Goal: Task Accomplishment & Management: Use online tool/utility

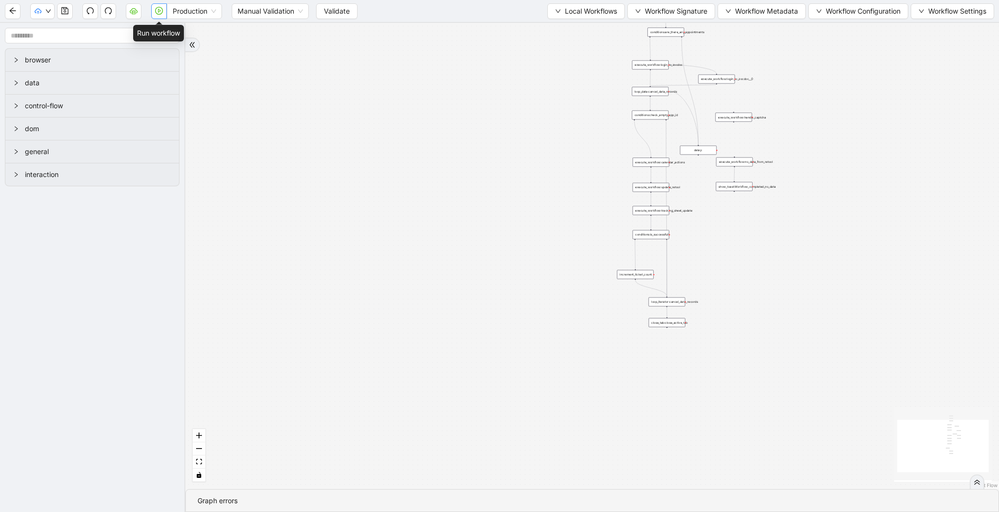
click at [160, 12] on icon "play-circle" at bounding box center [159, 11] width 8 height 8
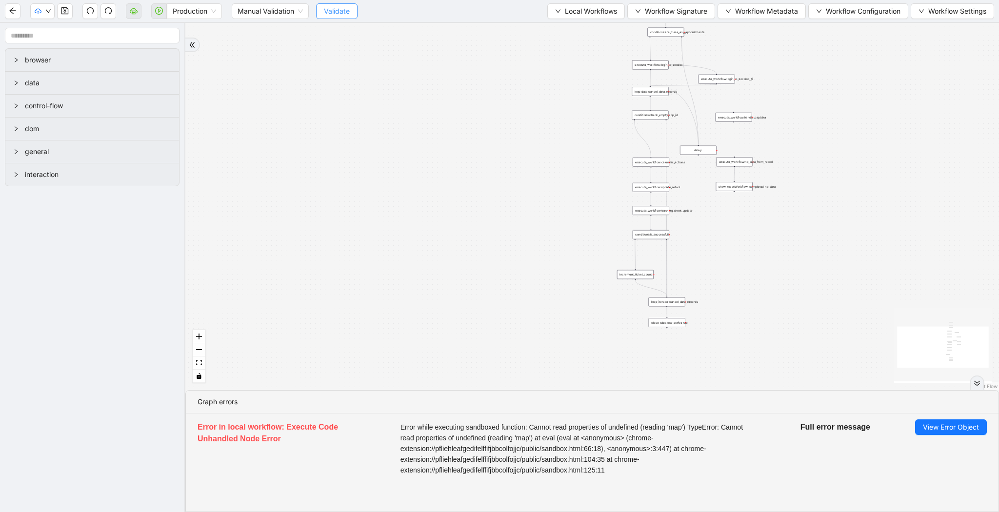
click at [327, 10] on span "Validate" at bounding box center [337, 11] width 26 height 11
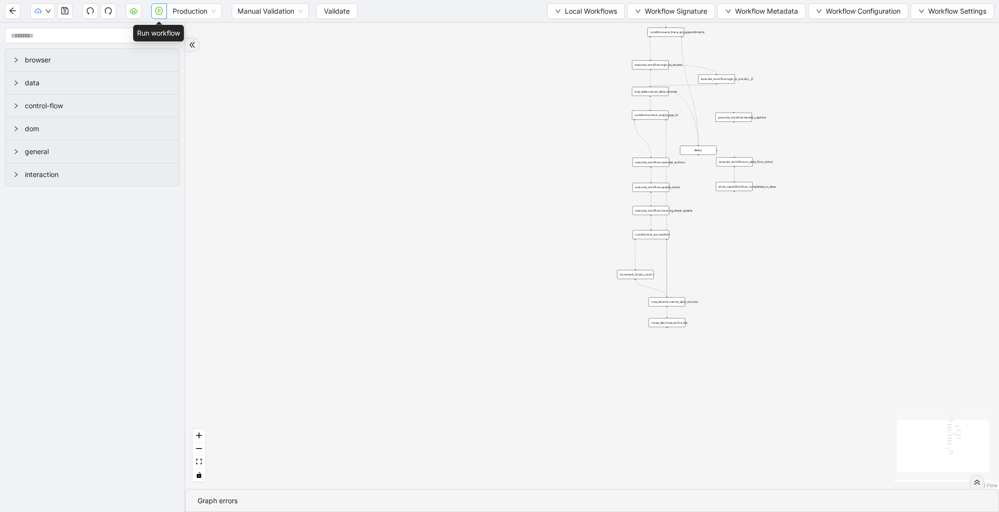
click at [160, 8] on icon "play-circle" at bounding box center [159, 11] width 8 height 8
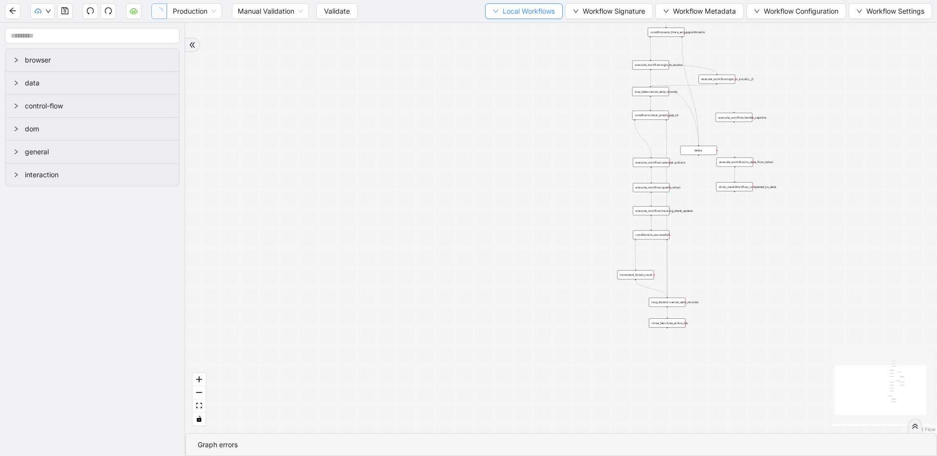
click at [523, 8] on span "Local Workflows" at bounding box center [528, 11] width 52 height 11
drag, startPoint x: 510, startPoint y: 25, endPoint x: 535, endPoint y: 27, distance: 24.9
click at [510, 25] on span "Select" at bounding box center [518, 30] width 63 height 11
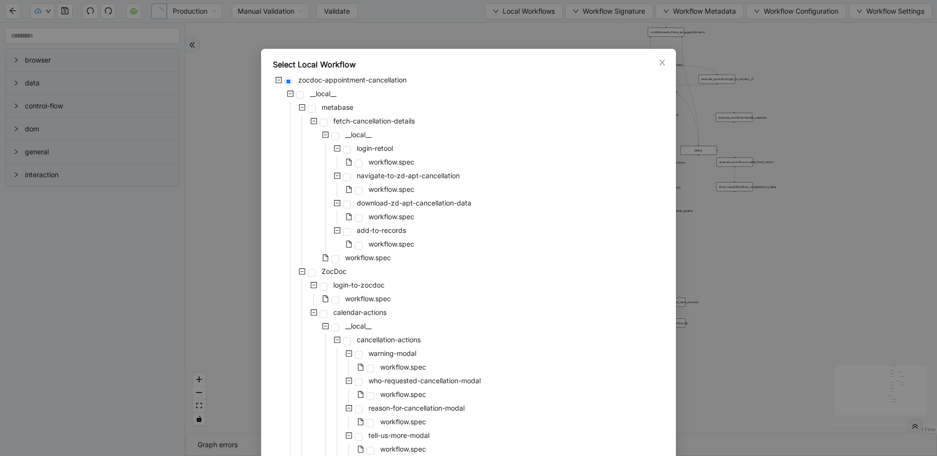
scroll to position [339, 0]
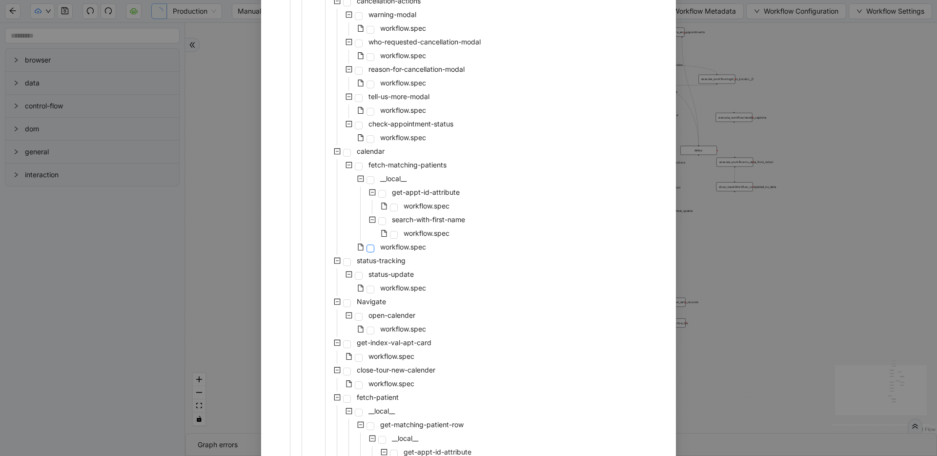
click at [370, 248] on span at bounding box center [370, 248] width 8 height 8
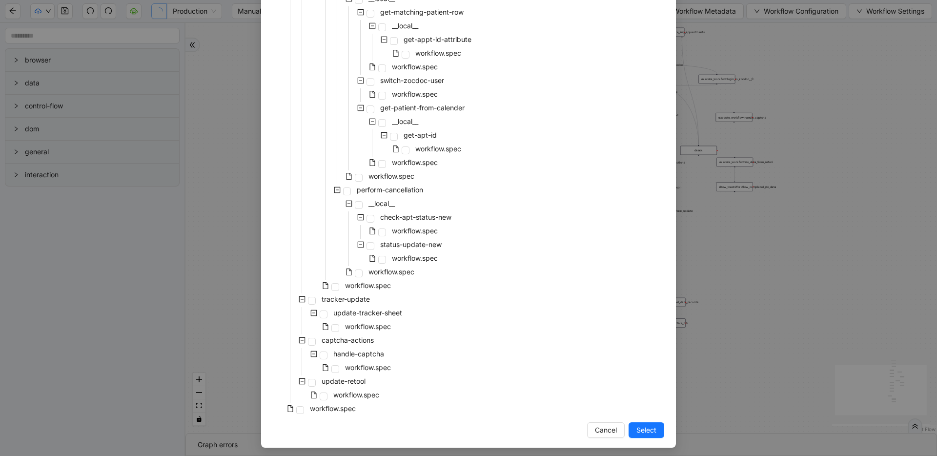
scroll to position [754, 0]
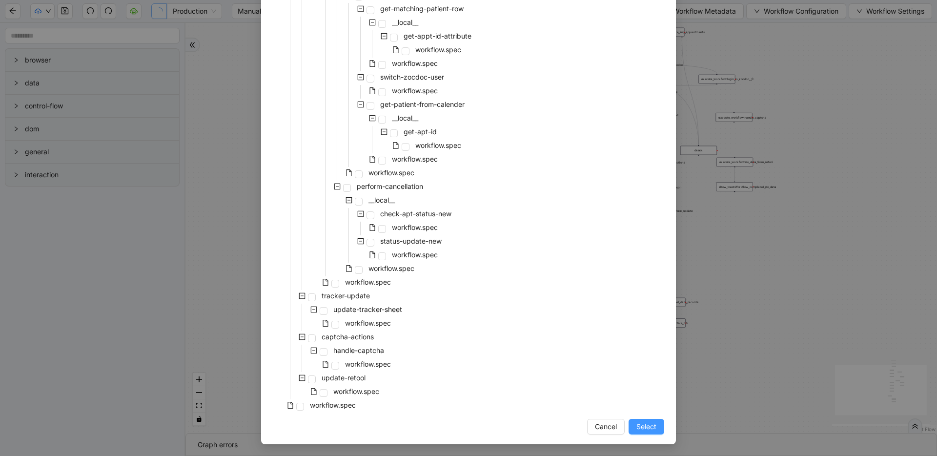
click at [641, 424] on span "Select" at bounding box center [646, 426] width 20 height 11
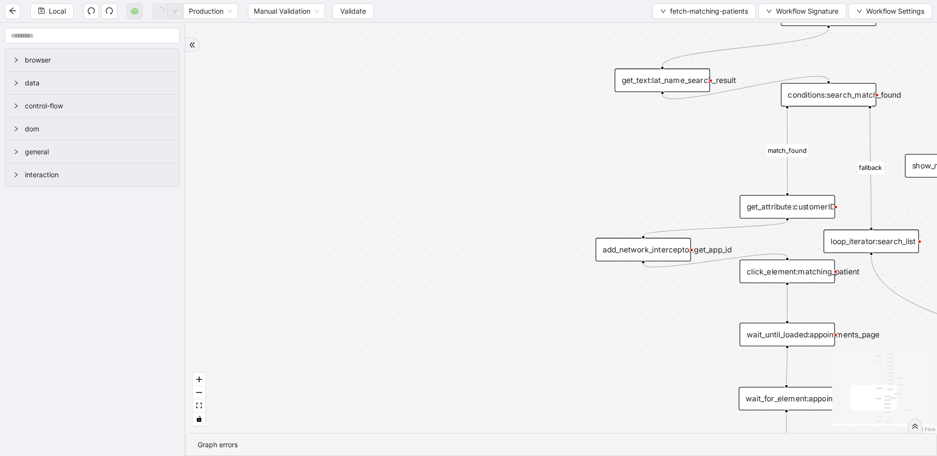
click at [658, 253] on div "add_network_interceptor:get_app_id" at bounding box center [643, 249] width 96 height 23
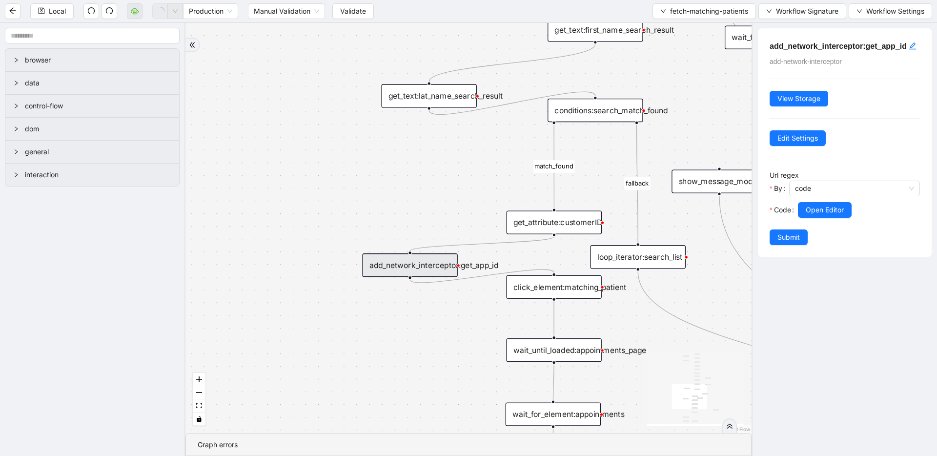
drag, startPoint x: 660, startPoint y: 152, endPoint x: 427, endPoint y: 167, distance: 233.7
click at [427, 167] on div "match_found fallback onError onError trigger wait_for_element:seach_patient set…" at bounding box center [468, 228] width 566 height 410
click at [837, 215] on span "Open Editor" at bounding box center [824, 209] width 38 height 11
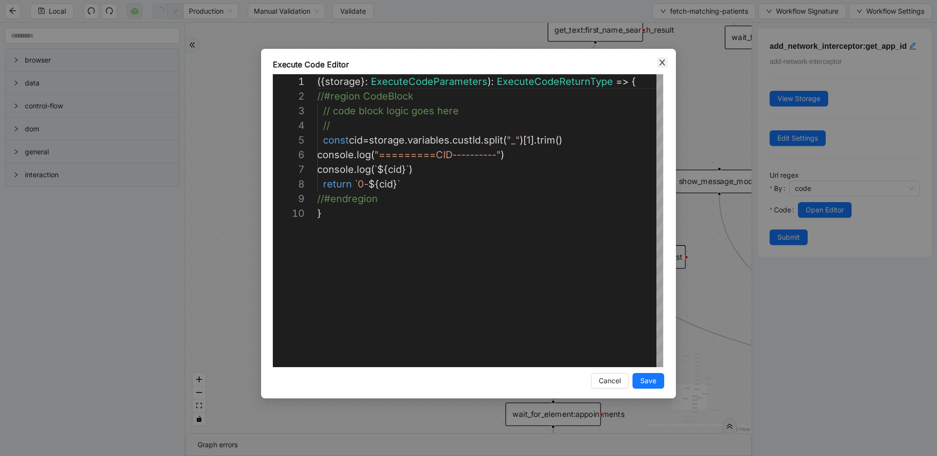
click at [663, 61] on icon "close" at bounding box center [662, 63] width 8 height 8
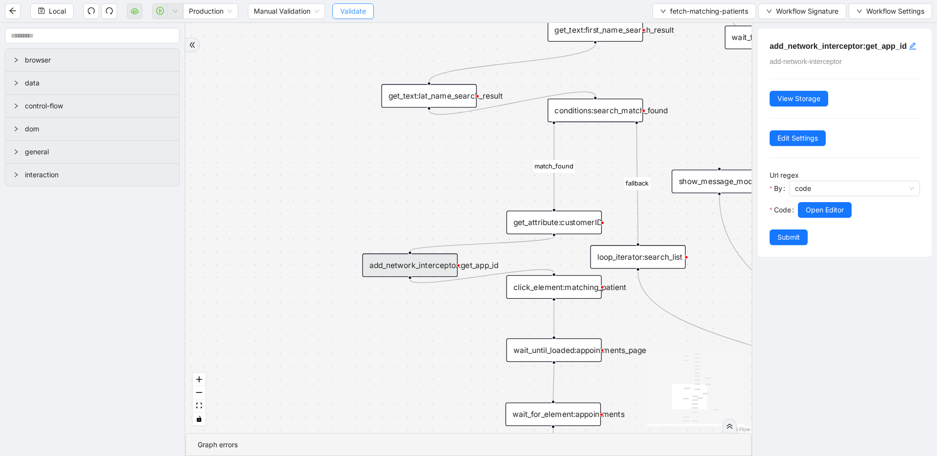
click at [361, 8] on span "Validate" at bounding box center [353, 11] width 26 height 11
click at [157, 11] on icon "play-circle" at bounding box center [160, 11] width 8 height 8
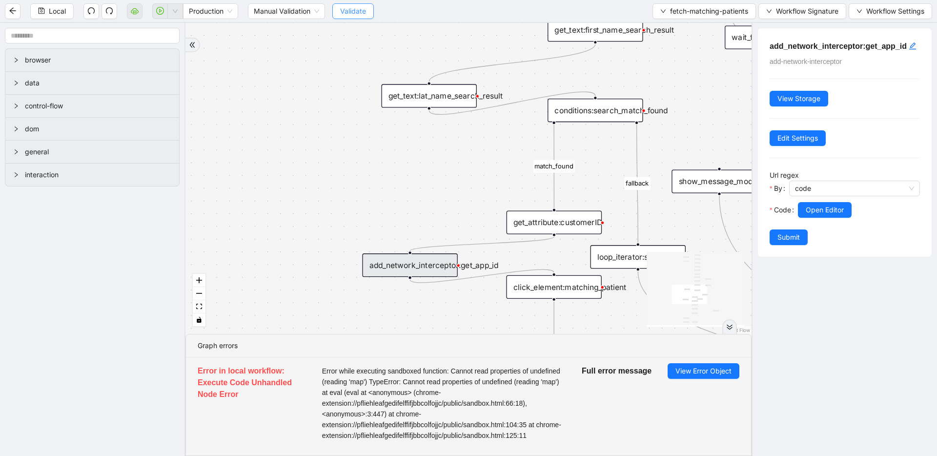
click at [351, 7] on span "Validate" at bounding box center [353, 11] width 26 height 11
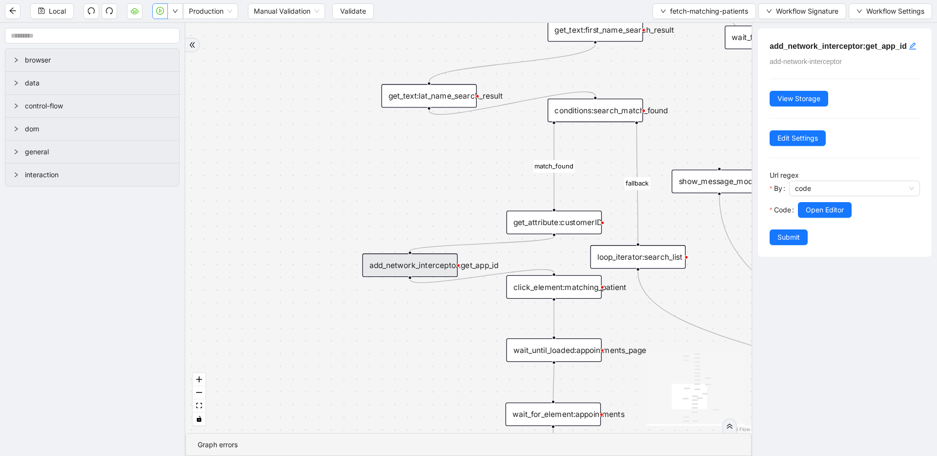
click at [156, 12] on icon "play-circle" at bounding box center [160, 11] width 8 height 8
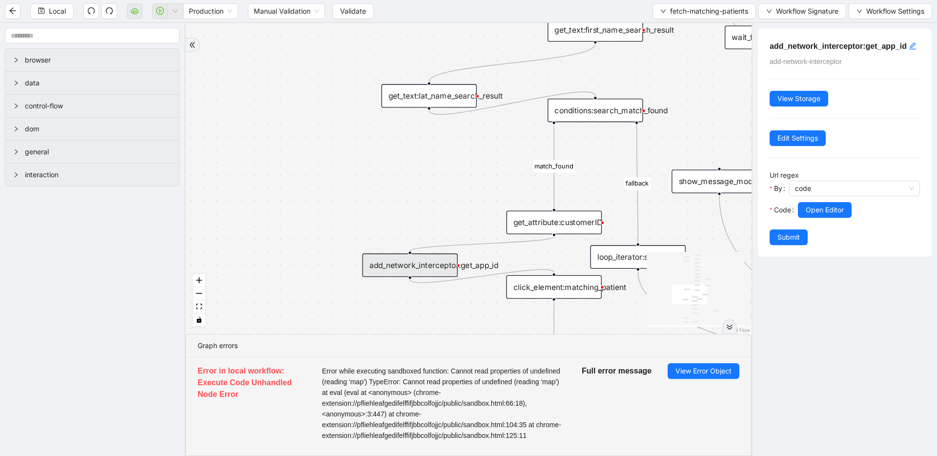
click at [414, 375] on span "Error while executing sandboxed function: Cannot read properties of undefined (…" at bounding box center [444, 402] width 244 height 75
click at [479, 372] on span "Error while executing sandboxed function: Cannot read properties of undefined (…" at bounding box center [444, 402] width 244 height 75
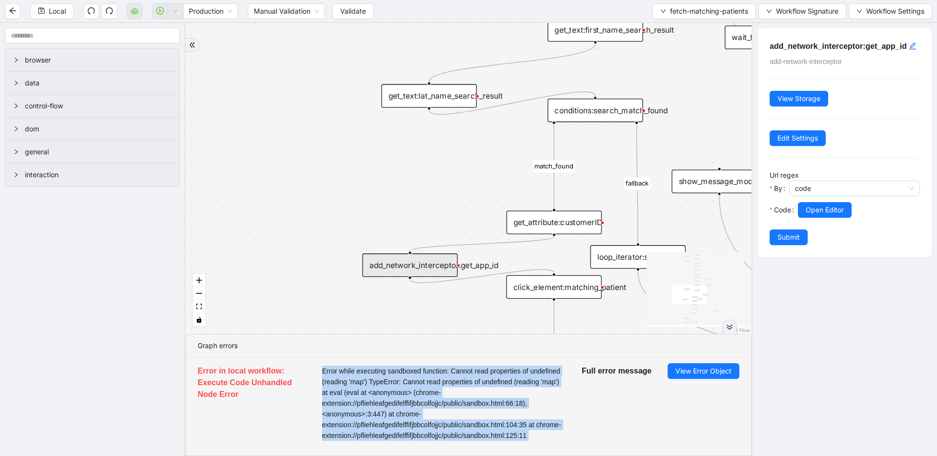
click at [479, 372] on span "Error while executing sandboxed function: Cannot read properties of undefined (…" at bounding box center [444, 402] width 244 height 75
drag, startPoint x: 398, startPoint y: 179, endPoint x: 305, endPoint y: 227, distance: 104.3
click at [305, 227] on div "match_found fallback onError onError trigger wait_for_element:seach_patient set…" at bounding box center [468, 178] width 566 height 311
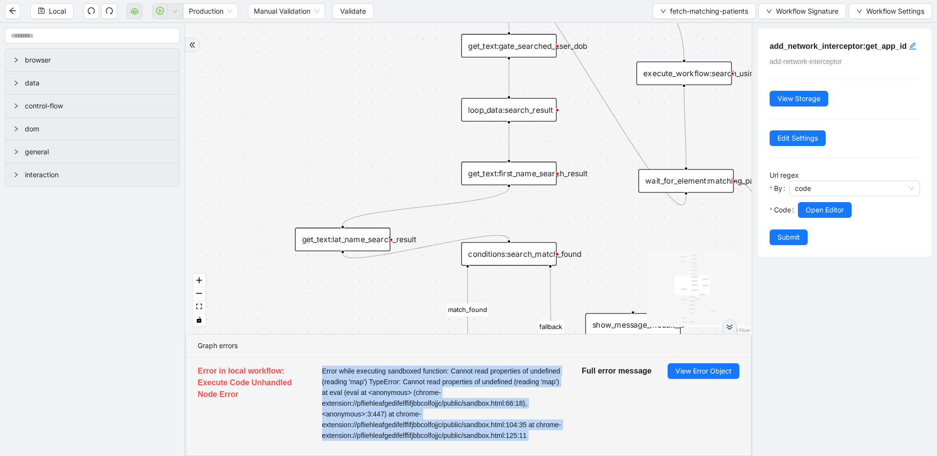
drag, startPoint x: 320, startPoint y: 79, endPoint x: 326, endPoint y: 173, distance: 94.3
click at [326, 173] on div "match_found fallback onError onError trigger wait_for_element:seach_patient set…" at bounding box center [468, 178] width 566 height 311
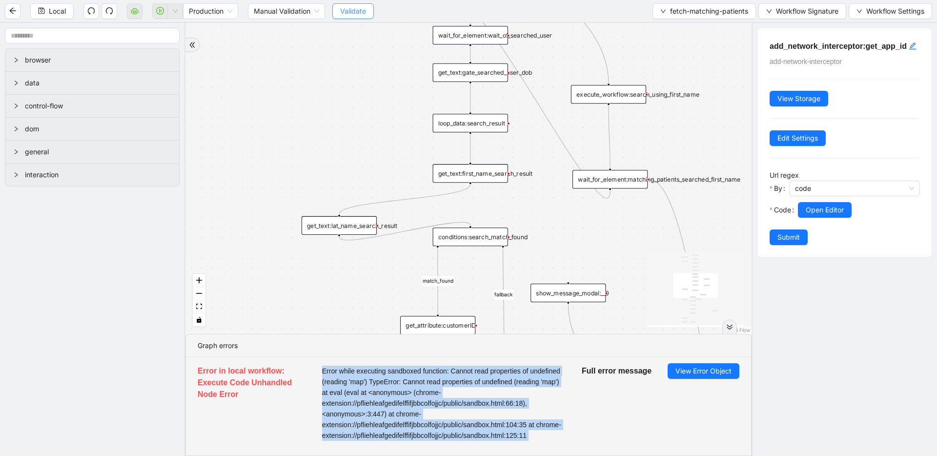
click at [351, 12] on span "Validate" at bounding box center [353, 11] width 26 height 11
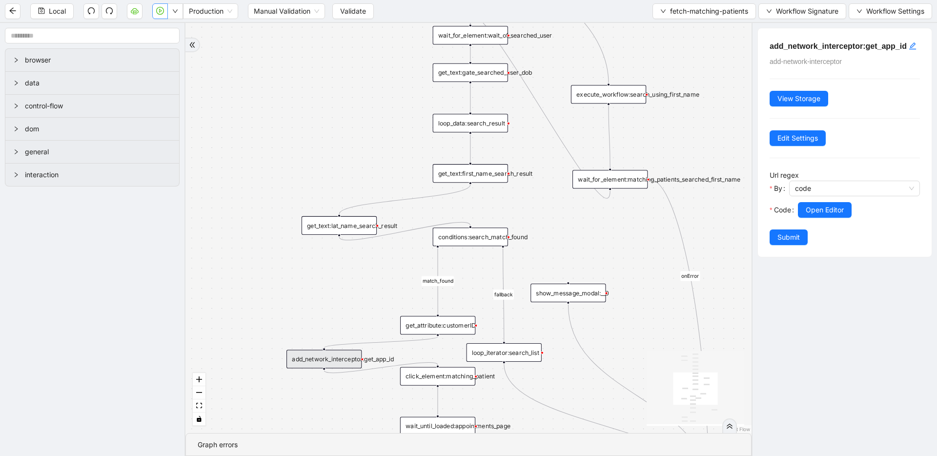
click at [159, 16] on button "button" at bounding box center [160, 11] width 16 height 16
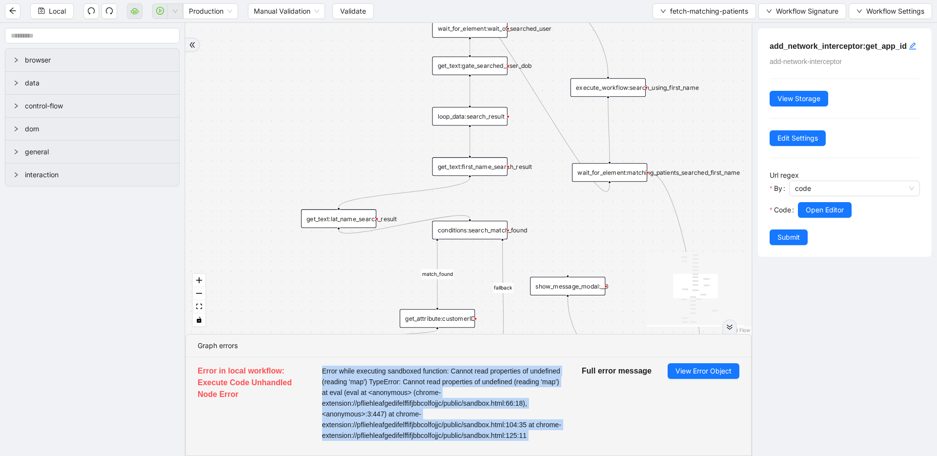
drag, startPoint x: 275, startPoint y: 266, endPoint x: 267, endPoint y: 240, distance: 27.0
click at [267, 240] on div "match_found fallback onError onError trigger wait_for_element:seach_patient set…" at bounding box center [468, 178] width 566 height 311
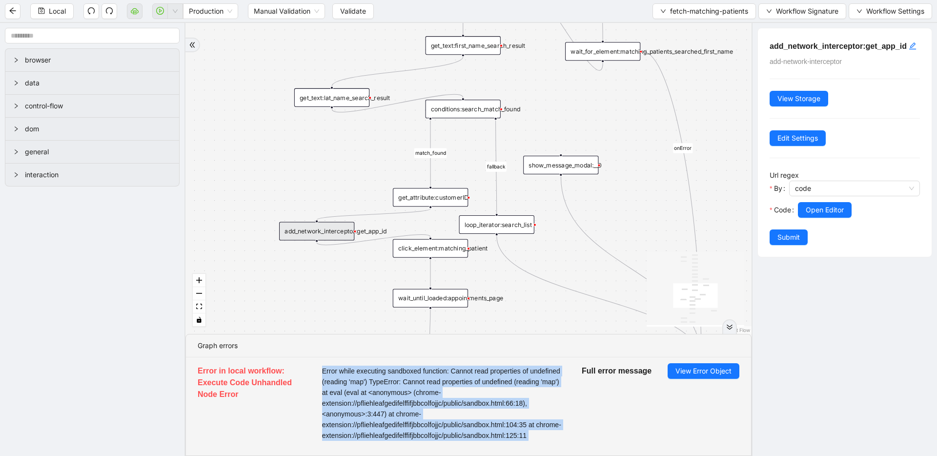
drag, startPoint x: 244, startPoint y: 224, endPoint x: 243, endPoint y: 143, distance: 81.0
click at [243, 143] on div "match_found fallback onError onError trigger wait_for_element:seach_patient set…" at bounding box center [468, 178] width 566 height 311
drag, startPoint x: 431, startPoint y: 189, endPoint x: 431, endPoint y: 152, distance: 37.1
click at [431, 152] on div "get_attribute:customerID" at bounding box center [430, 157] width 75 height 19
drag, startPoint x: 321, startPoint y: 223, endPoint x: 435, endPoint y: 191, distance: 118.1
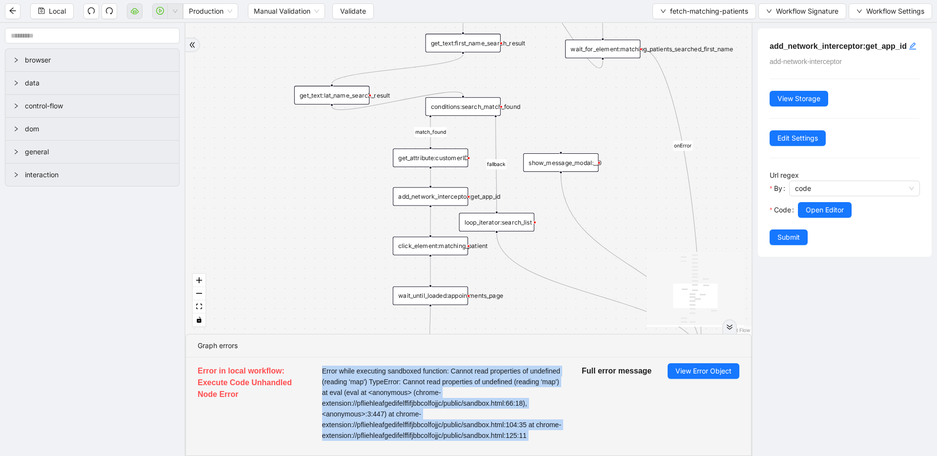
click at [435, 191] on div "add_network_interceptor:get_app_id" at bounding box center [430, 196] width 75 height 19
click at [437, 248] on div "click_element:matching_patient" at bounding box center [430, 246] width 75 height 19
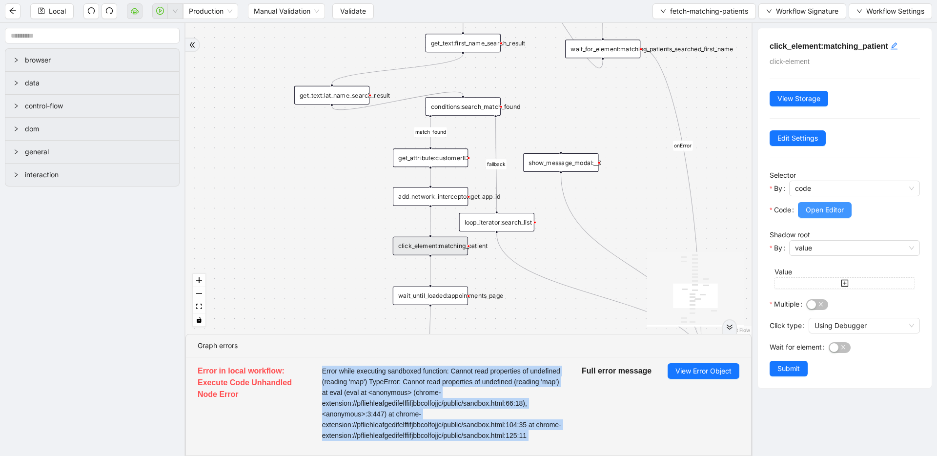
click at [825, 206] on span "Open Editor" at bounding box center [824, 209] width 38 height 11
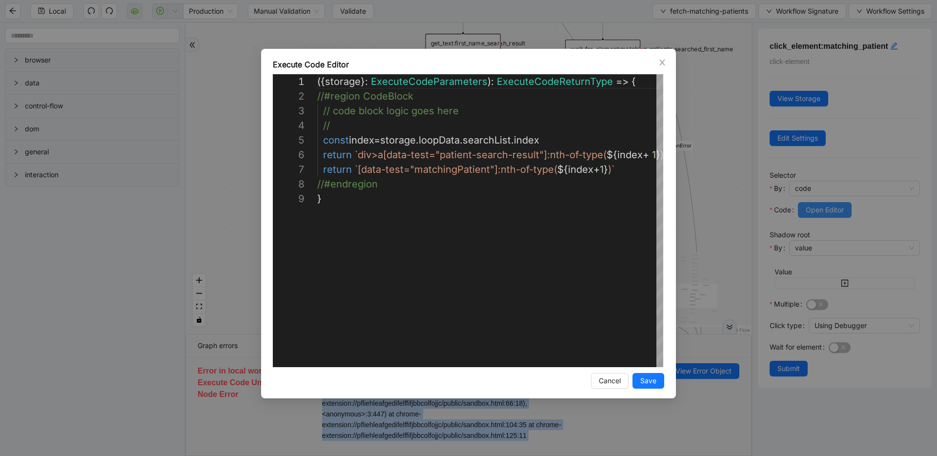
scroll to position [117, 0]
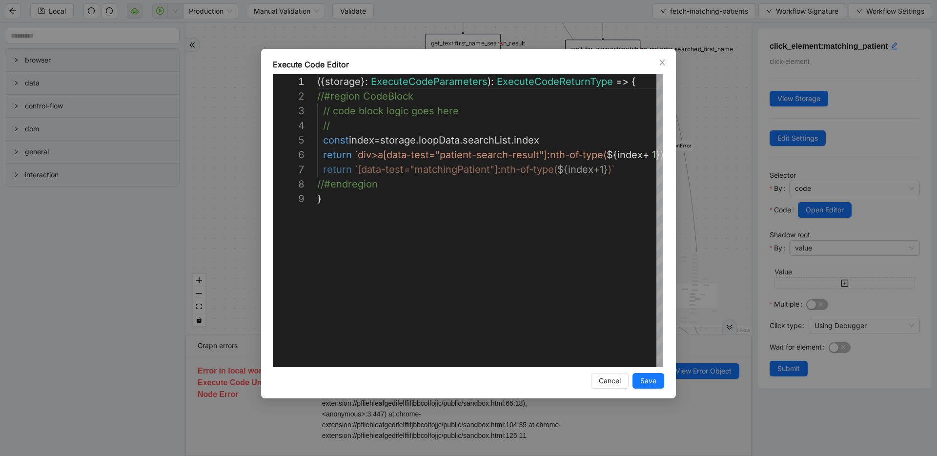
click at [738, 238] on div "**********" at bounding box center [468, 228] width 937 height 456
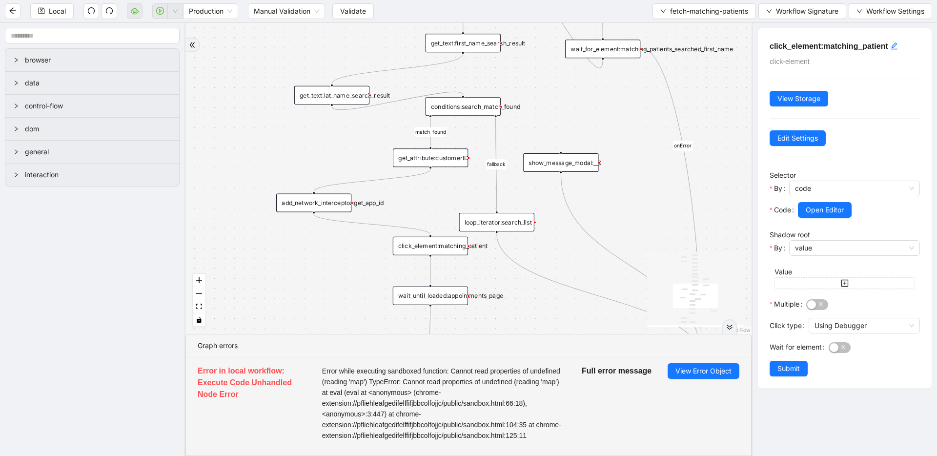
click at [307, 205] on div "add_network_interceptor:get_app_id" at bounding box center [313, 202] width 75 height 19
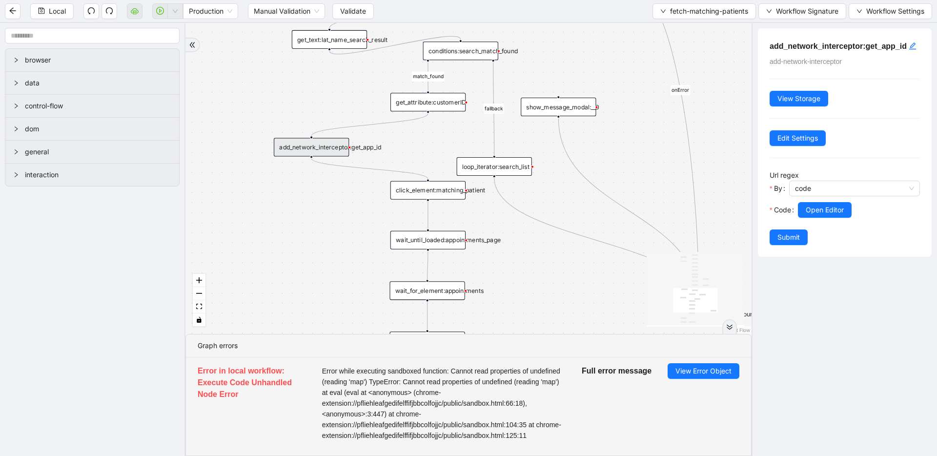
drag, startPoint x: 292, startPoint y: 277, endPoint x: 289, endPoint y: 221, distance: 55.7
click at [289, 221] on div "match_found fallback onError onError trigger wait_for_element:seach_patient set…" at bounding box center [468, 178] width 566 height 311
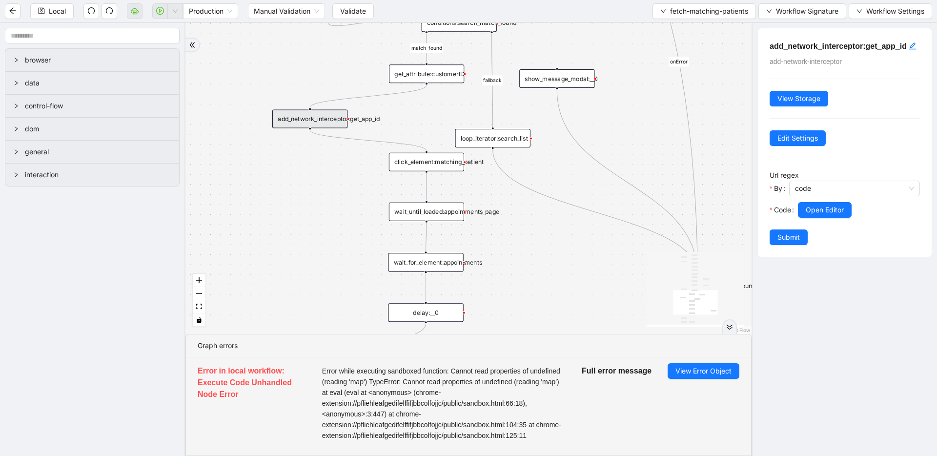
drag, startPoint x: 296, startPoint y: 232, endPoint x: 294, endPoint y: 198, distance: 34.2
click at [294, 198] on div "match_found fallback onError onError trigger wait_for_element:seach_patient set…" at bounding box center [468, 178] width 566 height 311
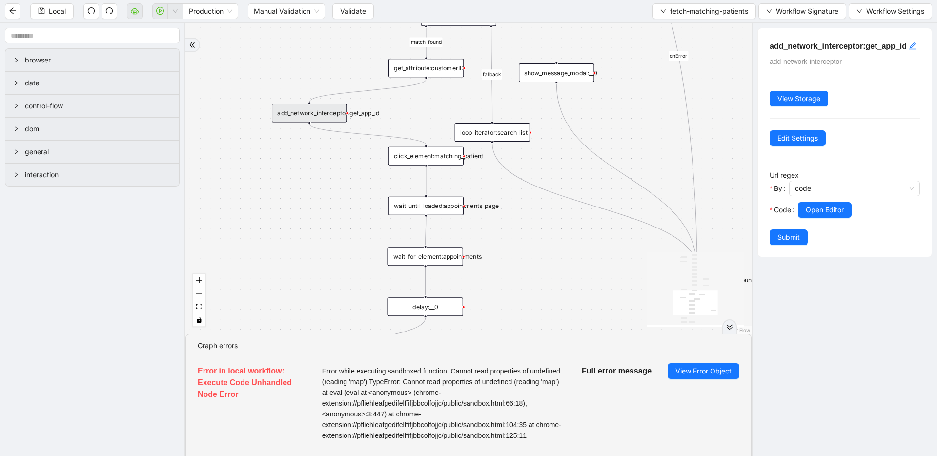
click at [426, 203] on div "wait_until_loaded:appointments_page" at bounding box center [425, 206] width 75 height 19
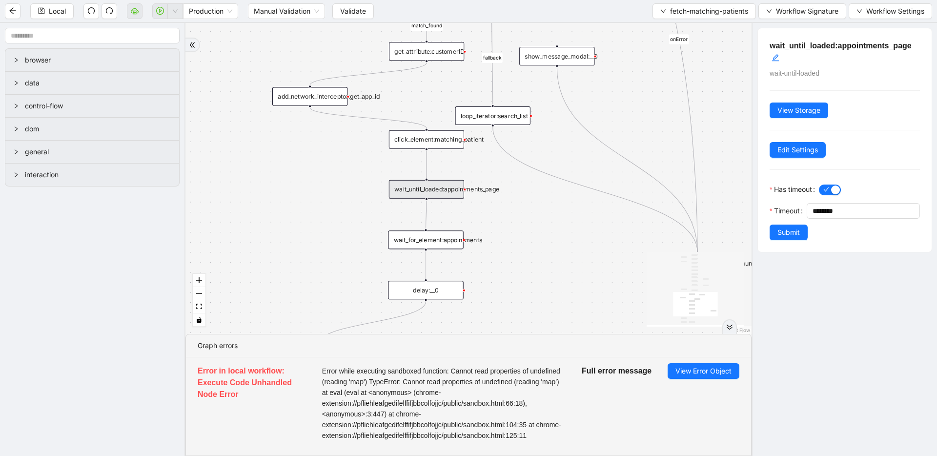
drag, startPoint x: 556, startPoint y: 269, endPoint x: 557, endPoint y: 215, distance: 54.2
click at [557, 215] on div "match_found fallback onError onError trigger wait_for_element:seach_patient set…" at bounding box center [468, 178] width 566 height 311
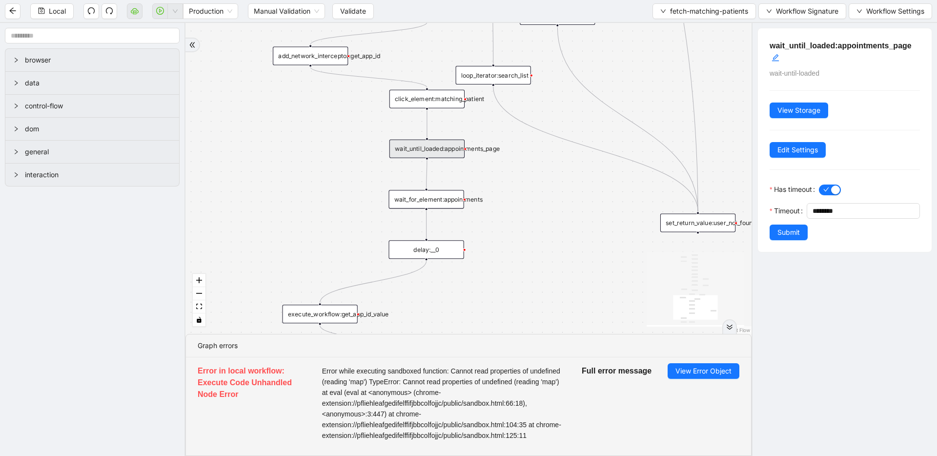
click at [448, 205] on div "wait_for_element:appointments" at bounding box center [425, 199] width 75 height 19
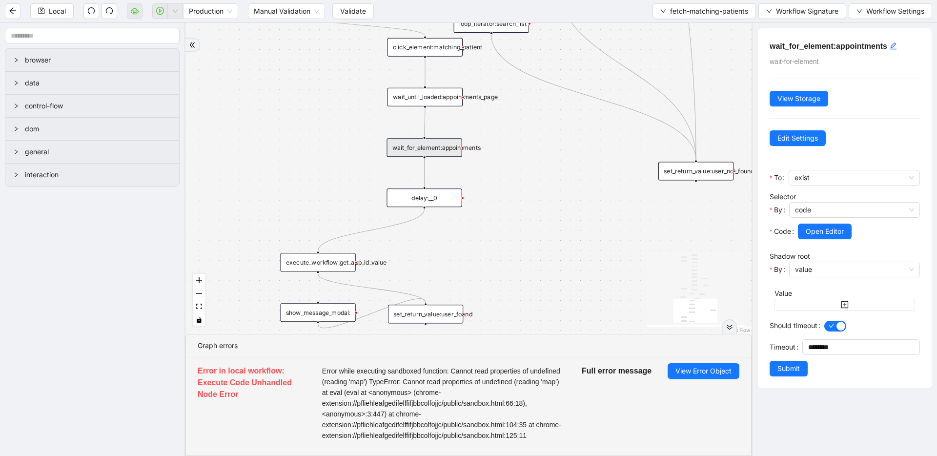
drag, startPoint x: 521, startPoint y: 257, endPoint x: 519, endPoint y: 205, distance: 51.7
click at [519, 205] on div "match_found fallback onError onError trigger wait_for_element:seach_patient set…" at bounding box center [468, 178] width 566 height 311
click at [805, 231] on button "Open Editor" at bounding box center [824, 231] width 54 height 16
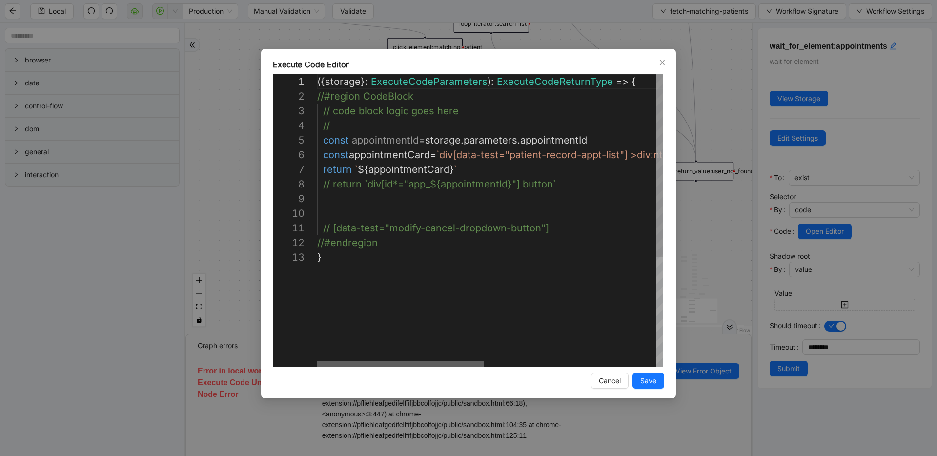
click at [355, 361] on div at bounding box center [400, 364] width 166 height 6
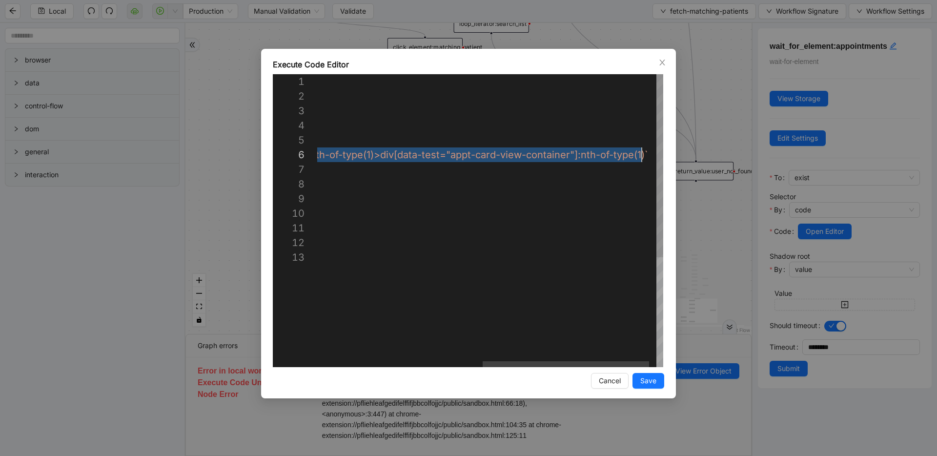
scroll to position [73, 672]
drag, startPoint x: 442, startPoint y: 155, endPoint x: 644, endPoint y: 156, distance: 202.4
click at [664, 59] on icon "close" at bounding box center [662, 63] width 8 height 8
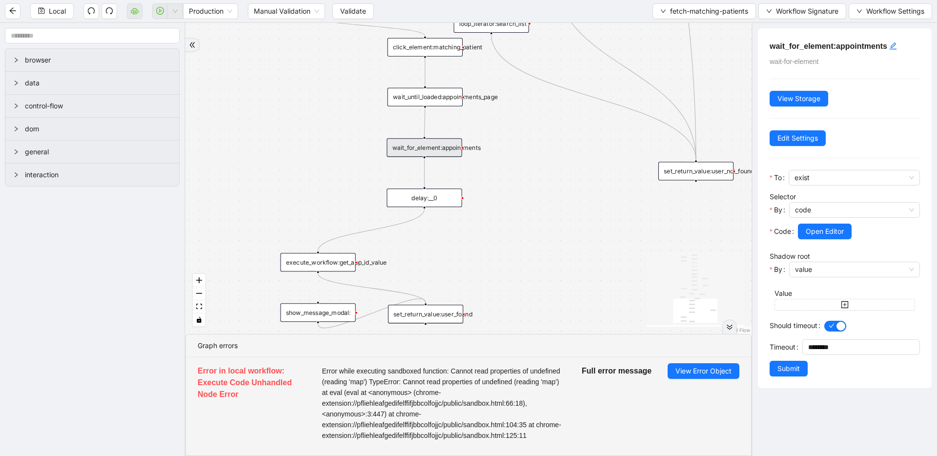
click at [438, 145] on div "wait_for_element:appointments" at bounding box center [423, 147] width 75 height 19
click at [434, 195] on div "delay:__0" at bounding box center [423, 197] width 75 height 19
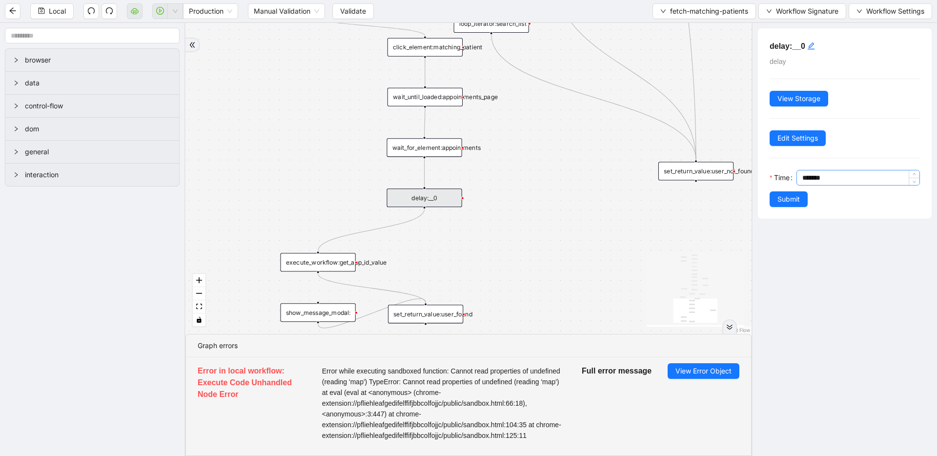
click at [808, 177] on input "*******" at bounding box center [860, 177] width 117 height 15
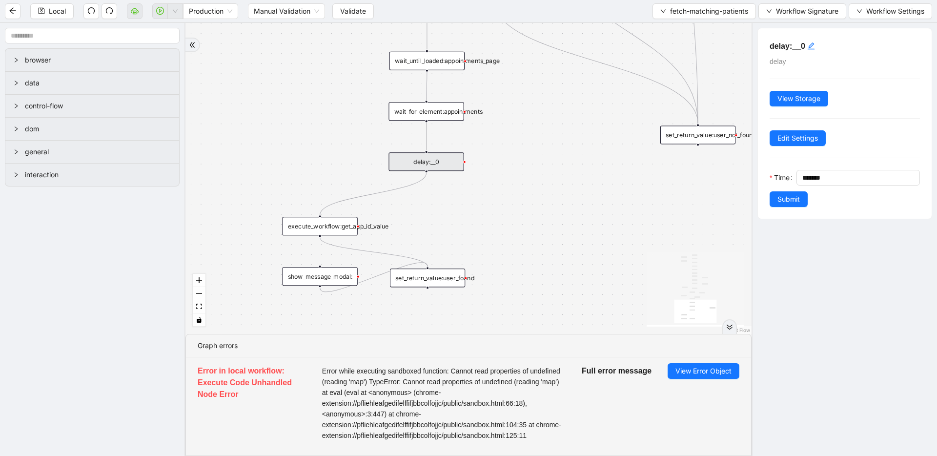
drag, startPoint x: 516, startPoint y: 236, endPoint x: 519, endPoint y: 177, distance: 59.1
click at [519, 177] on div "match_found fallback onError onError trigger wait_for_element:seach_patient set…" at bounding box center [468, 178] width 566 height 311
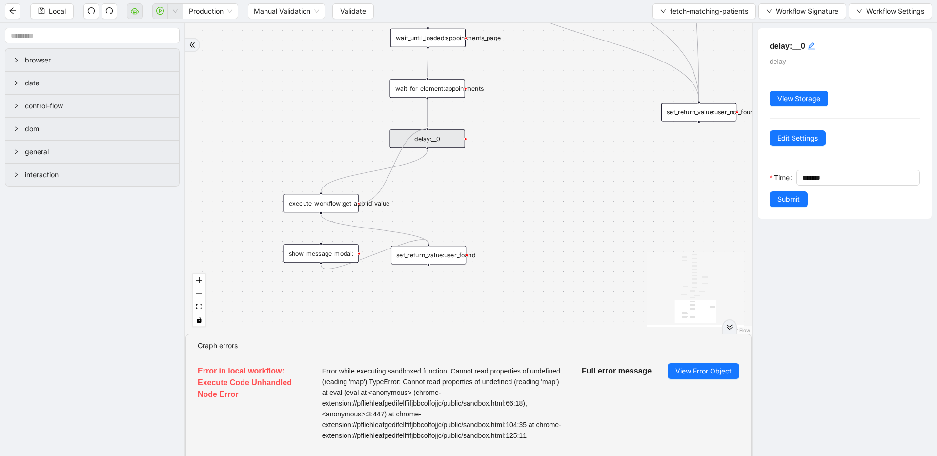
drag, startPoint x: 359, startPoint y: 204, endPoint x: 419, endPoint y: 128, distance: 96.5
click at [419, 128] on div "match_found fallback onError onError trigger wait_for_element:seach_patient set…" at bounding box center [468, 178] width 566 height 311
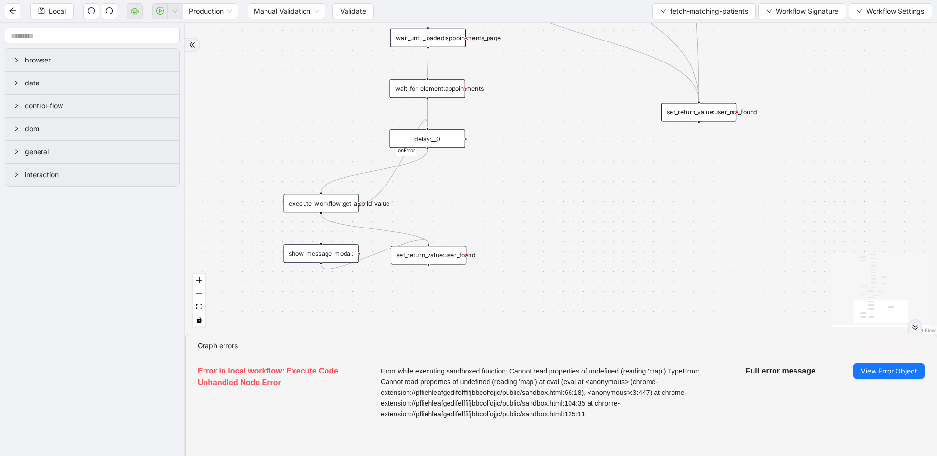
click at [911, 324] on icon "double-right" at bounding box center [914, 326] width 7 height 7
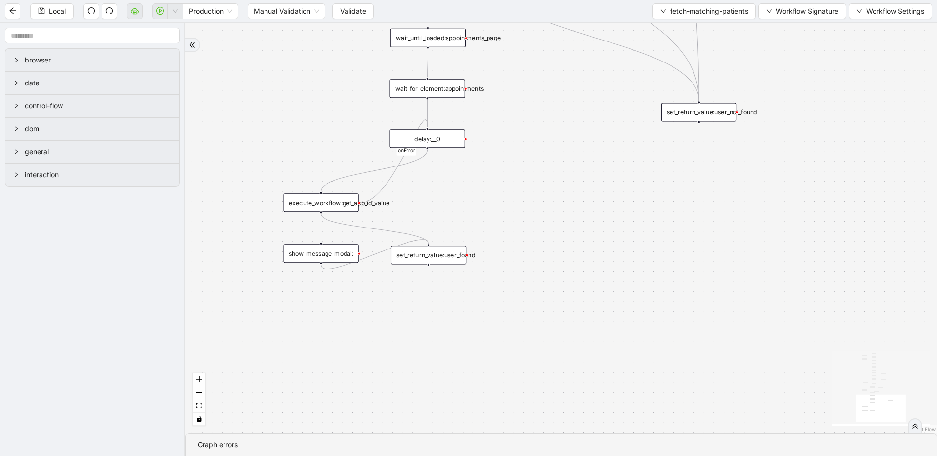
click at [345, 206] on div "execute_workflow:get_app_id_value" at bounding box center [320, 202] width 75 height 19
click at [312, 203] on div "execute_workflow:get_app_id_value" at bounding box center [320, 202] width 75 height 19
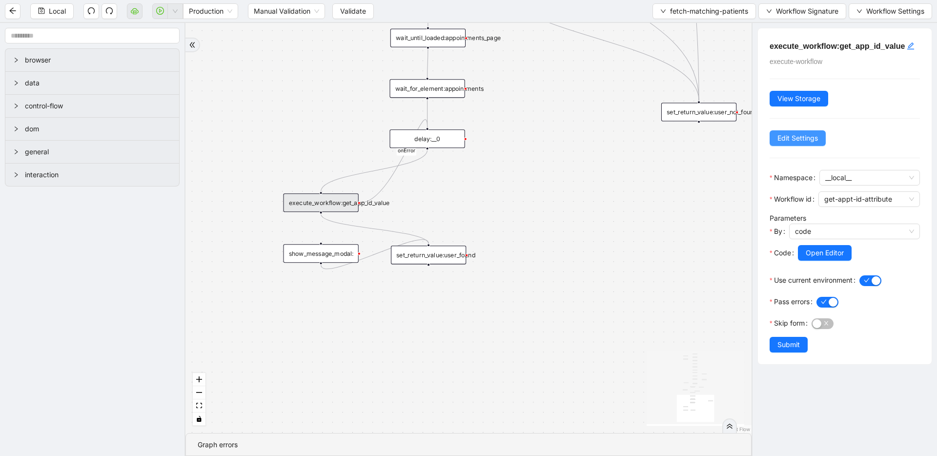
click at [793, 143] on span "Edit Settings" at bounding box center [797, 138] width 40 height 11
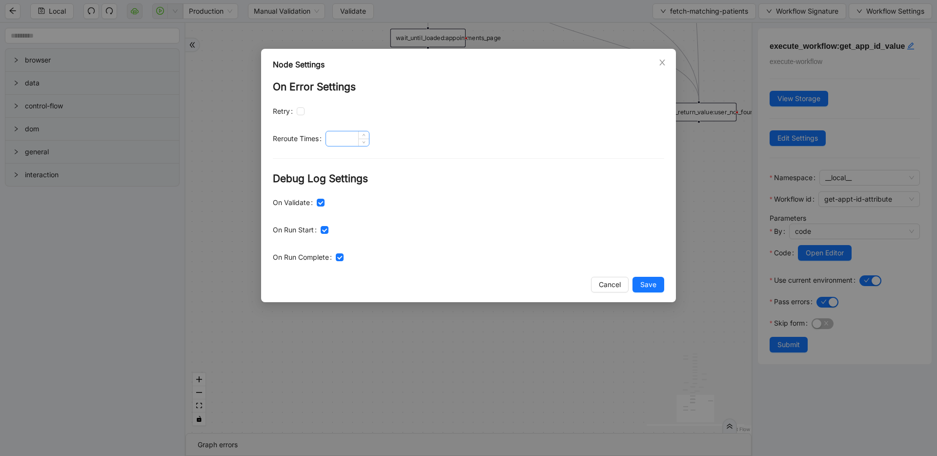
click at [341, 140] on input at bounding box center [347, 138] width 43 height 15
type input "*"
click at [650, 286] on span "Save" at bounding box center [648, 284] width 16 height 11
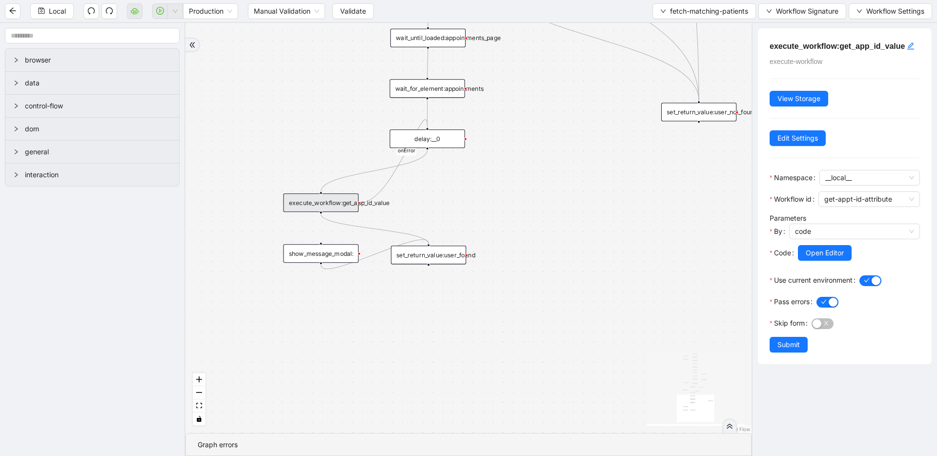
click at [788, 364] on div "execute_workflow:get_app_id_value execute-workflow View Storage Edit Settings N…" at bounding box center [845, 196] width 174 height 336
click at [789, 350] on span "Submit" at bounding box center [788, 344] width 22 height 11
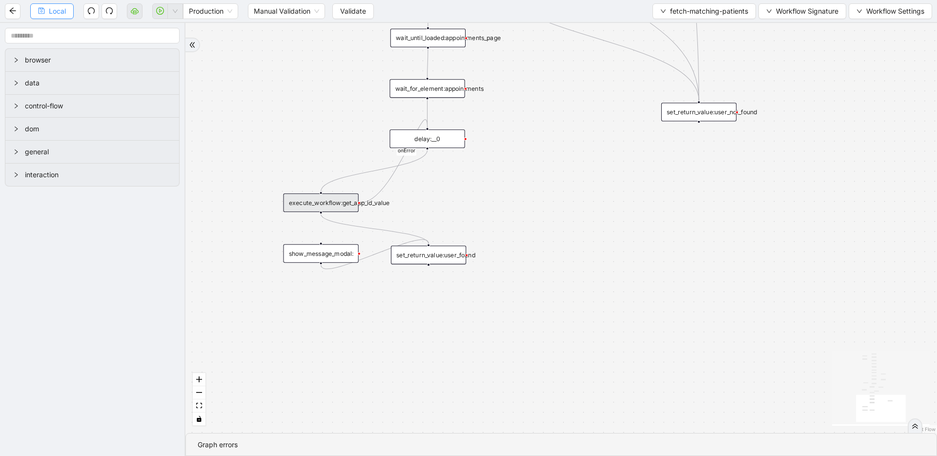
click at [59, 15] on span "Local" at bounding box center [57, 11] width 17 height 11
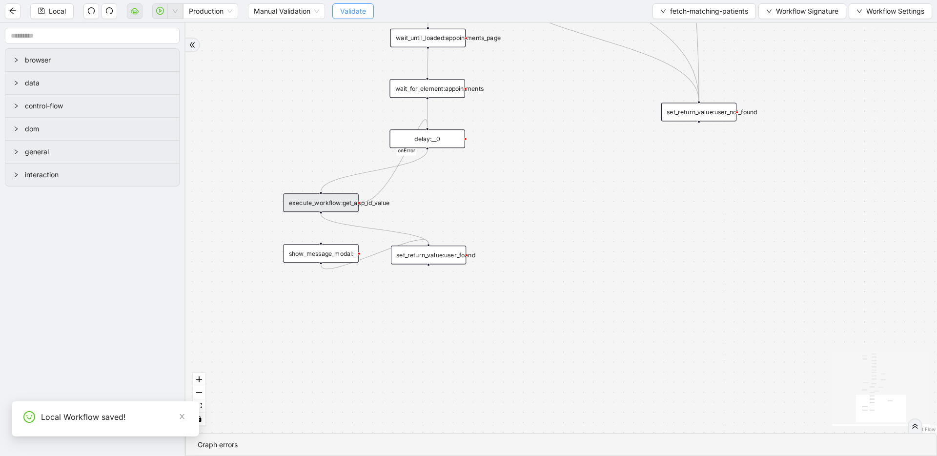
click at [365, 10] on span "Validate" at bounding box center [353, 11] width 26 height 11
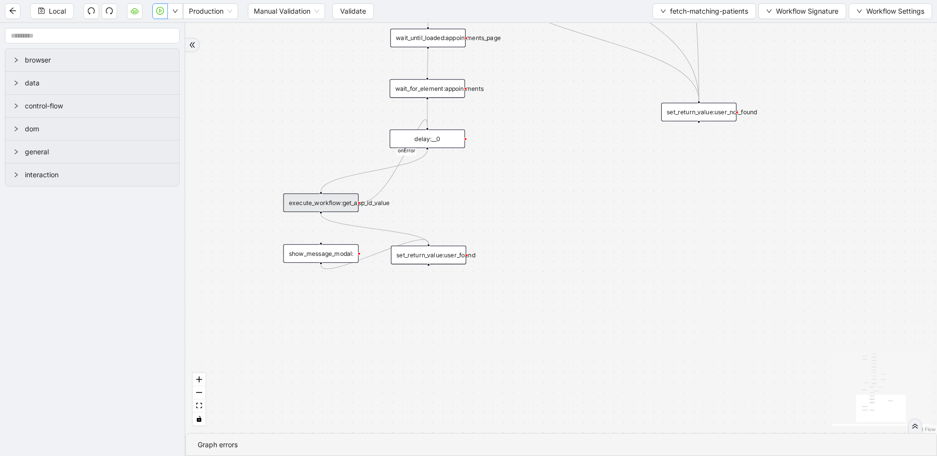
click at [159, 11] on icon "play-circle" at bounding box center [160, 11] width 8 height 8
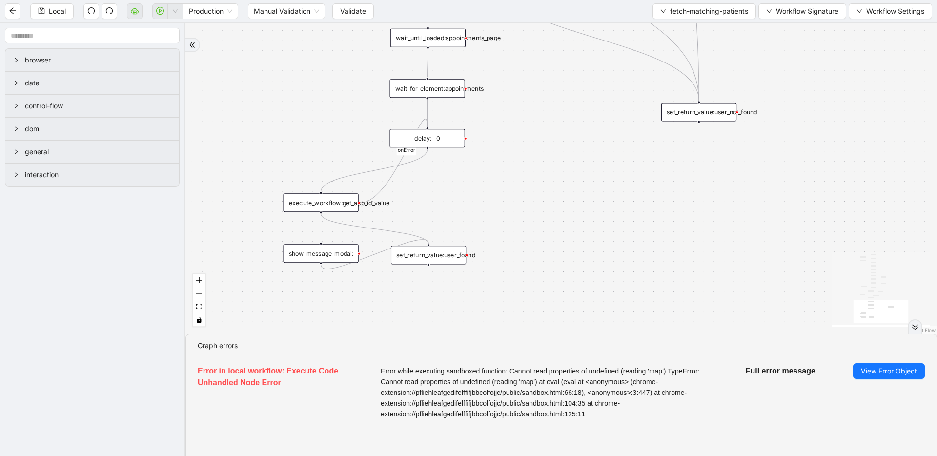
click at [428, 136] on div "delay:__0" at bounding box center [426, 138] width 75 height 19
click at [423, 141] on div "delay:__0" at bounding box center [426, 138] width 75 height 19
click at [436, 137] on div "delay:__0" at bounding box center [426, 137] width 75 height 19
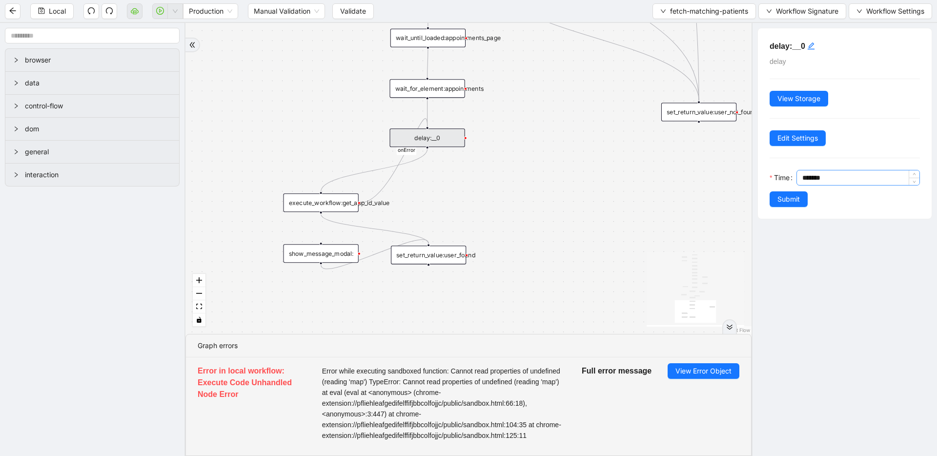
click at [805, 179] on input "*******" at bounding box center [860, 177] width 117 height 15
type input "********"
click at [781, 202] on span "Submit" at bounding box center [788, 199] width 22 height 11
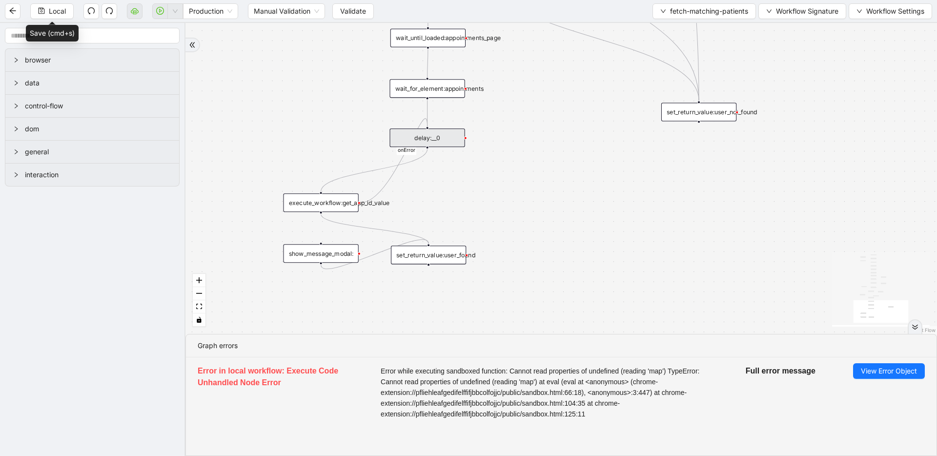
drag, startPoint x: 55, startPoint y: 13, endPoint x: 58, endPoint y: 18, distance: 6.0
click at [55, 13] on span "Local" at bounding box center [57, 11] width 17 height 11
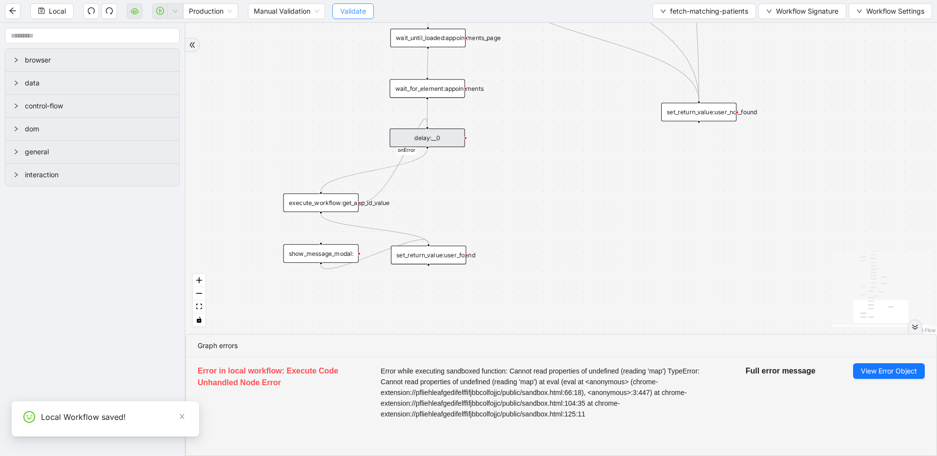
click at [360, 12] on span "Validate" at bounding box center [353, 11] width 26 height 11
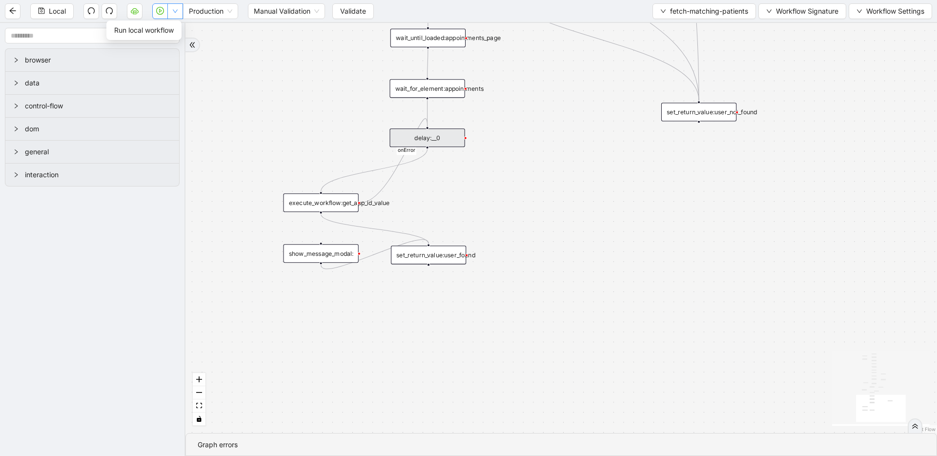
click at [172, 13] on button "button" at bounding box center [175, 11] width 16 height 16
click at [159, 14] on button "button" at bounding box center [160, 11] width 16 height 16
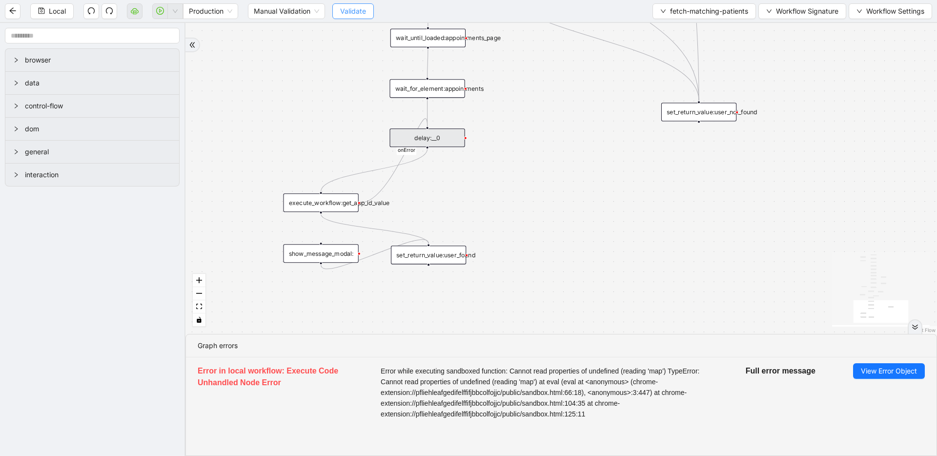
click at [346, 6] on span "Validate" at bounding box center [353, 11] width 26 height 11
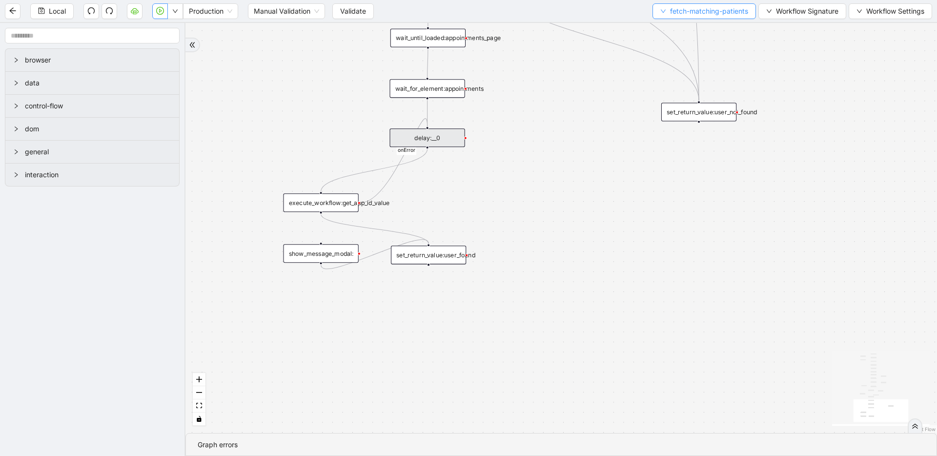
click at [714, 18] on button "fetch-matching-patients" at bounding box center [703, 11] width 103 height 16
click at [699, 27] on span "Select" at bounding box center [702, 30] width 88 height 11
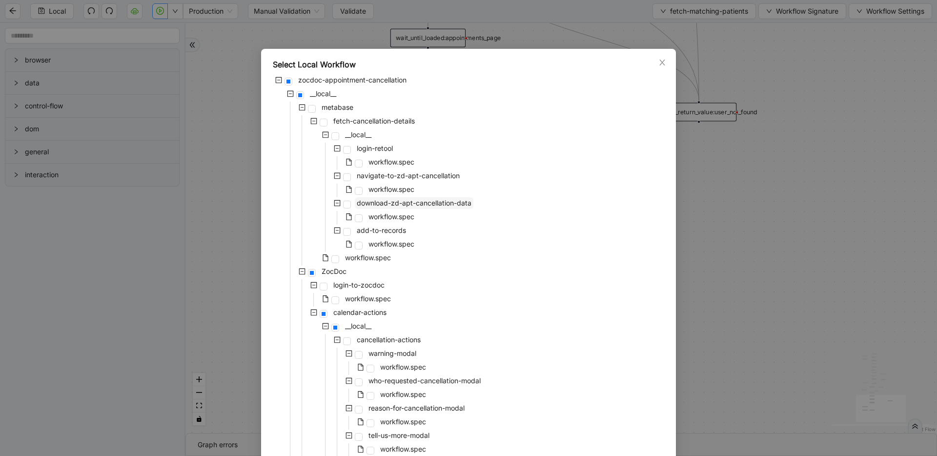
scroll to position [129, 0]
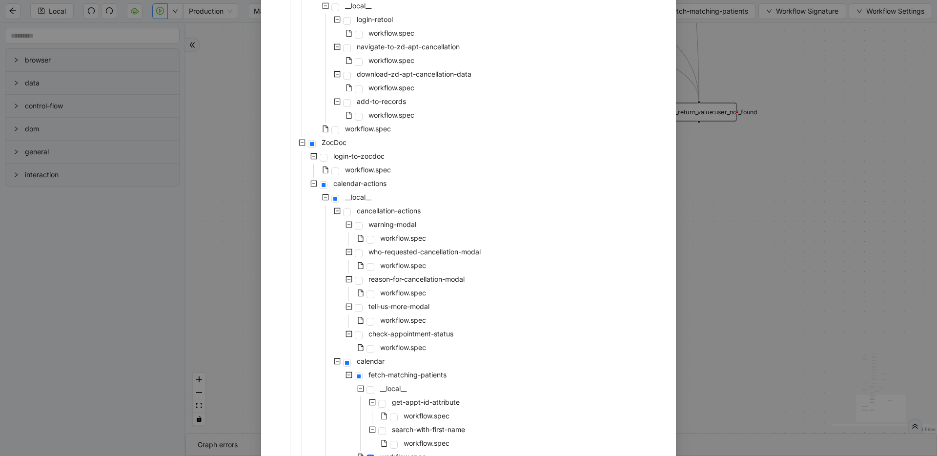
click at [678, 284] on div "Select Local Workflow zocdoc-appointment-cancellation __local__ metabase fetch-…" at bounding box center [468, 228] width 937 height 456
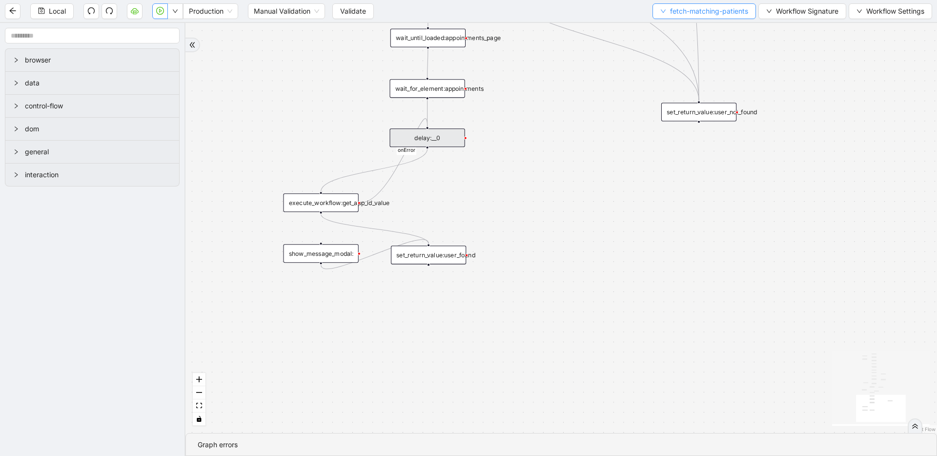
click at [700, 4] on button "fetch-matching-patients" at bounding box center [703, 11] width 103 height 16
click at [683, 27] on span "Select" at bounding box center [702, 30] width 88 height 11
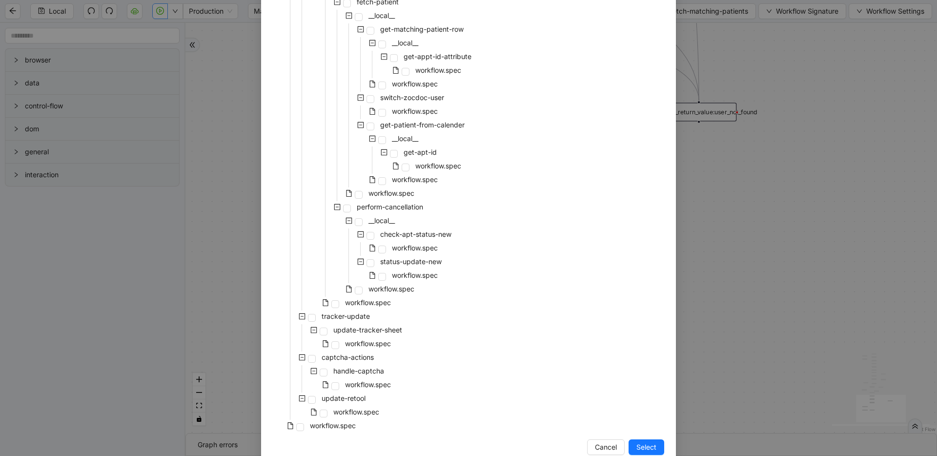
scroll to position [754, 0]
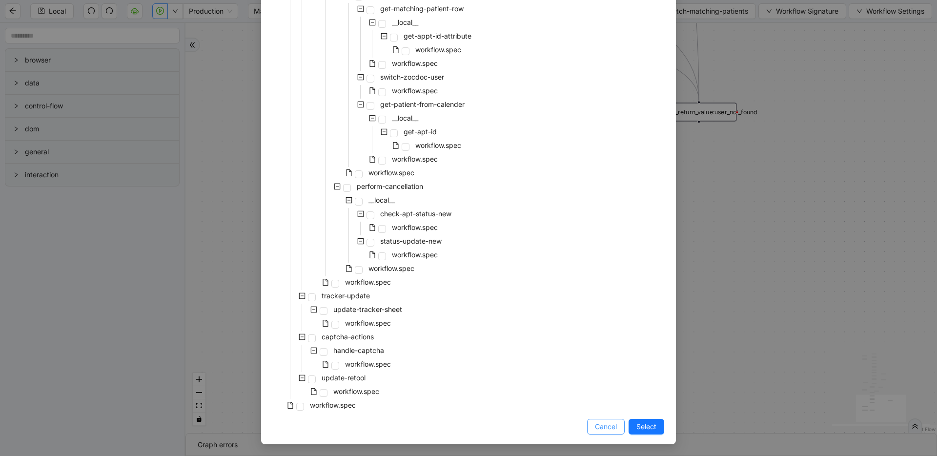
click at [601, 429] on span "Cancel" at bounding box center [606, 426] width 22 height 11
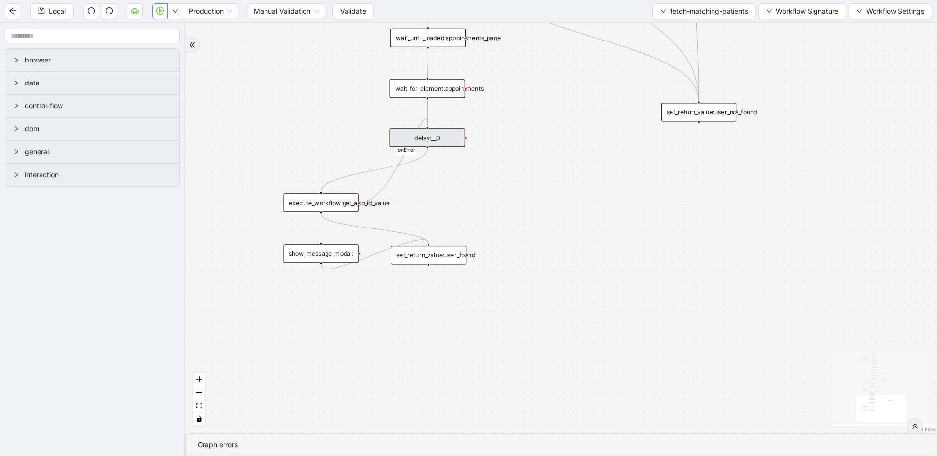
click at [427, 144] on div "delay:__0" at bounding box center [426, 137] width 75 height 19
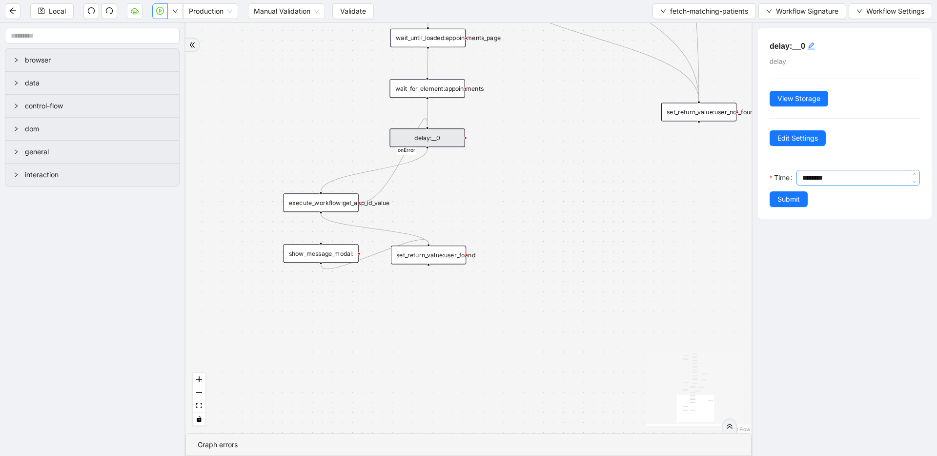
click at [804, 178] on input "********" at bounding box center [860, 177] width 117 height 15
type input "********"
click at [421, 92] on div "wait_for_element:appointments" at bounding box center [426, 88] width 75 height 19
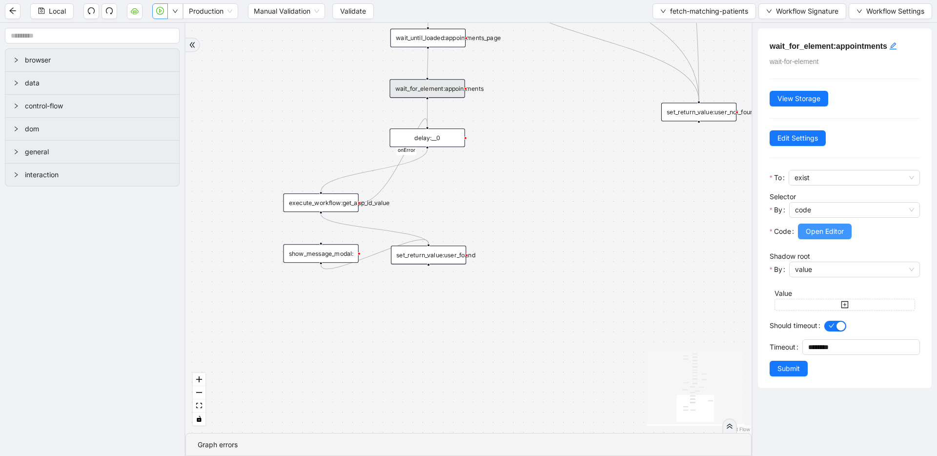
click at [819, 233] on span "Open Editor" at bounding box center [824, 231] width 38 height 11
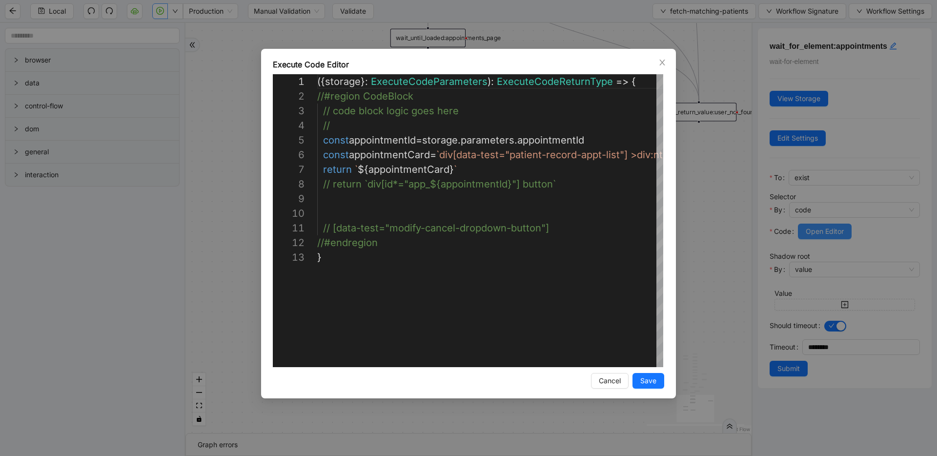
scroll to position [146, 0]
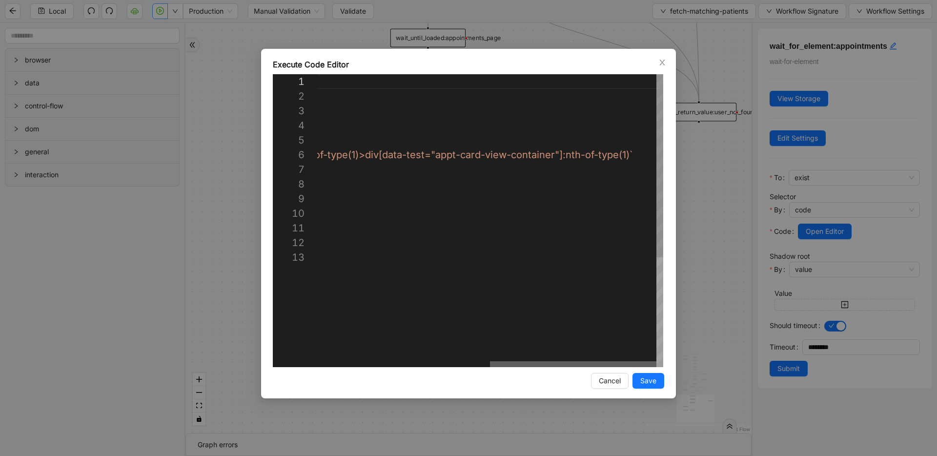
click at [656, 361] on div at bounding box center [573, 364] width 166 height 6
click at [662, 59] on icon "close" at bounding box center [662, 63] width 8 height 8
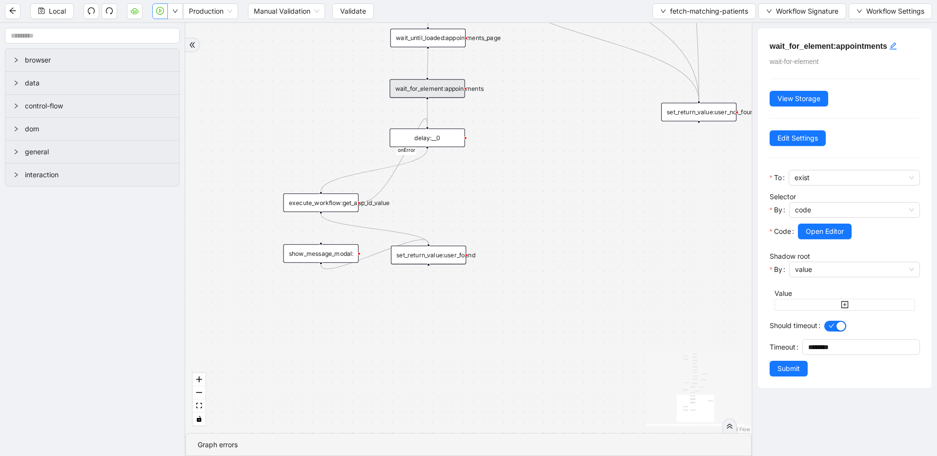
click at [419, 138] on div "delay:__0" at bounding box center [426, 137] width 75 height 19
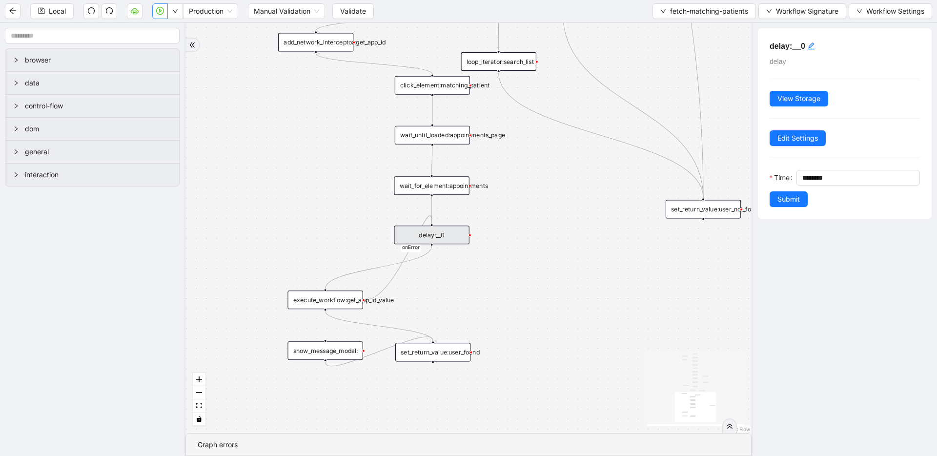
drag, startPoint x: 515, startPoint y: 186, endPoint x: 519, endPoint y: 283, distance: 97.2
click at [519, 283] on div "match_found fallback onError onError onError trigger wait_for_element:seach_pat…" at bounding box center [468, 228] width 566 height 410
click at [446, 355] on div "set_return_value:user_found" at bounding box center [432, 351] width 75 height 19
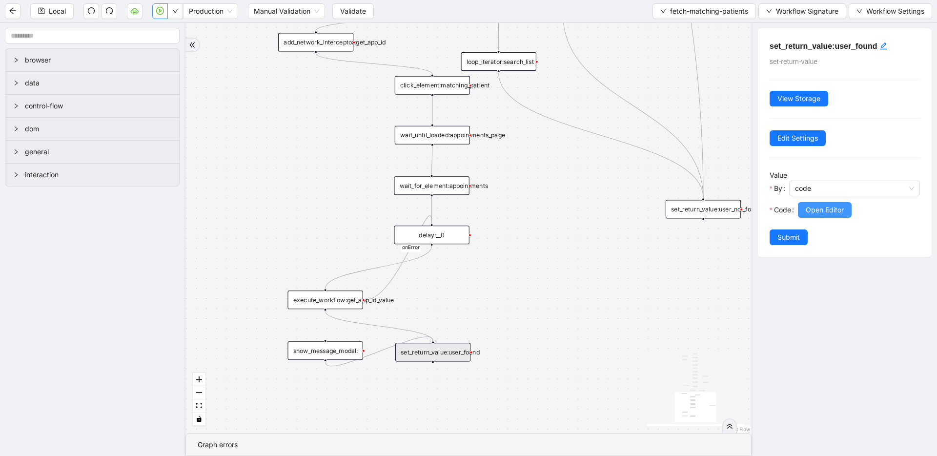
click at [812, 202] on button "Open Editor" at bounding box center [824, 210] width 54 height 16
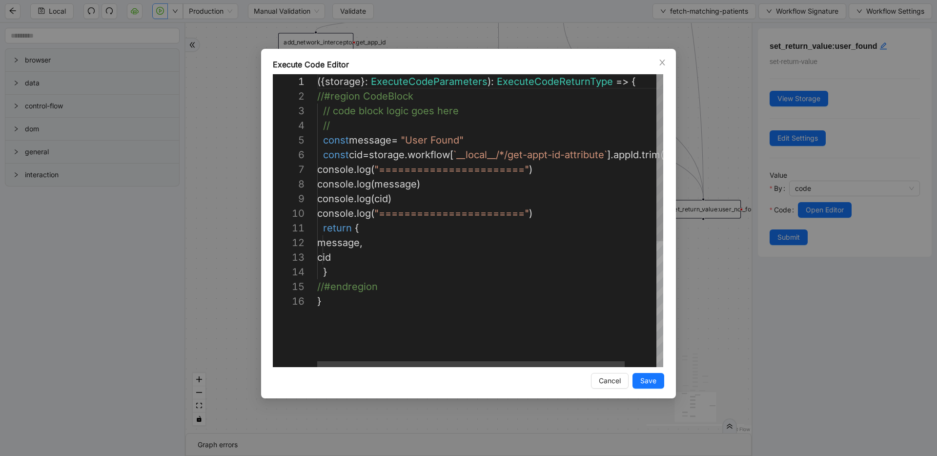
click at [381, 184] on div "({ storage }: ExecuteCodeParameters ): ExecuteCodeReturnType => { //#region Cod…" at bounding box center [507, 330] width 381 height 512
click at [389, 201] on div "({ storage }: ExecuteCodeParameters ): ExecuteCodeReturnType => { //#region Cod…" at bounding box center [507, 330] width 381 height 512
click at [689, 281] on div "**********" at bounding box center [468, 228] width 937 height 456
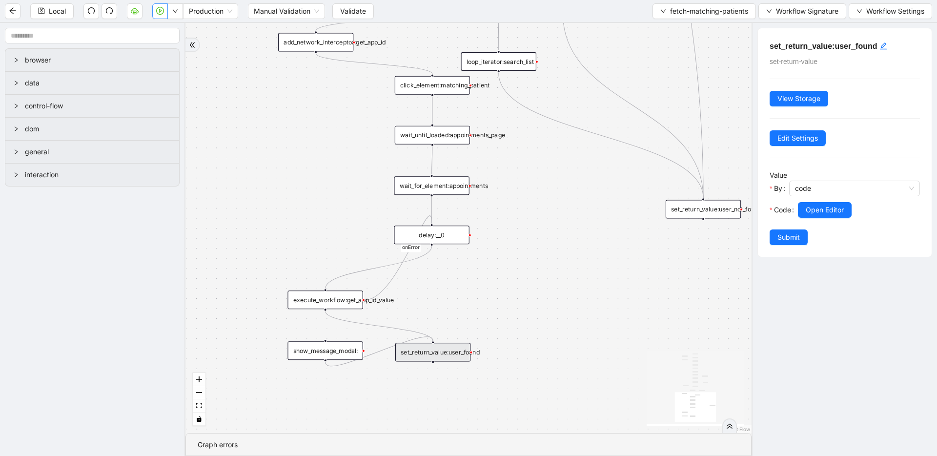
click at [308, 299] on div "execute_workflow:get_app_id_value" at bounding box center [324, 299] width 75 height 19
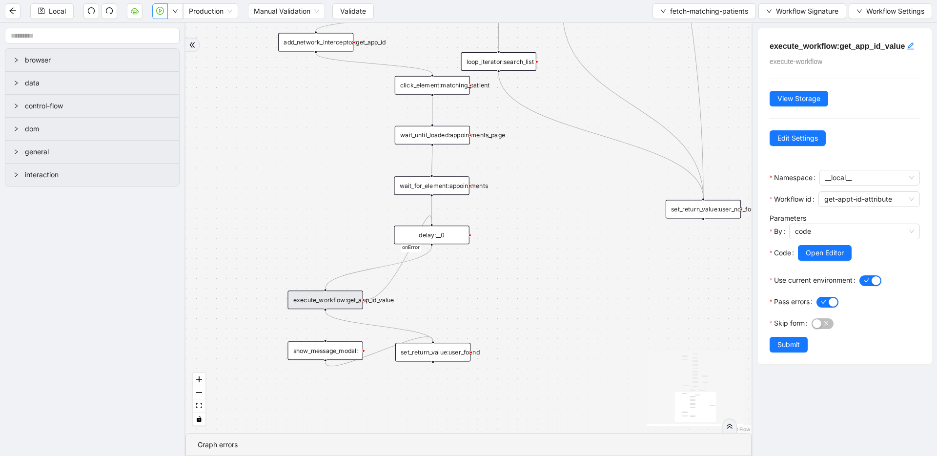
click at [158, 12] on icon "play-circle" at bounding box center [160, 11] width 8 height 8
click at [346, 301] on div "execute_workflow:get_app_id_value" at bounding box center [324, 299] width 75 height 19
click at [680, 7] on span "fetch-matching-patients" at bounding box center [709, 11] width 78 height 11
click at [674, 26] on span "Select" at bounding box center [702, 30] width 88 height 11
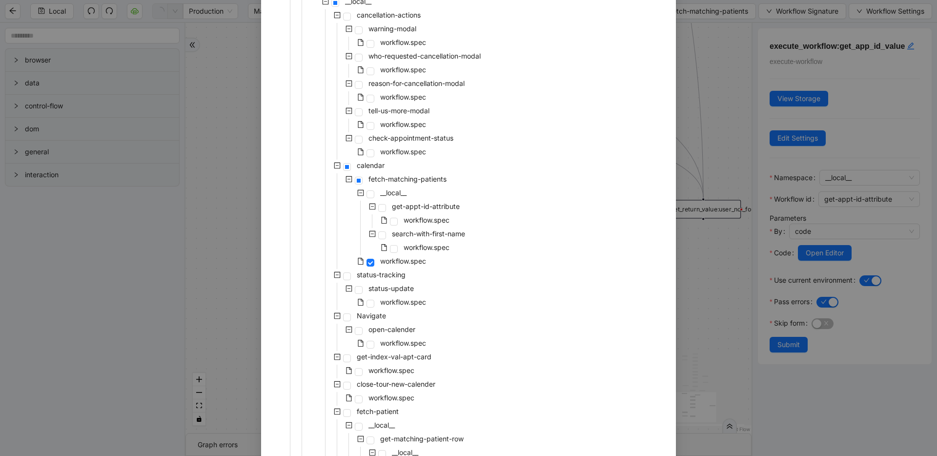
scroll to position [658, 0]
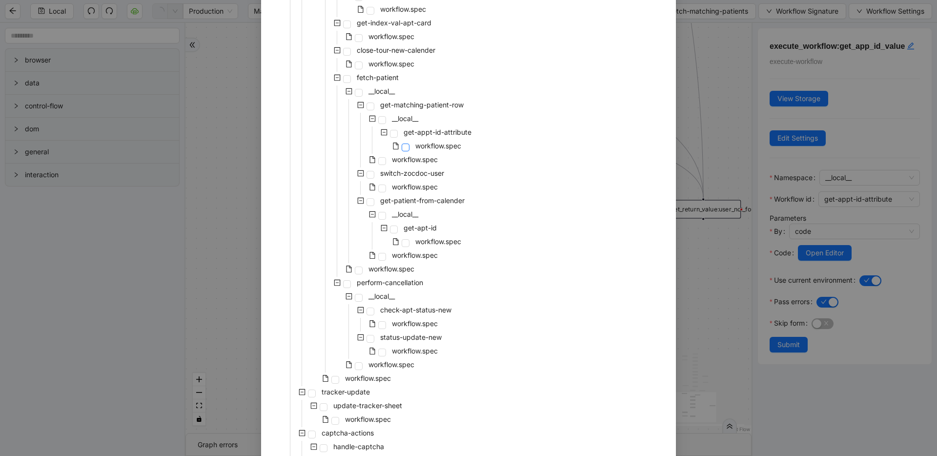
click at [402, 148] on span at bounding box center [405, 147] width 8 height 8
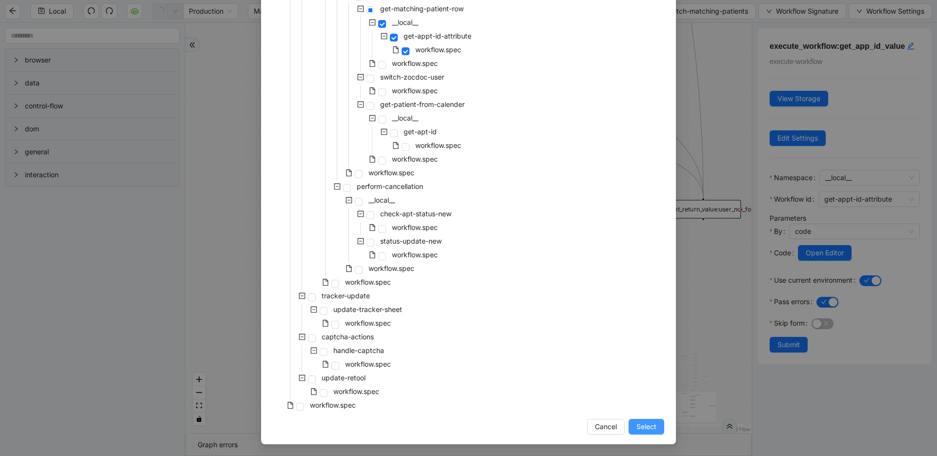
click at [647, 425] on span "Select" at bounding box center [646, 426] width 20 height 11
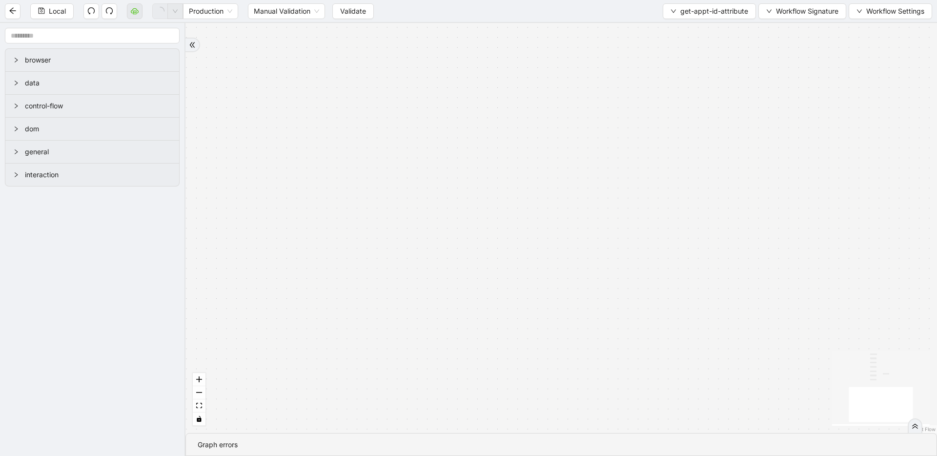
drag, startPoint x: 514, startPoint y: 157, endPoint x: 480, endPoint y: 273, distance: 120.7
click at [480, 273] on div "trigger wait_until_loaded:appointments_page get_network_response:appointment_da…" at bounding box center [560, 228] width 751 height 410
click at [203, 406] on button "fit view" at bounding box center [199, 405] width 13 height 13
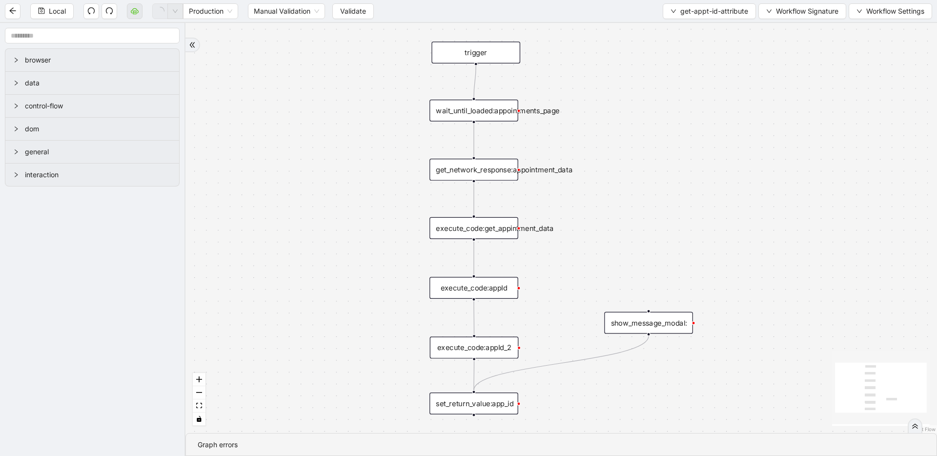
drag, startPoint x: 327, startPoint y: 196, endPoint x: 314, endPoint y: 149, distance: 48.8
click at [314, 149] on div "trigger wait_until_loaded:appointments_page get_network_response:appointment_da…" at bounding box center [560, 228] width 751 height 410
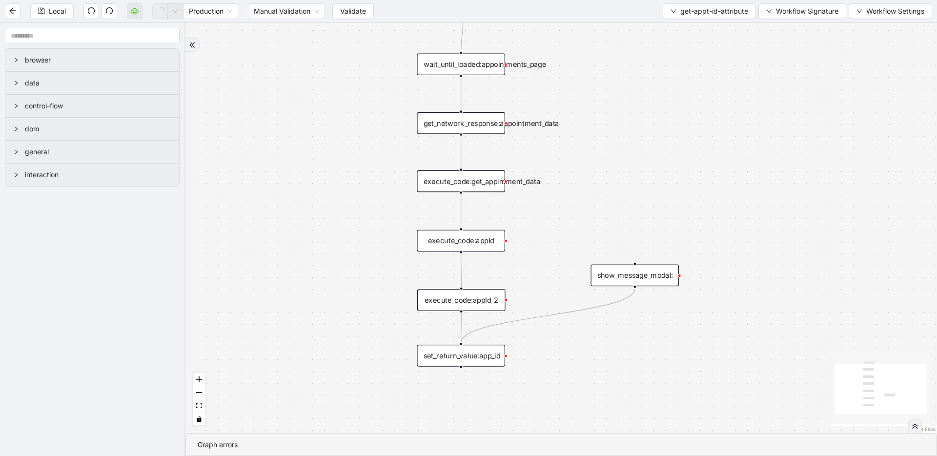
drag, startPoint x: 604, startPoint y: 155, endPoint x: 596, endPoint y: 198, distance: 44.1
click at [596, 198] on div "trigger wait_until_loaded:appointments_page get_network_response:appointment_da…" at bounding box center [560, 228] width 751 height 410
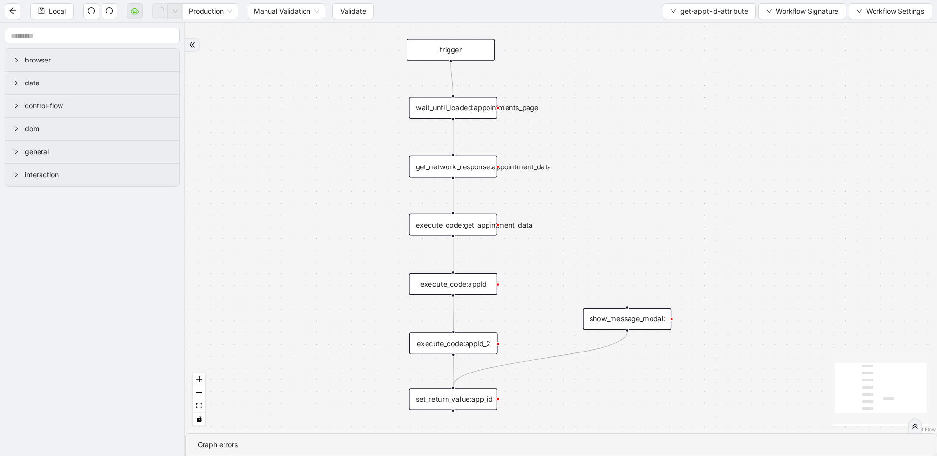
click at [454, 43] on div "trigger" at bounding box center [451, 50] width 88 height 22
click at [480, 114] on div "wait_until_loaded:appointments_page" at bounding box center [453, 108] width 88 height 22
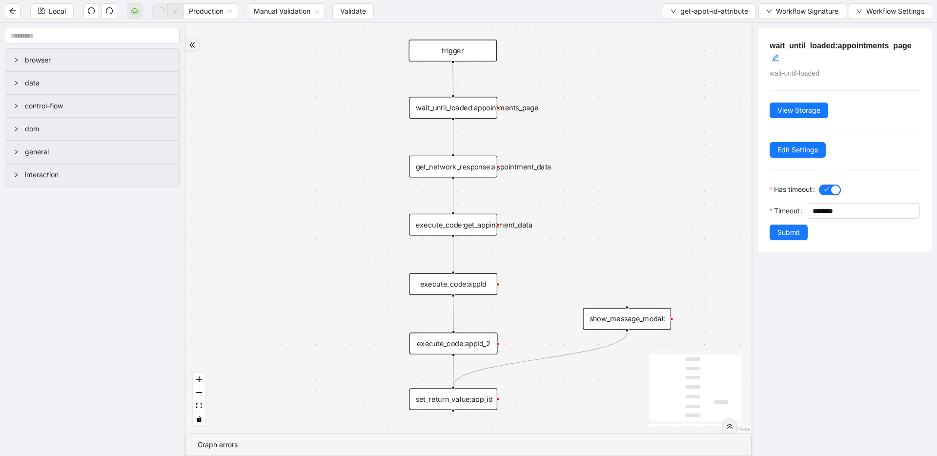
click at [479, 46] on div "trigger" at bounding box center [453, 51] width 88 height 22
click at [469, 160] on div "get_network_response:appointment_data" at bounding box center [453, 167] width 88 height 22
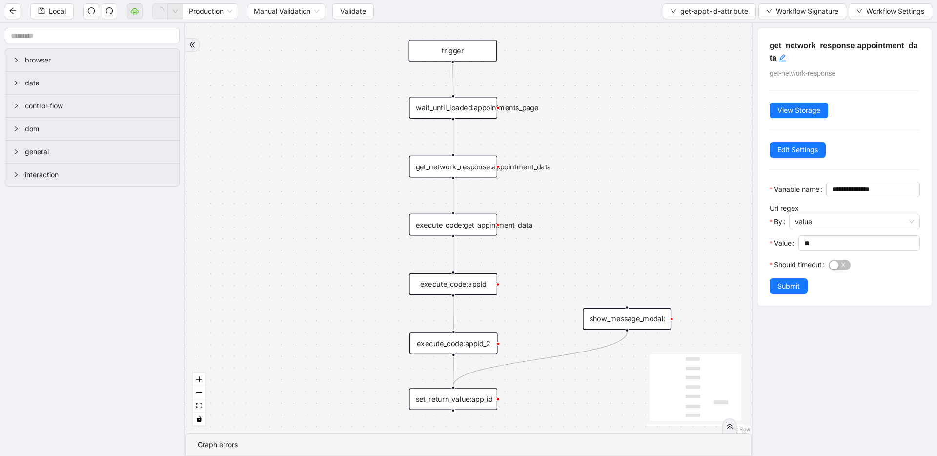
click at [475, 227] on div "execute_code:get_appintment_data" at bounding box center [453, 225] width 88 height 22
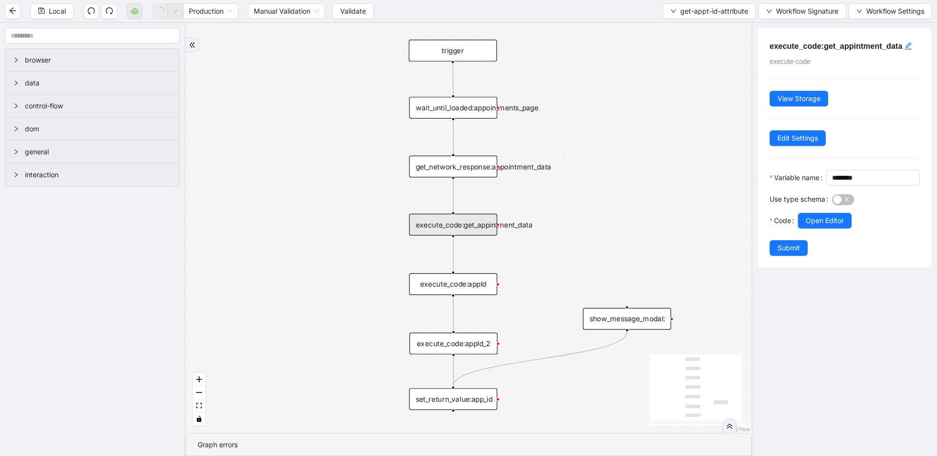
click at [459, 291] on div "execute_code:appId" at bounding box center [453, 284] width 88 height 22
click at [841, 226] on span "Open Editor" at bounding box center [824, 220] width 38 height 11
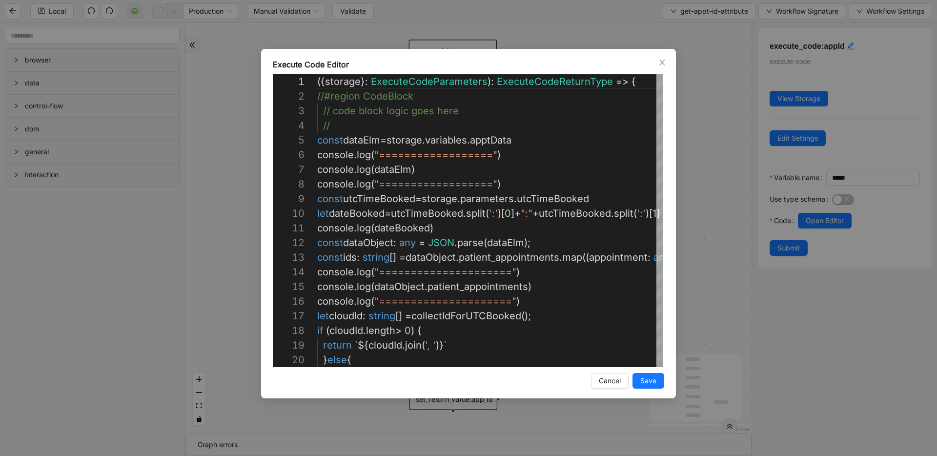
scroll to position [146, 0]
click at [664, 63] on icon "close" at bounding box center [662, 63] width 8 height 8
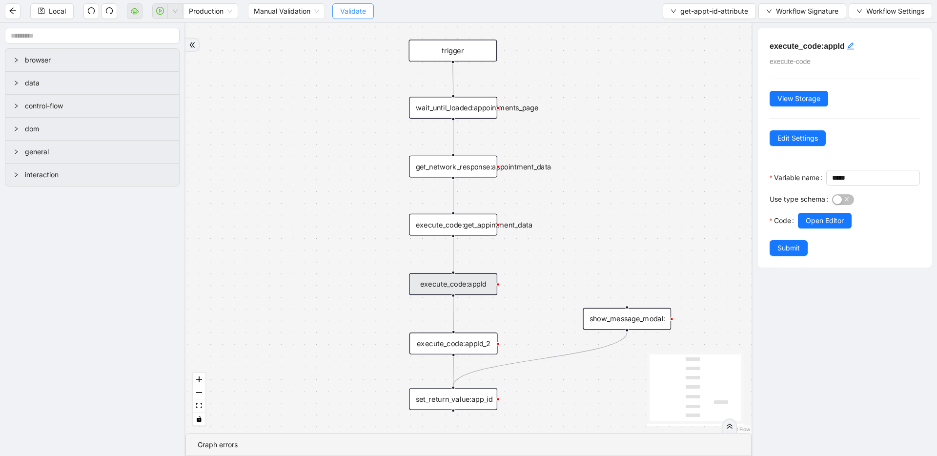
click at [349, 16] on span "Validate" at bounding box center [353, 11] width 26 height 11
click at [688, 18] on button "get-appt-id-attribute" at bounding box center [708, 11] width 93 height 16
click at [680, 28] on span "Select" at bounding box center [707, 30] width 77 height 11
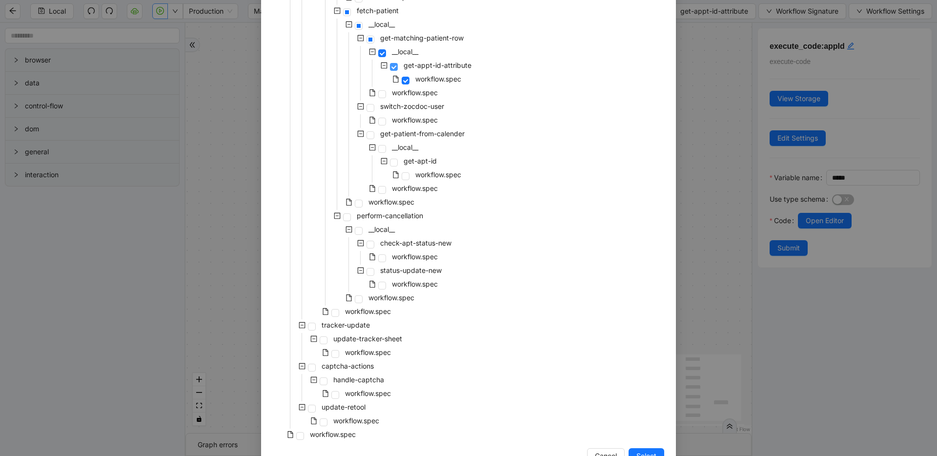
scroll to position [664, 0]
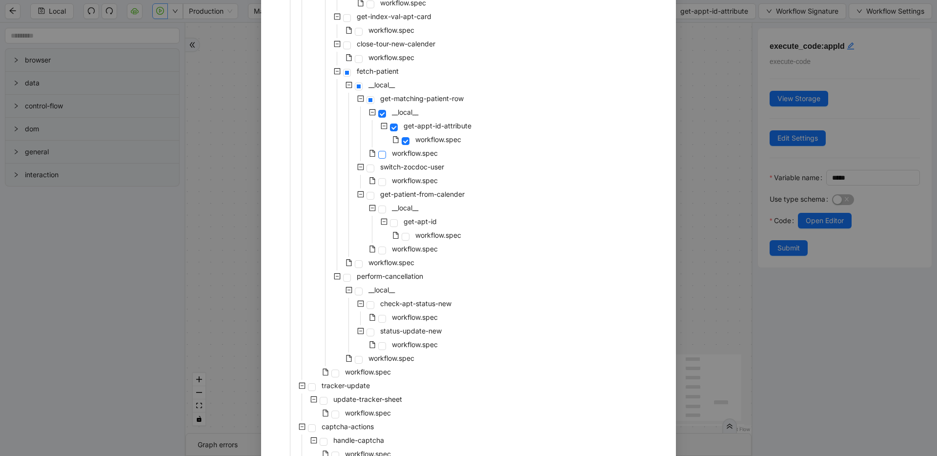
click at [379, 155] on span at bounding box center [382, 155] width 8 height 8
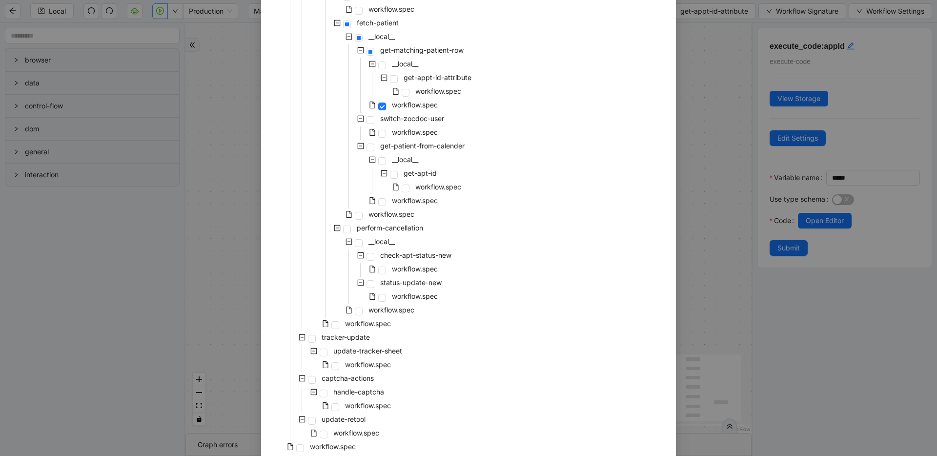
scroll to position [754, 0]
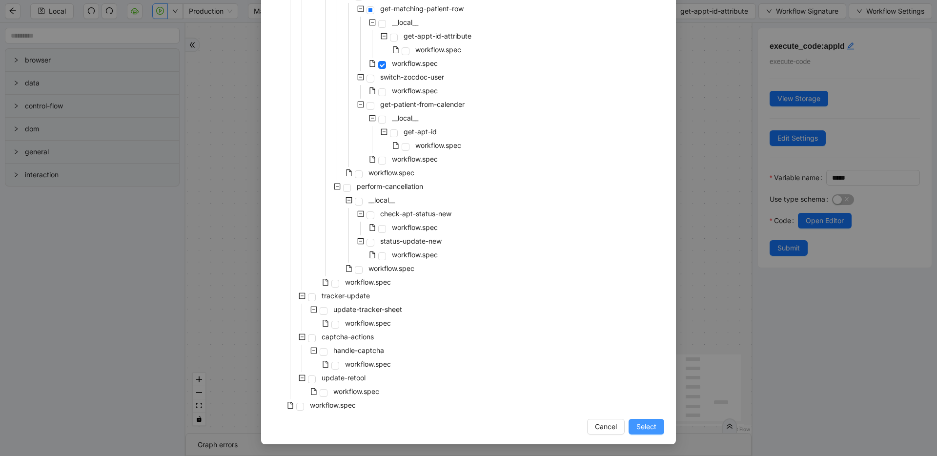
click at [642, 430] on span "Select" at bounding box center [646, 426] width 20 height 11
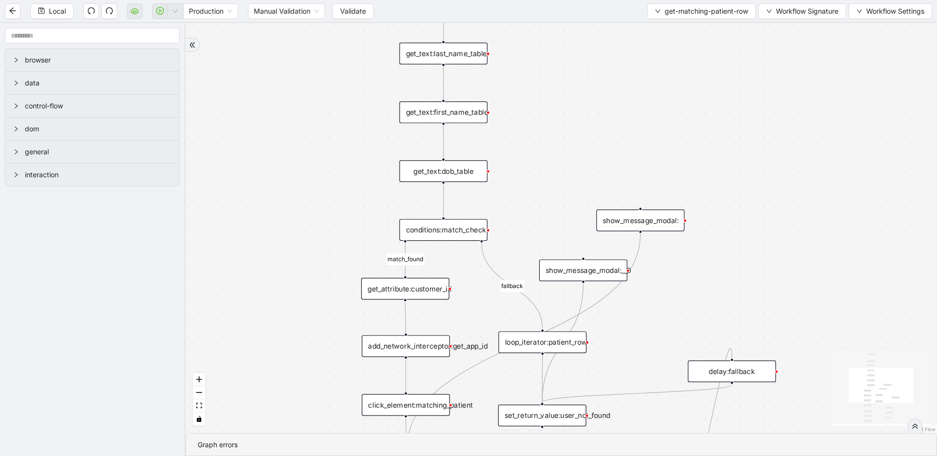
drag, startPoint x: 700, startPoint y: 322, endPoint x: 671, endPoint y: 175, distance: 150.1
click at [671, 175] on div "match_found fallback trigger loop_data:patient_row get_text:last_name_table get…" at bounding box center [560, 228] width 751 height 410
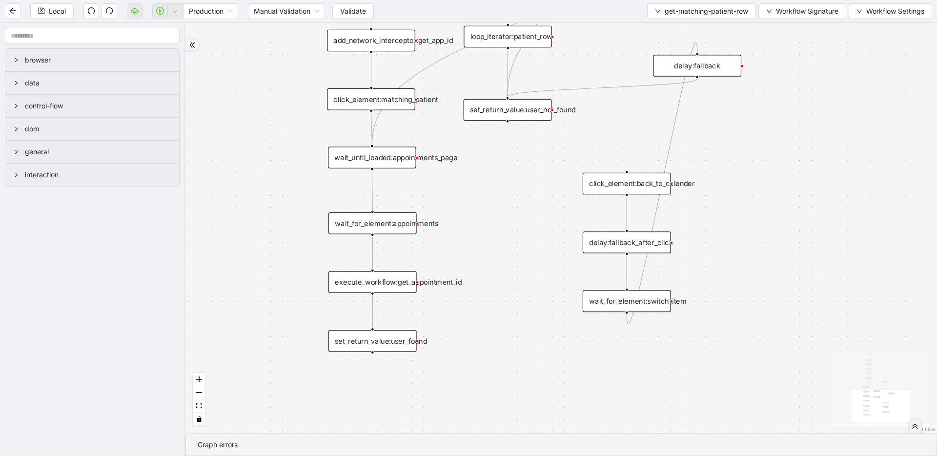
drag, startPoint x: 551, startPoint y: 294, endPoint x: 538, endPoint y: 207, distance: 87.7
click at [539, 204] on div "match_found fallback trigger loop_data:patient_row get_text:last_name_table get…" at bounding box center [560, 228] width 751 height 410
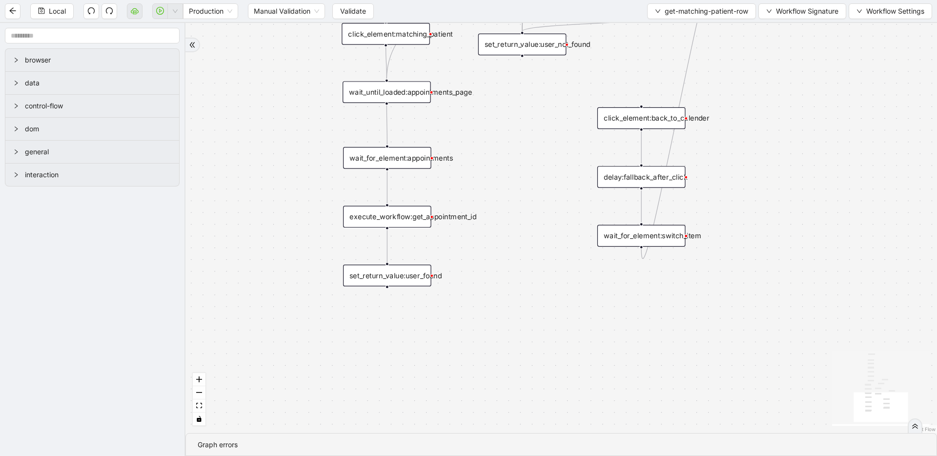
drag, startPoint x: 512, startPoint y: 303, endPoint x: 526, endPoint y: 239, distance: 65.4
click at [526, 239] on div "match_found fallback trigger loop_data:patient_row get_text:last_name_table get…" at bounding box center [560, 228] width 751 height 410
drag, startPoint x: 397, startPoint y: 279, endPoint x: 396, endPoint y: 331, distance: 52.2
click at [396, 331] on div "set_return_value:user_found" at bounding box center [386, 328] width 88 height 22
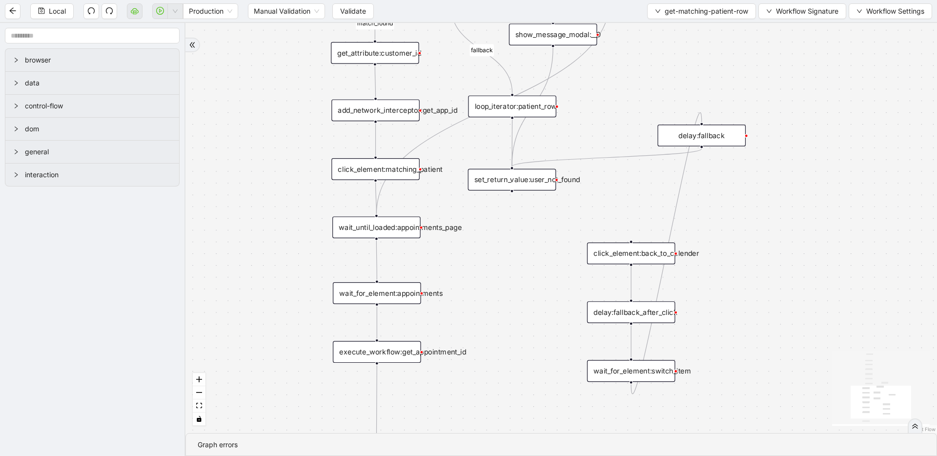
drag, startPoint x: 545, startPoint y: 253, endPoint x: 537, endPoint y: 355, distance: 102.3
click at [537, 355] on div "match_found fallback trigger loop_data:patient_row get_text:last_name_table get…" at bounding box center [560, 228] width 751 height 410
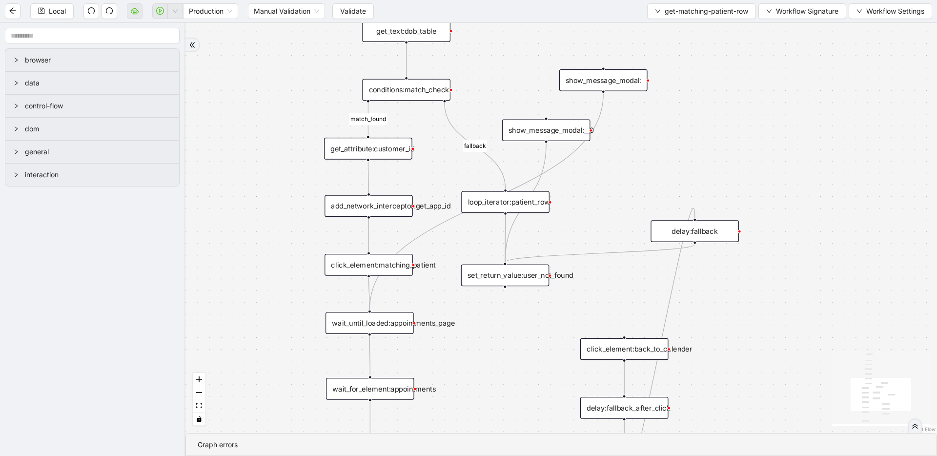
drag, startPoint x: 530, startPoint y: 286, endPoint x: 524, endPoint y: 369, distance: 82.6
click at [524, 369] on div "match_found fallback trigger loop_data:patient_row get_text:last_name_table get…" at bounding box center [560, 228] width 751 height 410
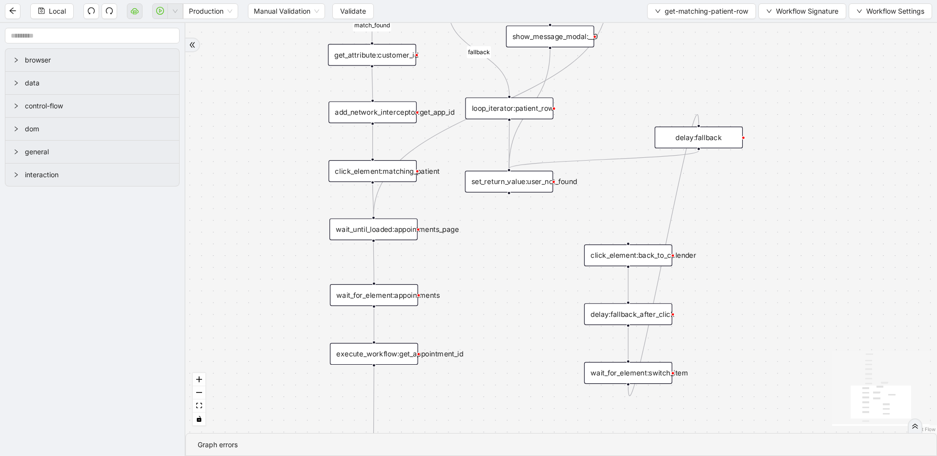
drag, startPoint x: 511, startPoint y: 267, endPoint x: 500, endPoint y: 162, distance: 105.5
click at [500, 162] on div "match_found fallback trigger loop_data:patient_row get_text:last_name_table get…" at bounding box center [560, 228] width 751 height 410
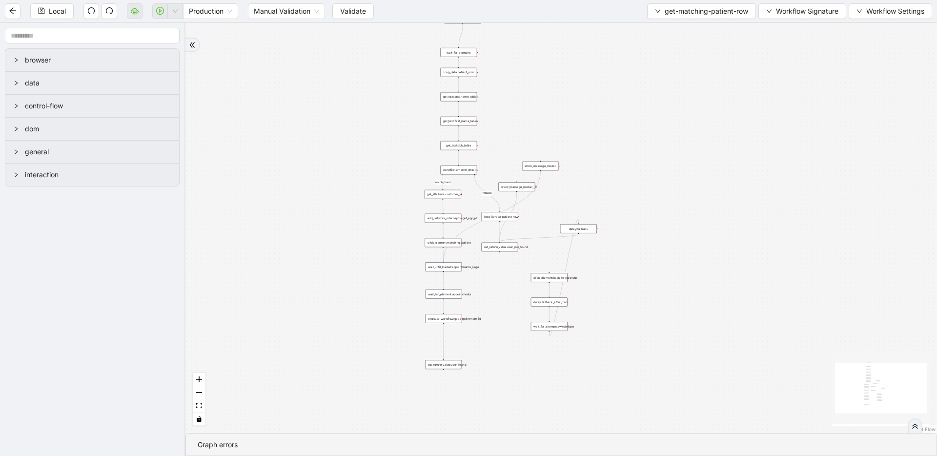
drag, startPoint x: 506, startPoint y: 200, endPoint x: 506, endPoint y: 320, distance: 120.0
click at [506, 320] on div "match_found fallback trigger loop_data:patient_row get_text:last_name_table get…" at bounding box center [560, 228] width 751 height 410
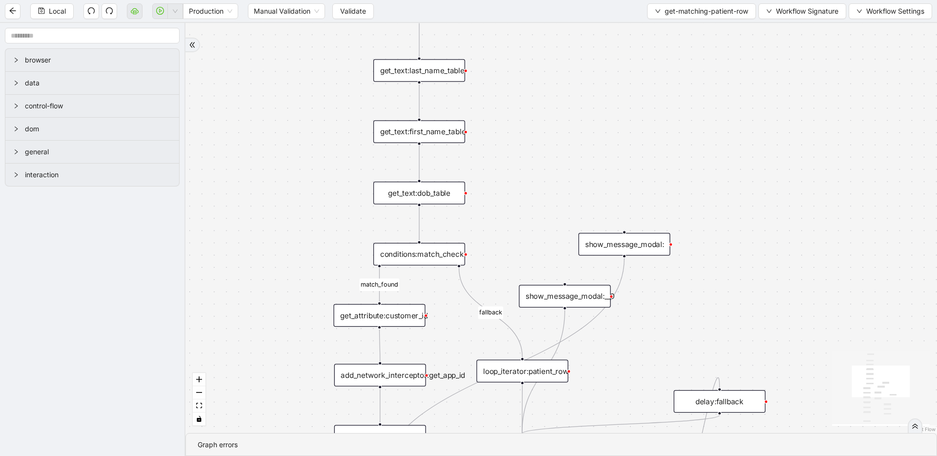
drag, startPoint x: 541, startPoint y: 111, endPoint x: 526, endPoint y: 219, distance: 109.3
click at [526, 219] on div "match_found fallback trigger loop_data:patient_row get_text:last_name_table get…" at bounding box center [560, 228] width 751 height 410
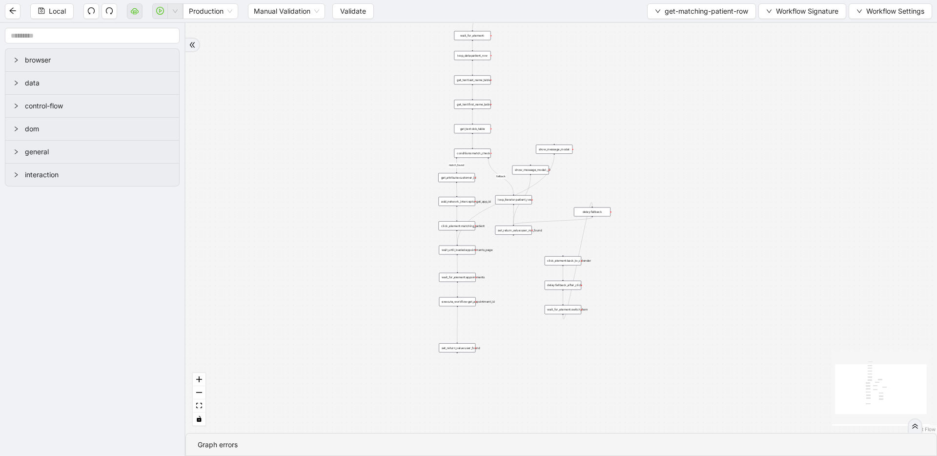
drag, startPoint x: 516, startPoint y: 158, endPoint x: 497, endPoint y: 82, distance: 77.6
click at [497, 82] on div "match_found fallback trigger loop_data:patient_row get_text:last_name_table get…" at bounding box center [560, 228] width 751 height 410
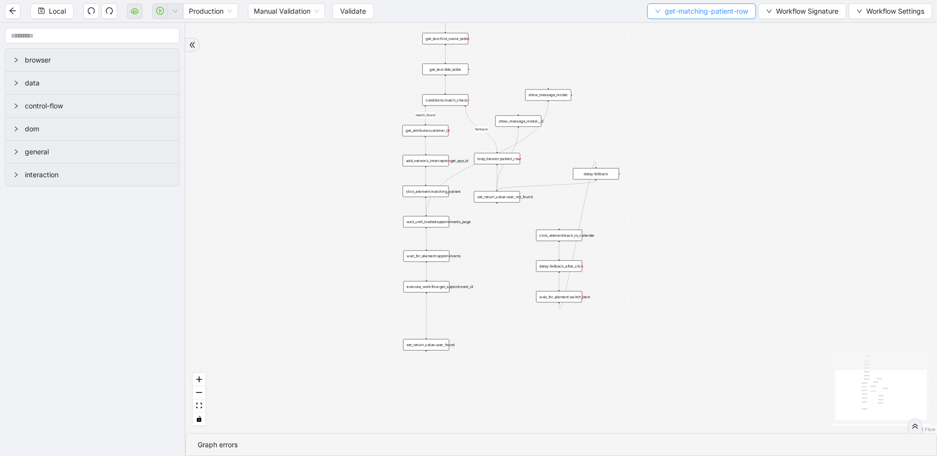
click at [682, 8] on span "get-matching-patient-row" at bounding box center [705, 11] width 83 height 11
click at [675, 31] on span "Select" at bounding box center [698, 30] width 93 height 11
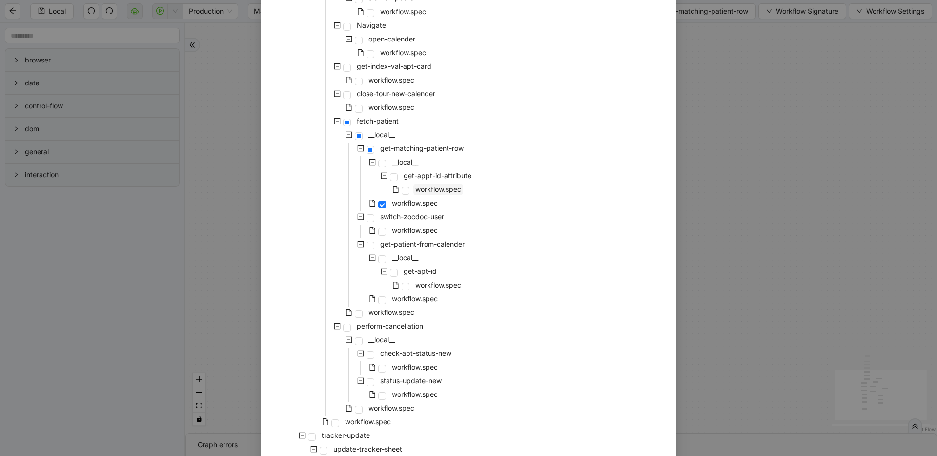
scroll to position [621, 0]
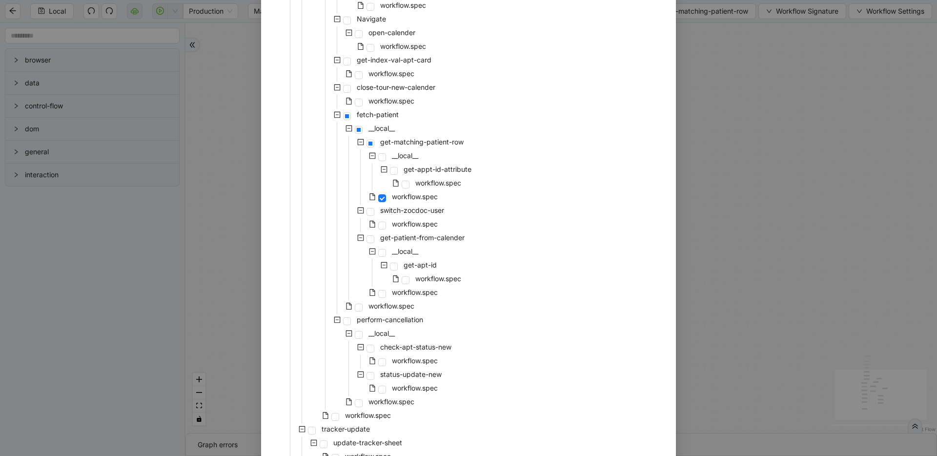
click at [848, 259] on div "Select Local Workflow zocdoc-appointment-cancellation __local__ metabase fetch-…" at bounding box center [468, 228] width 937 height 456
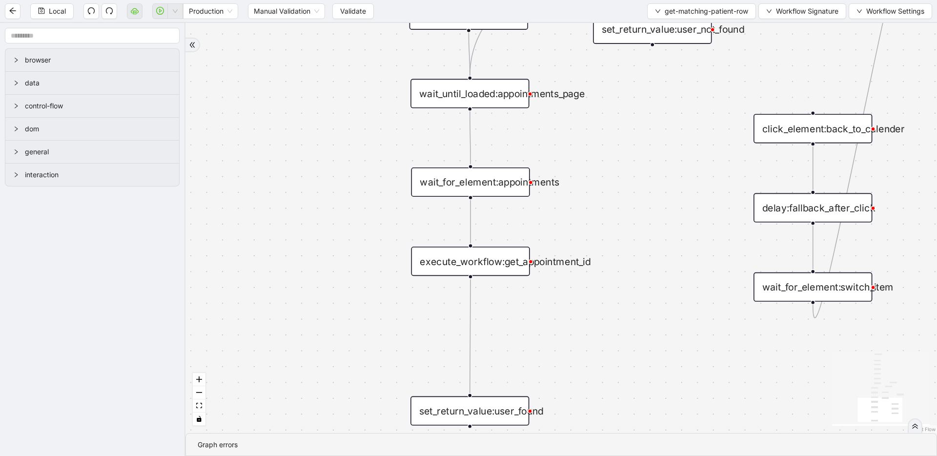
drag, startPoint x: 604, startPoint y: 259, endPoint x: 568, endPoint y: 311, distance: 63.7
click at [537, 384] on div "match_found fallback trigger loop_data:patient_row get_text:last_name_table get…" at bounding box center [560, 228] width 751 height 410
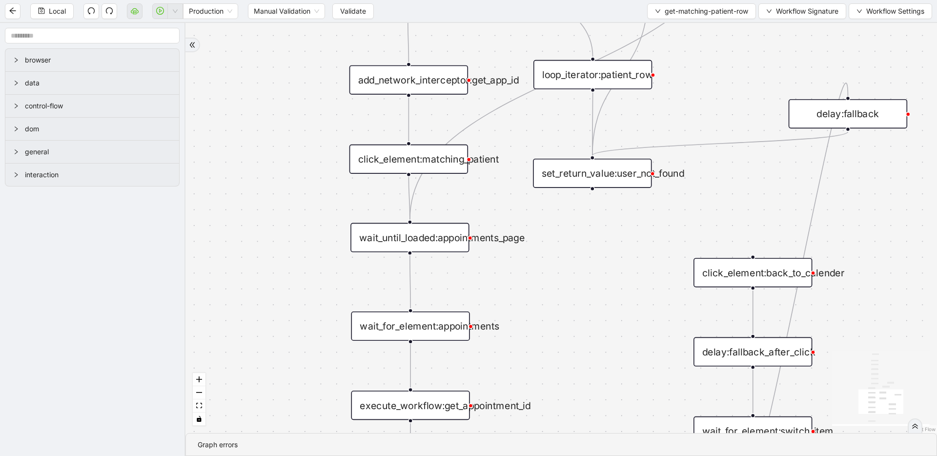
drag, startPoint x: 588, startPoint y: 266, endPoint x: 560, endPoint y: 353, distance: 91.2
click at [560, 353] on div "match_found fallback trigger loop_data:patient_row get_text:last_name_table get…" at bounding box center [560, 228] width 751 height 410
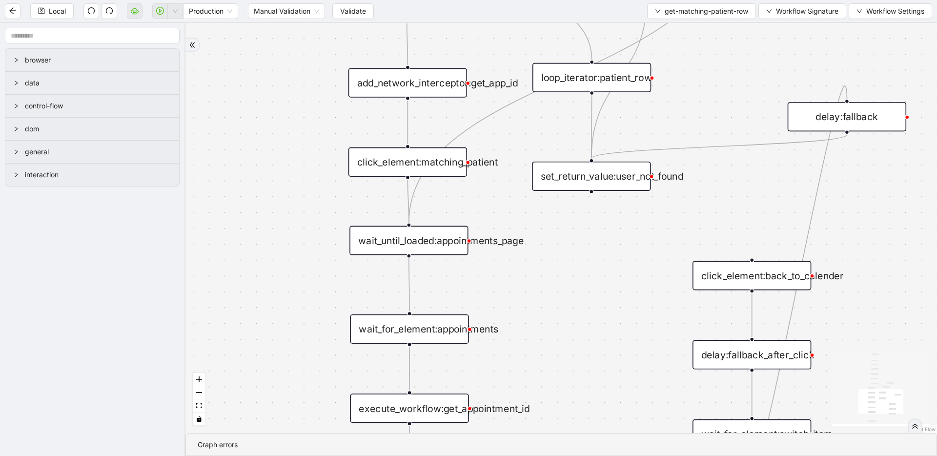
click at [550, 389] on div "match_found fallback trigger loop_data:patient_row get_text:last_name_table get…" at bounding box center [560, 228] width 751 height 410
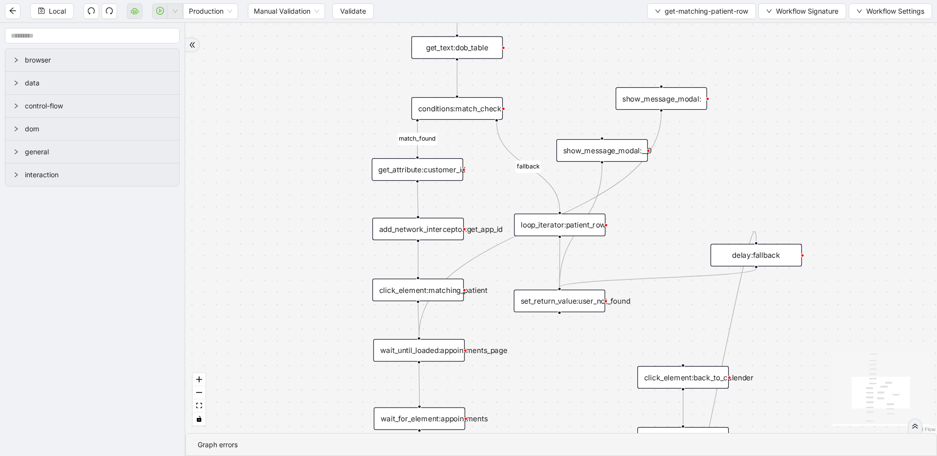
click at [423, 238] on div "add_network_interceptor:get_app_id" at bounding box center [417, 229] width 91 height 22
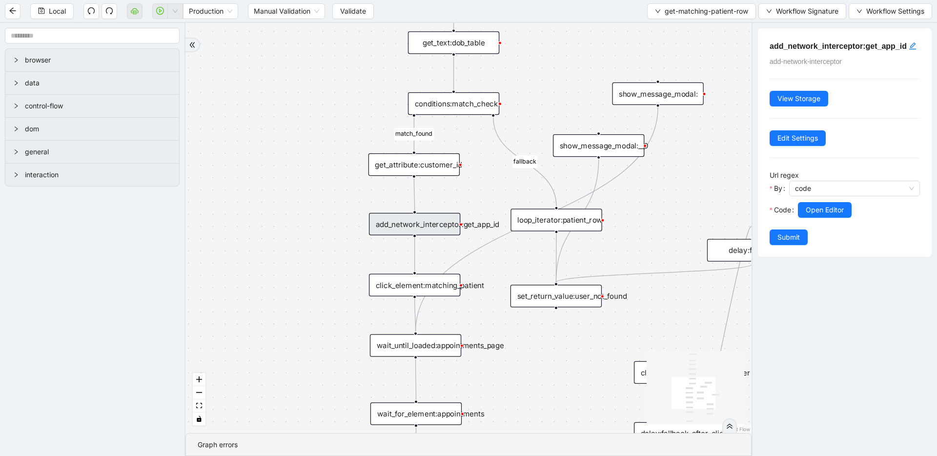
drag, startPoint x: 317, startPoint y: 296, endPoint x: 246, endPoint y: 234, distance: 93.3
click at [246, 234] on div "match_found fallback trigger loop_data:patient_row get_text:last_name_table get…" at bounding box center [468, 228] width 566 height 410
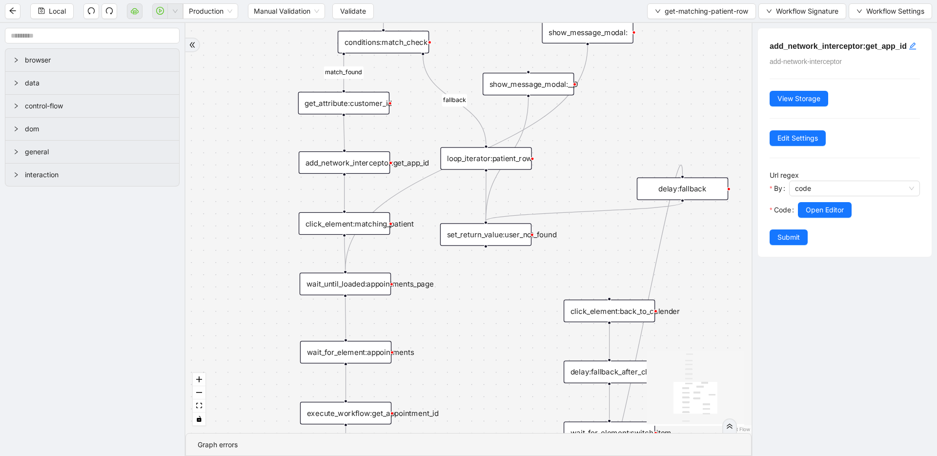
click at [329, 226] on div "click_element:matching_patient" at bounding box center [344, 223] width 91 height 22
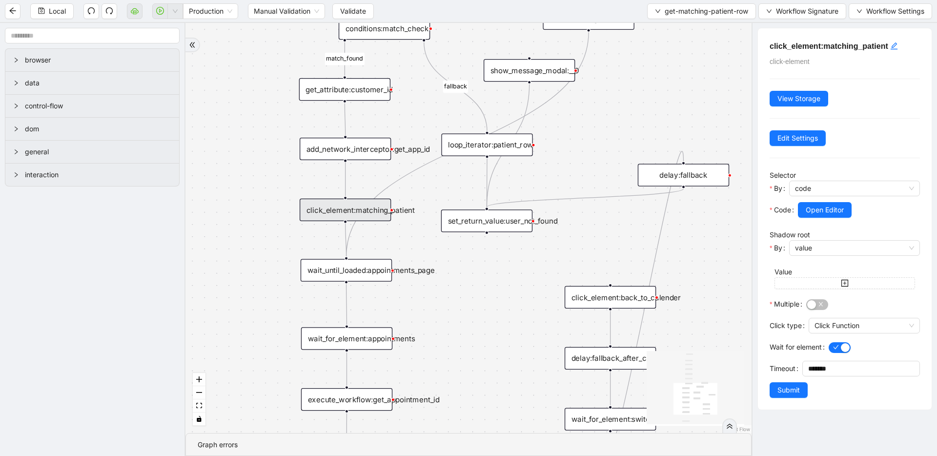
drag, startPoint x: 506, startPoint y: 315, endPoint x: 509, endPoint y: 270, distance: 45.5
click at [509, 270] on div "match_found fallback trigger loop_data:patient_row get_text:last_name_table get…" at bounding box center [468, 228] width 566 height 410
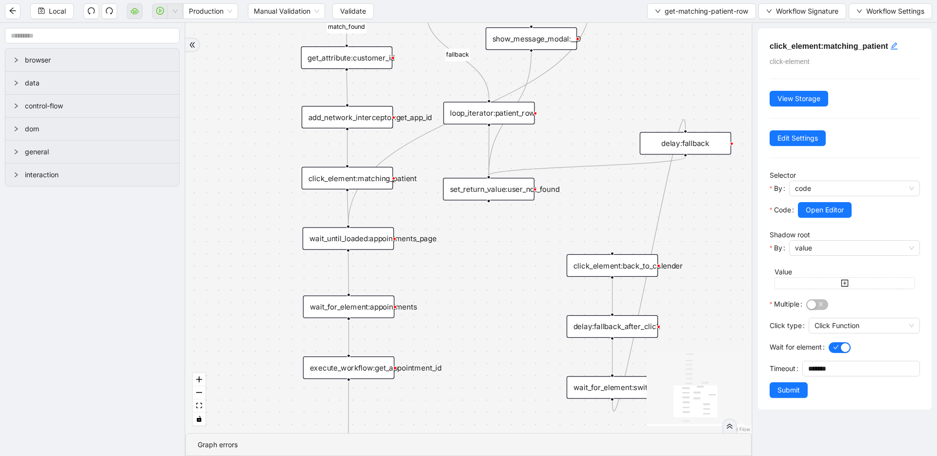
click at [355, 233] on div "wait_until_loaded:appointments_page" at bounding box center [347, 238] width 91 height 22
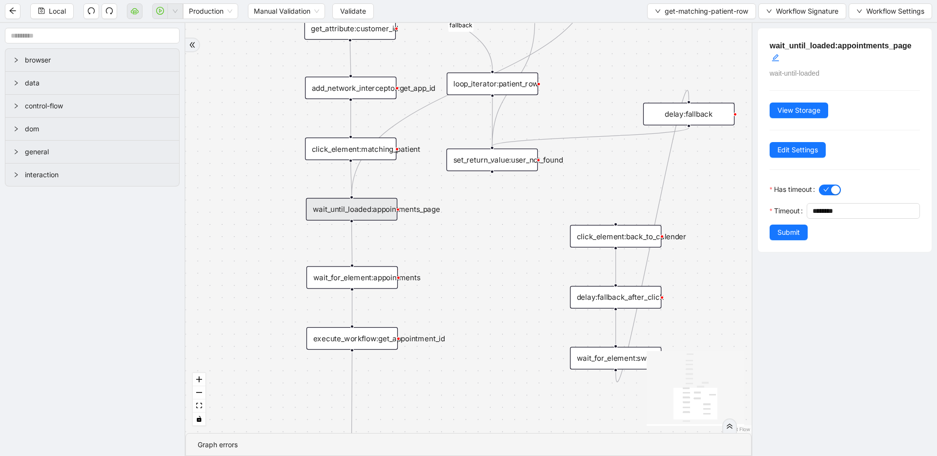
drag, startPoint x: 459, startPoint y: 310, endPoint x: 458, endPoint y: 243, distance: 66.8
click at [458, 243] on div "match_found fallback trigger loop_data:patient_row get_text:last_name_table get…" at bounding box center [468, 228] width 566 height 410
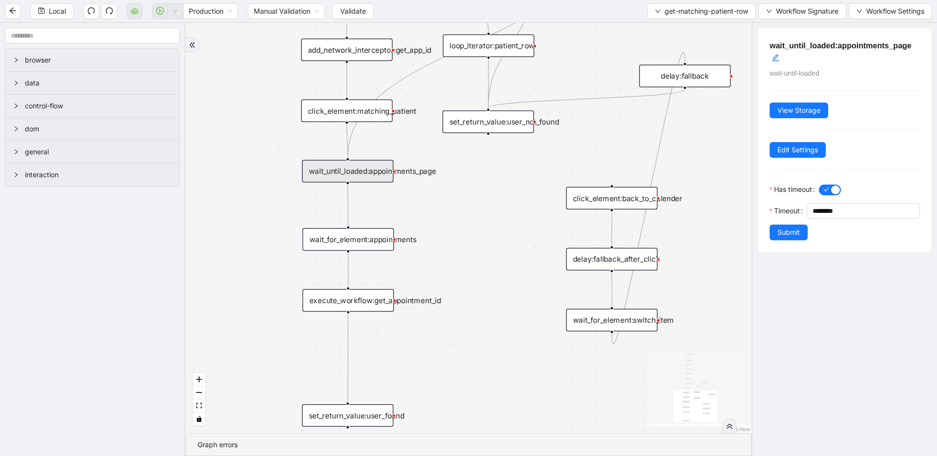
click at [325, 239] on div "wait_for_element:appointments" at bounding box center [347, 239] width 91 height 22
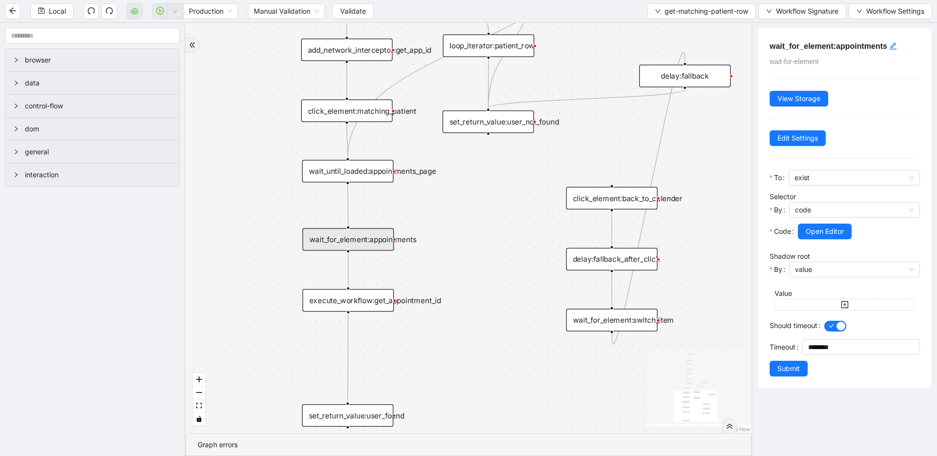
click at [373, 306] on div "execute_workflow:get_appointment_id" at bounding box center [347, 300] width 91 height 22
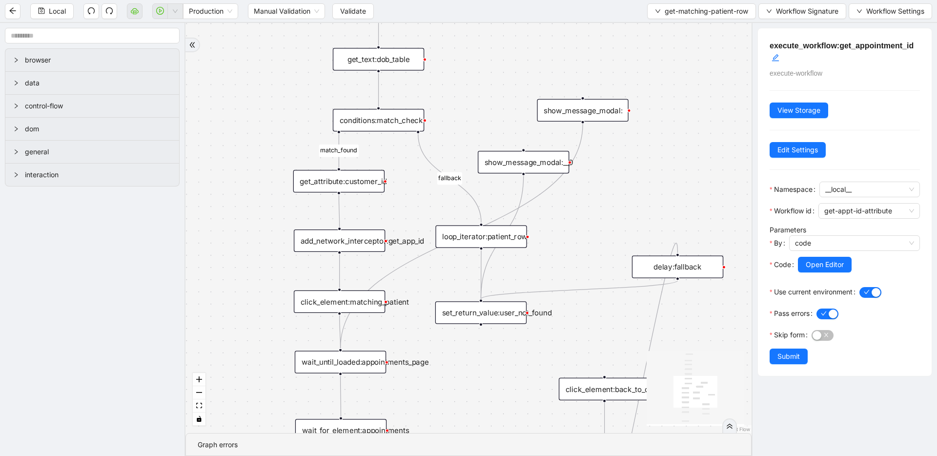
drag, startPoint x: 492, startPoint y: 245, endPoint x: 484, endPoint y: 433, distance: 188.4
click at [484, 435] on section "match_found fallback trigger loop_data:patient_row get_text:last_name_table get…" at bounding box center [468, 239] width 566 height 433
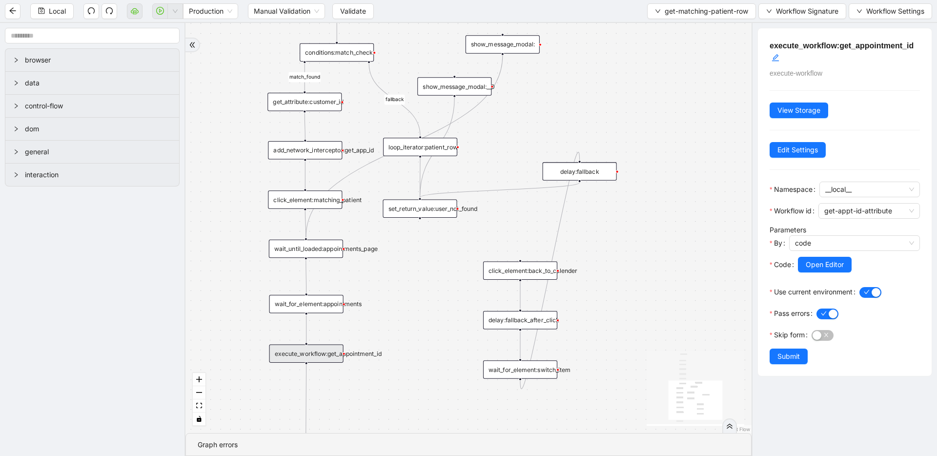
drag, startPoint x: 483, startPoint y: 429, endPoint x: 422, endPoint y: 304, distance: 139.2
click at [422, 304] on div "match_found fallback trigger loop_data:patient_row get_text:last_name_table get…" at bounding box center [468, 228] width 566 height 410
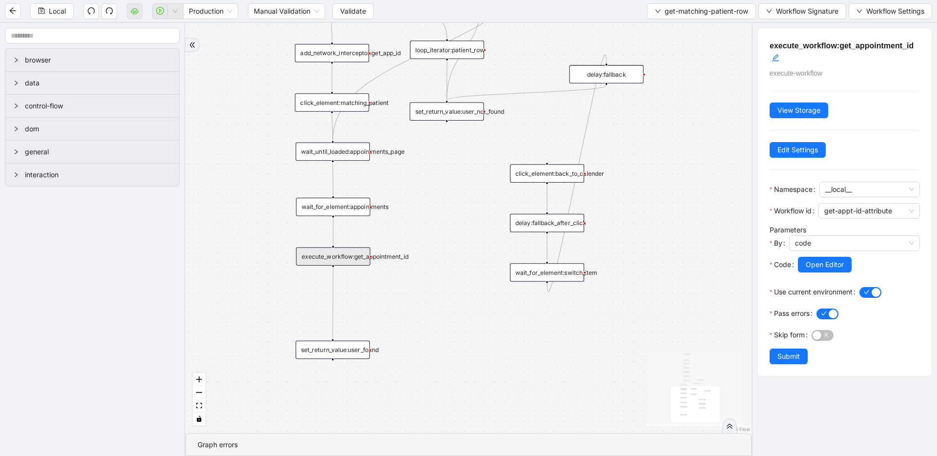
drag, startPoint x: 411, startPoint y: 238, endPoint x: 412, endPoint y: 205, distance: 32.7
click at [412, 205] on div "match_found fallback trigger loop_data:patient_row get_text:last_name_table get…" at bounding box center [468, 228] width 566 height 410
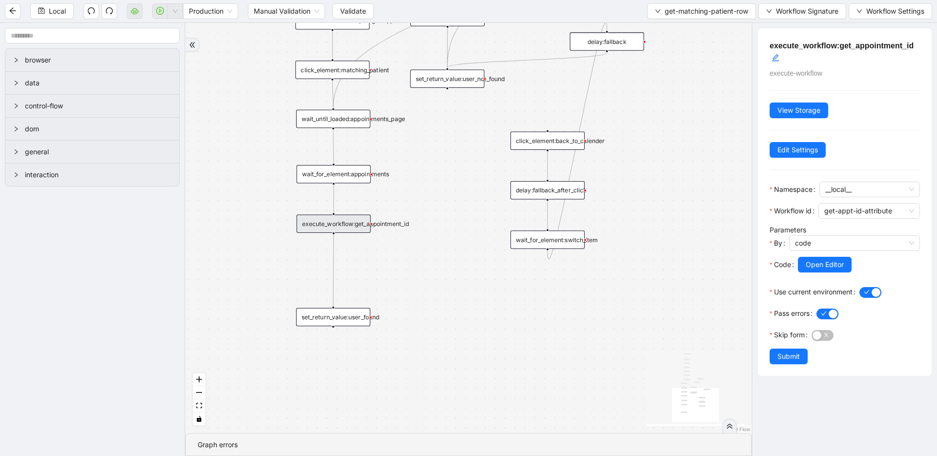
click at [333, 272] on icon "Edge from execute_workflow:get_appointment_id to set_return_value:user_found" at bounding box center [333, 270] width 0 height 71
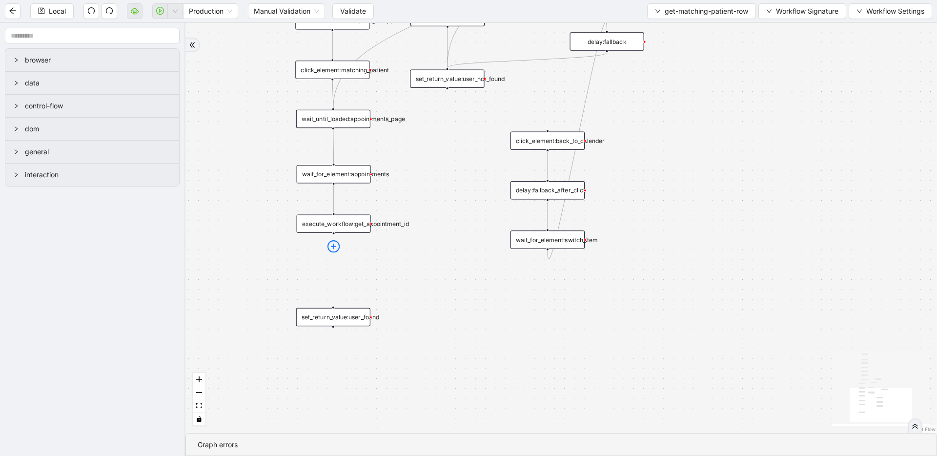
click at [333, 242] on icon "plus-circle" at bounding box center [333, 246] width 12 height 12
click at [456, 175] on div "match_found fallback trigger loop_data:patient_row get_text:last_name_table get…" at bounding box center [560, 228] width 751 height 410
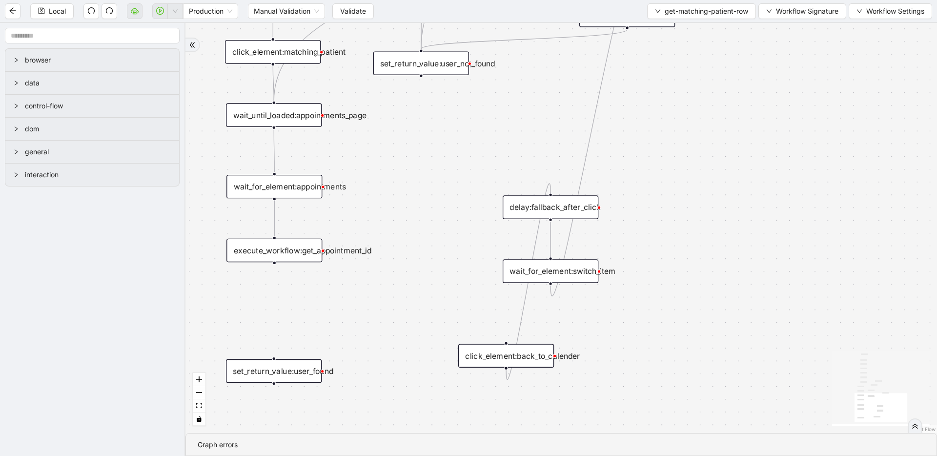
drag, startPoint x: 476, startPoint y: 208, endPoint x: 464, endPoint y: 329, distance: 121.1
click at [462, 346] on div "click_element:back_to_calender" at bounding box center [506, 355] width 96 height 23
drag, startPoint x: 481, startPoint y: 354, endPoint x: 509, endPoint y: 159, distance: 196.6
click at [509, 159] on div "click_element:back_to_calender" at bounding box center [534, 160] width 96 height 23
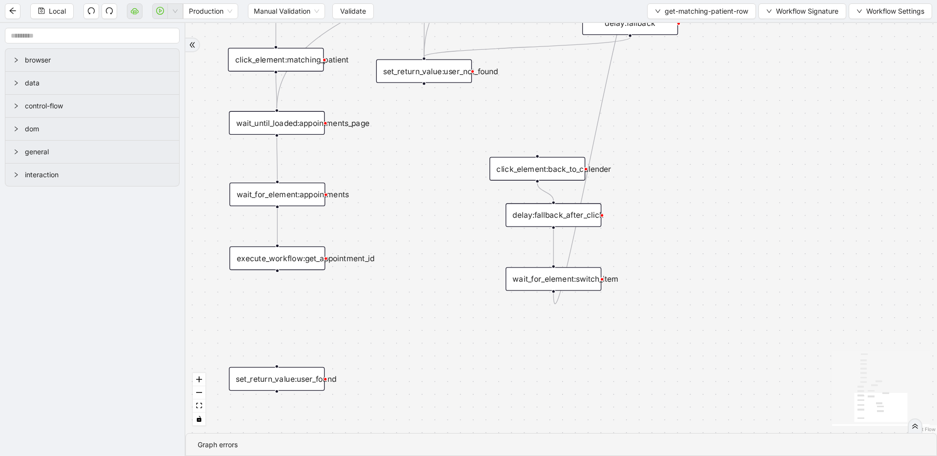
drag, startPoint x: 387, startPoint y: 213, endPoint x: 422, endPoint y: 351, distance: 141.8
click at [421, 352] on div "match_found fallback trigger loop_data:patient_row get_text:last_name_table get…" at bounding box center [560, 228] width 751 height 410
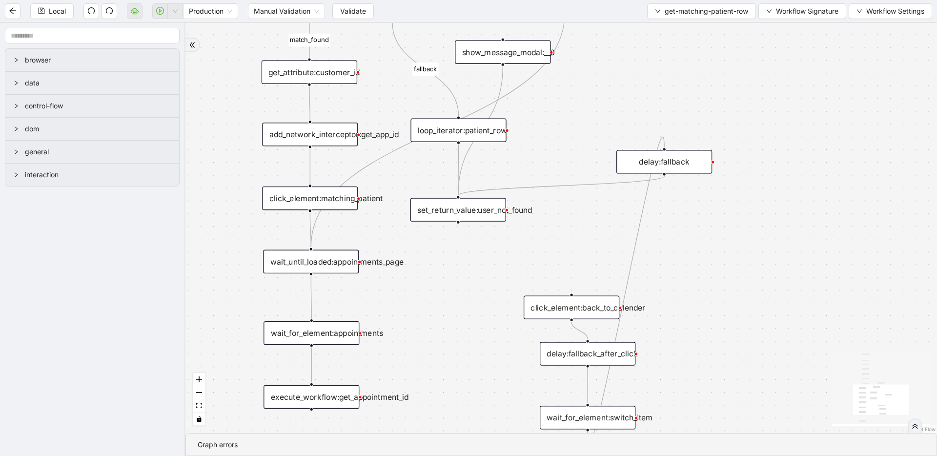
drag, startPoint x: 584, startPoint y: 88, endPoint x: 545, endPoint y: 246, distance: 163.3
click at [545, 246] on div "match_found fallback trigger loop_data:patient_row get_text:last_name_table get…" at bounding box center [560, 228] width 751 height 410
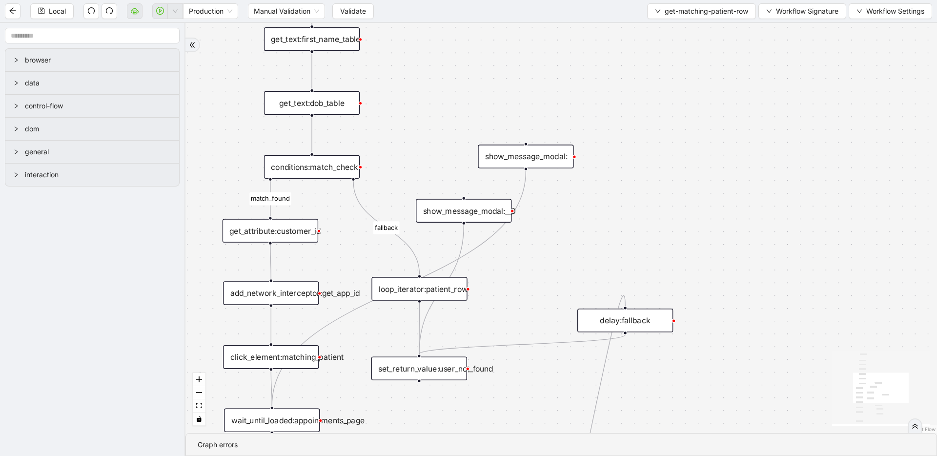
click at [464, 200] on div "show_message_modal:__0" at bounding box center [464, 210] width 96 height 23
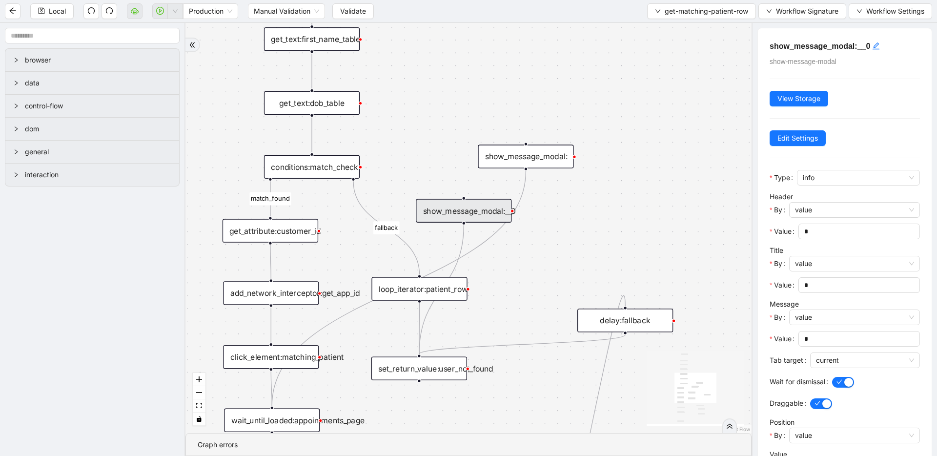
drag, startPoint x: 523, startPoint y: 245, endPoint x: 554, endPoint y: 182, distance: 69.6
click at [567, 126] on div "match_found fallback trigger loop_data:patient_row get_text:last_name_table get…" at bounding box center [468, 228] width 566 height 410
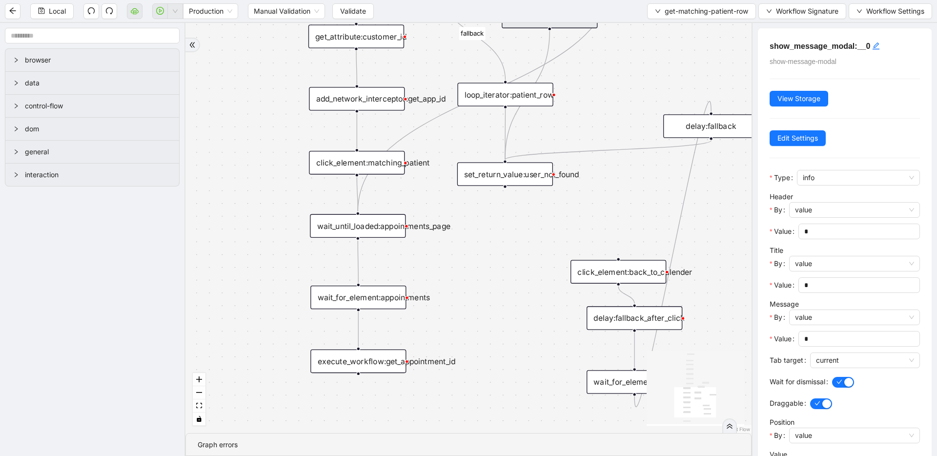
drag, startPoint x: 514, startPoint y: 317, endPoint x: 546, endPoint y: 151, distance: 168.5
click at [546, 151] on div "match_found fallback trigger loop_data:patient_row get_text:last_name_table get…" at bounding box center [468, 228] width 566 height 410
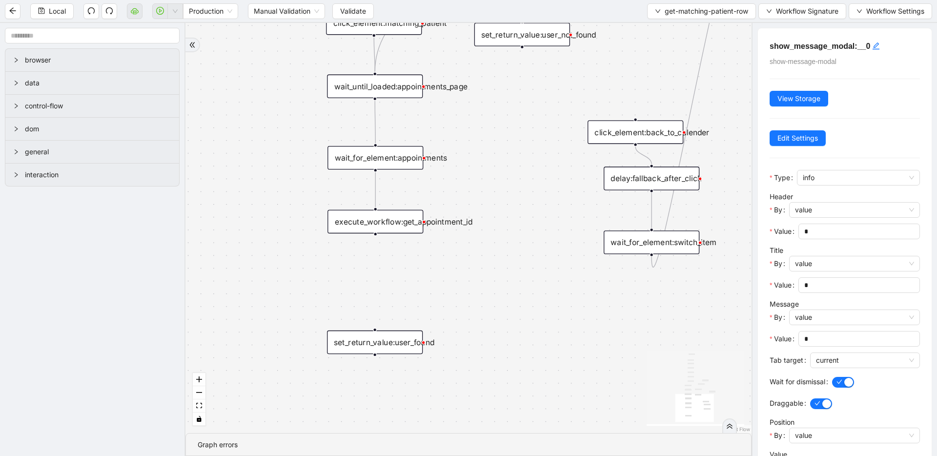
click at [380, 278] on div "match_found fallback trigger loop_data:patient_row get_text:last_name_table get…" at bounding box center [468, 228] width 566 height 410
drag, startPoint x: 411, startPoint y: 279, endPoint x: 370, endPoint y: 259, distance: 46.0
click at [347, 278] on div "show_message_modal:__0__0" at bounding box center [377, 282] width 96 height 23
drag, startPoint x: 376, startPoint y: 235, endPoint x: 380, endPoint y: 287, distance: 52.4
click at [384, 268] on div "match_found fallback trigger loop_data:patient_row get_text:last_name_table get…" at bounding box center [468, 228] width 566 height 410
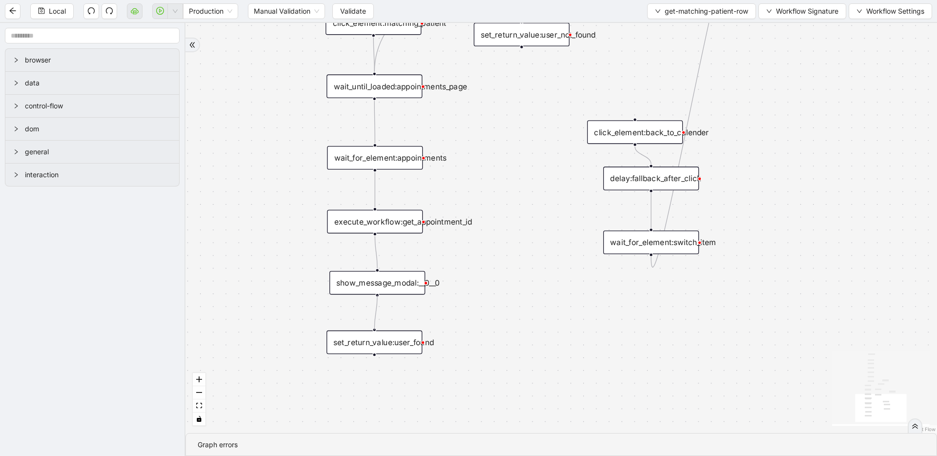
drag, startPoint x: 377, startPoint y: 294, endPoint x: 376, endPoint y: 342, distance: 48.3
drag, startPoint x: 378, startPoint y: 295, endPoint x: 373, endPoint y: 322, distance: 28.1
click at [373, 322] on div "match_found fallback trigger loop_data:patient_row get_text:last_name_table get…" at bounding box center [560, 228] width 751 height 410
click at [402, 281] on div "show_message_modal:__0__0" at bounding box center [377, 282] width 96 height 23
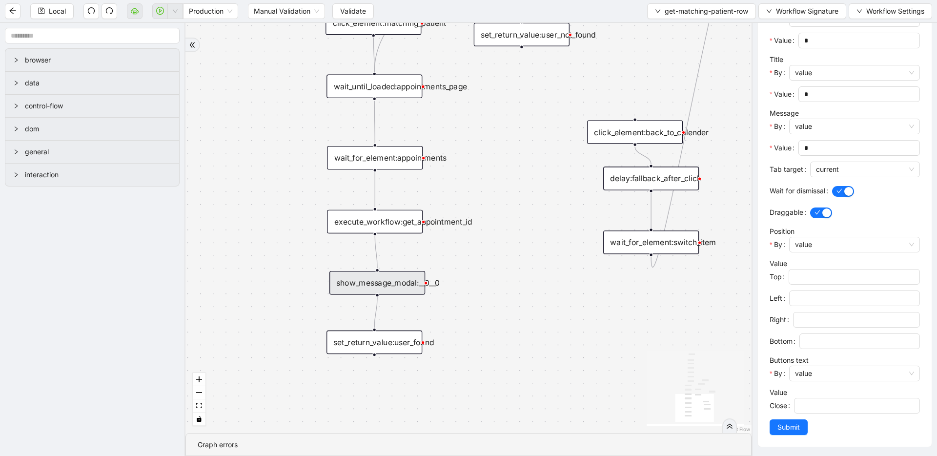
scroll to position [191, 0]
click at [809, 240] on span "value" at bounding box center [854, 244] width 119 height 15
click at [795, 215] on span "Draggable" at bounding box center [786, 211] width 34 height 11
click at [810, 215] on button "Draggable" at bounding box center [821, 212] width 22 height 11
click at [818, 211] on div "button" at bounding box center [815, 212] width 9 height 9
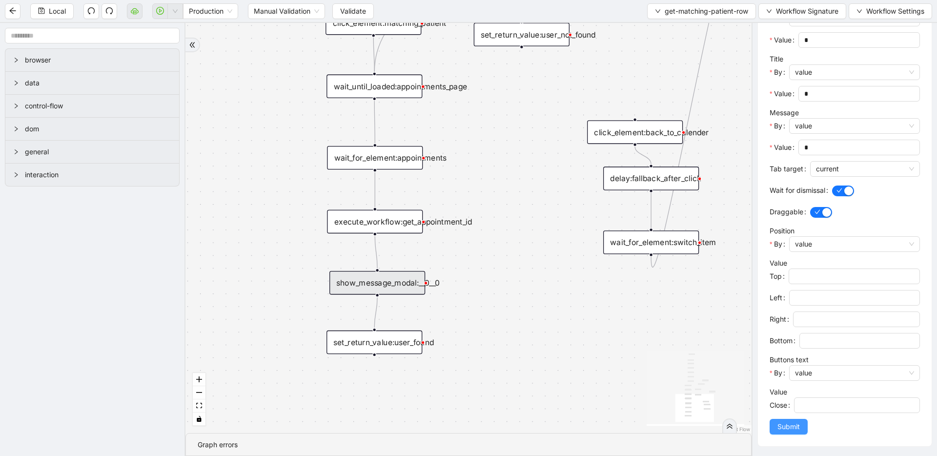
click at [792, 433] on button "Submit" at bounding box center [788, 427] width 38 height 16
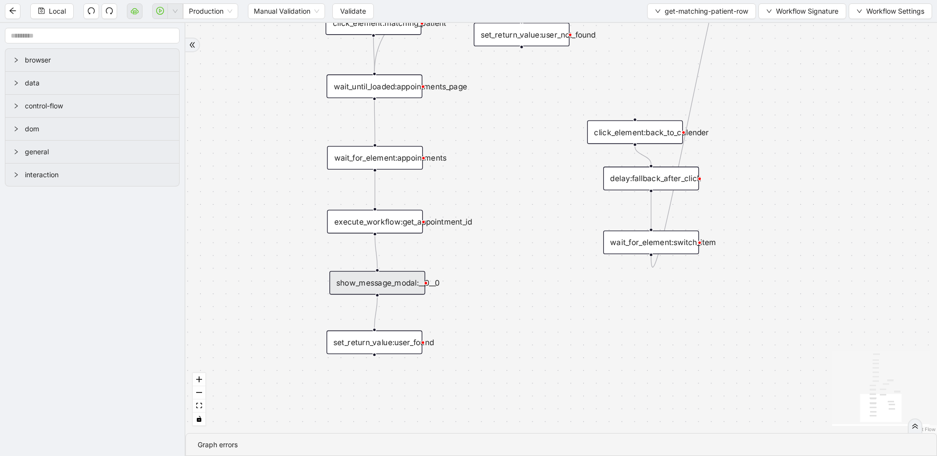
scroll to position [0, 0]
click at [353, 10] on span "Validate" at bounding box center [353, 11] width 26 height 11
click at [37, 11] on button "Local" at bounding box center [51, 11] width 43 height 16
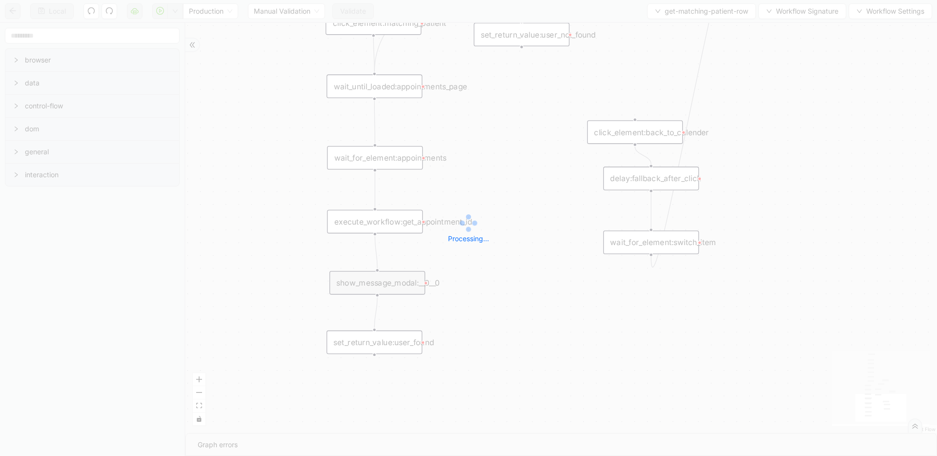
click at [359, 5] on div "Local Production Manual Validation Validate get-matching-patient-row Workflow S…" at bounding box center [468, 228] width 937 height 456
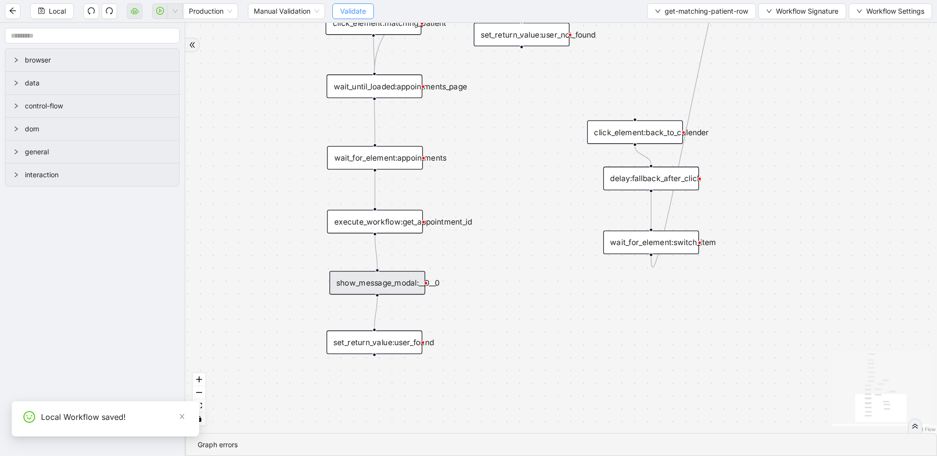
click at [360, 7] on span "Validate" at bounding box center [353, 11] width 26 height 11
click at [172, 12] on icon "down" at bounding box center [175, 11] width 6 height 6
click at [158, 13] on icon "play-circle" at bounding box center [160, 11] width 8 height 8
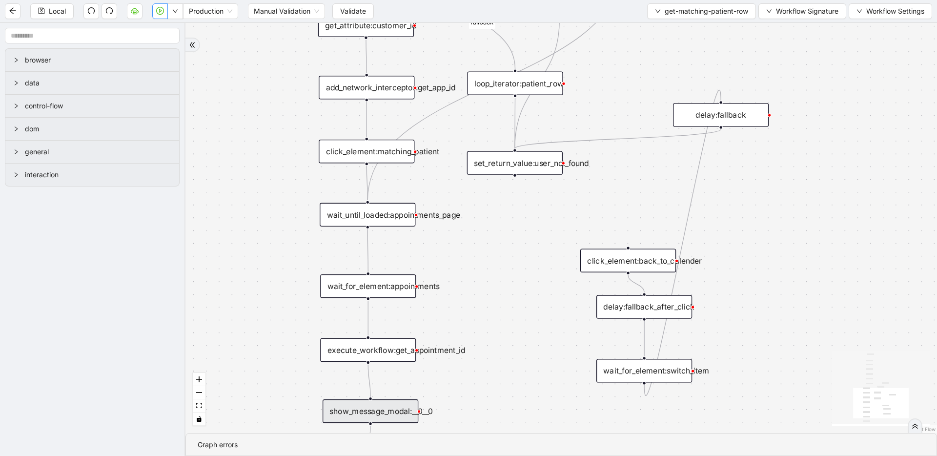
drag, startPoint x: 524, startPoint y: 207, endPoint x: 517, endPoint y: 340, distance: 132.8
click at [517, 340] on div "match_found fallback trigger loop_data:patient_row get_text:last_name_table get…" at bounding box center [560, 228] width 751 height 410
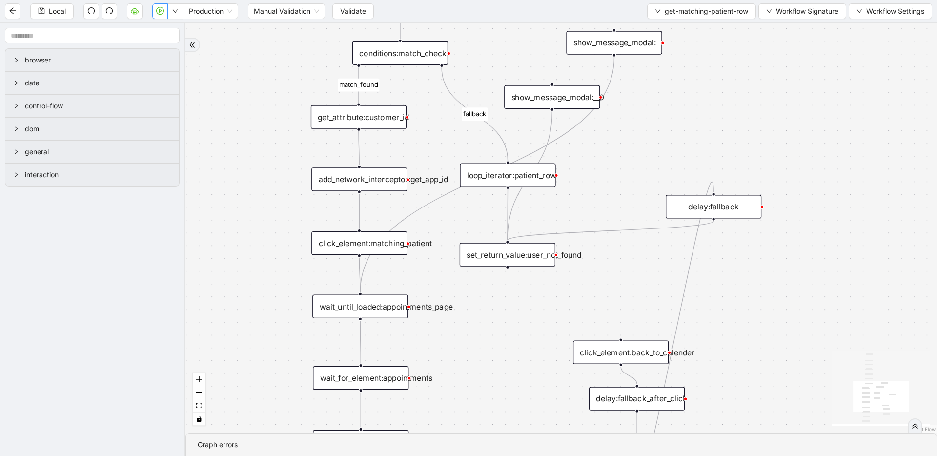
drag, startPoint x: 508, startPoint y: 314, endPoint x: 505, endPoint y: 346, distance: 31.8
click at [505, 346] on div "match_found fallback trigger loop_data:patient_row get_text:last_name_table get…" at bounding box center [560, 228] width 751 height 410
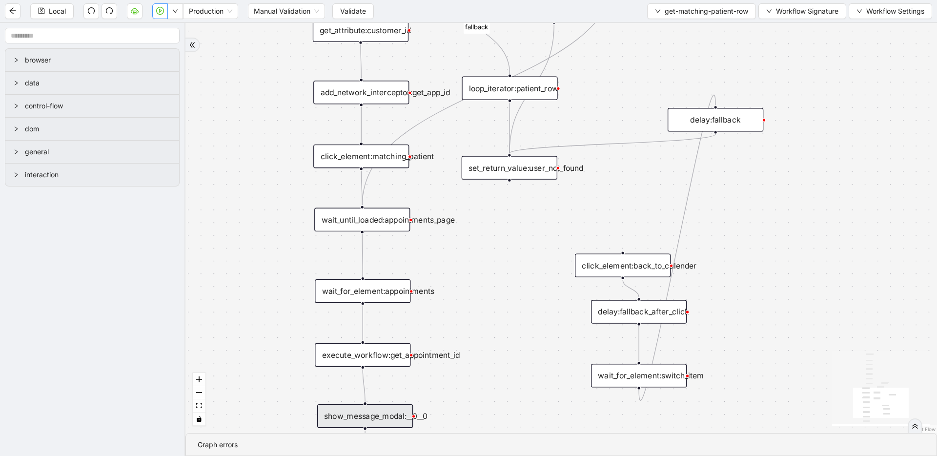
drag, startPoint x: 518, startPoint y: 372, endPoint x: 520, endPoint y: 285, distance: 86.8
click at [520, 285] on div "match_found fallback trigger loop_data:patient_row get_text:last_name_table get…" at bounding box center [560, 228] width 751 height 410
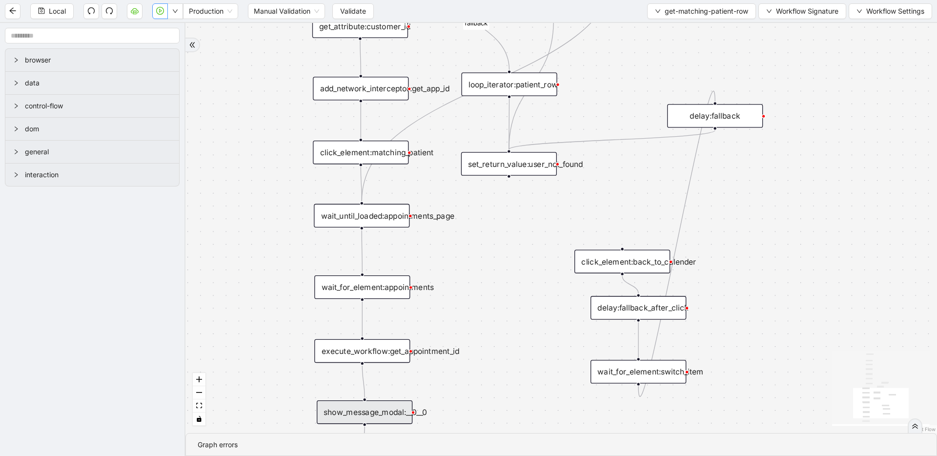
drag, startPoint x: 520, startPoint y: 324, endPoint x: 522, endPoint y: 293, distance: 31.7
click at [522, 293] on div "match_found fallback trigger loop_data:patient_row get_text:last_name_table get…" at bounding box center [560, 228] width 751 height 410
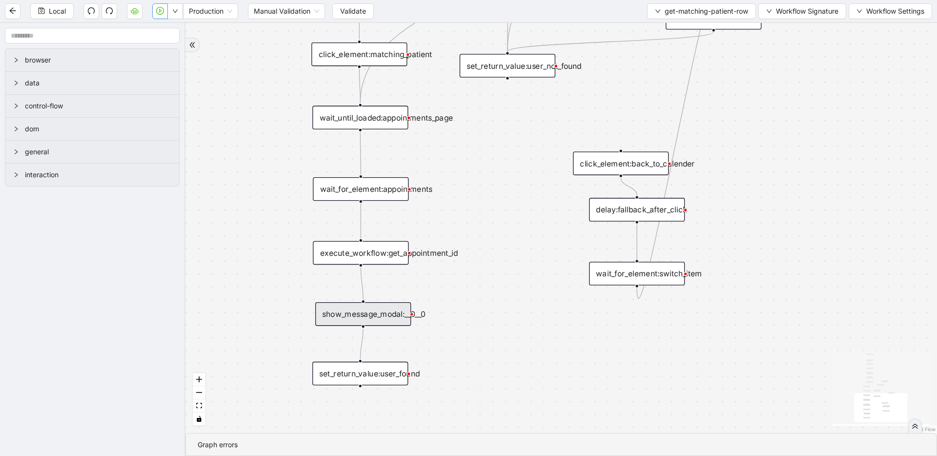
click at [518, 213] on div "match_found fallback trigger loop_data:patient_row get_text:last_name_table get…" at bounding box center [560, 228] width 751 height 410
click at [382, 260] on div "execute_workflow:get_appointment_id" at bounding box center [361, 252] width 96 height 23
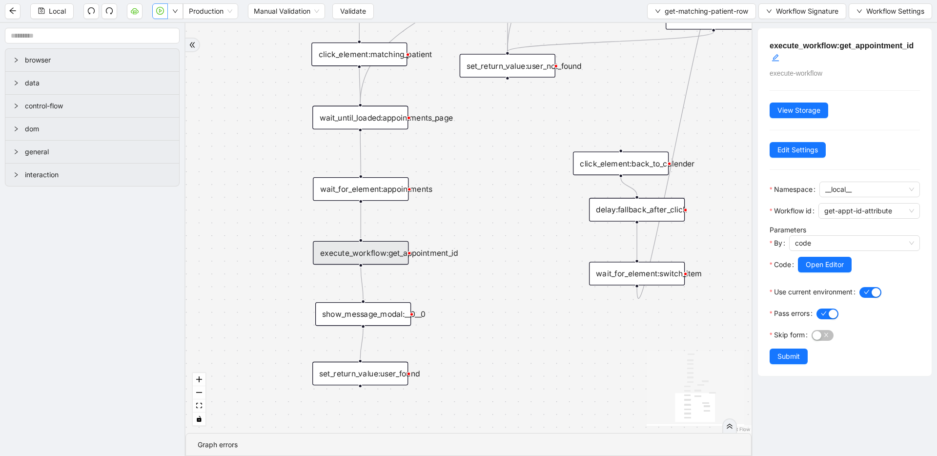
click at [357, 369] on div "set_return_value:user_found" at bounding box center [360, 372] width 96 height 23
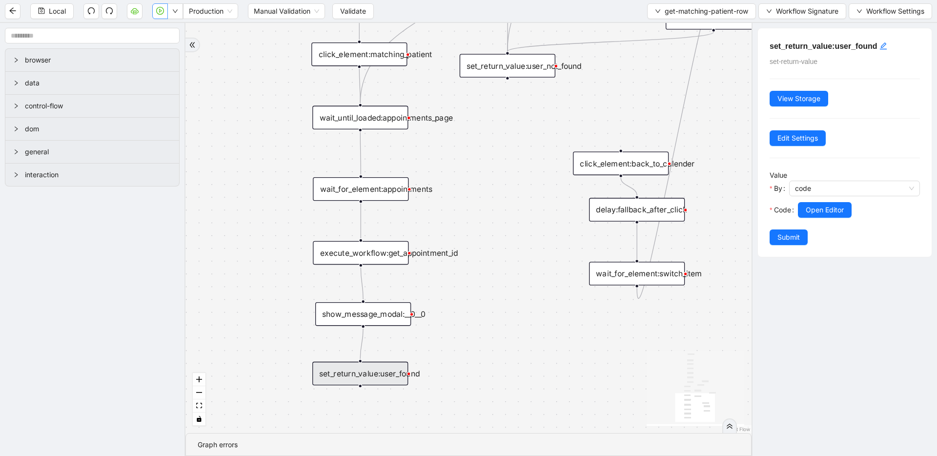
click at [810, 218] on div at bounding box center [858, 224] width 122 height 12
click at [812, 214] on span "Open Editor" at bounding box center [824, 209] width 38 height 11
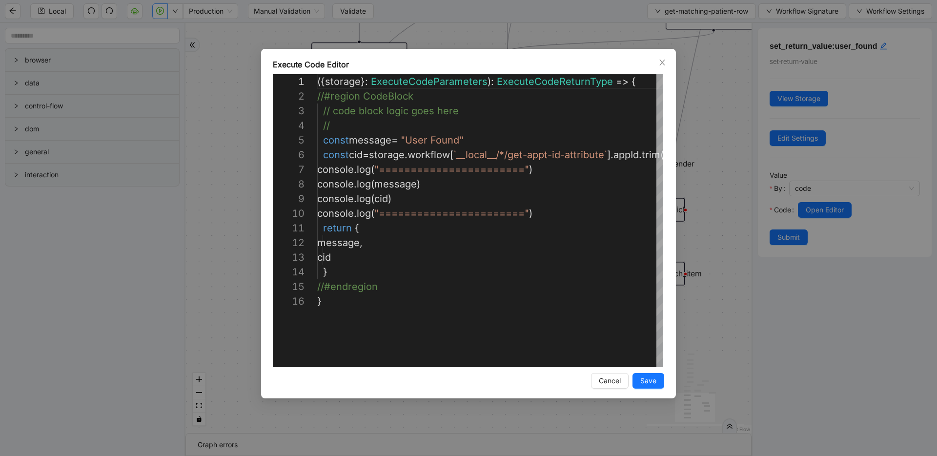
scroll to position [146, 0]
click at [437, 145] on div "({ storage }: ExecuteCodeParameters ): ExecuteCodeReturnType => { //#region Cod…" at bounding box center [507, 330] width 381 height 512
click at [434, 152] on div "({ storage }: ExecuteCodeParameters ): ExecuteCodeReturnType => { //#region Cod…" at bounding box center [507, 330] width 381 height 512
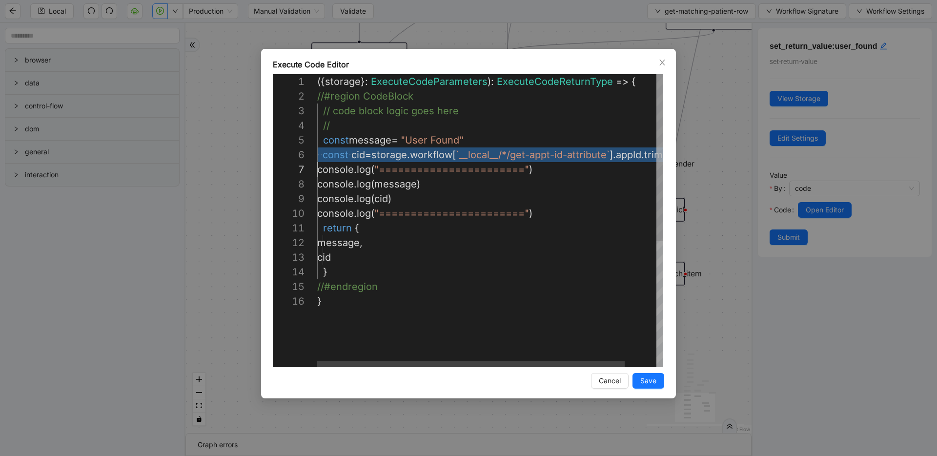
click at [476, 348] on div "({ storage }: ExecuteCodeParameters ): ExecuteCodeReturnType => { //#region Cod…" at bounding box center [507, 330] width 381 height 512
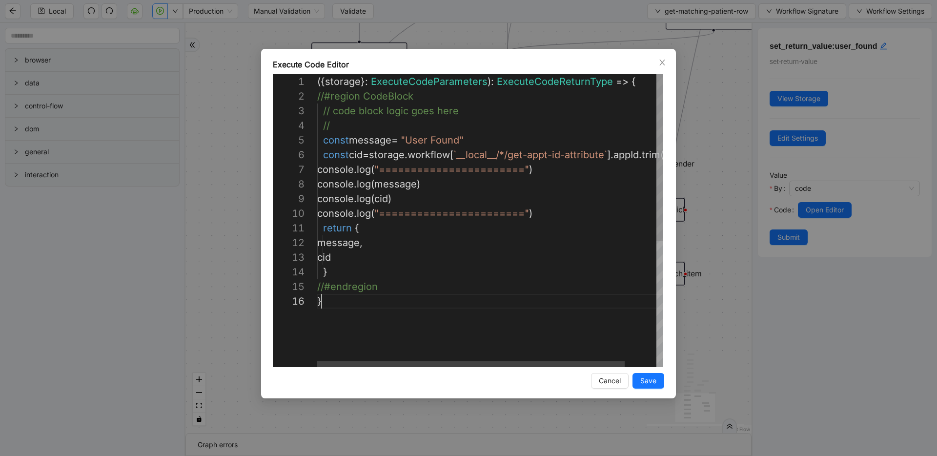
type textarea "**********"
click at [396, 183] on div "({ storage }: ExecuteCodeParameters ): ExecuteCodeReturnType => { //#region Cod…" at bounding box center [507, 330] width 381 height 512
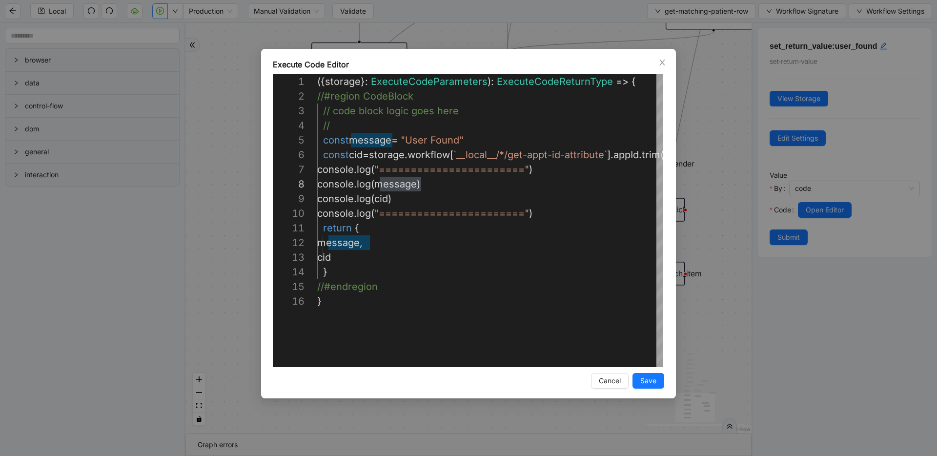
click at [704, 240] on div "**********" at bounding box center [468, 228] width 937 height 456
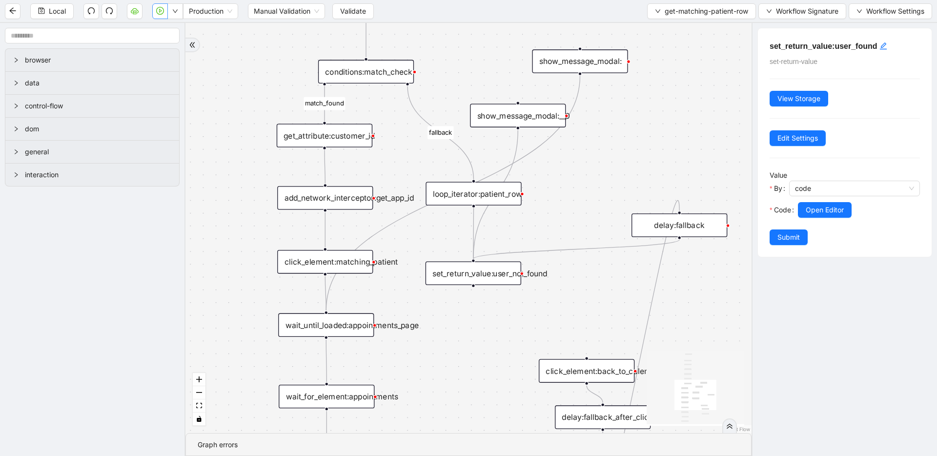
drag, startPoint x: 503, startPoint y: 159, endPoint x: 469, endPoint y: 367, distance: 210.1
click at [469, 367] on div "match_found fallback trigger loop_data:patient_row get_text:last_name_table get…" at bounding box center [468, 228] width 566 height 410
drag, startPoint x: 411, startPoint y: 86, endPoint x: 508, endPoint y: 99, distance: 97.4
click at [508, 99] on div "match_found fallback trigger loop_data:patient_row get_text:last_name_table get…" at bounding box center [468, 228] width 566 height 410
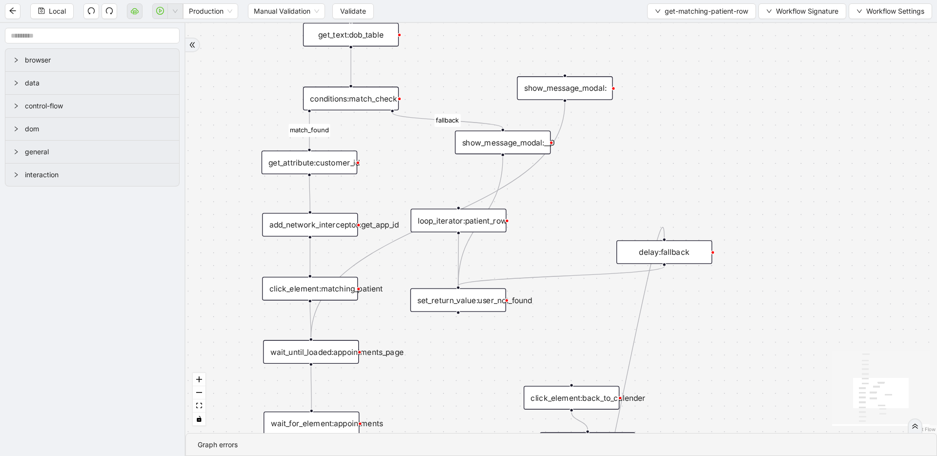
drag, startPoint x: 626, startPoint y: 148, endPoint x: 611, endPoint y: 175, distance: 30.8
click at [611, 175] on div "match_found fallback trigger loop_data:patient_row get_text:last_name_table get…" at bounding box center [560, 228] width 751 height 410
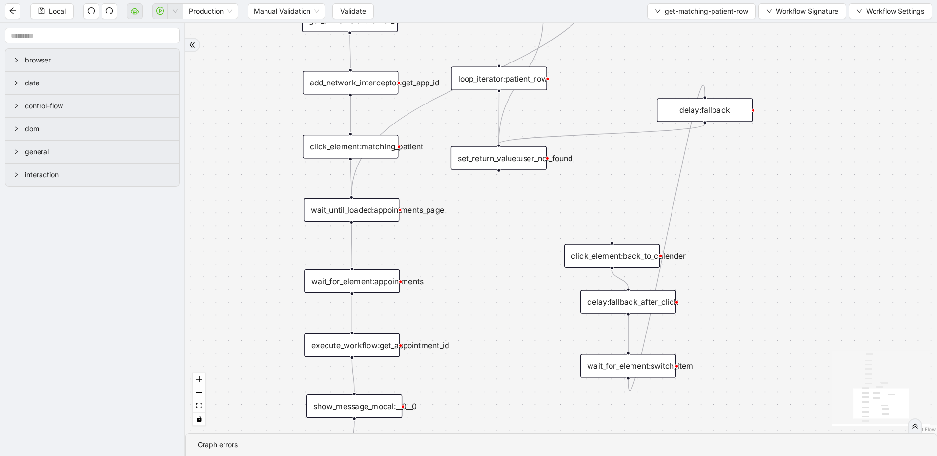
drag, startPoint x: 567, startPoint y: 224, endPoint x: 568, endPoint y: 159, distance: 65.4
click at [607, 81] on div "match_found fallback trigger loop_data:patient_row get_text:last_name_table get…" at bounding box center [560, 228] width 751 height 410
click at [506, 161] on div "set_return_value:user_not_found" at bounding box center [499, 156] width 96 height 23
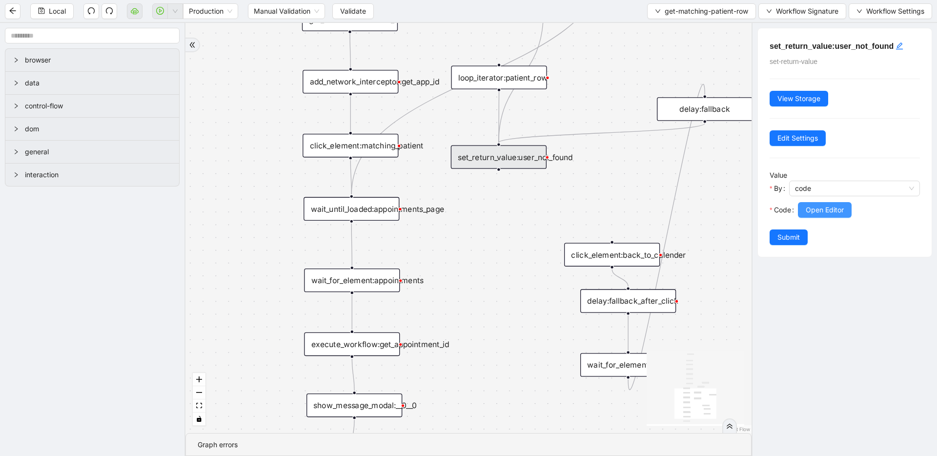
click at [816, 208] on span "Open Editor" at bounding box center [824, 209] width 38 height 11
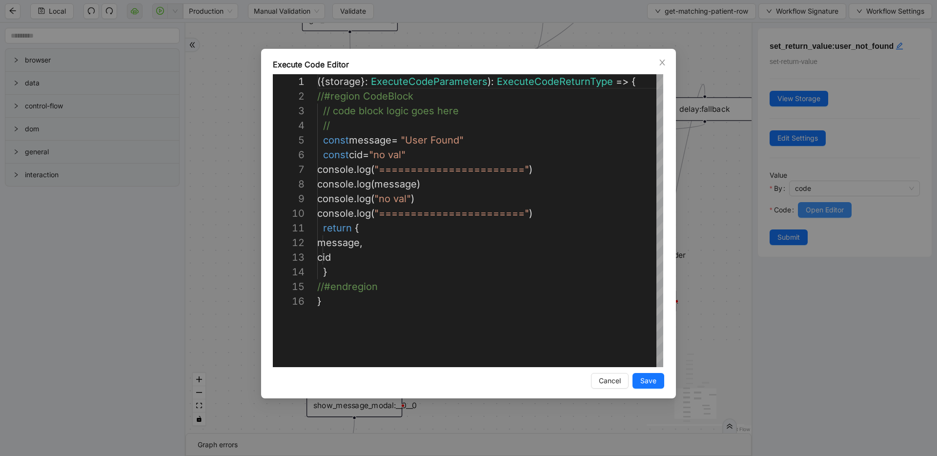
scroll to position [146, 0]
click at [700, 179] on div "**********" at bounding box center [468, 228] width 937 height 456
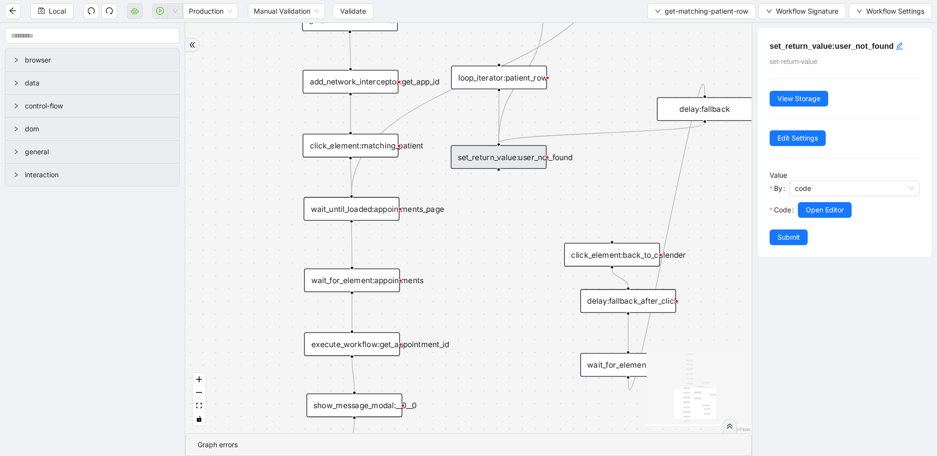
drag, startPoint x: 667, startPoint y: 70, endPoint x: 658, endPoint y: 86, distance: 18.1
click at [660, 82] on div "match_found fallback trigger loop_data:patient_row get_text:last_name_table get…" at bounding box center [468, 228] width 566 height 410
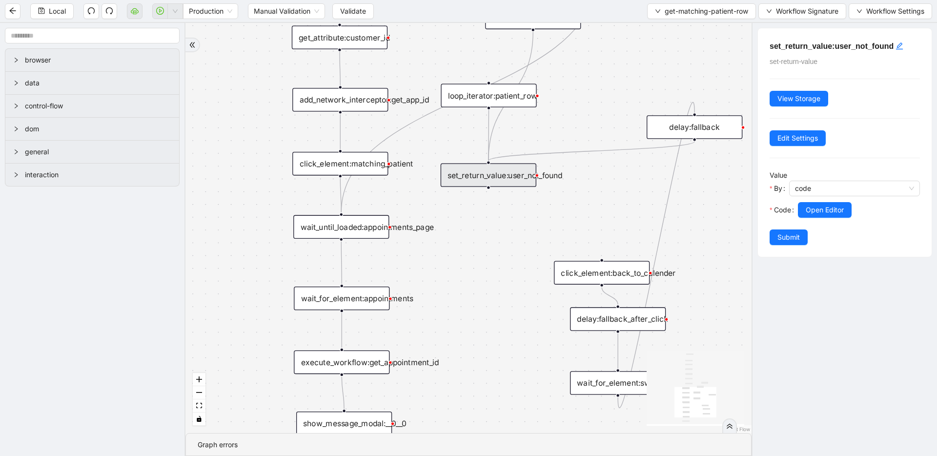
drag, startPoint x: 657, startPoint y: 86, endPoint x: 616, endPoint y: 217, distance: 136.7
click at [616, 217] on div "match_found fallback trigger loop_data:patient_row get_text:last_name_table get…" at bounding box center [468, 228] width 566 height 410
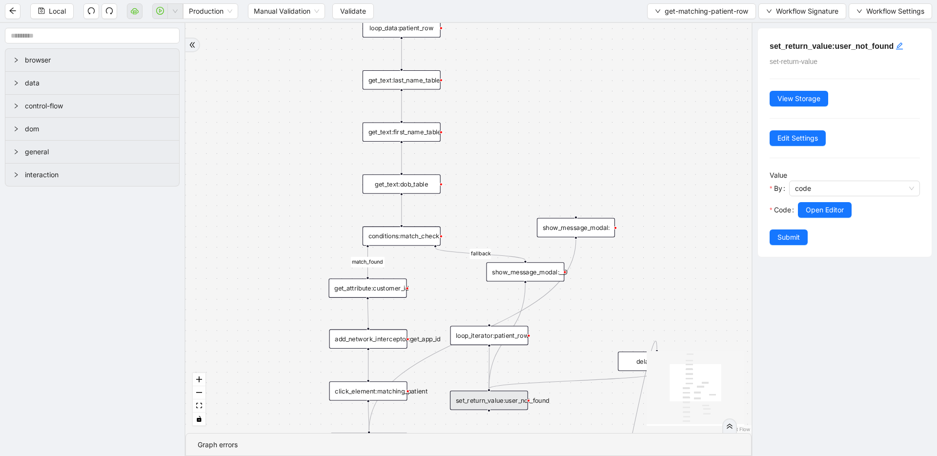
drag, startPoint x: 646, startPoint y: 122, endPoint x: 657, endPoint y: 233, distance: 111.2
click at [657, 233] on div "match_found fallback trigger loop_data:patient_row get_text:last_name_table get…" at bounding box center [468, 228] width 566 height 410
drag, startPoint x: 661, startPoint y: 181, endPoint x: 671, endPoint y: 95, distance: 86.9
click at [671, 102] on div "match_found fallback trigger loop_data:patient_row get_text:last_name_table get…" at bounding box center [468, 228] width 566 height 410
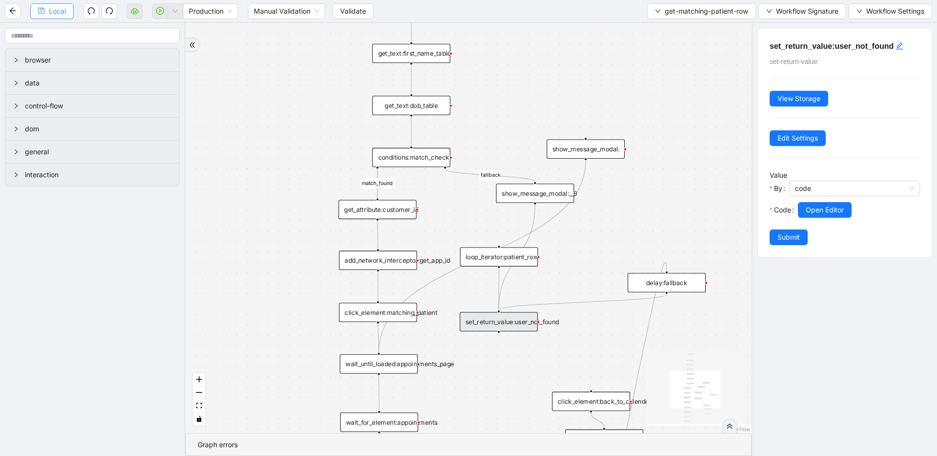
click at [60, 10] on span "Local" at bounding box center [57, 11] width 17 height 11
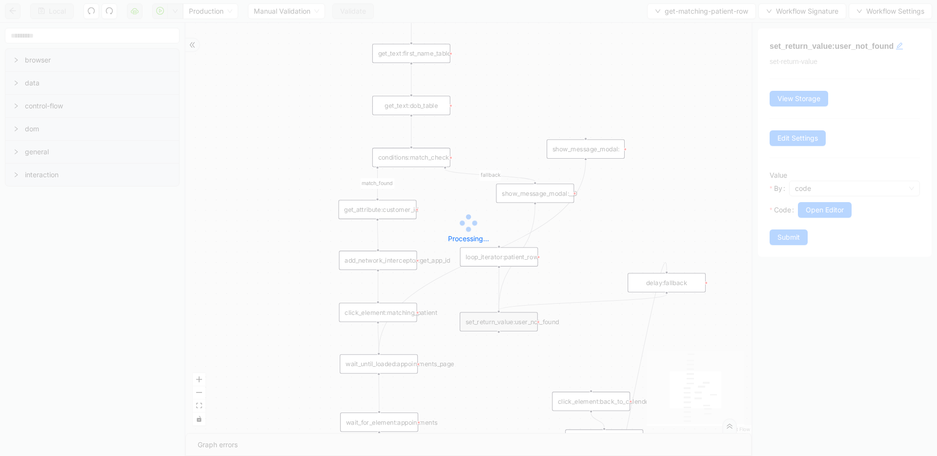
click at [678, 7] on div "Local Production Manual Validation Validate get-matching-patient-row Workflow S…" at bounding box center [468, 228] width 937 height 456
click at [676, 16] on div "Local Production Manual Validation Validate get-matching-patient-row Workflow S…" at bounding box center [468, 228] width 937 height 456
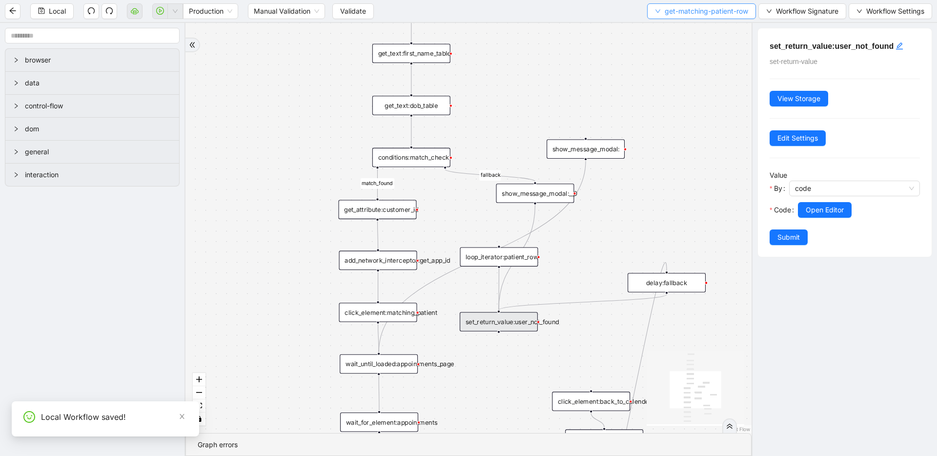
click at [691, 10] on span "get-matching-patient-row" at bounding box center [705, 11] width 83 height 11
click at [685, 22] on li "Select" at bounding box center [698, 30] width 105 height 16
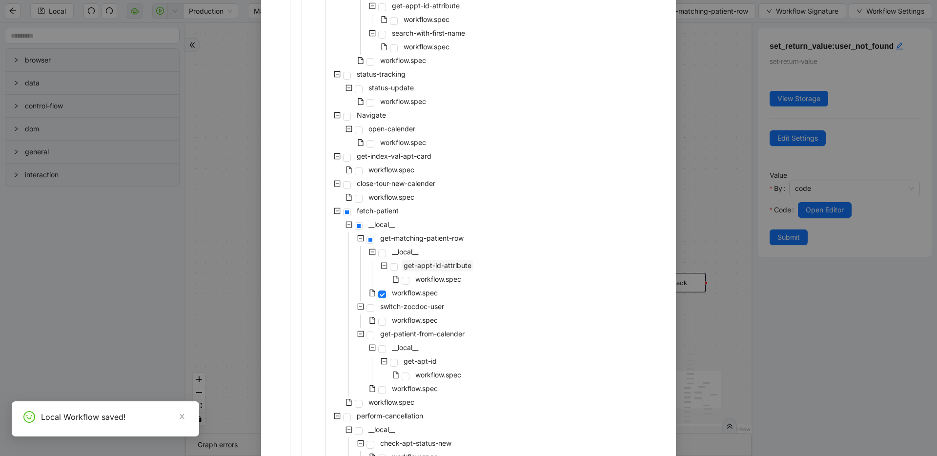
scroll to position [532, 0]
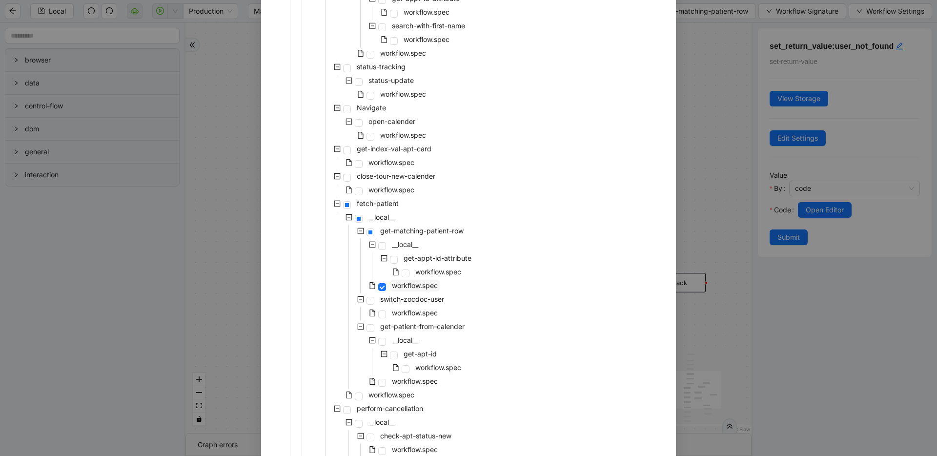
click at [410, 279] on span "workflow.spec" at bounding box center [415, 285] width 50 height 12
click at [401, 273] on span at bounding box center [405, 273] width 8 height 8
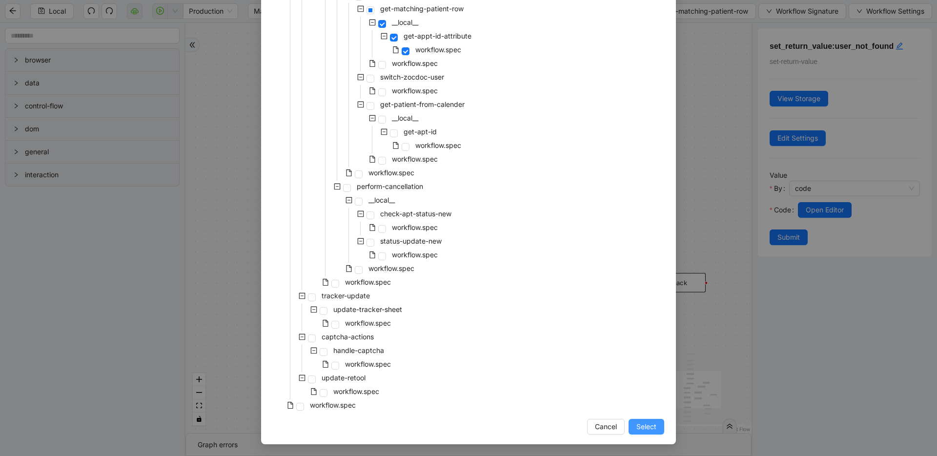
click at [654, 426] on button "Select" at bounding box center [646, 427] width 36 height 16
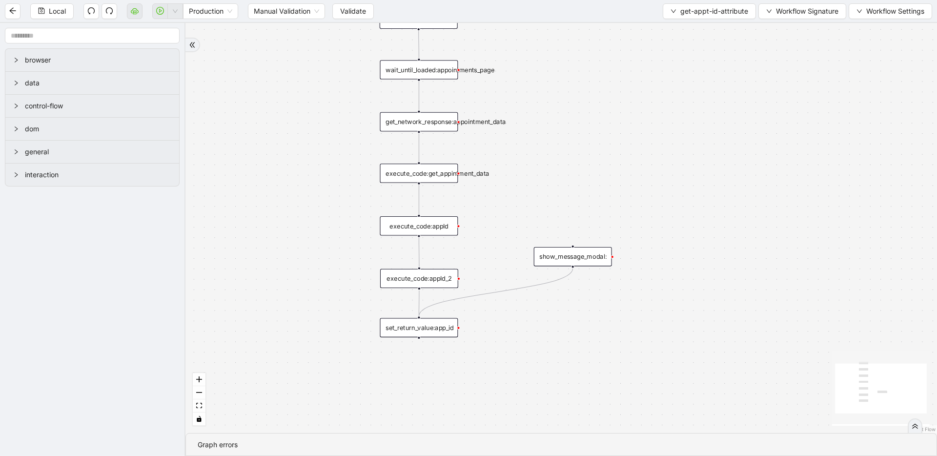
drag, startPoint x: 538, startPoint y: 159, endPoint x: 526, endPoint y: 300, distance: 142.4
click at [526, 300] on div "trigger wait_until_loaded:appointments_page get_network_response:appointment_da…" at bounding box center [560, 228] width 751 height 410
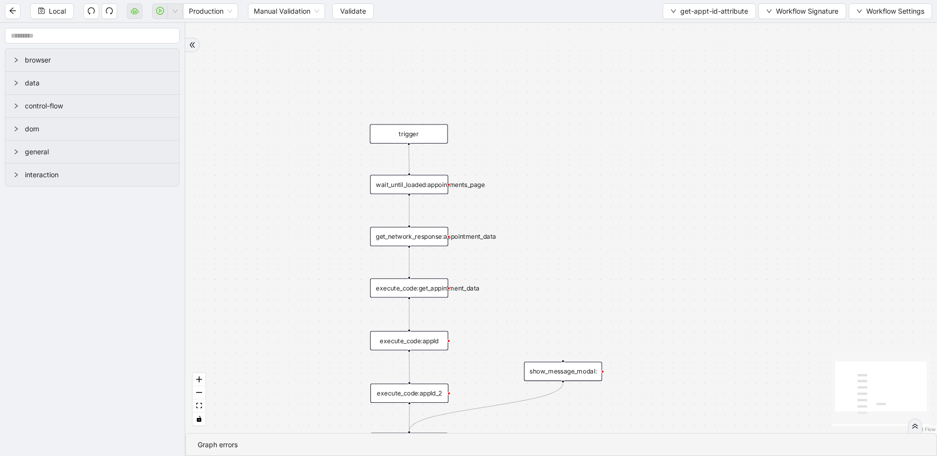
drag, startPoint x: 526, startPoint y: 300, endPoint x: 519, endPoint y: 170, distance: 130.9
click at [519, 170] on div "trigger wait_until_loaded:appointments_page get_network_response:appointment_da…" at bounding box center [560, 228] width 751 height 410
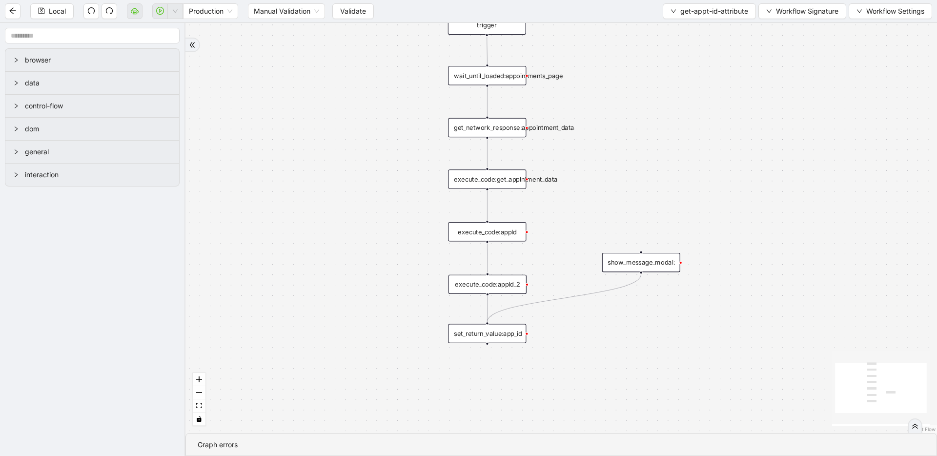
drag, startPoint x: 404, startPoint y: 273, endPoint x: 468, endPoint y: 273, distance: 63.9
click at [468, 273] on div "trigger wait_until_loaded:appointments_page get_network_response:appointment_da…" at bounding box center [560, 228] width 751 height 410
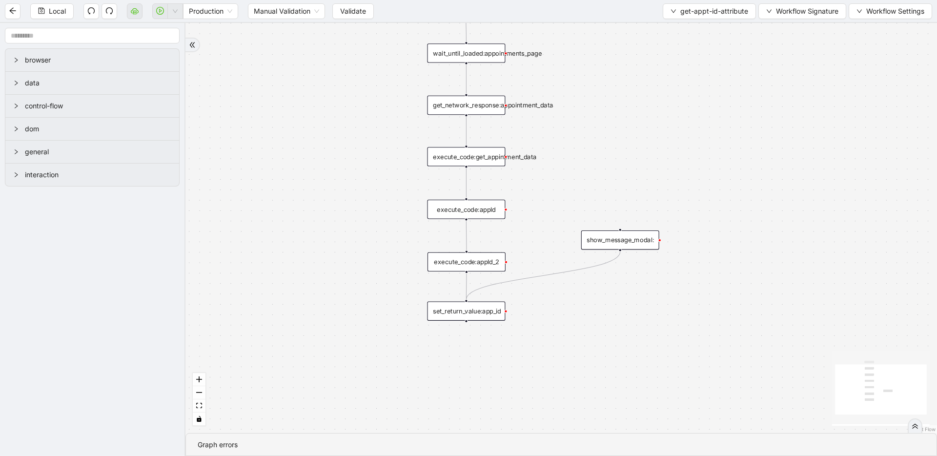
click at [477, 316] on div "set_return_value:app_id" at bounding box center [466, 310] width 78 height 19
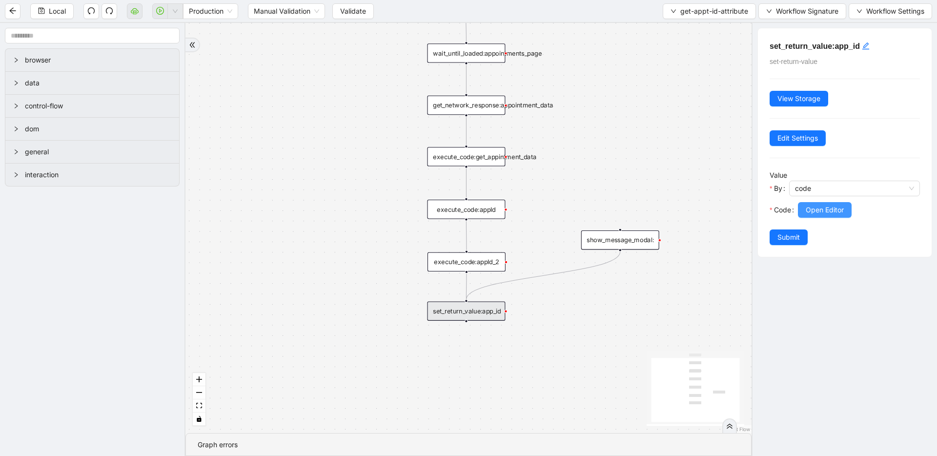
click at [834, 210] on span "Open Editor" at bounding box center [824, 209] width 38 height 11
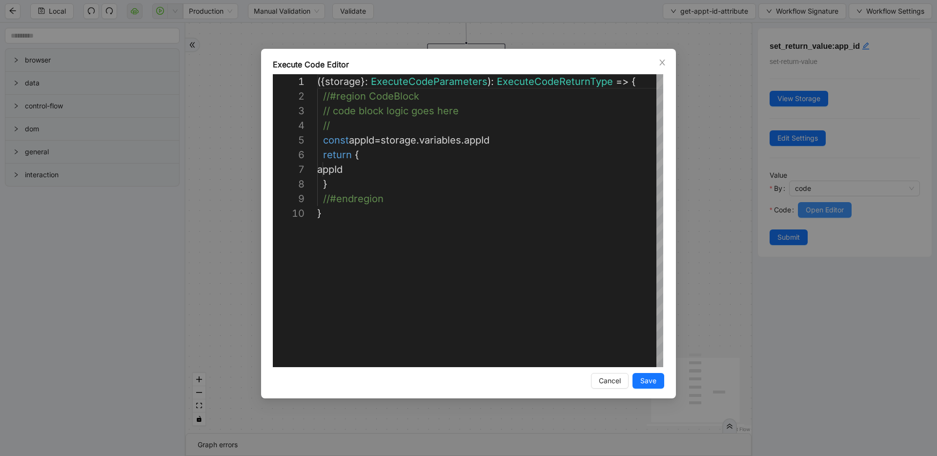
scroll to position [132, 0]
click at [690, 219] on div "**********" at bounding box center [468, 228] width 937 height 456
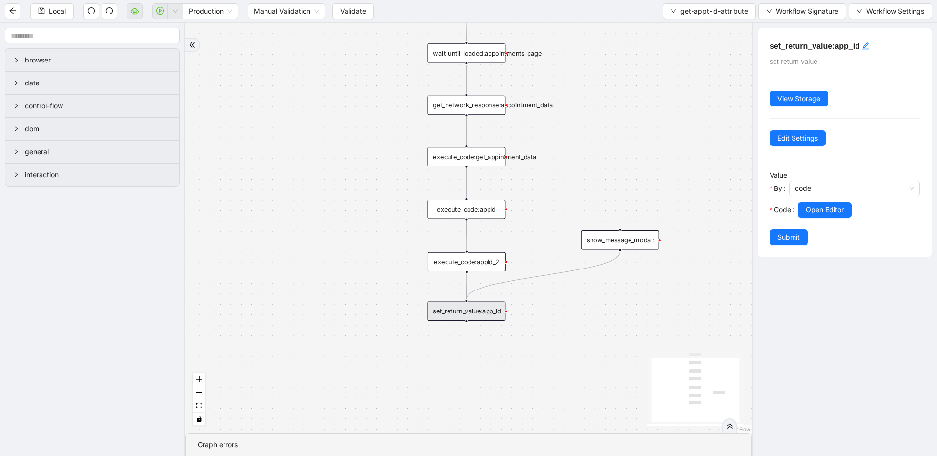
click at [454, 262] on div "execute_code:appId_2" at bounding box center [466, 261] width 78 height 19
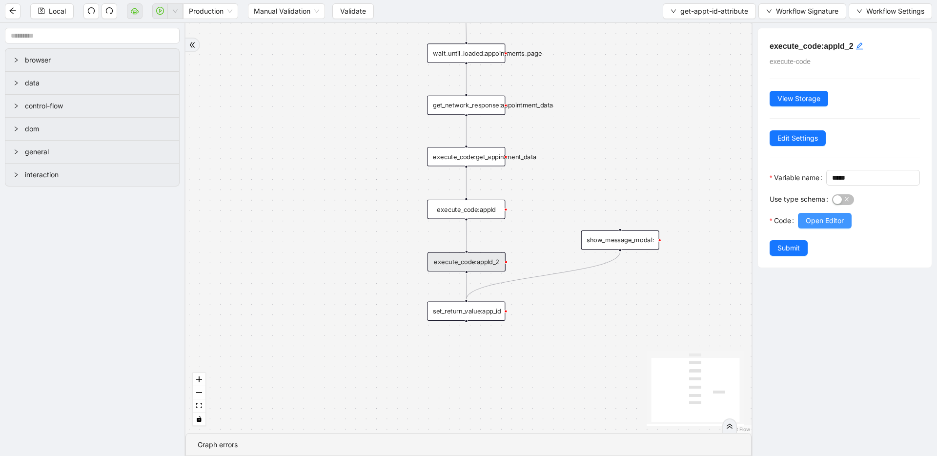
click at [825, 226] on span "Open Editor" at bounding box center [824, 220] width 38 height 11
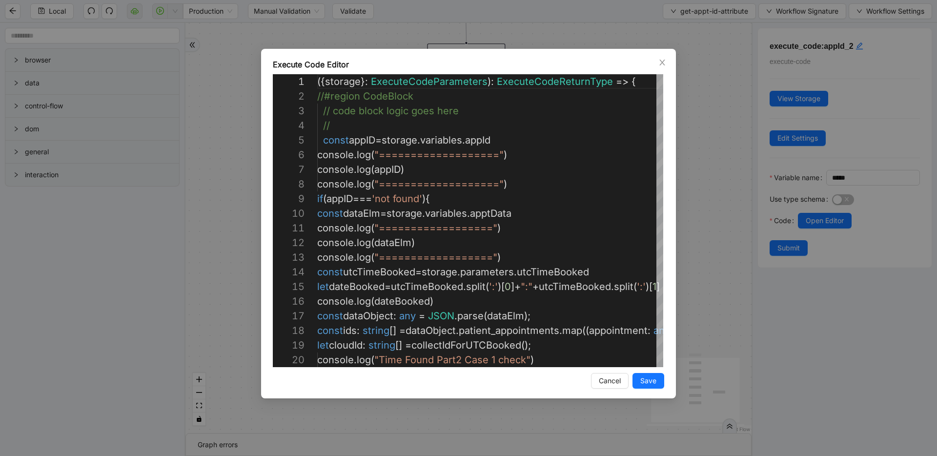
scroll to position [146, 0]
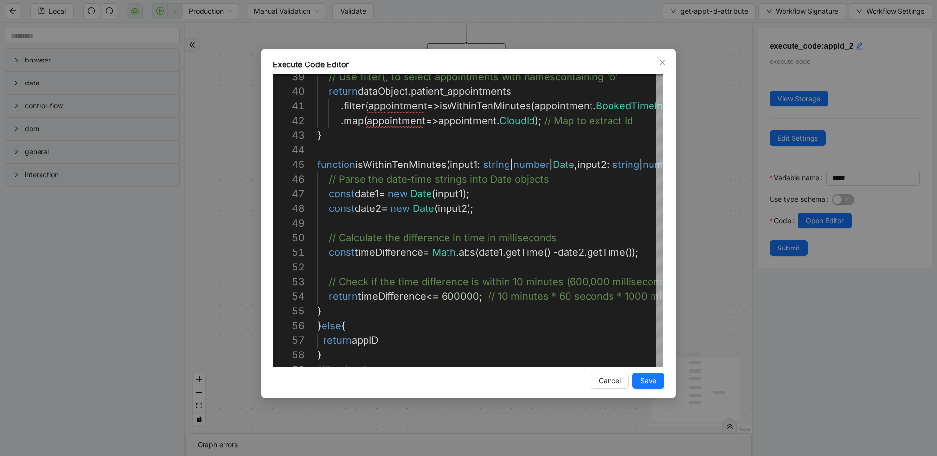
click at [700, 286] on div "Execute Code Editor 39 40 41 42 43 44 45 46 47 48 49 50 51 52 53 54 55 56 57 58…" at bounding box center [468, 228] width 937 height 456
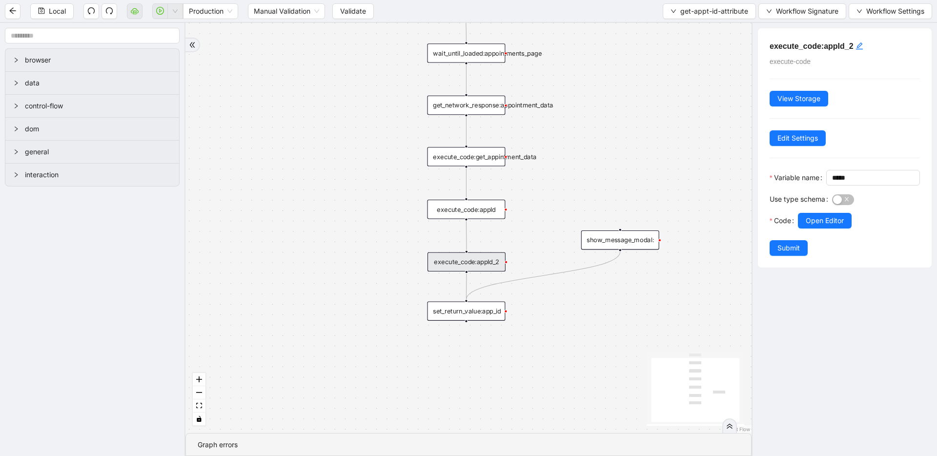
drag, startPoint x: 465, startPoint y: 270, endPoint x: 567, endPoint y: 264, distance: 102.1
click at [619, 212] on div "trigger wait_until_loaded:appointments_page get_network_response:appointment_da…" at bounding box center [468, 228] width 566 height 410
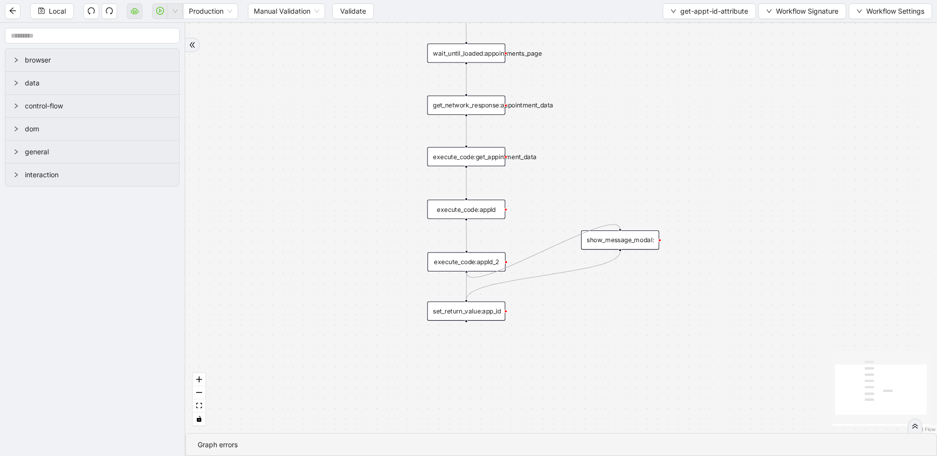
drag, startPoint x: 466, startPoint y: 271, endPoint x: 619, endPoint y: 228, distance: 159.5
click at [619, 228] on div "trigger wait_until_loaded:appointments_page get_network_response:appointment_da…" at bounding box center [818, 117] width 801 height 437
click at [42, 7] on icon "save" at bounding box center [41, 10] width 7 height 7
click at [608, 159] on div "trigger wait_until_loaded:appointments_page get_network_response:appointment_da…" at bounding box center [560, 228] width 751 height 410
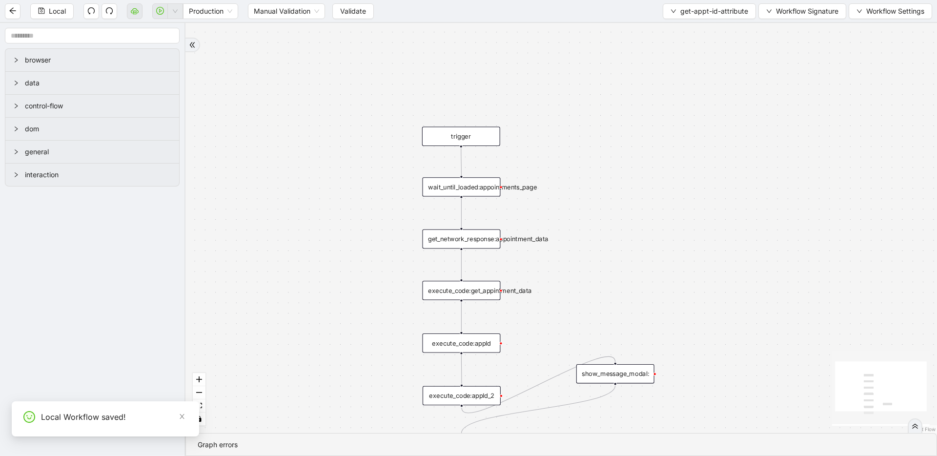
drag, startPoint x: 606, startPoint y: 110, endPoint x: 604, endPoint y: 172, distance: 62.5
click at [604, 172] on div "trigger wait_until_loaded:appointments_page get_network_response:appointment_da…" at bounding box center [560, 228] width 751 height 410
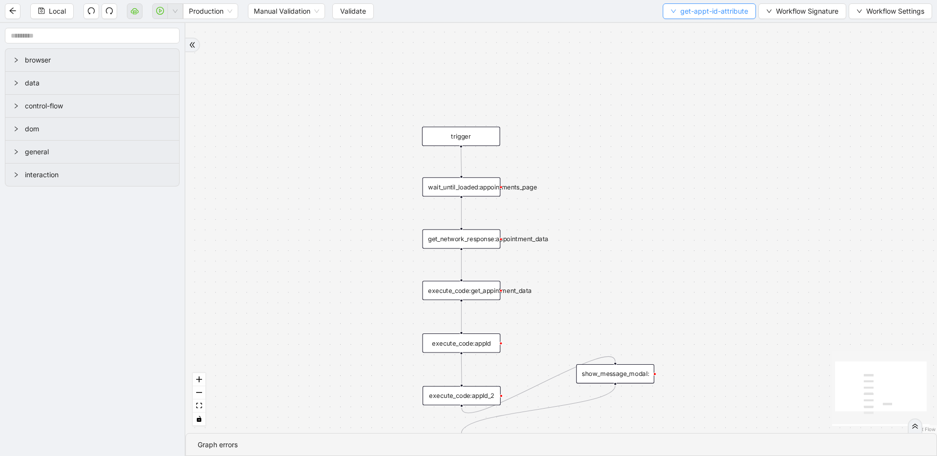
click at [696, 12] on span "get-appt-id-attribute" at bounding box center [714, 11] width 68 height 11
click at [694, 22] on li "Select" at bounding box center [707, 30] width 88 height 16
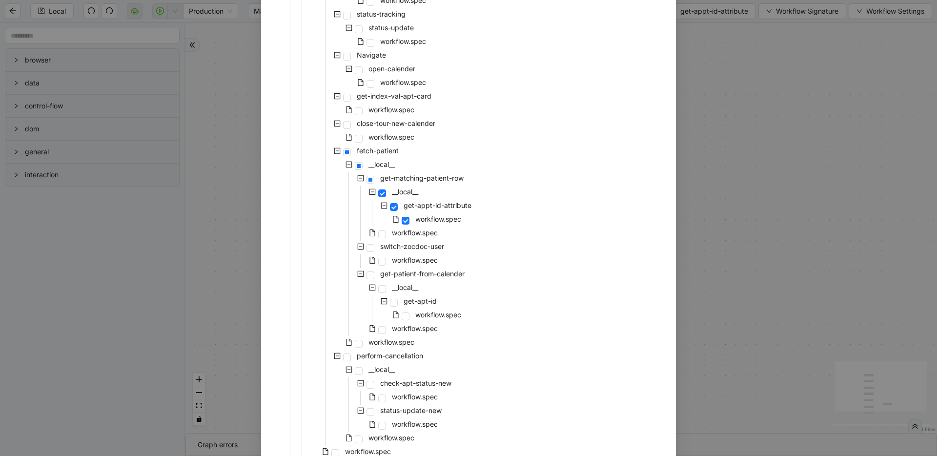
scroll to position [754, 0]
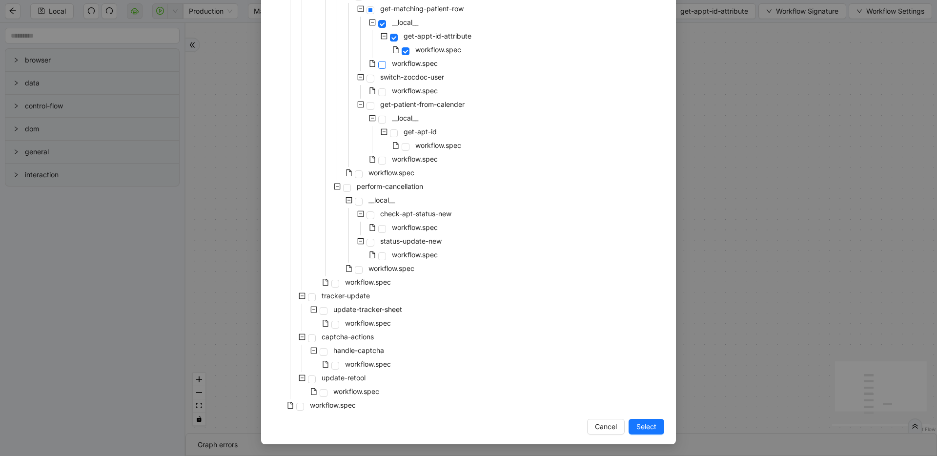
click at [378, 65] on span at bounding box center [382, 65] width 8 height 8
click at [637, 429] on span "Select" at bounding box center [646, 426] width 20 height 11
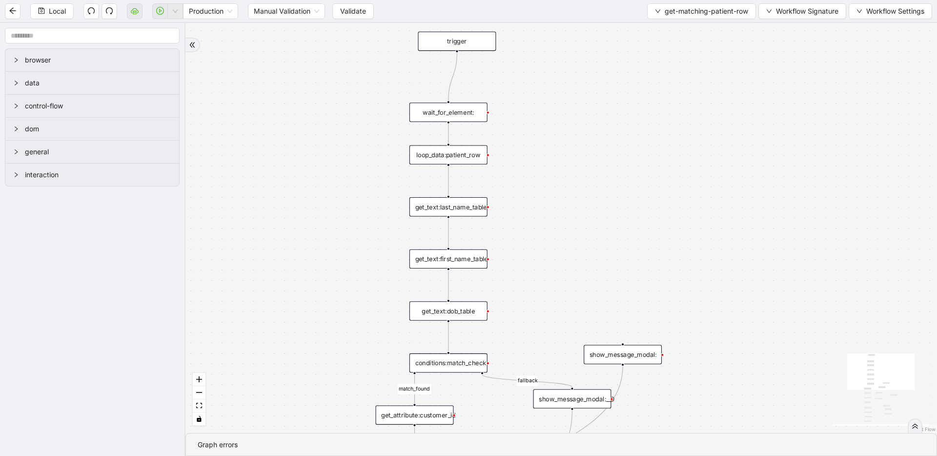
drag, startPoint x: 298, startPoint y: 84, endPoint x: 278, endPoint y: 344, distance: 260.7
click at [278, 344] on div "match_found fallback trigger loop_data:patient_row get_text:last_name_table get…" at bounding box center [560, 228] width 751 height 410
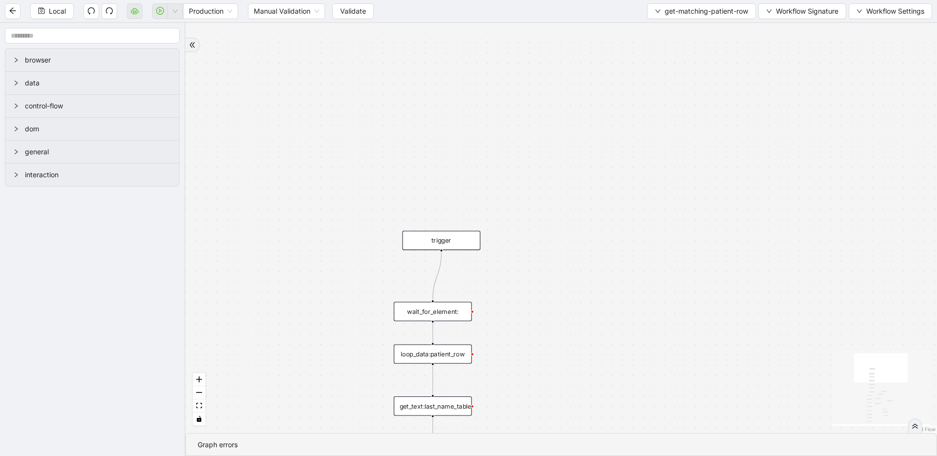
click at [299, 120] on div "match_found fallback trigger loop_data:patient_row get_text:last_name_table get…" at bounding box center [560, 228] width 751 height 410
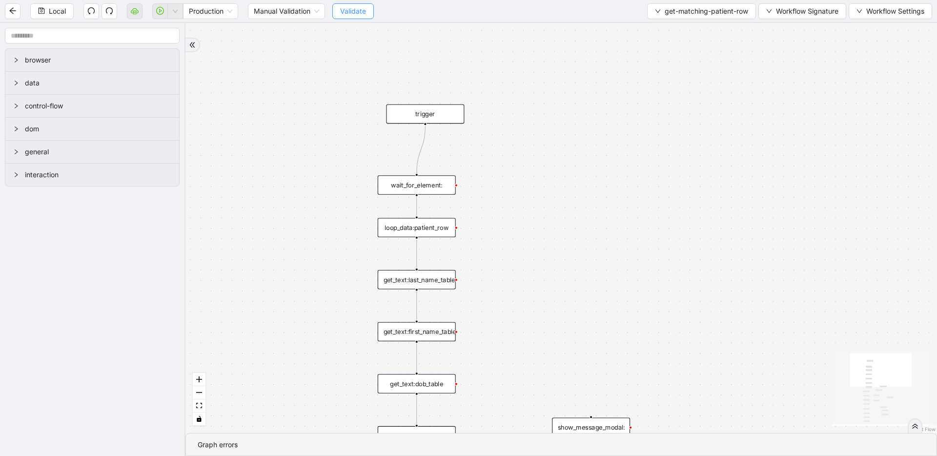
click at [357, 10] on span "Validate" at bounding box center [353, 11] width 26 height 11
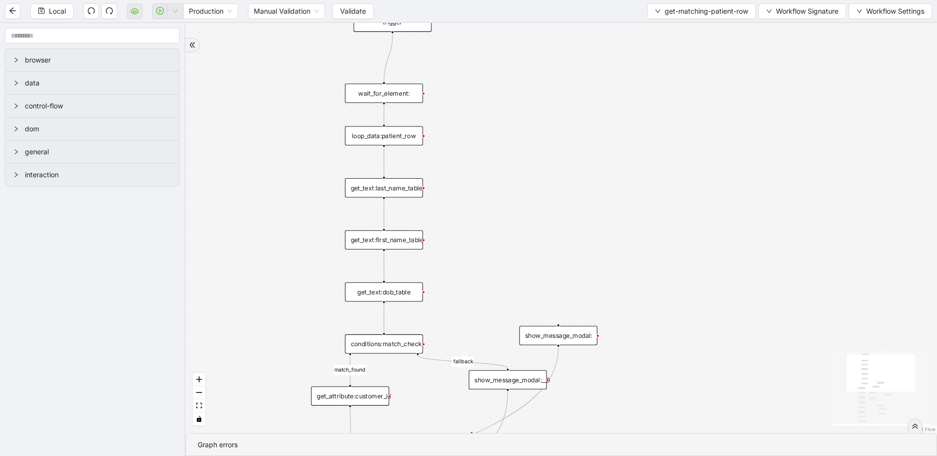
drag, startPoint x: 599, startPoint y: 163, endPoint x: 586, endPoint y: 138, distance: 28.8
click at [586, 137] on div "match_found fallback trigger loop_data:patient_row get_text:last_name_table get…" at bounding box center [560, 228] width 751 height 410
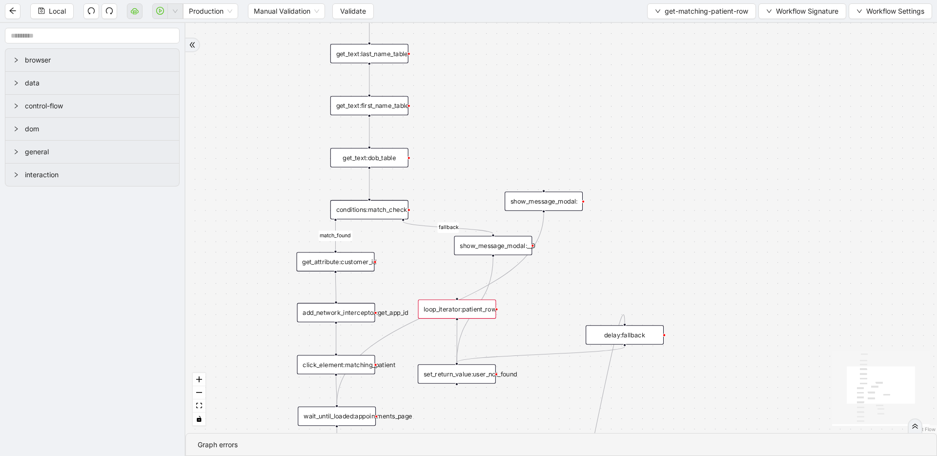
drag, startPoint x: 555, startPoint y: 134, endPoint x: 552, endPoint y: 70, distance: 64.5
click at [552, 70] on div "match_found fallback trigger loop_data:patient_row get_text:last_name_table get…" at bounding box center [560, 228] width 751 height 410
drag, startPoint x: 466, startPoint y: 308, endPoint x: 469, endPoint y: 290, distance: 18.8
click at [469, 290] on div "loop_iterator:patient_row" at bounding box center [460, 289] width 78 height 19
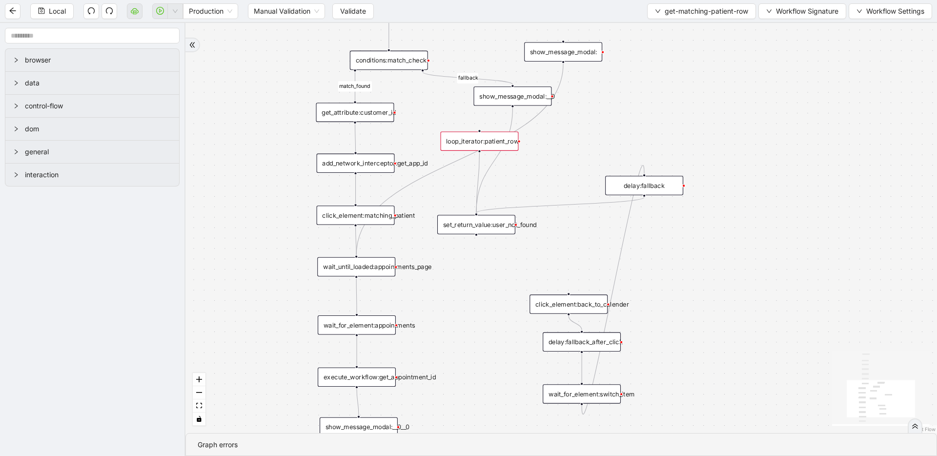
drag, startPoint x: 556, startPoint y: 314, endPoint x: 575, endPoint y: 164, distance: 150.5
click at [575, 164] on div "match_found fallback trigger loop_data:patient_row get_text:last_name_table get…" at bounding box center [560, 228] width 751 height 410
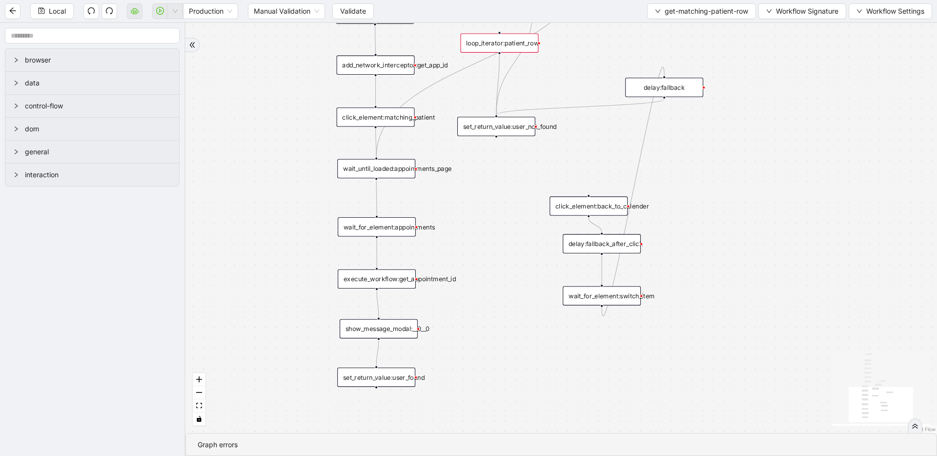
drag, startPoint x: 460, startPoint y: 360, endPoint x: 480, endPoint y: 262, distance: 100.1
click at [480, 262] on div "match_found fallback trigger loop_data:patient_row get_text:last_name_table get…" at bounding box center [560, 228] width 751 height 410
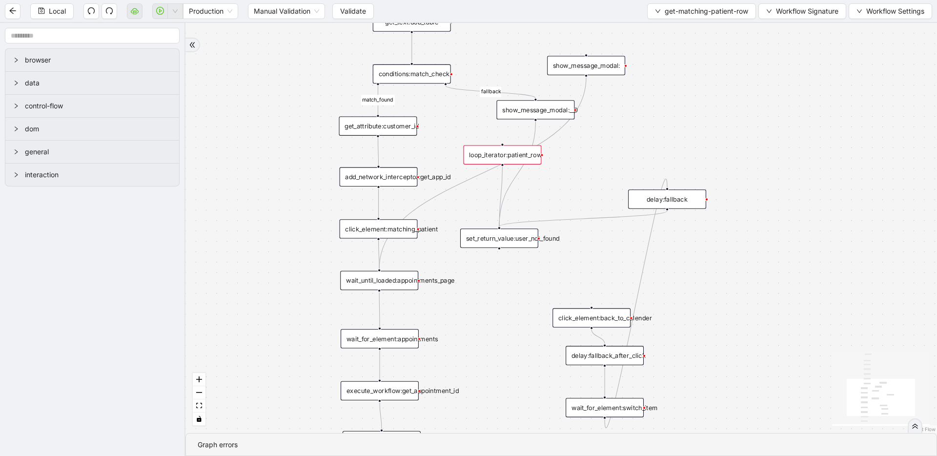
drag, startPoint x: 236, startPoint y: 80, endPoint x: 238, endPoint y: 190, distance: 110.7
click at [238, 190] on div "match_found fallback trigger loop_data:patient_row get_text:last_name_table get…" at bounding box center [560, 228] width 751 height 410
drag, startPoint x: 536, startPoint y: 119, endPoint x: 505, endPoint y: 144, distance: 40.2
click at [505, 144] on div "match_found fallback trigger loop_data:patient_row get_text:last_name_table get…" at bounding box center [560, 228] width 751 height 410
click at [357, 13] on span "Validate" at bounding box center [353, 11] width 26 height 11
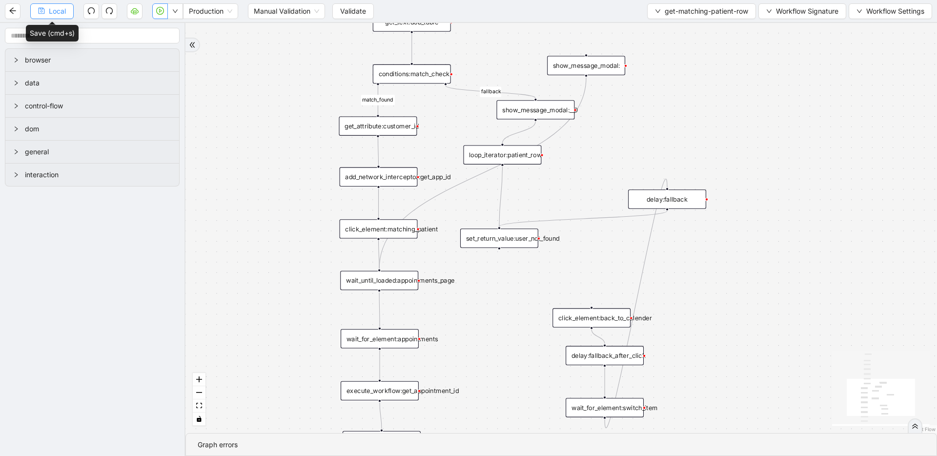
click at [61, 15] on span "Local" at bounding box center [57, 11] width 17 height 11
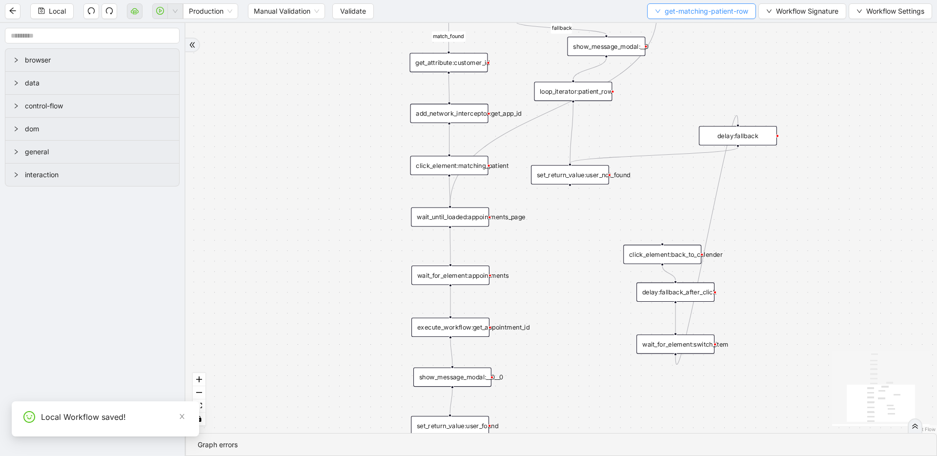
drag, startPoint x: 681, startPoint y: 104, endPoint x: 750, endPoint y: 13, distance: 114.2
click at [750, 13] on section "Local Production Manual Validation Validate get-matching-patient-row Workflow S…" at bounding box center [468, 228] width 937 height 456
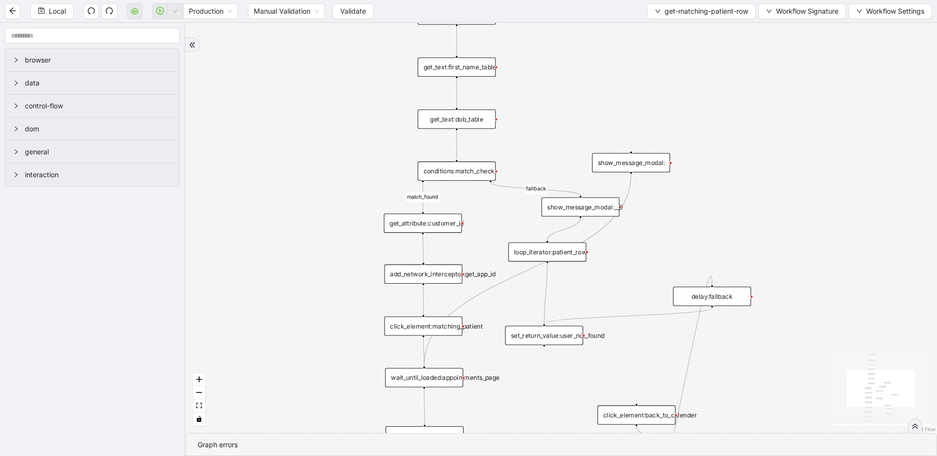
drag, startPoint x: 567, startPoint y: 203, endPoint x: 543, endPoint y: 398, distance: 195.6
click at [543, 398] on div "match_found fallback trigger loop_data:patient_row get_text:last_name_table get…" at bounding box center [560, 228] width 751 height 410
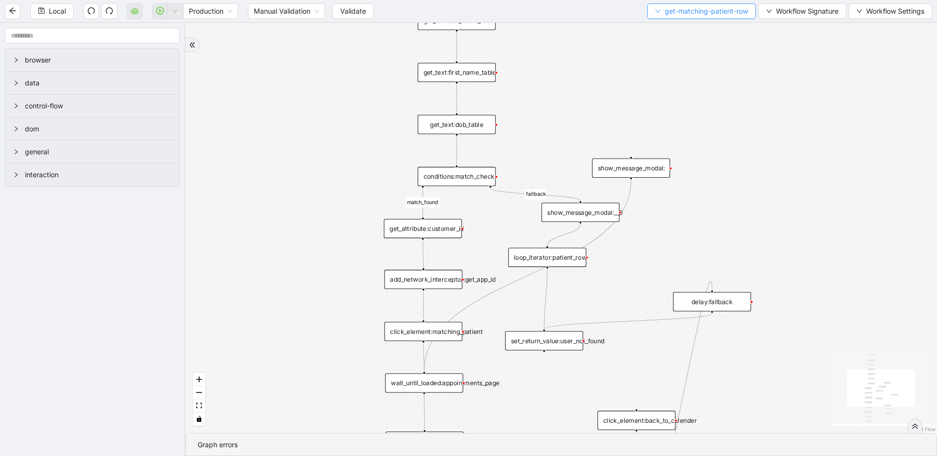
click at [687, 12] on span "get-matching-patient-row" at bounding box center [705, 11] width 83 height 11
click at [678, 26] on span "Select" at bounding box center [698, 30] width 93 height 11
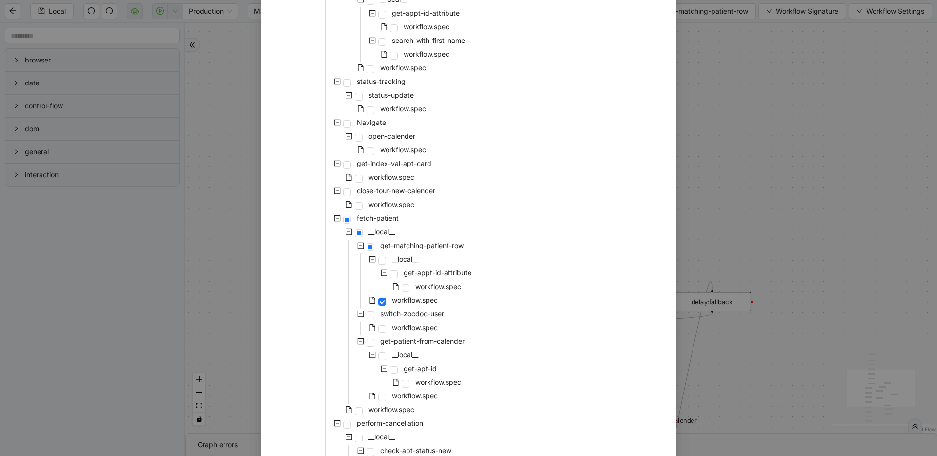
scroll to position [673, 0]
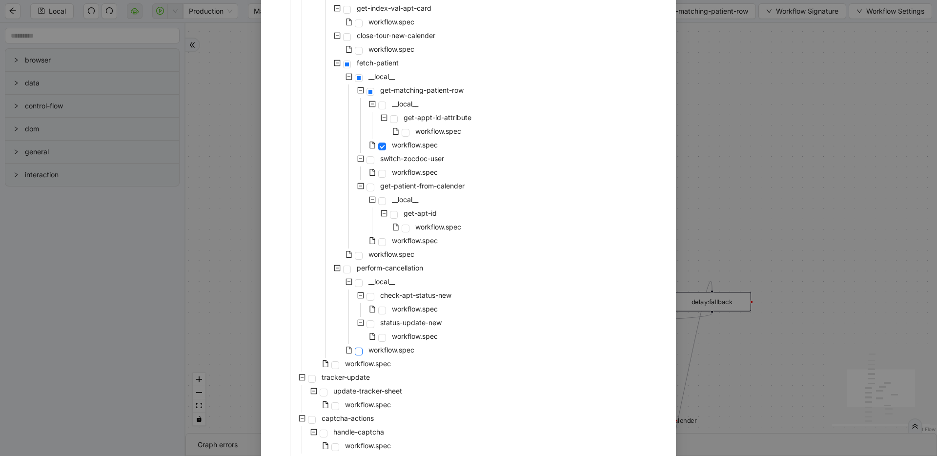
click at [355, 352] on span at bounding box center [359, 351] width 8 height 8
click at [332, 363] on span at bounding box center [335, 365] width 8 height 8
click at [343, 63] on span at bounding box center [347, 64] width 8 height 8
click at [357, 253] on span at bounding box center [359, 256] width 8 height 8
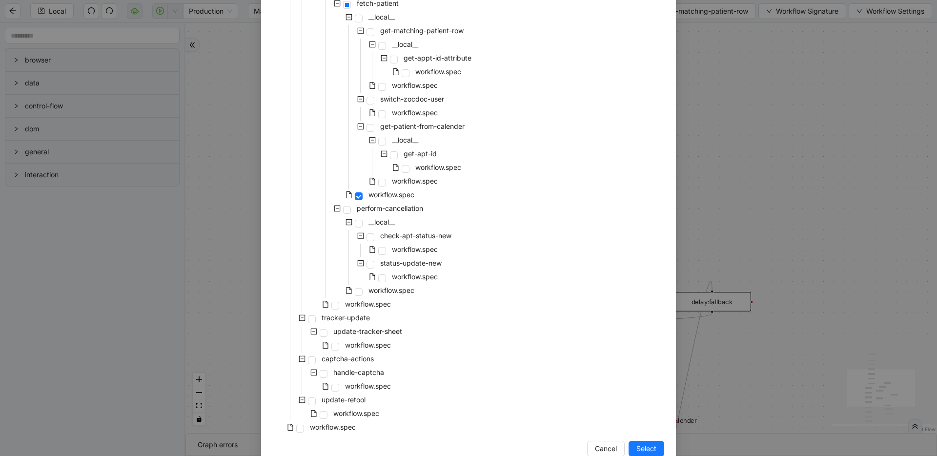
scroll to position [754, 0]
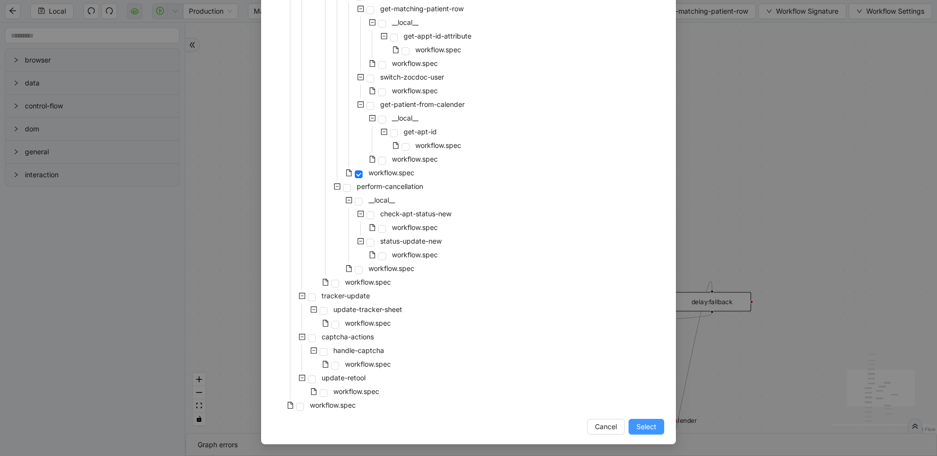
click at [636, 427] on span "Select" at bounding box center [646, 426] width 20 height 11
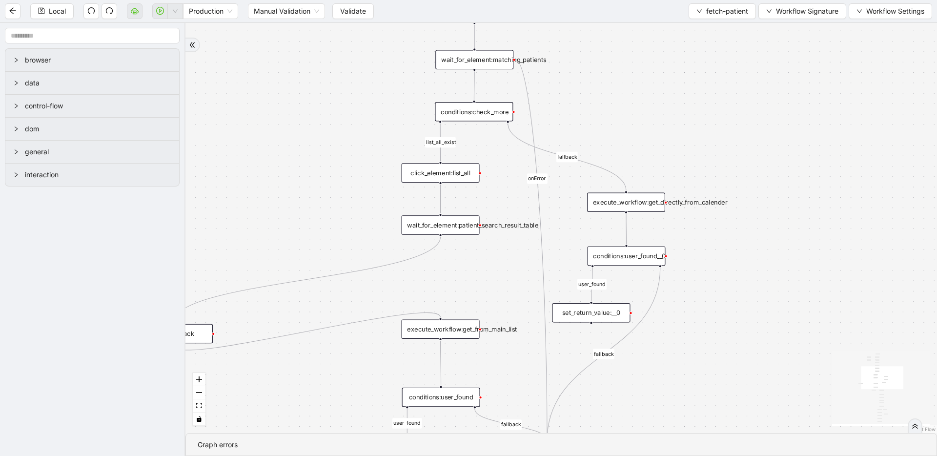
drag, startPoint x: 467, startPoint y: 331, endPoint x: 491, endPoint y: 180, distance: 152.2
click at [490, 165] on div "list_all_exist fallback list_all_exist fallback fallback fallback user_found us…" at bounding box center [560, 228] width 751 height 410
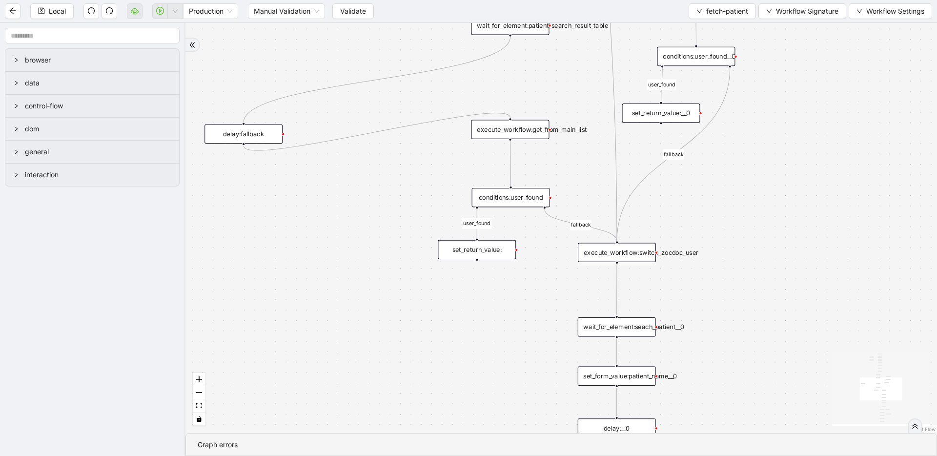
drag, startPoint x: 403, startPoint y: 364, endPoint x: 439, endPoint y: 295, distance: 78.8
click at [474, 316] on div "list_all_exist fallback list_all_exist fallback fallback fallback user_found us…" at bounding box center [560, 228] width 751 height 410
drag, startPoint x: 246, startPoint y: 133, endPoint x: 515, endPoint y: 76, distance: 275.1
click at [515, 75] on div "delay:fallback" at bounding box center [524, 77] width 78 height 19
click at [530, 133] on div "execute_workflow:get_from_main_list" at bounding box center [520, 129] width 78 height 19
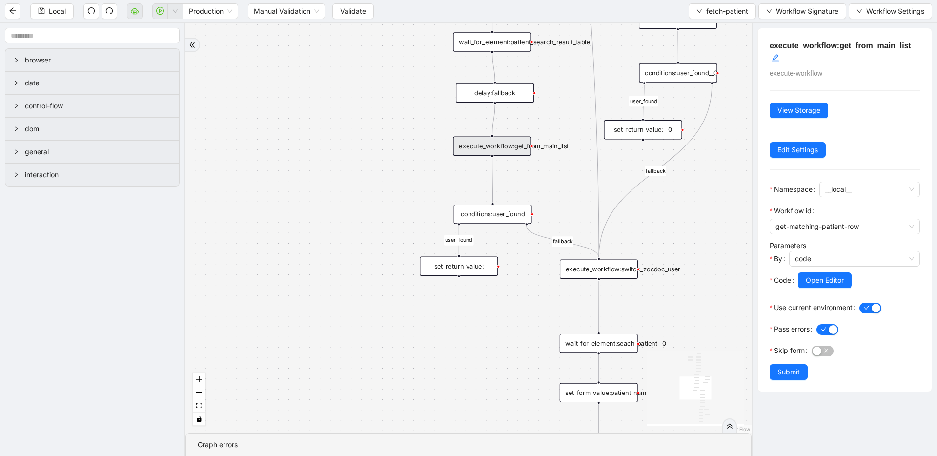
drag, startPoint x: 372, startPoint y: 163, endPoint x: 309, endPoint y: 186, distance: 67.4
click at [309, 186] on div "list_all_exist fallback list_all_exist fallback fallback fallback user_found us…" at bounding box center [468, 228] width 566 height 410
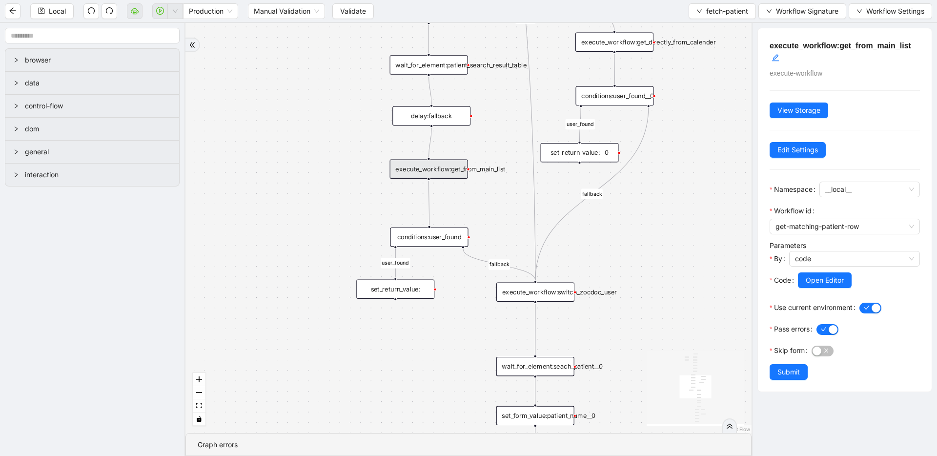
drag, startPoint x: 408, startPoint y: 357, endPoint x: 408, endPoint y: 367, distance: 10.2
click at [408, 367] on div "list_all_exist fallback list_all_exist fallback fallback fallback user_found us…" at bounding box center [468, 228] width 566 height 410
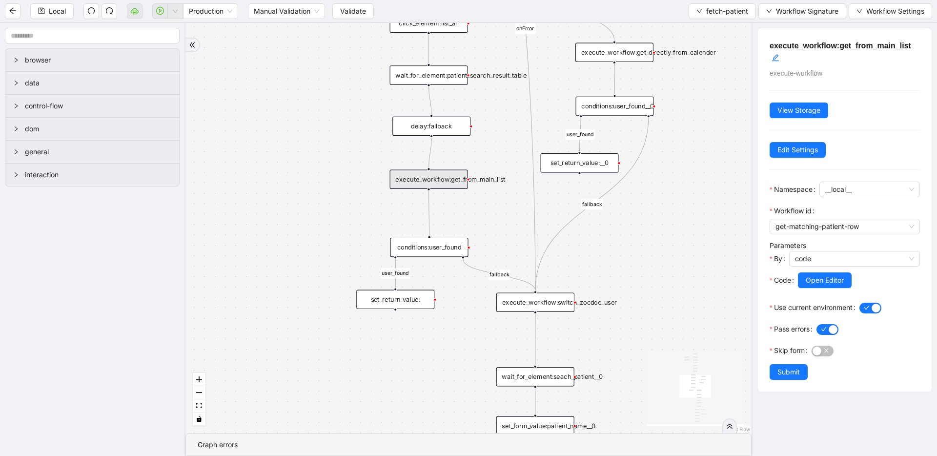
click at [431, 254] on div "conditions:user_found" at bounding box center [429, 247] width 78 height 19
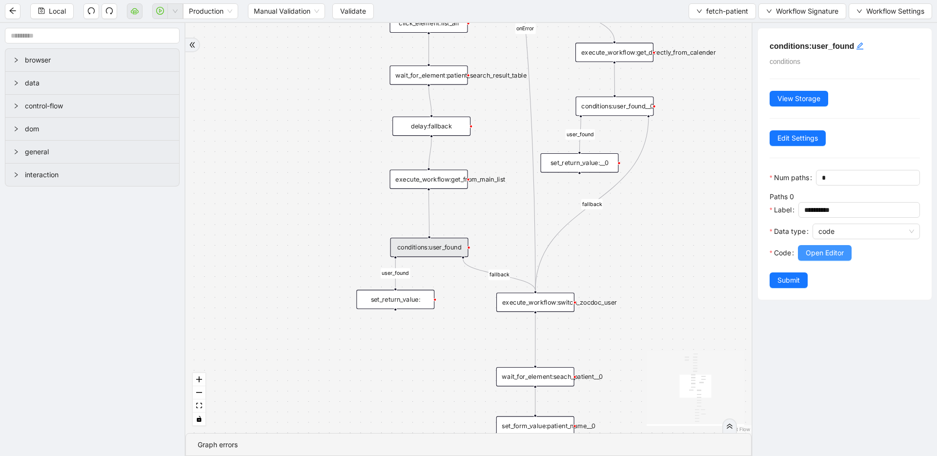
click at [820, 250] on span "Open Editor" at bounding box center [824, 252] width 38 height 11
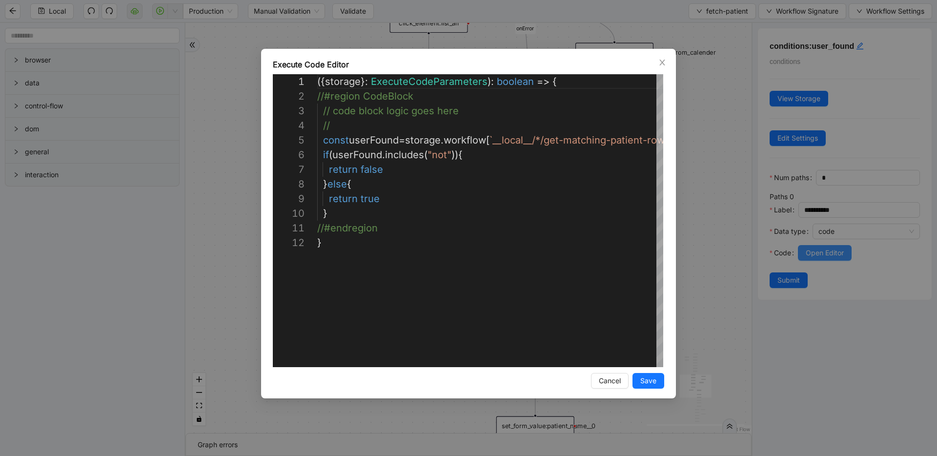
scroll to position [146, 0]
click at [735, 226] on div "**********" at bounding box center [468, 228] width 937 height 456
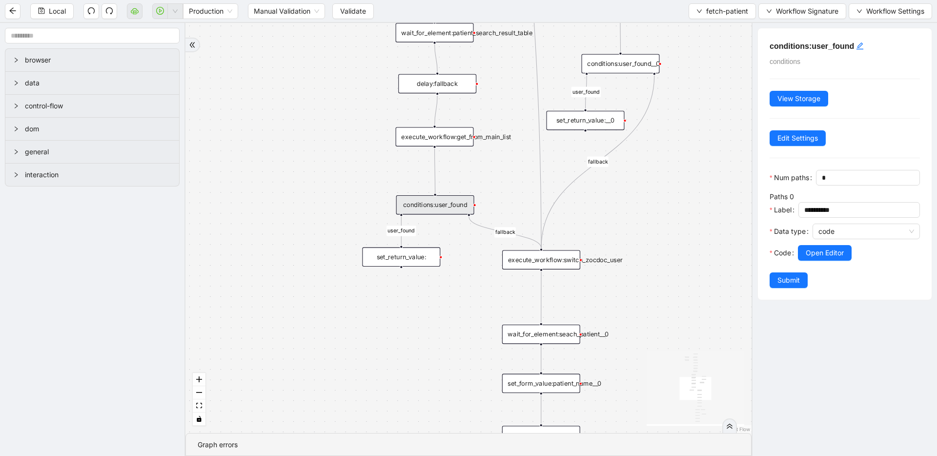
drag, startPoint x: 691, startPoint y: 264, endPoint x: 681, endPoint y: 161, distance: 103.9
click at [681, 161] on div "list_all_exist fallback list_all_exist fallback fallback fallback user_found us…" at bounding box center [468, 228] width 566 height 410
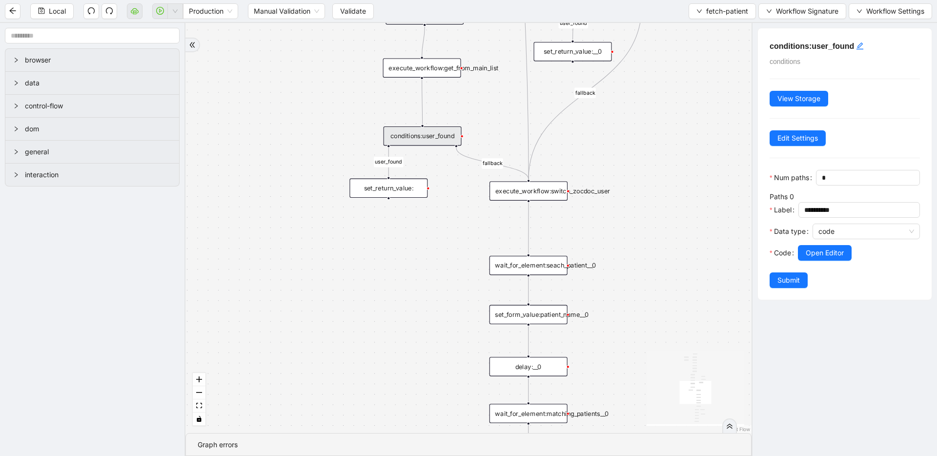
drag, startPoint x: 681, startPoint y: 237, endPoint x: 660, endPoint y: 163, distance: 77.2
click at [660, 163] on div "list_all_exist fallback list_all_exist fallback fallback fallback user_found us…" at bounding box center [468, 228] width 566 height 410
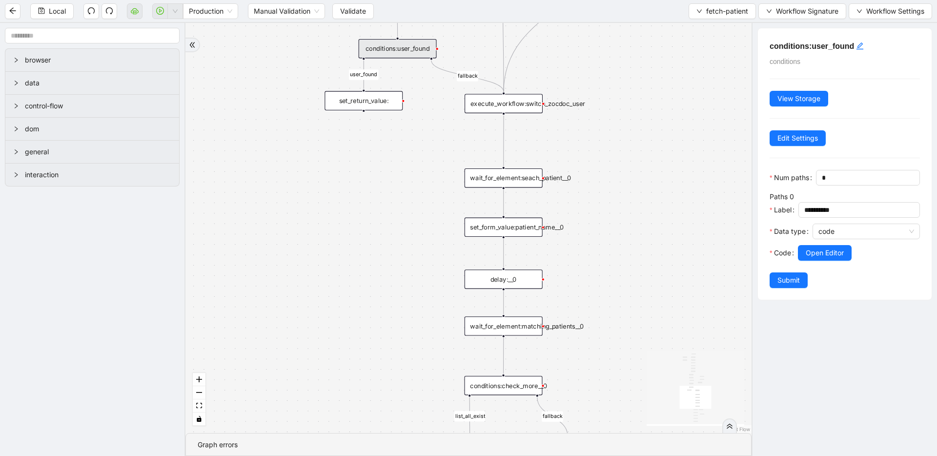
drag, startPoint x: 680, startPoint y: 210, endPoint x: 657, endPoint y: 132, distance: 80.9
click at [658, 132] on div "list_all_exist fallback list_all_exist fallback fallback fallback user_found us…" at bounding box center [468, 228] width 566 height 410
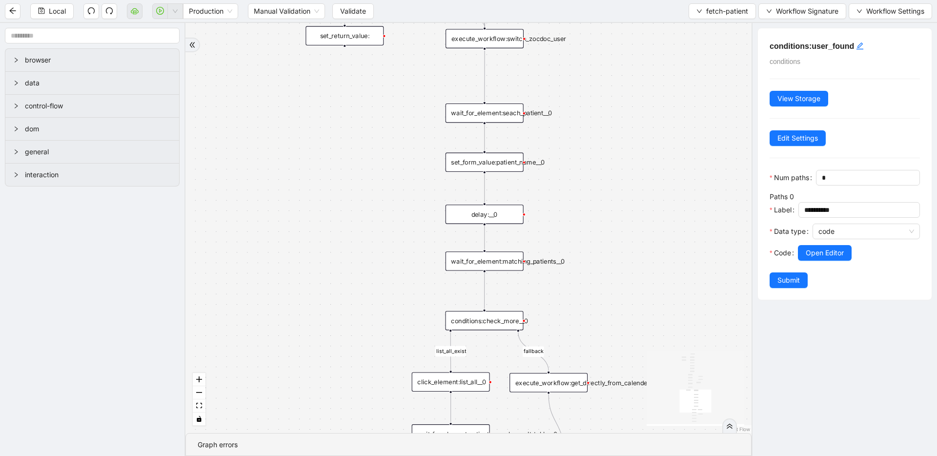
click at [517, 164] on div "set_form_value:patient_name__0" at bounding box center [484, 162] width 78 height 19
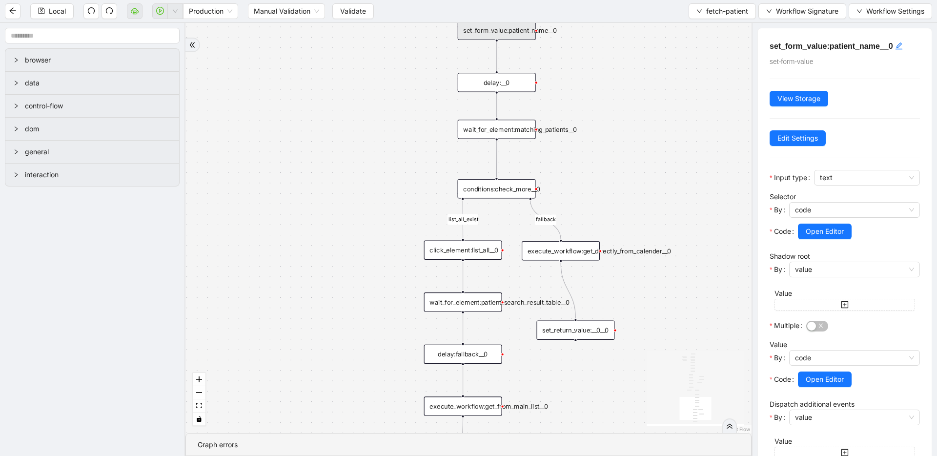
drag, startPoint x: 647, startPoint y: 248, endPoint x: 650, endPoint y: 135, distance: 113.7
click at [659, 116] on div "list_all_exist fallback list_all_exist fallback fallback fallback user_found us…" at bounding box center [468, 228] width 566 height 410
click at [439, 310] on div "wait_for_element:patient_search_result_table__0" at bounding box center [462, 301] width 78 height 19
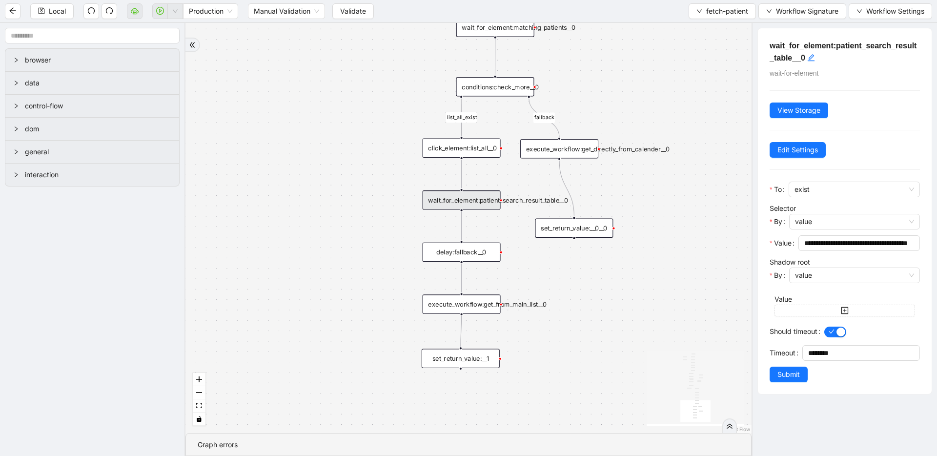
drag, startPoint x: 359, startPoint y: 255, endPoint x: 338, endPoint y: 154, distance: 103.1
click at [338, 154] on div "list_all_exist fallback list_all_exist fallback fallback fallback user_found us…" at bounding box center [468, 228] width 566 height 410
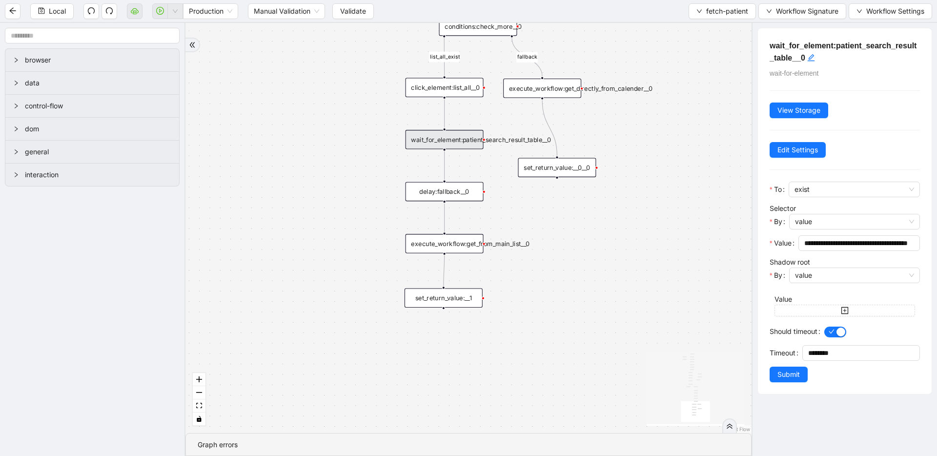
click at [435, 249] on div "execute_workflow:get_from_main_list__0" at bounding box center [444, 243] width 78 height 19
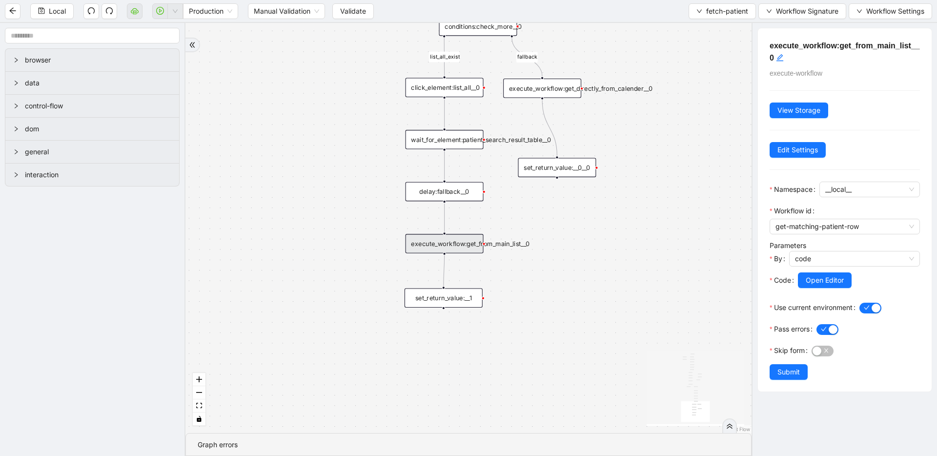
drag, startPoint x: 274, startPoint y: 152, endPoint x: 289, endPoint y: 291, distance: 139.3
click at [289, 285] on div "list_all_exist fallback list_all_exist fallback fallback fallback user_found us…" at bounding box center [468, 228] width 566 height 410
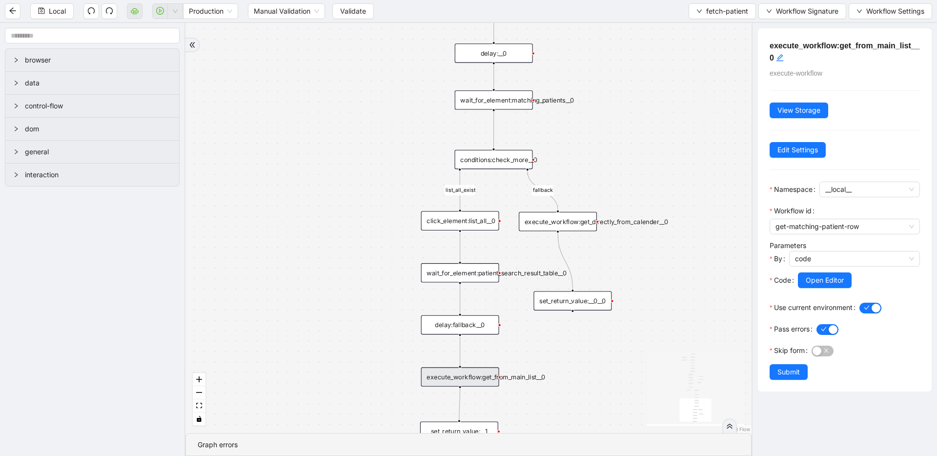
drag, startPoint x: 281, startPoint y: 290, endPoint x: 281, endPoint y: 309, distance: 19.0
click at [281, 301] on div "list_all_exist fallback list_all_exist fallback fallback fallback user_found us…" at bounding box center [468, 228] width 566 height 410
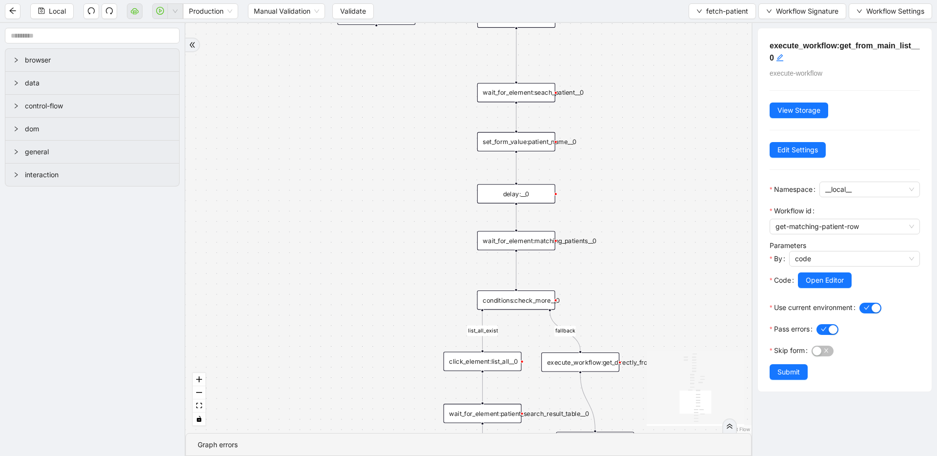
drag, startPoint x: 248, startPoint y: 161, endPoint x: 301, endPoint y: 337, distance: 183.5
click at [299, 323] on div "list_all_exist fallback list_all_exist fallback fallback fallback user_found us…" at bounding box center [468, 228] width 566 height 410
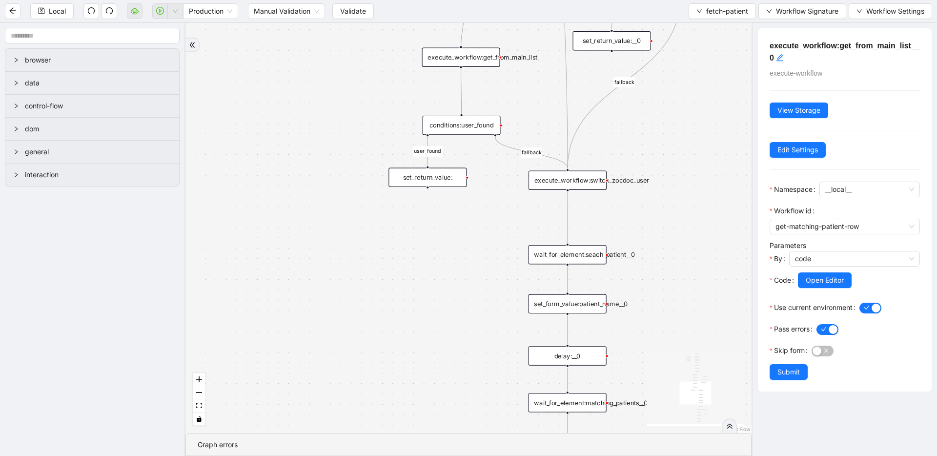
drag, startPoint x: 248, startPoint y: 72, endPoint x: 284, endPoint y: 360, distance: 290.5
click at [283, 349] on div "list_all_exist fallback list_all_exist fallback fallback fallback user_found us…" at bounding box center [468, 228] width 566 height 410
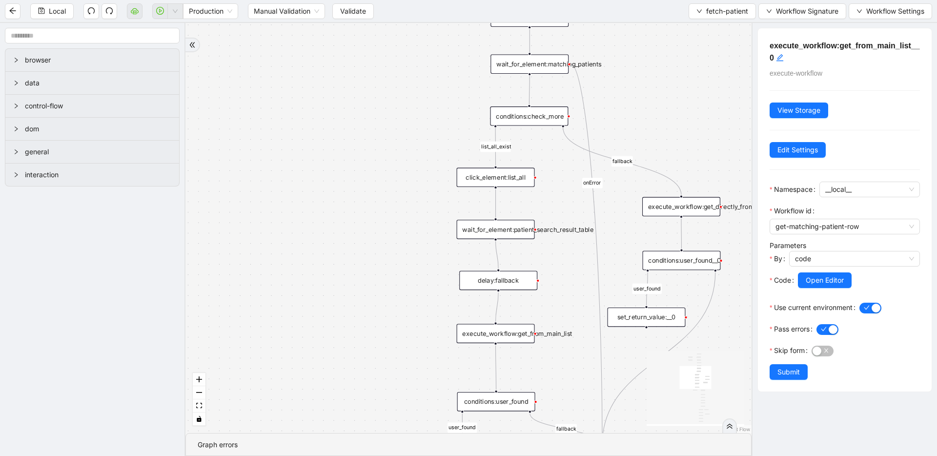
drag, startPoint x: 323, startPoint y: 360, endPoint x: 322, endPoint y: 400, distance: 40.0
click at [322, 394] on div "list_all_exist fallback list_all_exist fallback fallback fallback user_found us…" at bounding box center [468, 228] width 566 height 410
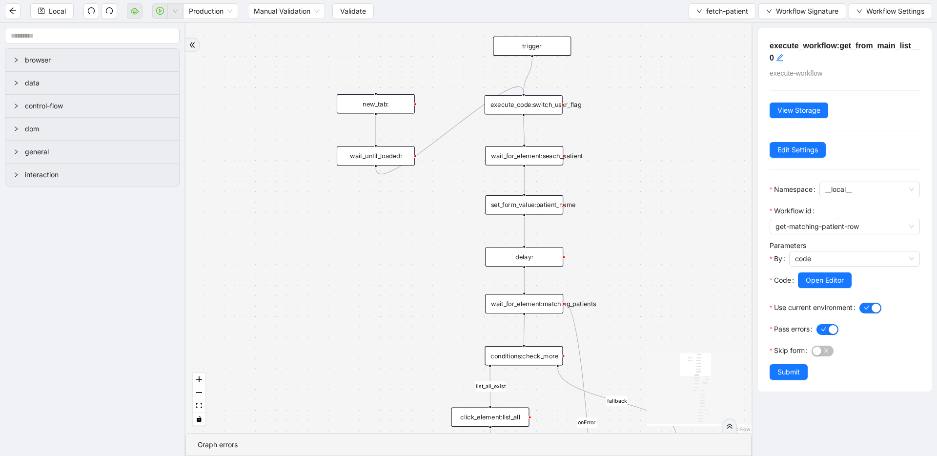
click at [345, 281] on div "list_all_exist fallback list_all_exist fallback fallback fallback user_found us…" at bounding box center [468, 228] width 566 height 410
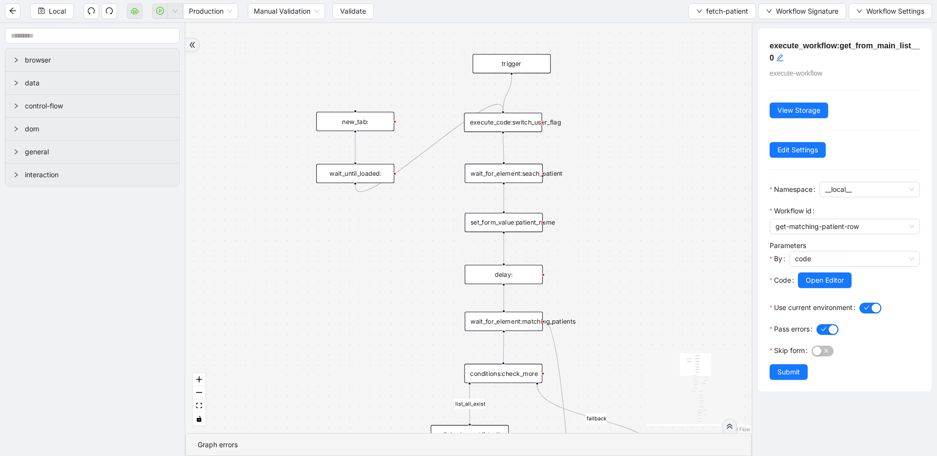
click at [363, 123] on div "new_tab:" at bounding box center [355, 121] width 78 height 19
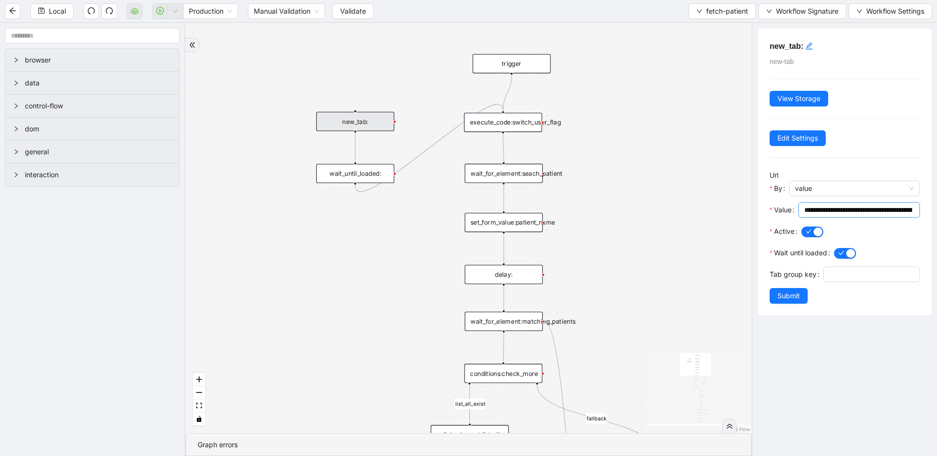
click at [844, 212] on input "**********" at bounding box center [858, 209] width 108 height 11
click at [797, 16] on span "Workflow Signature" at bounding box center [807, 11] width 62 height 11
click at [790, 81] on span "Defaults" at bounding box center [800, 77] width 65 height 11
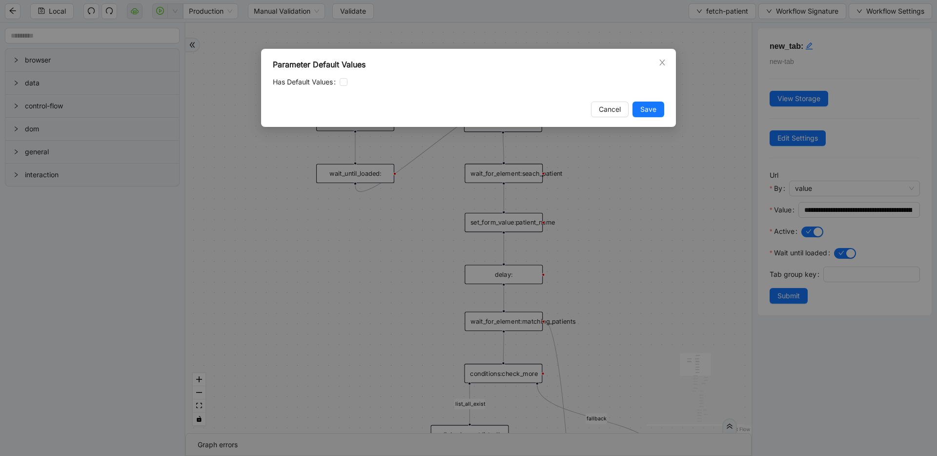
drag, startPoint x: 734, startPoint y: 92, endPoint x: 712, endPoint y: 90, distance: 22.5
click at [734, 92] on div "Parameter Default Values Has Default Values Cancel Save" at bounding box center [468, 228] width 937 height 456
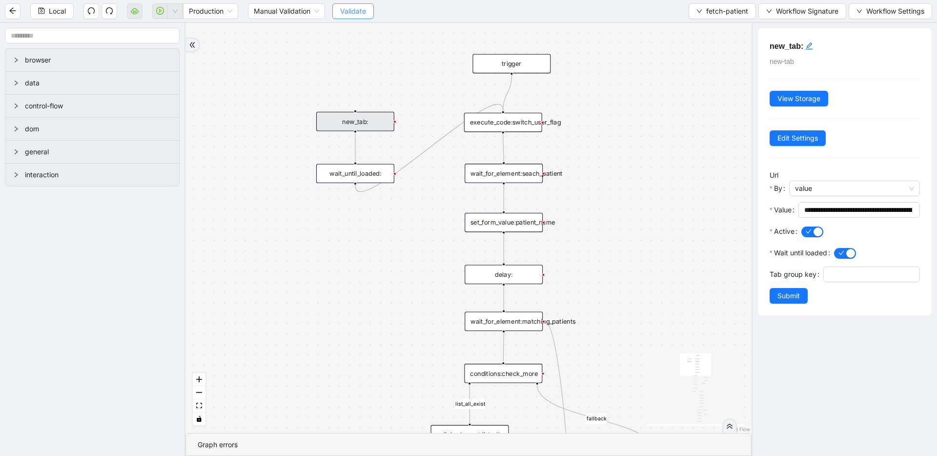
click at [359, 9] on span "Validate" at bounding box center [353, 11] width 26 height 11
click at [157, 10] on icon "play-circle" at bounding box center [160, 11] width 8 height 8
drag, startPoint x: 671, startPoint y: 106, endPoint x: 659, endPoint y: -5, distance: 112.3
click at [659, 0] on html "Local Production Manual Validation Validate fetch-patient Workflow Signature Wo…" at bounding box center [468, 228] width 937 height 456
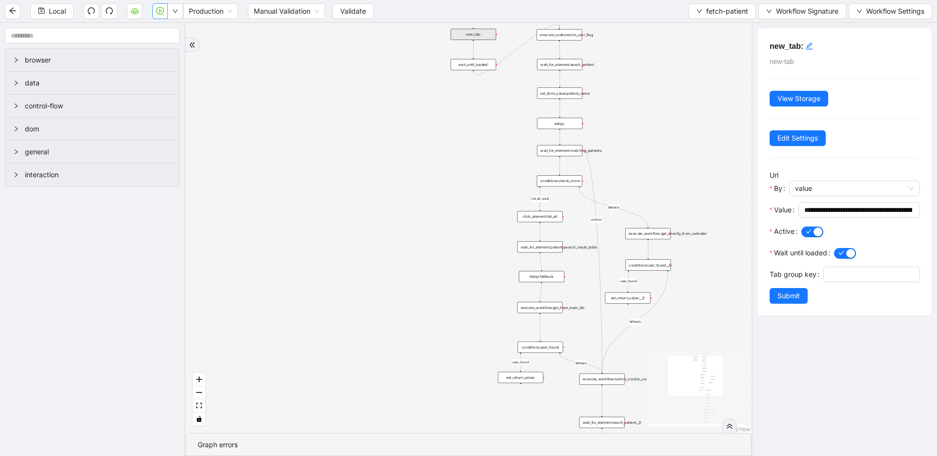
drag, startPoint x: 666, startPoint y: 109, endPoint x: 496, endPoint y: 86, distance: 172.3
click at [496, 85] on div "list_all_exist fallback list_all_exist fallback fallback fallback user_found us…" at bounding box center [468, 228] width 566 height 410
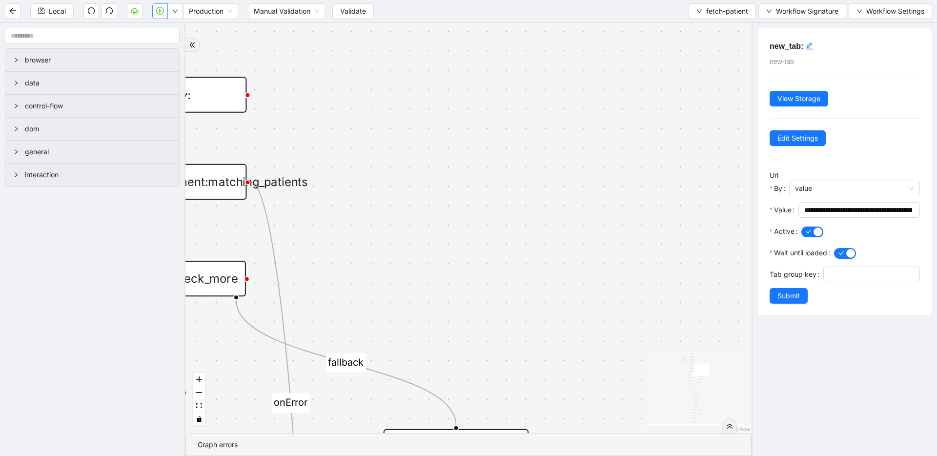
drag, startPoint x: 500, startPoint y: 193, endPoint x: 566, endPoint y: 62, distance: 146.6
click at [567, 62] on div "list_all_exist fallback list_all_exist fallback fallback fallback user_found us…" at bounding box center [468, 228] width 566 height 410
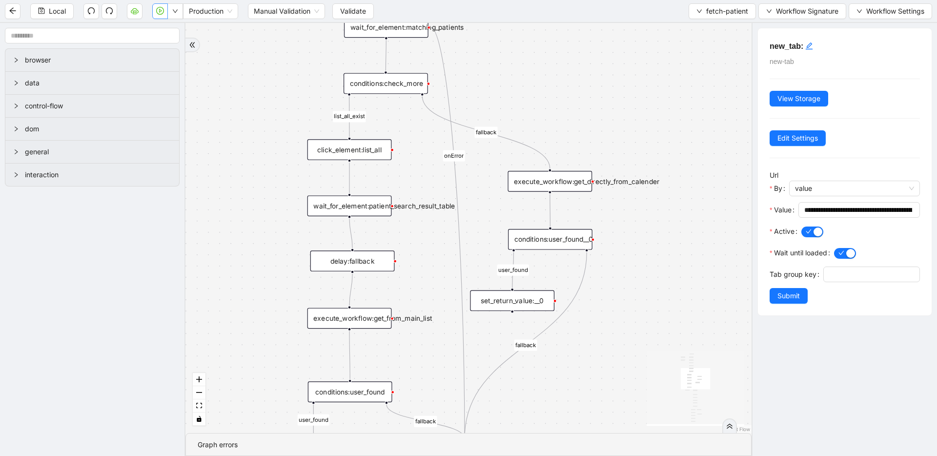
drag, startPoint x: 547, startPoint y: 104, endPoint x: 569, endPoint y: -3, distance: 110.0
click at [569, 0] on html "Local Production Manual Validation Validate fetch-patient Workflow Signature Wo…" at bounding box center [468, 228] width 937 height 456
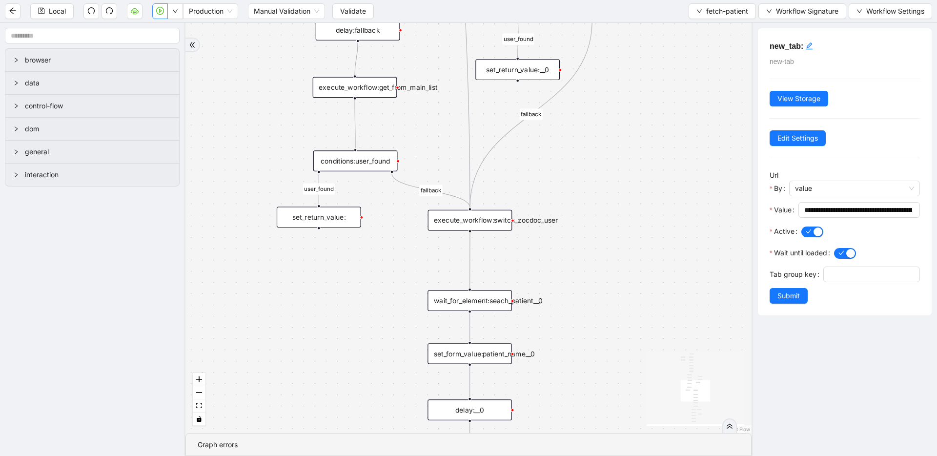
drag, startPoint x: 241, startPoint y: 246, endPoint x: 239, endPoint y: 86, distance: 160.0
click at [239, 86] on div "list_all_exist fallback list_all_exist fallback fallback fallback user_found us…" at bounding box center [468, 228] width 566 height 410
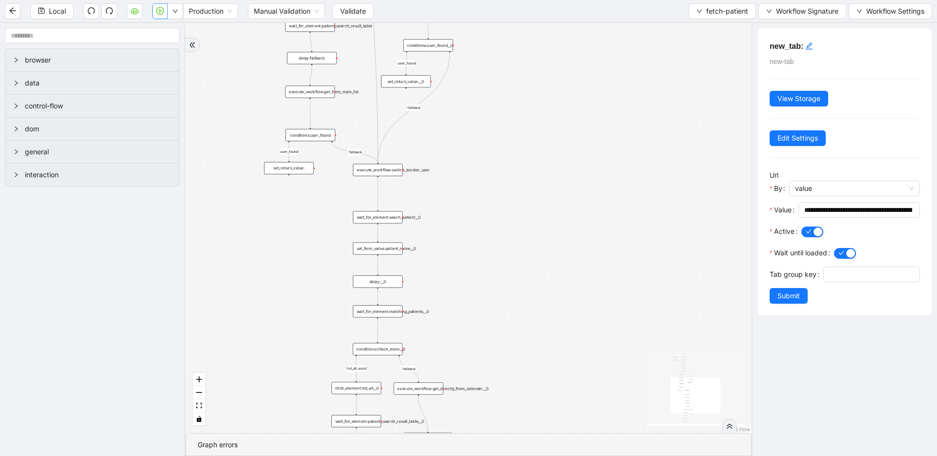
drag, startPoint x: 474, startPoint y: 269, endPoint x: 503, endPoint y: 66, distance: 205.0
click at [505, 66] on div "list_all_exist fallback list_all_exist fallback fallback fallback user_found us…" at bounding box center [468, 228] width 566 height 410
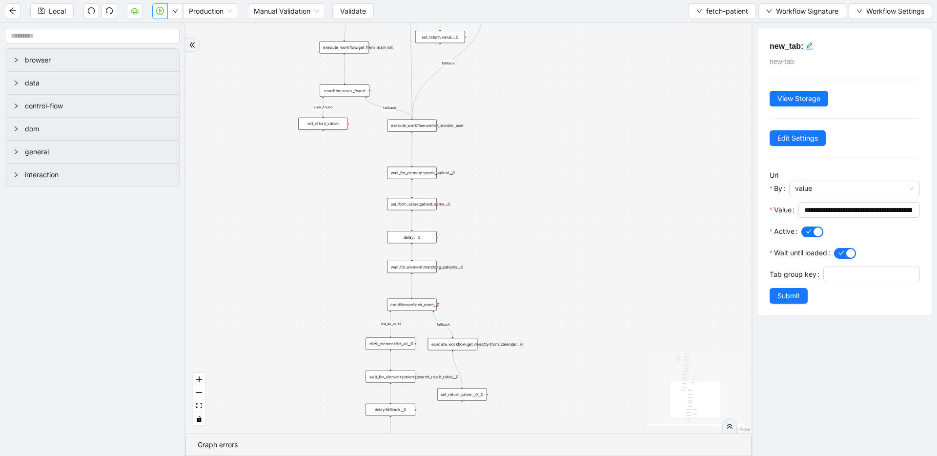
drag, startPoint x: 661, startPoint y: 204, endPoint x: 658, endPoint y: 198, distance: 7.4
click at [662, 224] on div "list_all_exist fallback list_all_exist fallback fallback fallback user_found us…" at bounding box center [468, 228] width 566 height 410
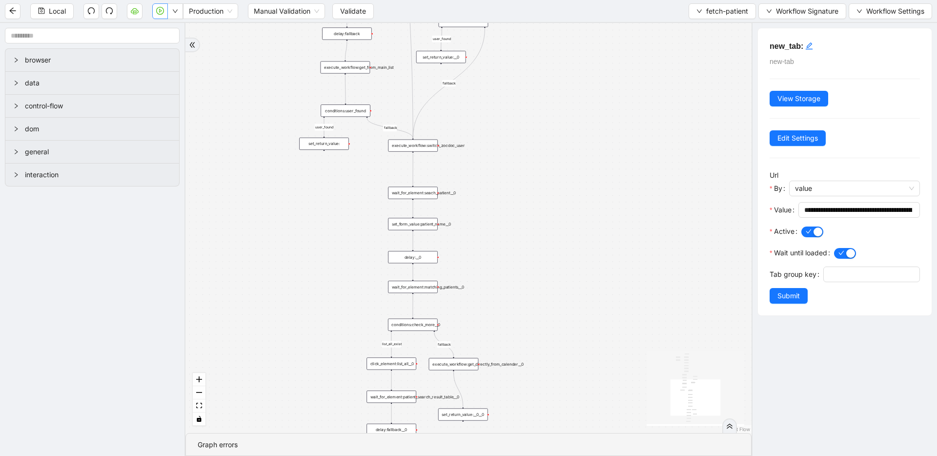
click at [637, 249] on div "list_all_exist fallback list_all_exist fallback fallback fallback user_found us…" at bounding box center [468, 228] width 566 height 410
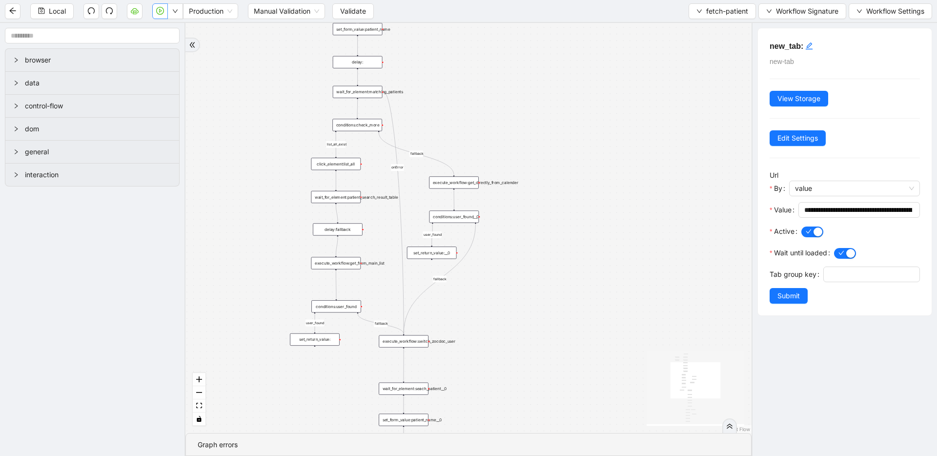
drag, startPoint x: 643, startPoint y: 174, endPoint x: 640, endPoint y: 185, distance: 11.0
click at [640, 256] on div "list_all_exist fallback list_all_exist fallback fallback fallback user_found us…" at bounding box center [468, 228] width 566 height 410
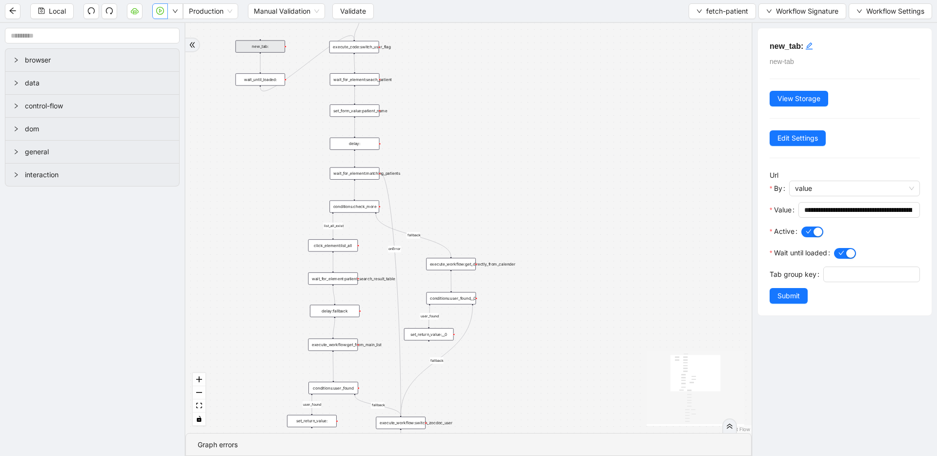
drag, startPoint x: 633, startPoint y: 115, endPoint x: 644, endPoint y: 220, distance: 106.0
click at [644, 217] on div "list_all_exist fallback list_all_exist fallback fallback fallback user_found us…" at bounding box center [468, 228] width 566 height 410
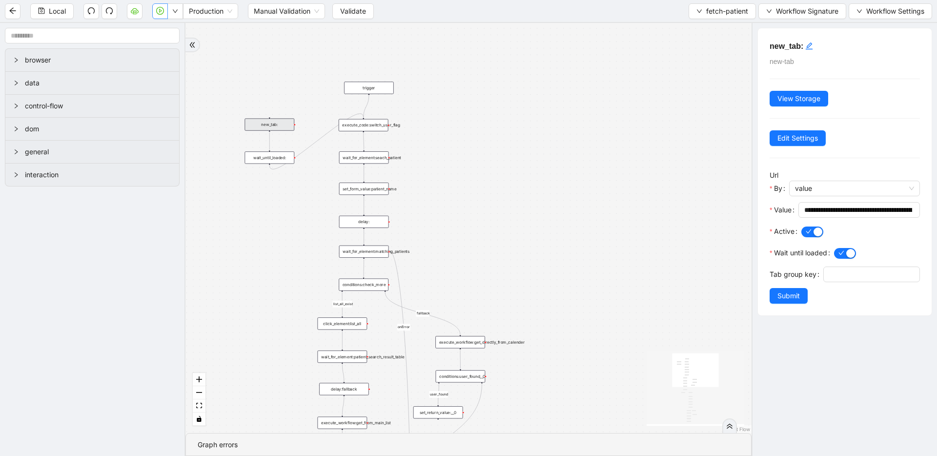
drag, startPoint x: 638, startPoint y: 123, endPoint x: 629, endPoint y: 84, distance: 40.1
click at [629, 84] on div "list_all_exist fallback list_all_exist fallback fallback fallback user_found us…" at bounding box center [468, 228] width 566 height 410
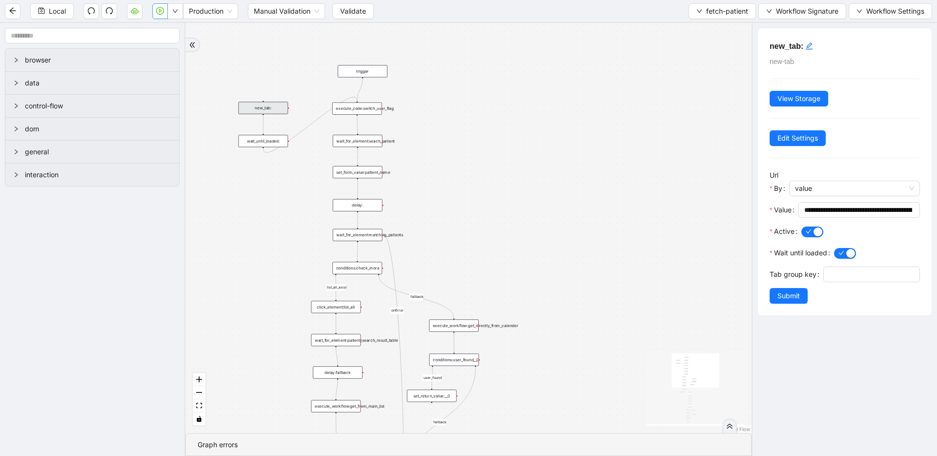
click at [706, 24] on div "list_all_exist fallback list_all_exist fallback fallback fallback user_found us…" at bounding box center [468, 228] width 566 height 410
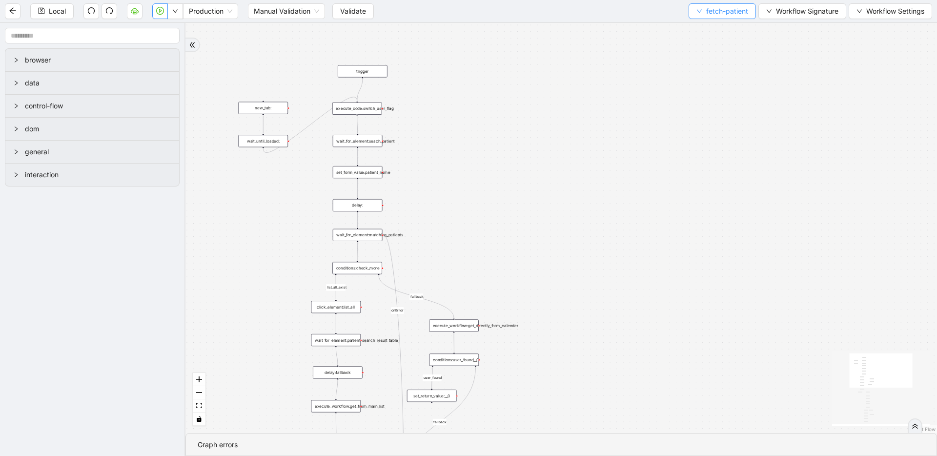
click at [710, 14] on span "fetch-patient" at bounding box center [727, 11] width 42 height 11
click at [705, 30] on span "Select" at bounding box center [720, 30] width 52 height 11
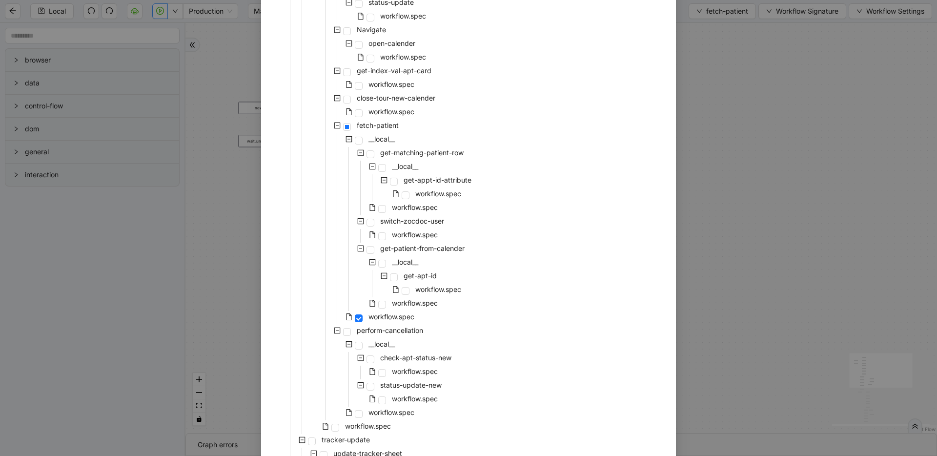
scroll to position [622, 0]
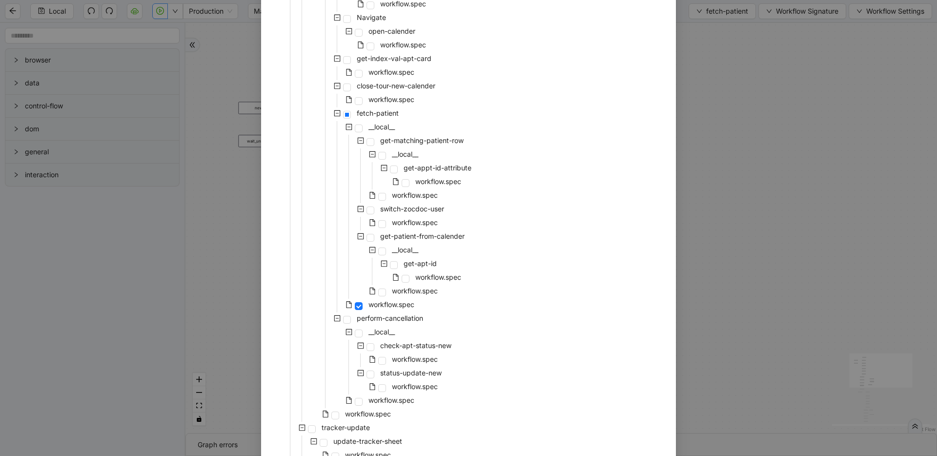
drag, startPoint x: 736, startPoint y: 103, endPoint x: 756, endPoint y: 34, distance: 72.7
click at [736, 103] on div "Select Local Workflow zocdoc-appointment-cancellation __local__ metabase fetch-…" at bounding box center [468, 228] width 937 height 456
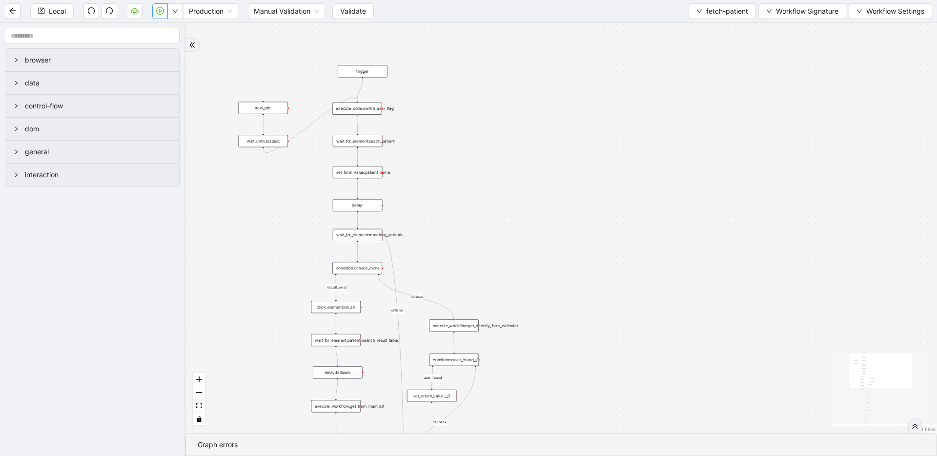
drag, startPoint x: 680, startPoint y: 52, endPoint x: 673, endPoint y: 19, distance: 33.4
click at [677, 29] on div "list_all_exist fallback list_all_exist fallback fallback fallback user_found us…" at bounding box center [560, 228] width 751 height 410
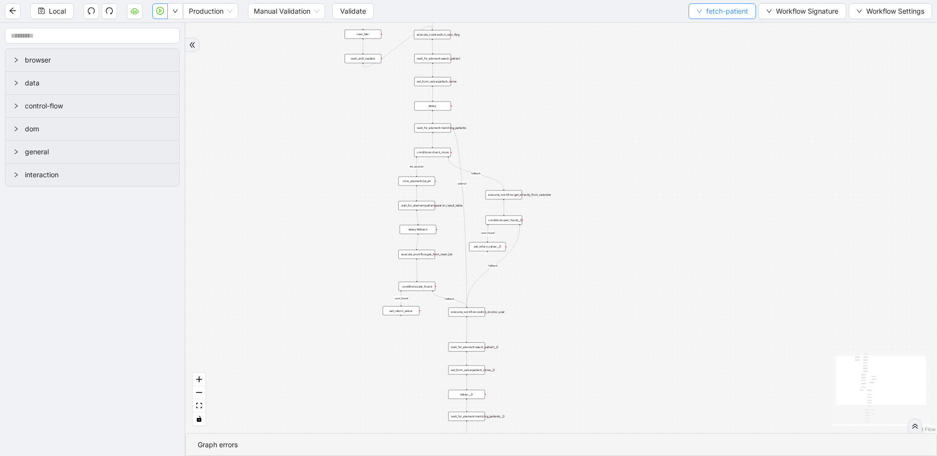
click at [706, 10] on span "fetch-patient" at bounding box center [727, 11] width 42 height 11
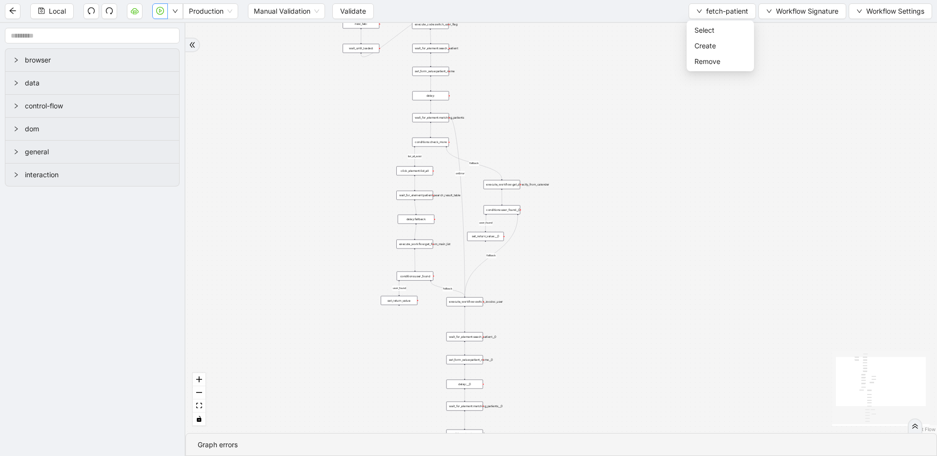
drag, startPoint x: 611, startPoint y: 100, endPoint x: 575, endPoint y: 38, distance: 72.1
click at [579, 40] on div "list_all_exist fallback list_all_exist fallback fallback fallback user_found us…" at bounding box center [560, 228] width 751 height 410
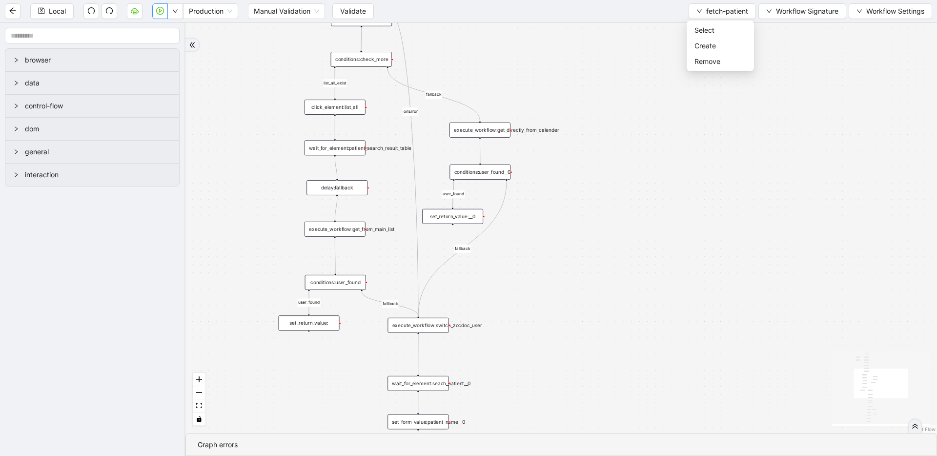
drag, startPoint x: 541, startPoint y: 86, endPoint x: 525, endPoint y: 50, distance: 38.9
click at [526, 33] on div "list_all_exist fallback list_all_exist fallback fallback fallback user_found us…" at bounding box center [560, 228] width 751 height 410
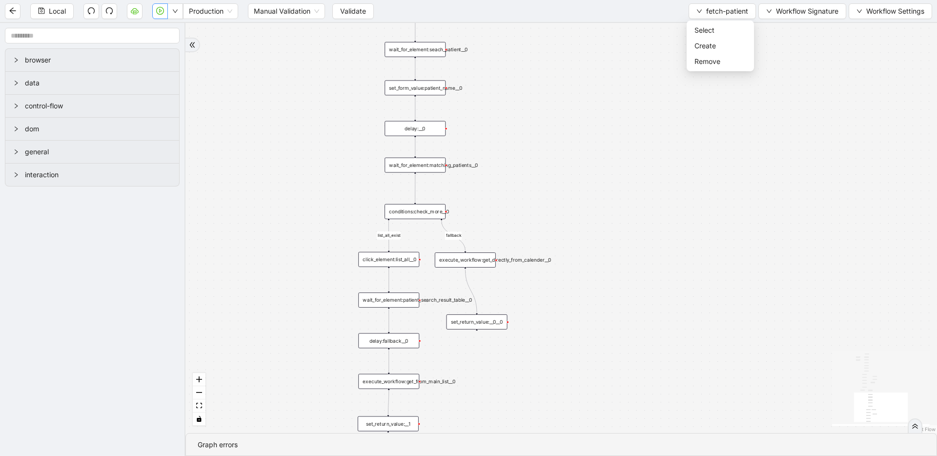
drag, startPoint x: 540, startPoint y: 199, endPoint x: 530, endPoint y: 17, distance: 182.7
click at [530, 17] on section "Local Production Manual Validation Validate fetch-patient Workflow Signature Wo…" at bounding box center [468, 228] width 937 height 456
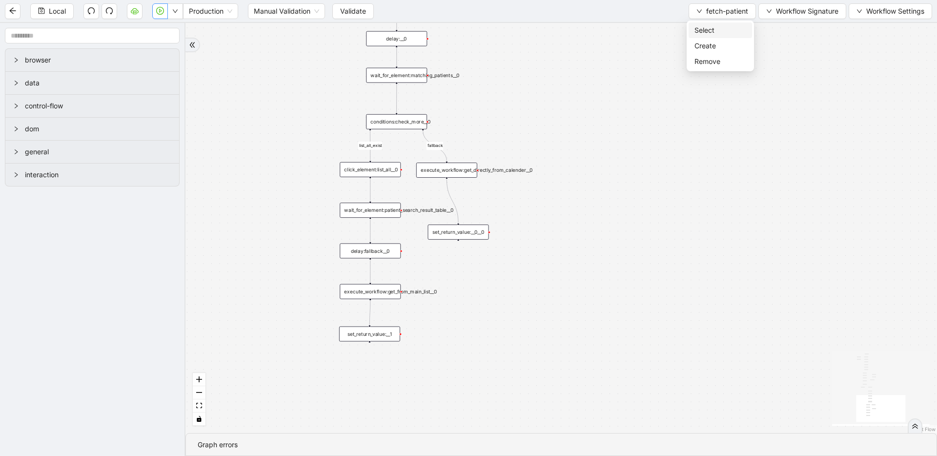
click at [705, 29] on span "Select" at bounding box center [720, 30] width 52 height 11
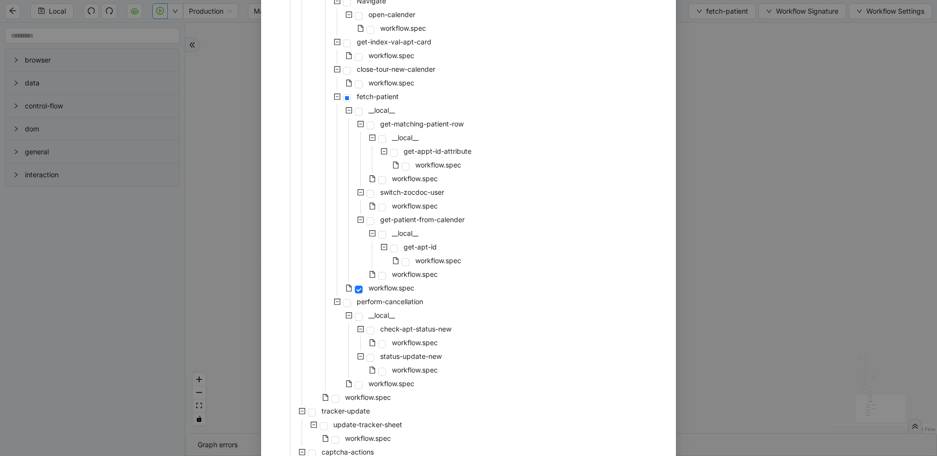
scroll to position [531, 0]
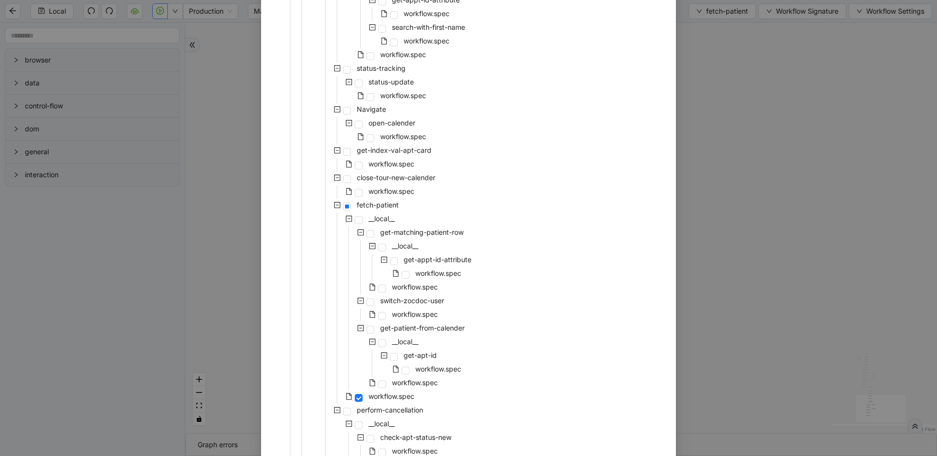
click at [778, 285] on div "Select Local Workflow zocdoc-appointment-cancellation __local__ metabase fetch-…" at bounding box center [468, 228] width 937 height 456
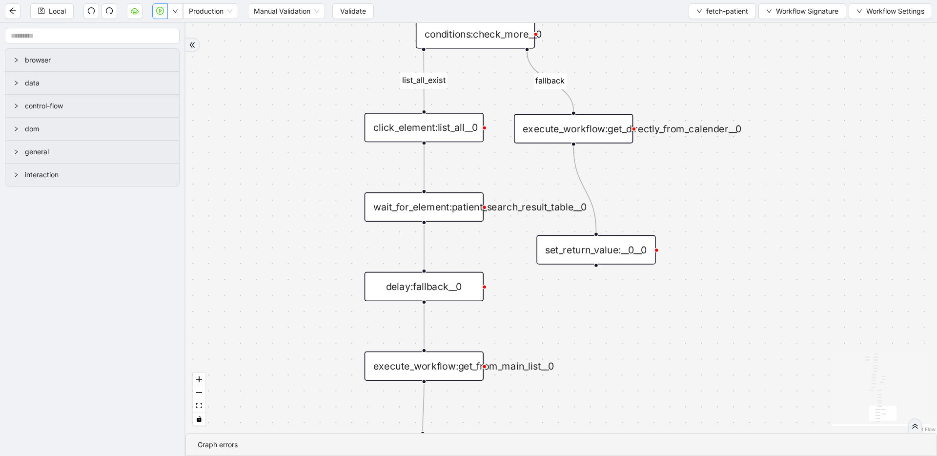
drag, startPoint x: 576, startPoint y: 275, endPoint x: 683, endPoint y: 353, distance: 132.0
click at [708, 367] on div "list_all_exist fallback list_all_exist fallback fallback fallback user_found us…" at bounding box center [560, 228] width 751 height 410
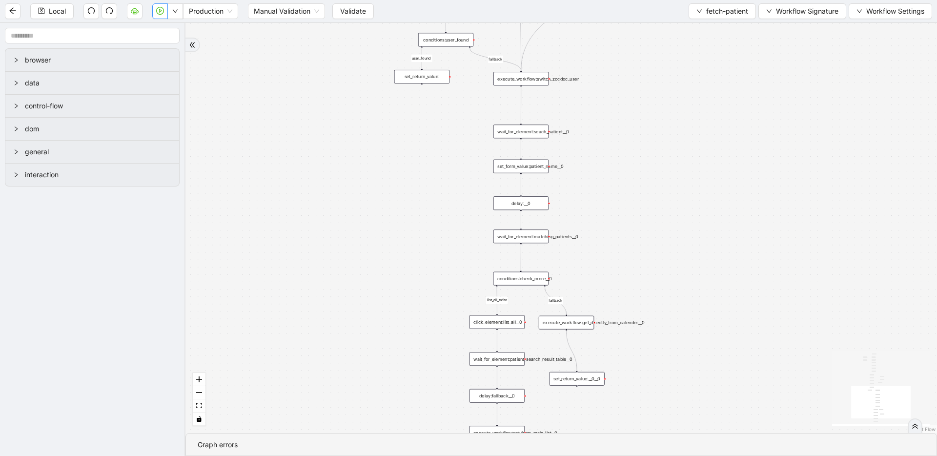
drag, startPoint x: 471, startPoint y: 167, endPoint x: 409, endPoint y: 255, distance: 107.1
click at [407, 282] on div "list_all_exist fallback list_all_exist fallback fallback fallback user_found us…" at bounding box center [560, 228] width 751 height 410
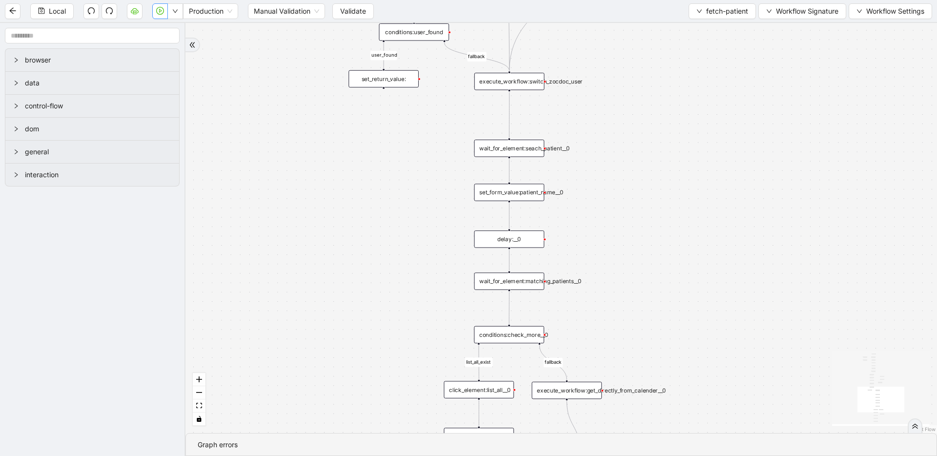
drag, startPoint x: 412, startPoint y: 168, endPoint x: 369, endPoint y: 381, distance: 217.4
click at [369, 381] on div "list_all_exist fallback list_all_exist fallback fallback fallback user_found us…" at bounding box center [560, 228] width 751 height 410
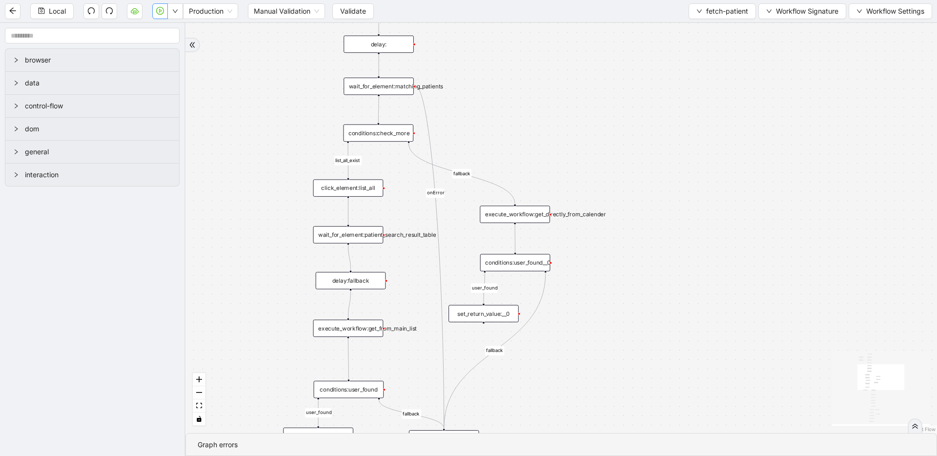
drag, startPoint x: 427, startPoint y: 239, endPoint x: 414, endPoint y: 351, distance: 112.5
click at [414, 351] on div "list_all_exist fallback list_all_exist fallback fallback fallback user_found us…" at bounding box center [560, 228] width 751 height 410
click at [720, 16] on span "fetch-patient" at bounding box center [727, 11] width 42 height 11
click at [718, 23] on li "Select" at bounding box center [719, 30] width 63 height 16
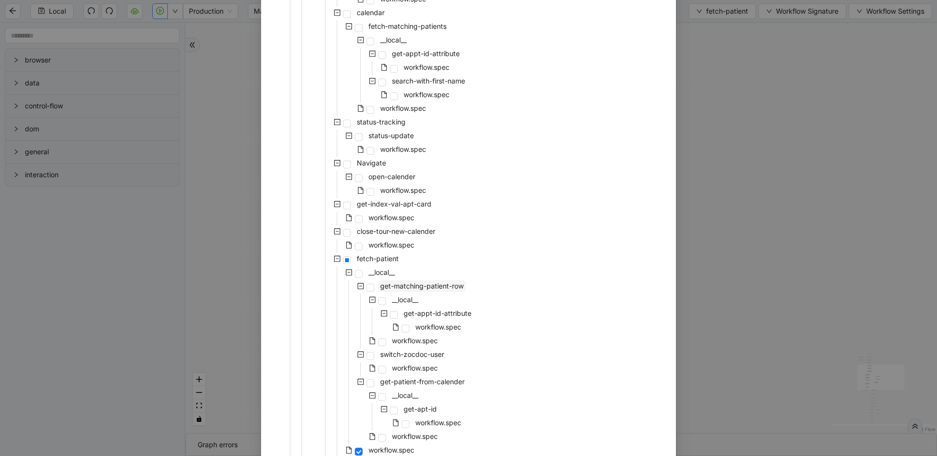
scroll to position [677, 0]
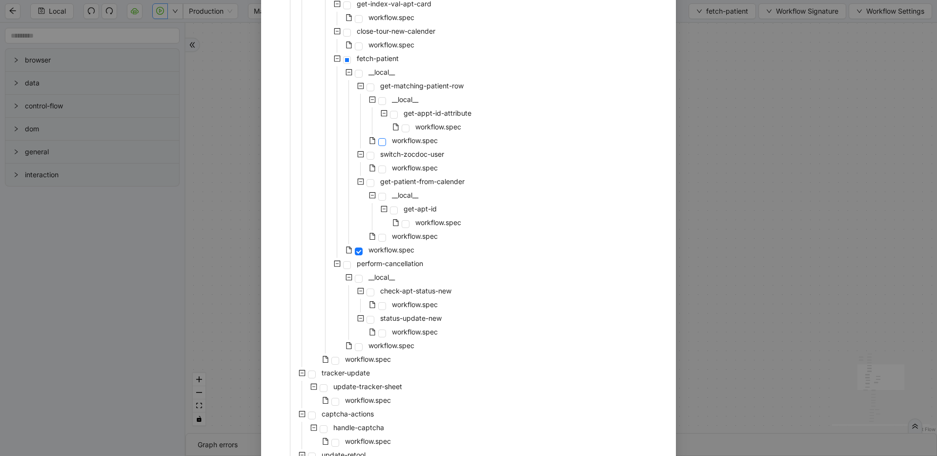
click at [378, 141] on span at bounding box center [382, 142] width 8 height 8
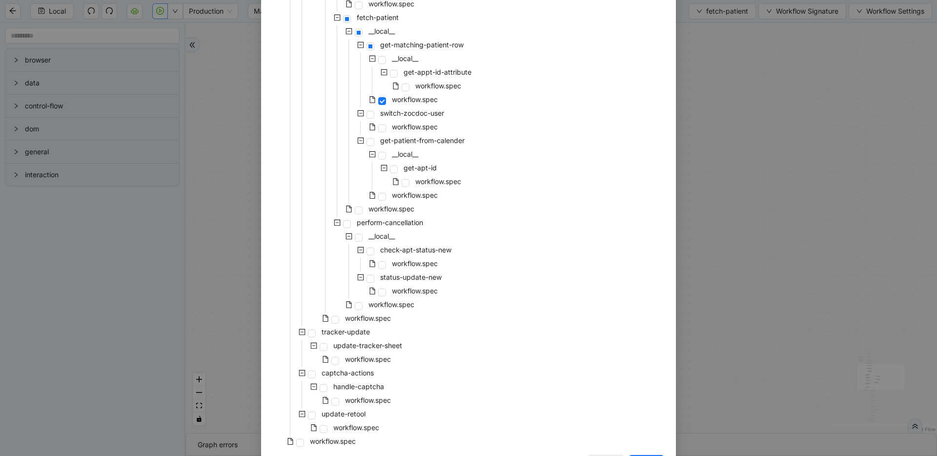
scroll to position [754, 0]
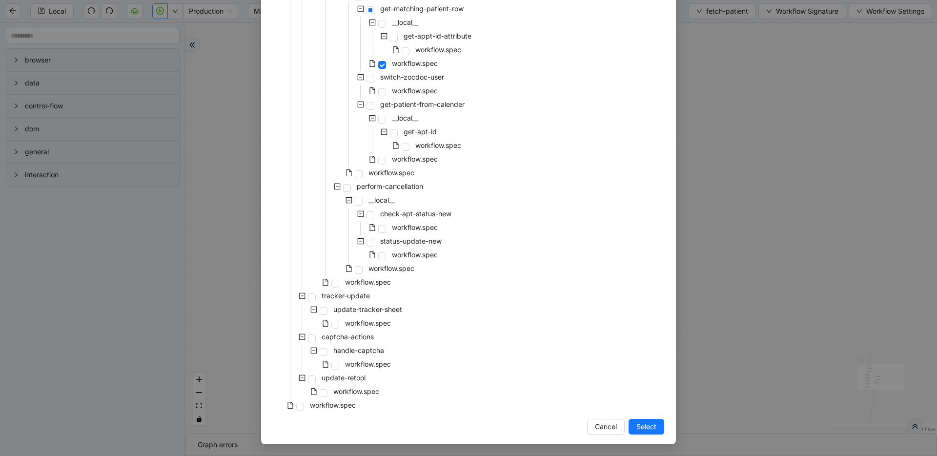
click at [636, 422] on span "Select" at bounding box center [646, 426] width 20 height 11
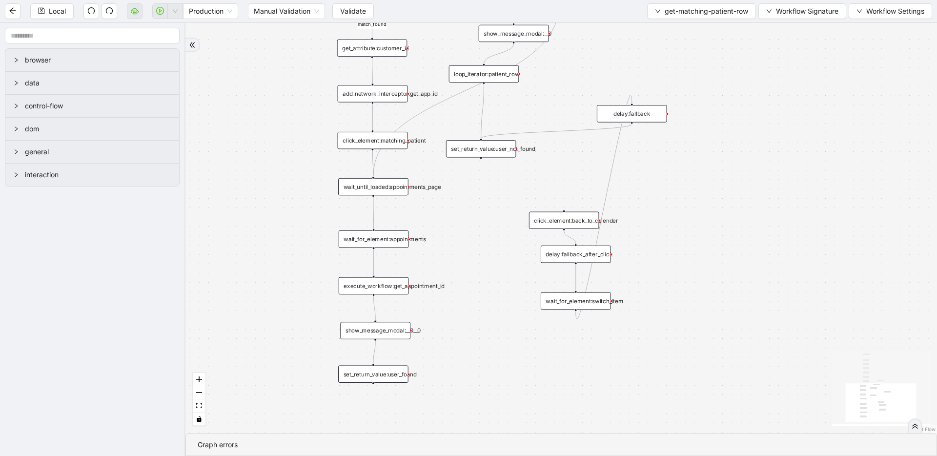
drag, startPoint x: 695, startPoint y: 243, endPoint x: 732, endPoint y: 53, distance: 193.7
click at [732, 55] on div "match_found fallback trigger loop_data:patient_row get_text:last_name_table get…" at bounding box center [560, 228] width 751 height 410
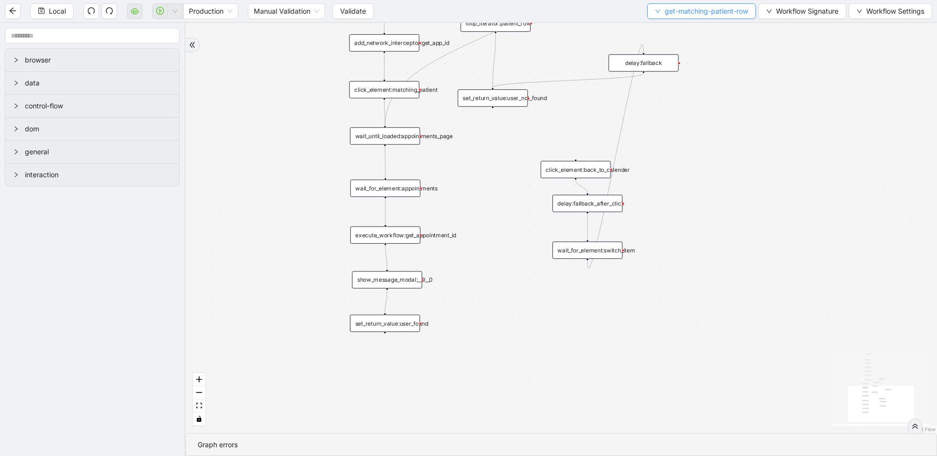
click at [684, 15] on span "get-matching-patient-row" at bounding box center [705, 11] width 83 height 11
click at [681, 26] on span "Select" at bounding box center [698, 30] width 93 height 11
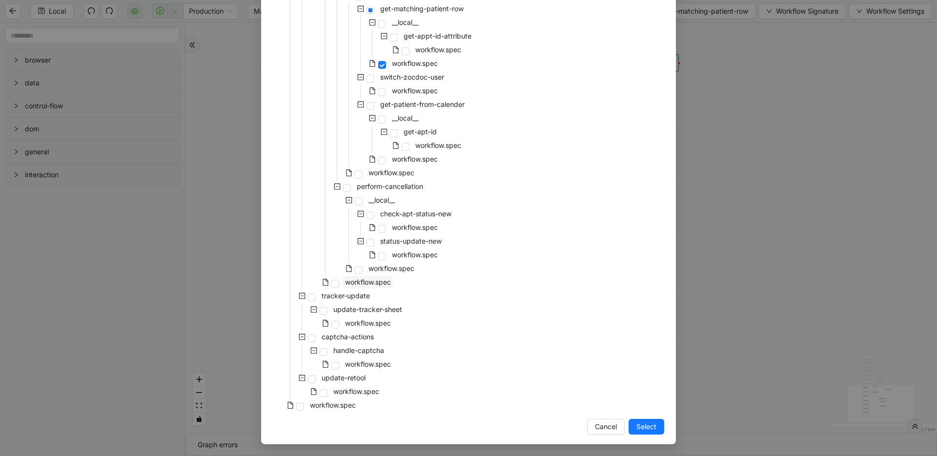
click at [345, 280] on span "workflow.spec" at bounding box center [368, 282] width 46 height 8
click at [651, 426] on span "Select" at bounding box center [646, 426] width 20 height 11
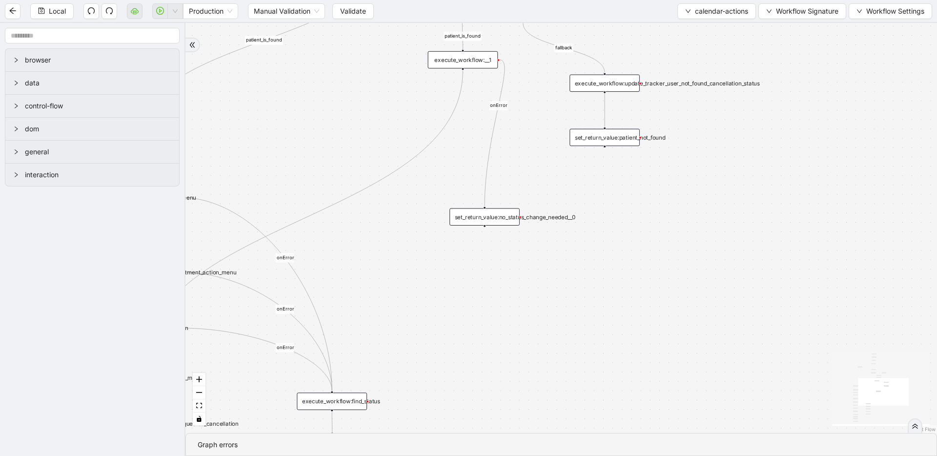
drag, startPoint x: 572, startPoint y: 393, endPoint x: 633, endPoint y: 439, distance: 77.0
click at [633, 439] on section "patient_is_found fallback fallback patient_is_found onError onError onError onE…" at bounding box center [560, 239] width 751 height 433
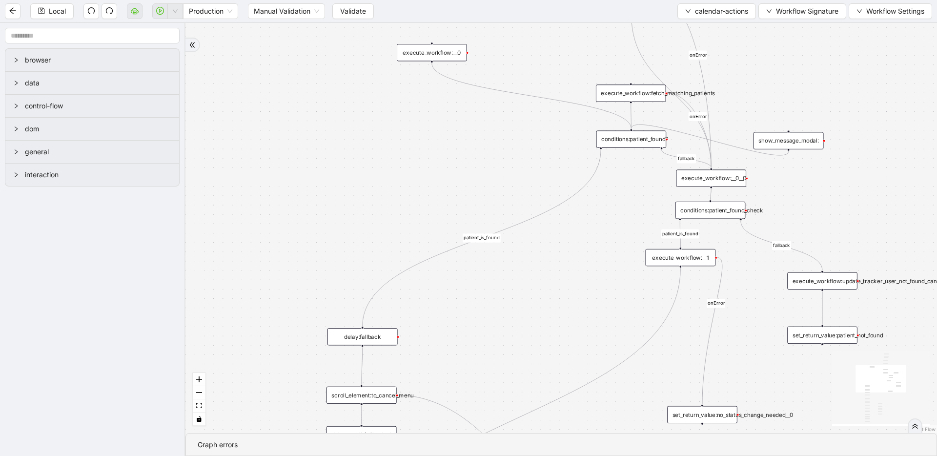
drag, startPoint x: 405, startPoint y: 153, endPoint x: 301, endPoint y: 265, distance: 152.9
click at [257, 289] on div "patient_is_found fallback fallback patient_is_found onError onError onError onE…" at bounding box center [560, 228] width 751 height 410
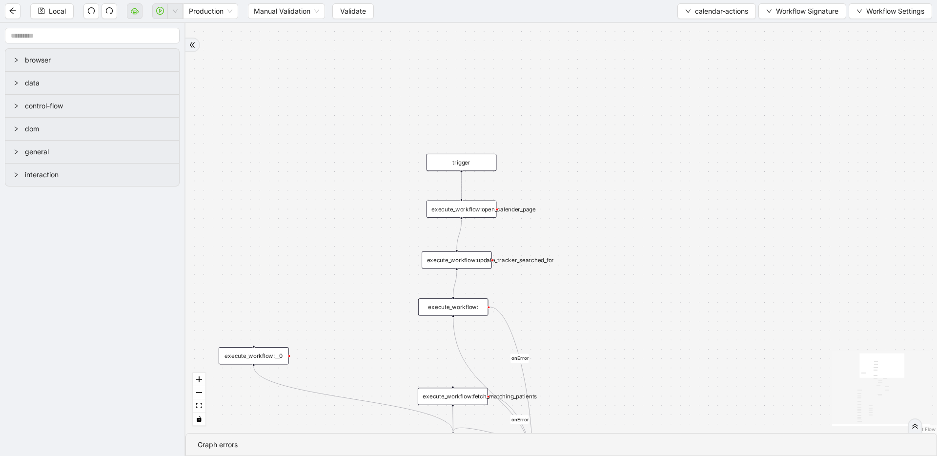
drag, startPoint x: 605, startPoint y: 140, endPoint x: 571, endPoint y: 315, distance: 177.4
click at [571, 315] on div "patient_is_found fallback fallback patient_is_found onError onError onError onE…" at bounding box center [560, 228] width 751 height 410
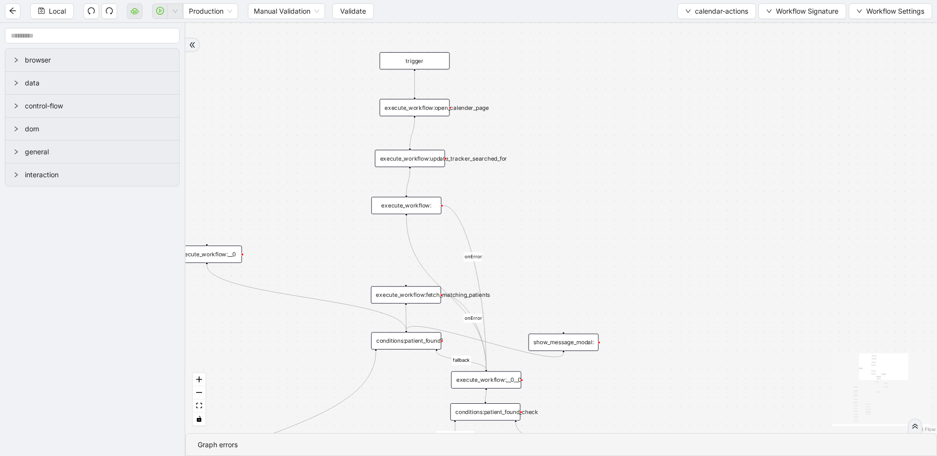
drag, startPoint x: 533, startPoint y: 223, endPoint x: 523, endPoint y: 211, distance: 16.3
click at [523, 211] on div "patient_is_found fallback fallback patient_is_found onError onError onError onE…" at bounding box center [560, 228] width 751 height 410
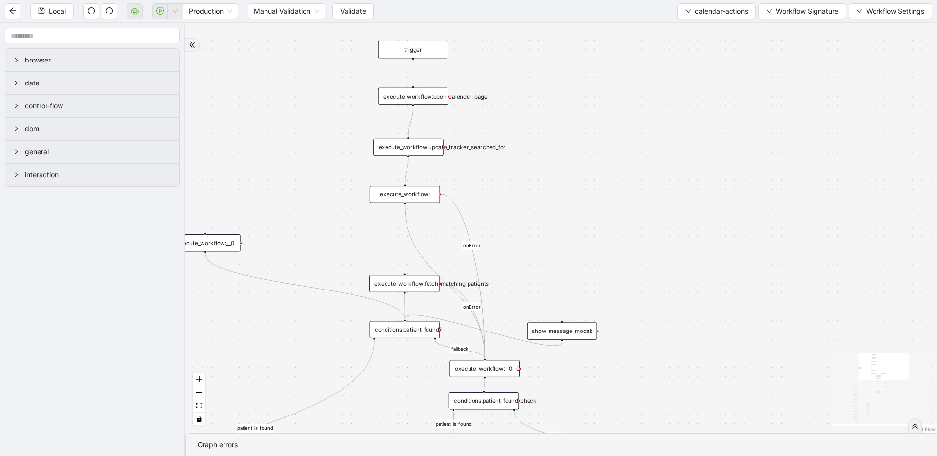
drag, startPoint x: 546, startPoint y: 200, endPoint x: 526, endPoint y: 138, distance: 64.9
click at [526, 136] on div "patient_is_found fallback fallback patient_is_found onError onError onError onE…" at bounding box center [560, 228] width 751 height 410
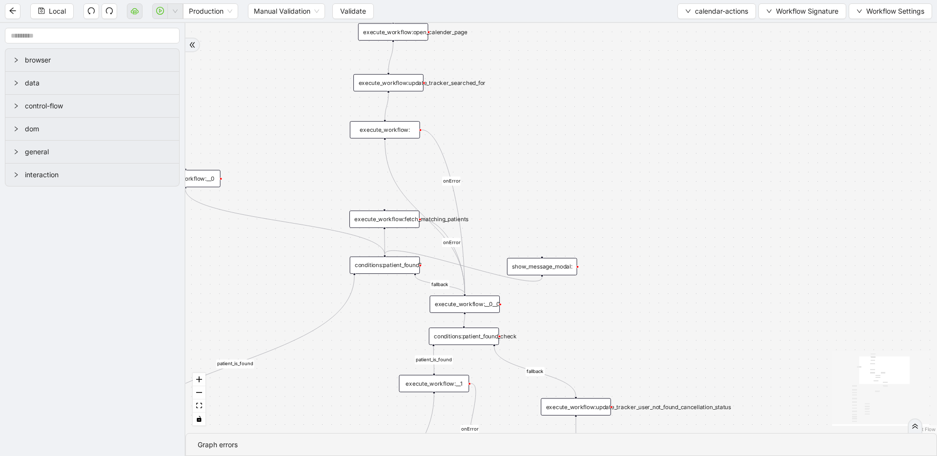
drag, startPoint x: 553, startPoint y: 160, endPoint x: 513, endPoint y: 79, distance: 90.3
click at [534, 75] on div "patient_is_found fallback fallback patient_is_found onError onError onError onE…" at bounding box center [560, 228] width 751 height 410
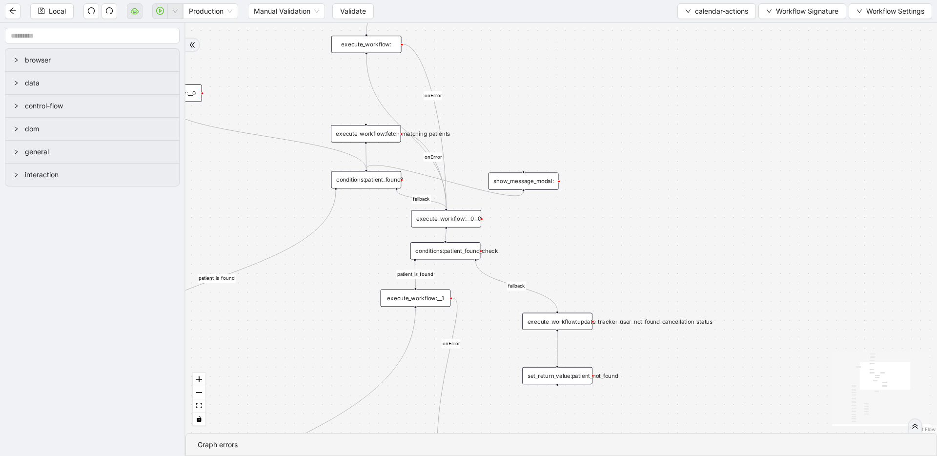
click at [371, 43] on div "execute_workflow:" at bounding box center [366, 44] width 70 height 17
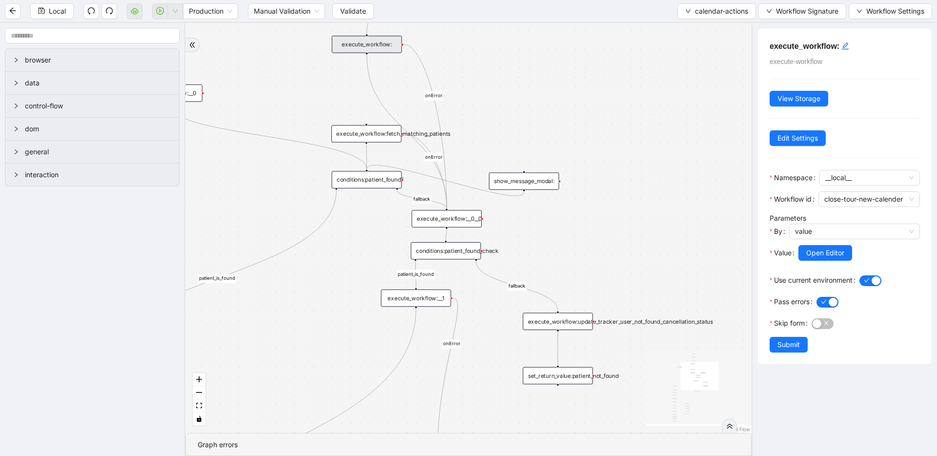
drag, startPoint x: 498, startPoint y: 74, endPoint x: 559, endPoint y: 140, distance: 89.4
click at [521, 118] on div "patient_is_found fallback fallback patient_is_found onError onError onError onE…" at bounding box center [468, 228] width 566 height 410
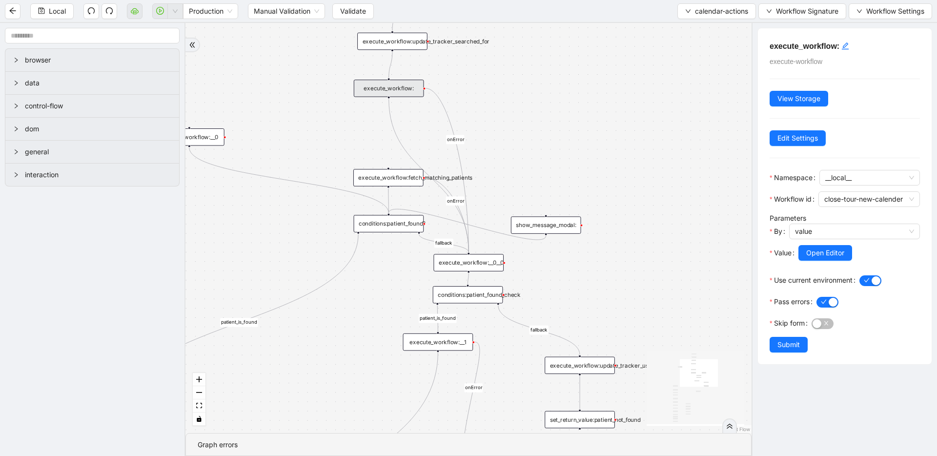
drag, startPoint x: 556, startPoint y: 118, endPoint x: 555, endPoint y: 94, distance: 23.9
click at [556, 92] on div "patient_is_found fallback fallback patient_is_found onError onError onError onE…" at bounding box center [468, 228] width 566 height 410
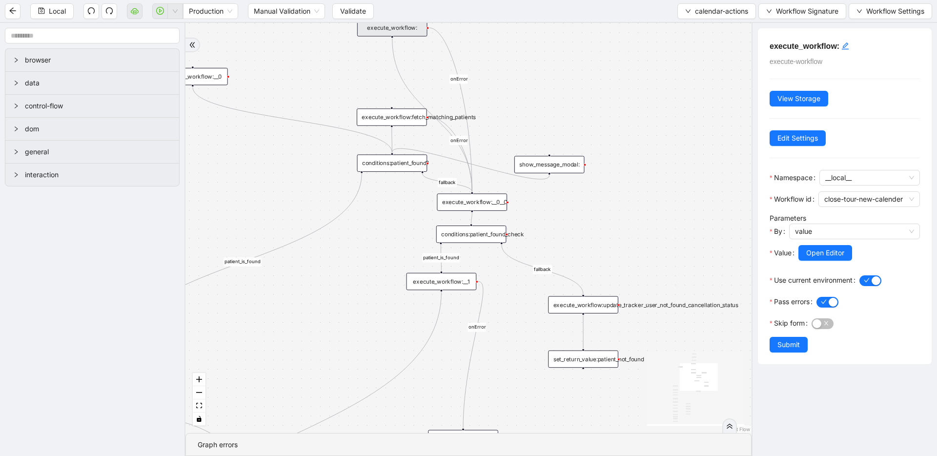
click at [480, 201] on div "execute_workflow:__0__0" at bounding box center [472, 201] width 70 height 17
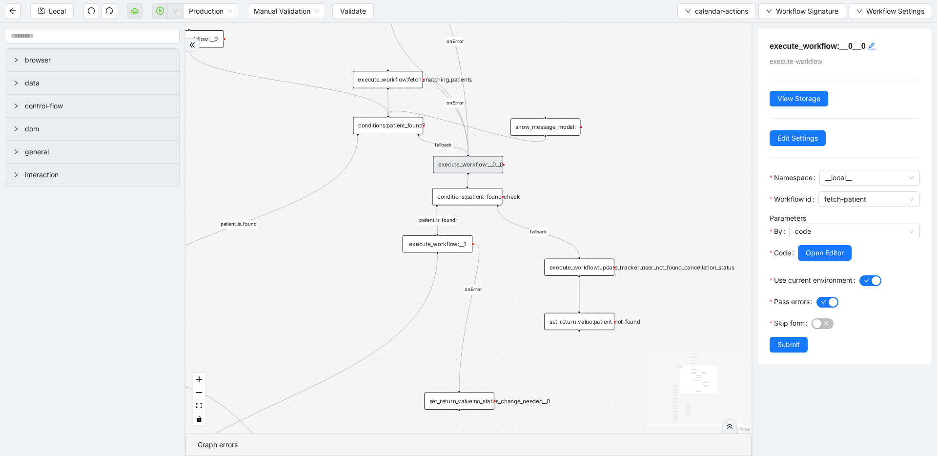
drag, startPoint x: 607, startPoint y: 221, endPoint x: 603, endPoint y: 183, distance: 37.7
click at [603, 183] on div "patient_is_found fallback fallback patient_is_found onError onError onError onE…" at bounding box center [468, 228] width 566 height 410
click at [827, 250] on span "Open Editor" at bounding box center [824, 252] width 38 height 11
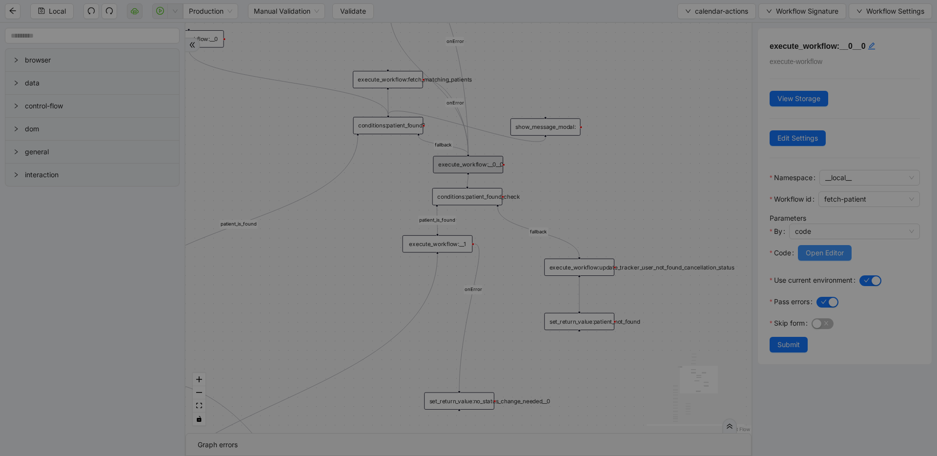
scroll to position [146, 0]
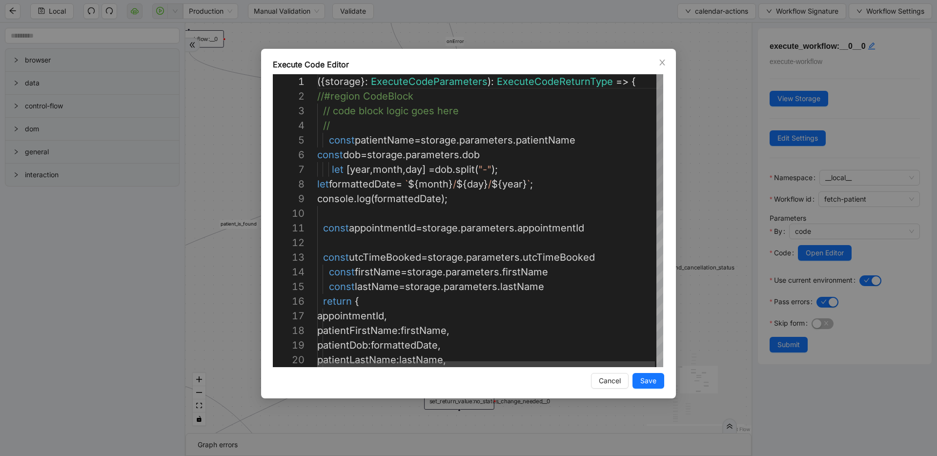
click at [685, 181] on div "Execute Code Editor 1 2 3 4 5 6 7 8 9 10 11 12 13 14 15 16 17 18 19 20 ({ stora…" at bounding box center [468, 228] width 937 height 456
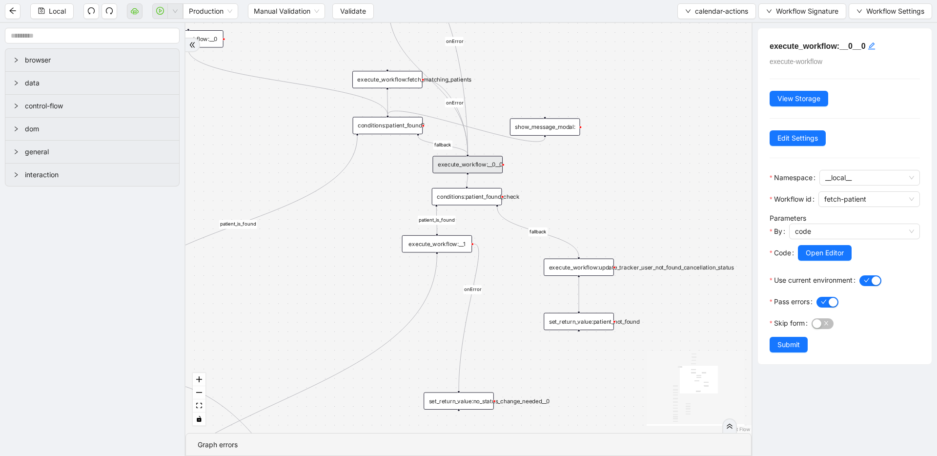
drag, startPoint x: 608, startPoint y: 190, endPoint x: 596, endPoint y: 165, distance: 28.1
click at [596, 165] on div "patient_is_found fallback fallback patient_is_found onError onError onError onE…" at bounding box center [468, 228] width 566 height 410
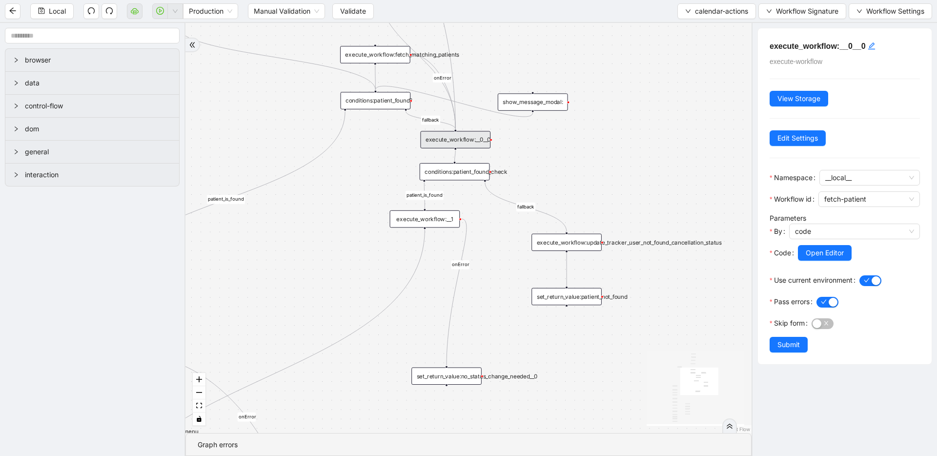
click at [477, 172] on div "conditions:patient_found_check" at bounding box center [454, 171] width 70 height 17
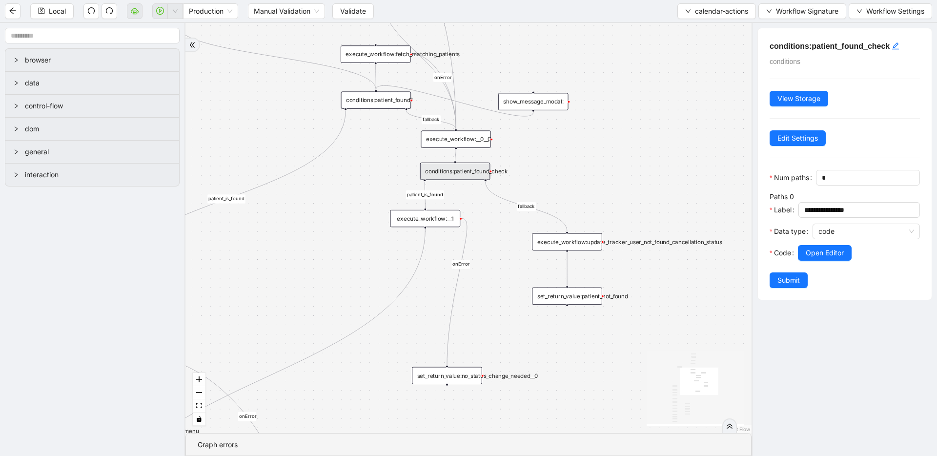
drag, startPoint x: 576, startPoint y: 182, endPoint x: 583, endPoint y: 138, distance: 45.1
click at [583, 137] on div "patient_is_found fallback fallback patient_is_found onError onError onError onE…" at bounding box center [468, 228] width 566 height 410
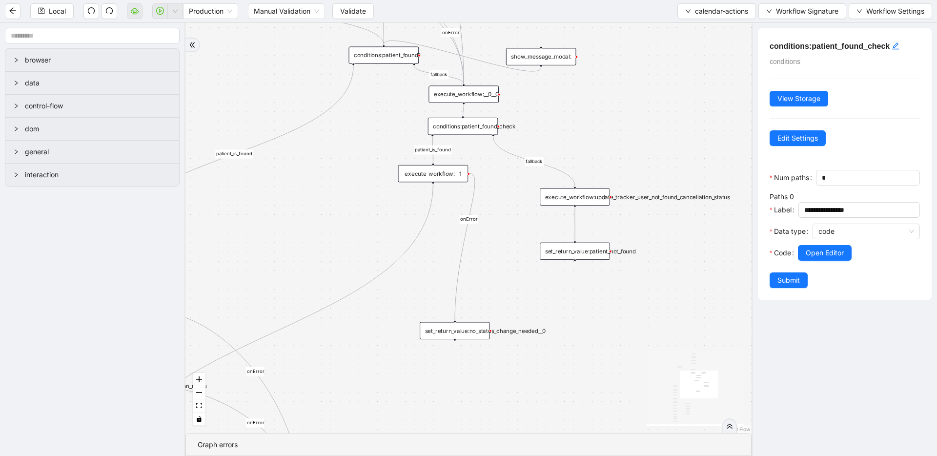
click at [453, 175] on div "execute_workflow:__1" at bounding box center [433, 173] width 70 height 17
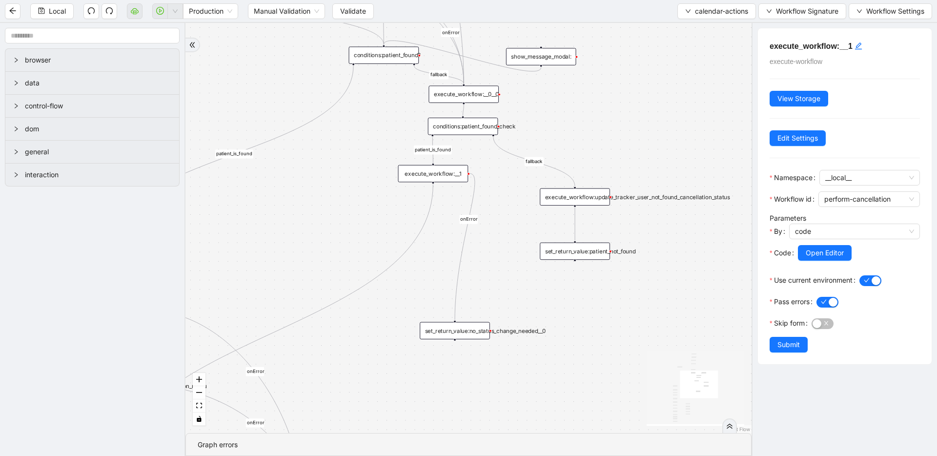
click at [469, 127] on div "conditions:patient_found_check" at bounding box center [463, 126] width 70 height 17
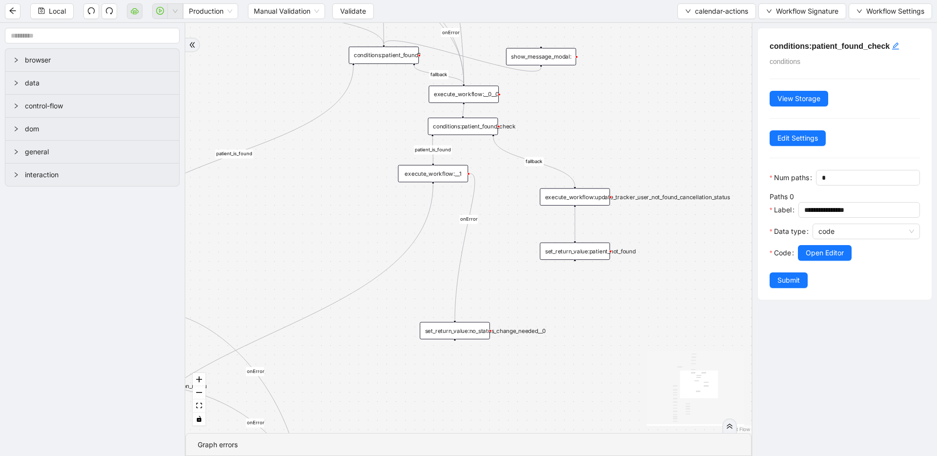
click at [467, 95] on div "execute_workflow:__0__0" at bounding box center [463, 93] width 70 height 17
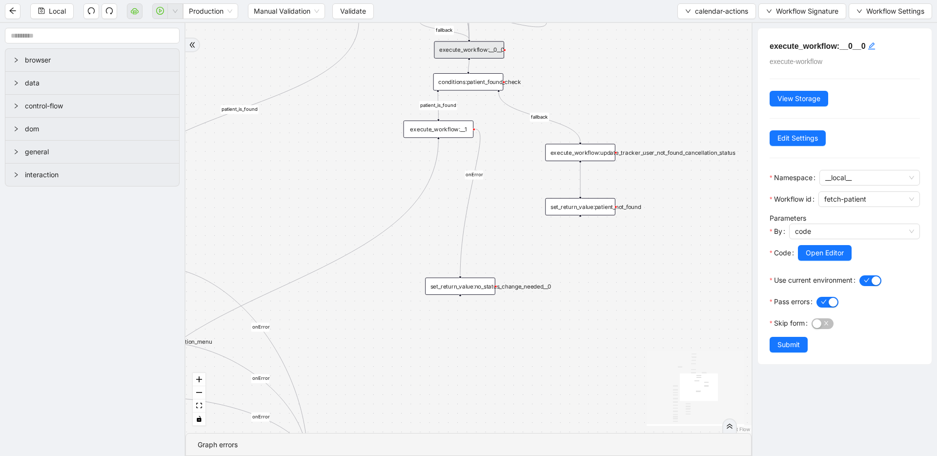
drag, startPoint x: 538, startPoint y: 299, endPoint x: 543, endPoint y: 255, distance: 44.7
click at [543, 255] on div "patient_is_found fallback fallback patient_is_found onError onError onError onE…" at bounding box center [468, 228] width 566 height 410
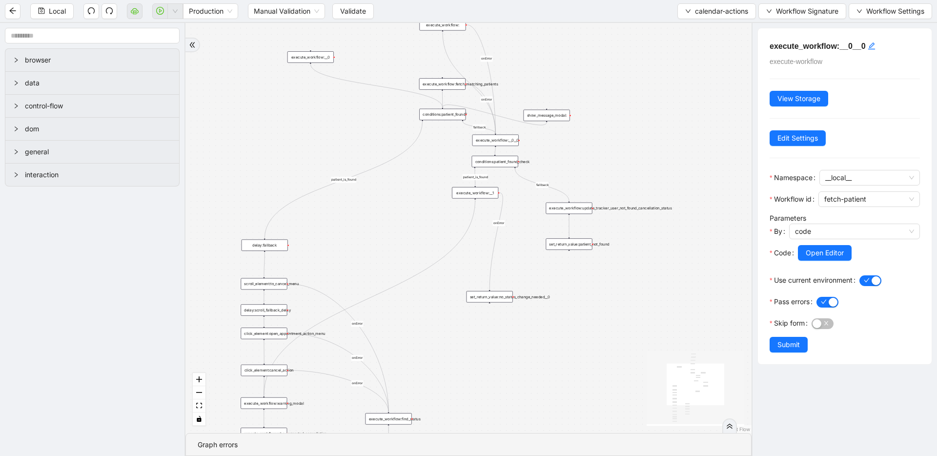
click at [548, 112] on div "show_message_modal:" at bounding box center [546, 115] width 46 height 11
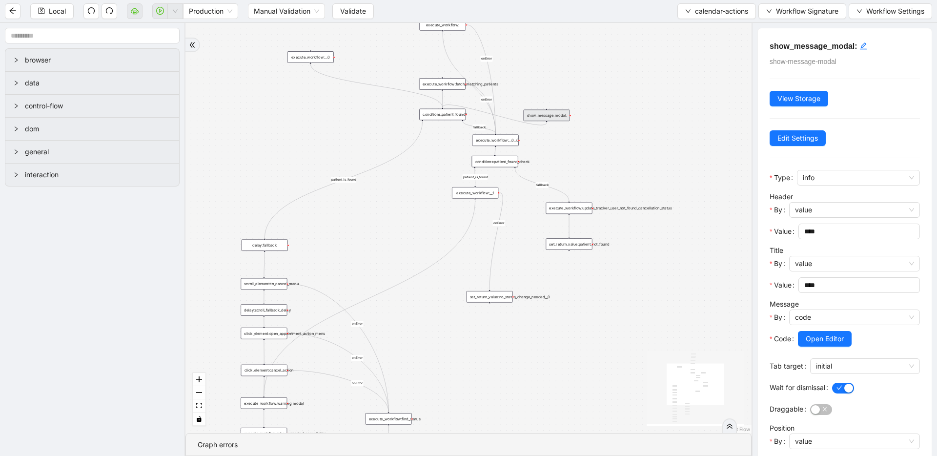
click at [563, 150] on div "patient_is_found fallback fallback patient_is_found onError onError onError onE…" at bounding box center [468, 228] width 566 height 410
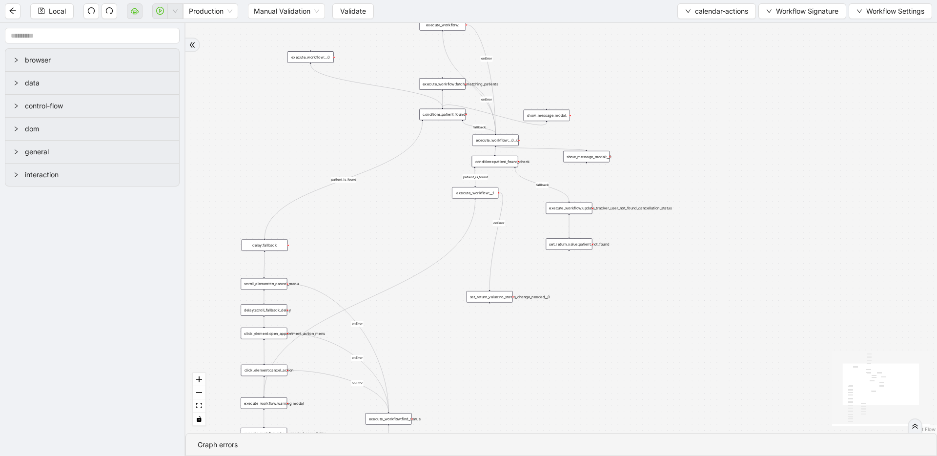
drag, startPoint x: 495, startPoint y: 145, endPoint x: 584, endPoint y: 152, distance: 89.5
click at [584, 152] on div "trigger click_element:open_appointment_action_menu click_element:cancel_action …" at bounding box center [657, 89] width 476 height 259
drag, startPoint x: 586, startPoint y: 162, endPoint x: 493, endPoint y: 158, distance: 93.3
click at [493, 158] on div "trigger click_element:open_appointment_action_menu click_element:cancel_action …" at bounding box center [657, 89] width 476 height 259
click at [592, 141] on div "patient_is_found fallback fallback patient_is_found onError onError onError onE…" at bounding box center [560, 228] width 751 height 410
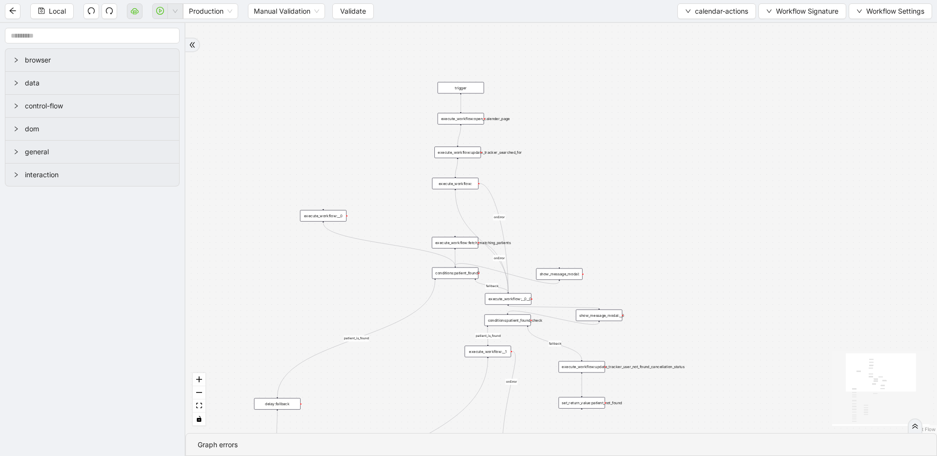
drag, startPoint x: 583, startPoint y: 111, endPoint x: 591, endPoint y: 141, distance: 31.7
click at [591, 141] on div "patient_is_found fallback fallback patient_is_found onError onError onError onE…" at bounding box center [560, 228] width 751 height 410
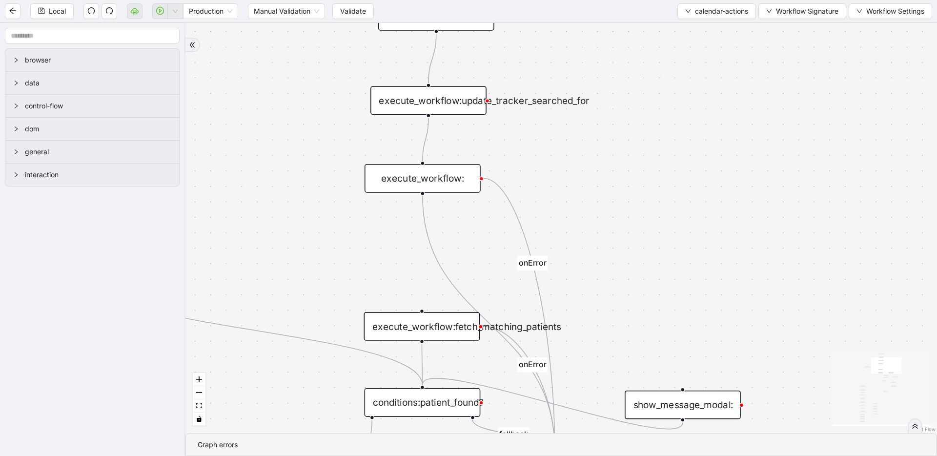
drag, startPoint x: 616, startPoint y: 174, endPoint x: 567, endPoint y: 117, distance: 74.8
click at [567, 117] on div "patient_is_found fallback fallback patient_is_found onError onError onError onE…" at bounding box center [560, 228] width 751 height 410
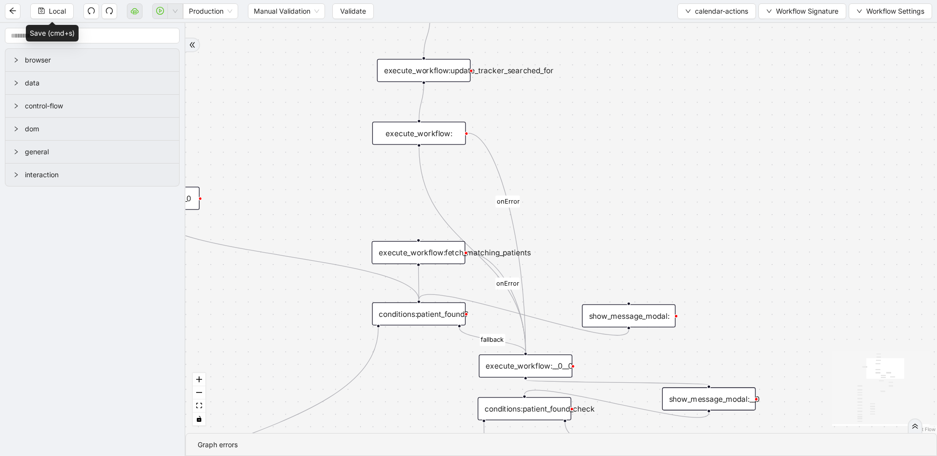
drag, startPoint x: 50, startPoint y: 7, endPoint x: 80, endPoint y: 20, distance: 32.3
click at [50, 6] on span "Local" at bounding box center [57, 11] width 17 height 11
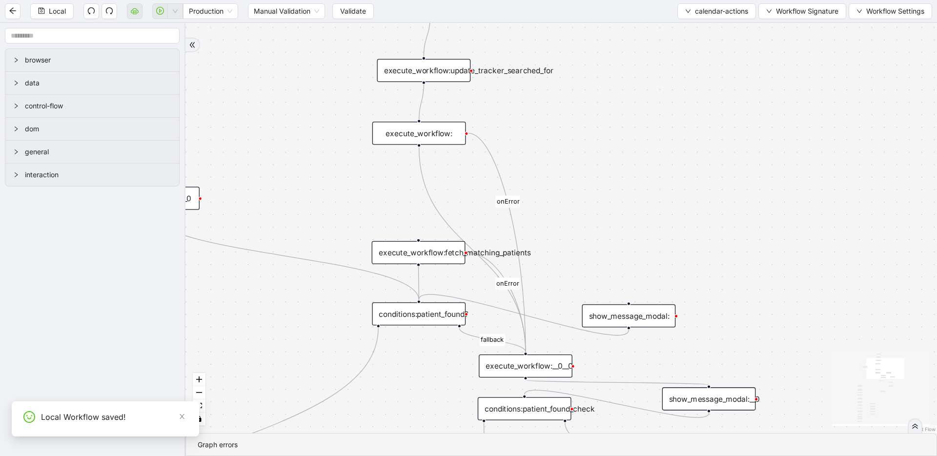
click at [721, 398] on div "show_message_modal:__0" at bounding box center [709, 398] width 94 height 23
click at [739, 397] on div "show_message_modal:__0" at bounding box center [709, 398] width 94 height 23
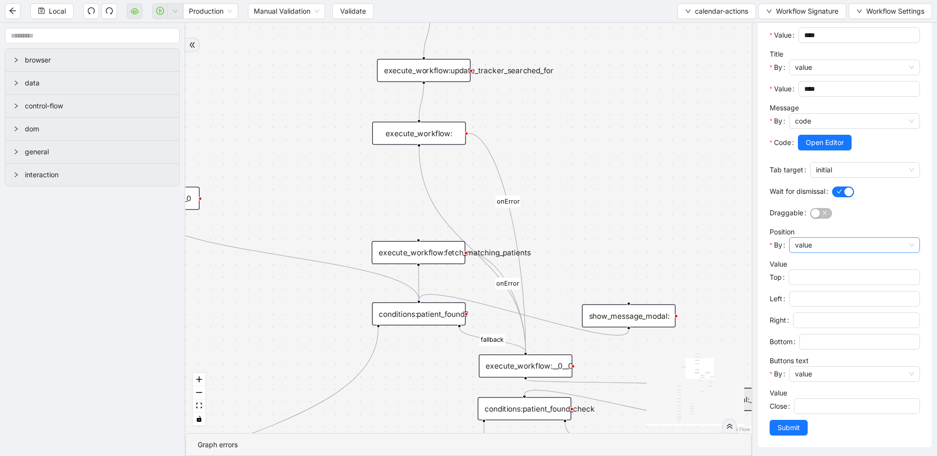
scroll to position [197, 0]
click at [807, 244] on span "value" at bounding box center [854, 244] width 119 height 15
click at [816, 214] on div "button" at bounding box center [815, 212] width 9 height 9
click at [817, 165] on span "initial" at bounding box center [865, 168] width 98 height 15
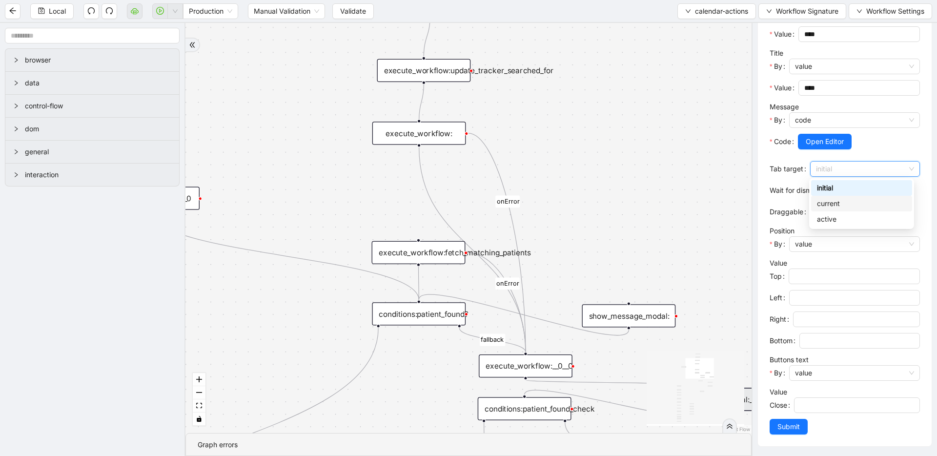
click at [829, 206] on div "current" at bounding box center [861, 203] width 89 height 11
click at [788, 424] on span "Submit" at bounding box center [788, 426] width 22 height 11
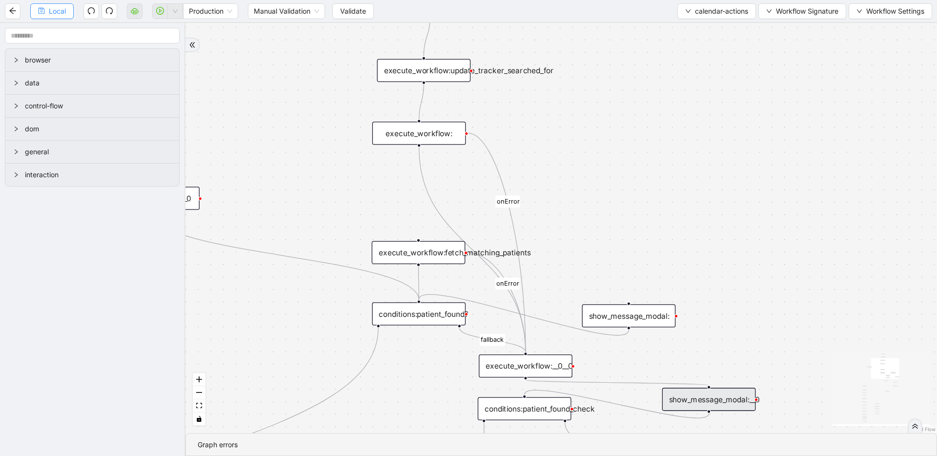
scroll to position [0, 0]
click at [40, 6] on button "Local" at bounding box center [51, 11] width 43 height 16
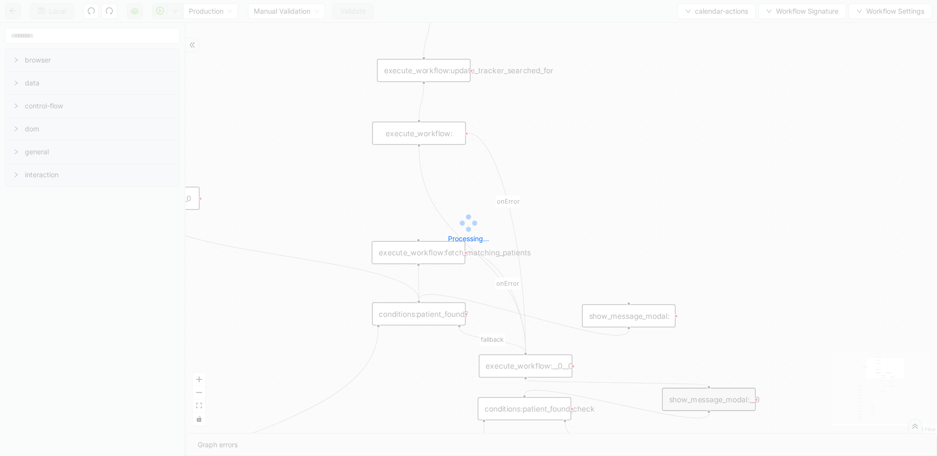
click at [354, 8] on div "Local Production Manual Validation Validate calendar-actions Workflow Signature…" at bounding box center [468, 228] width 937 height 456
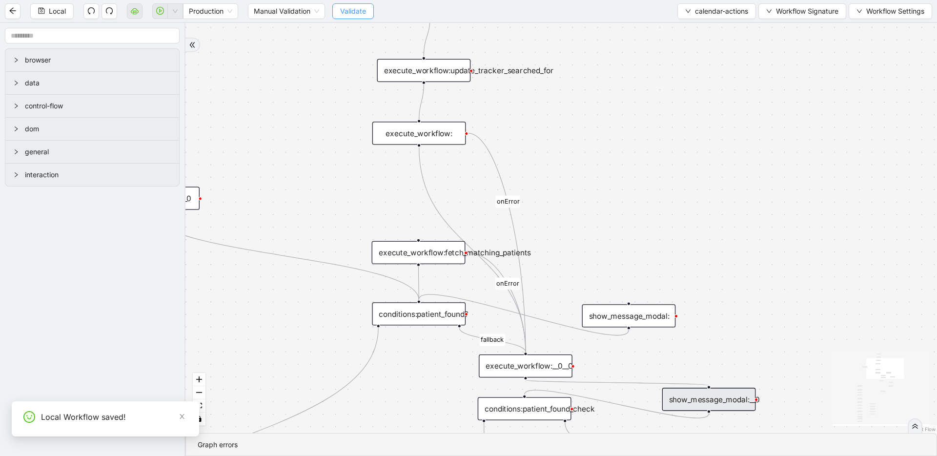
click at [358, 8] on span "Validate" at bounding box center [353, 11] width 26 height 11
click at [156, 12] on button "button" at bounding box center [160, 11] width 16 height 16
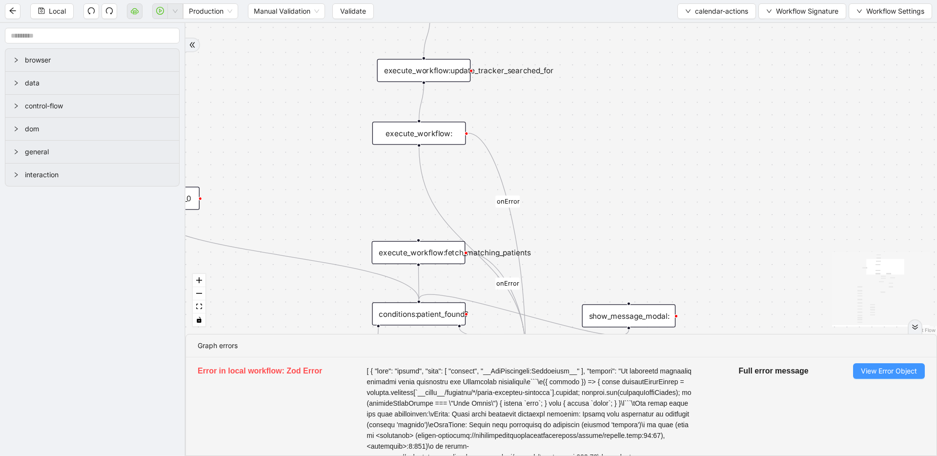
click at [892, 372] on span "View Error Object" at bounding box center [888, 370] width 56 height 11
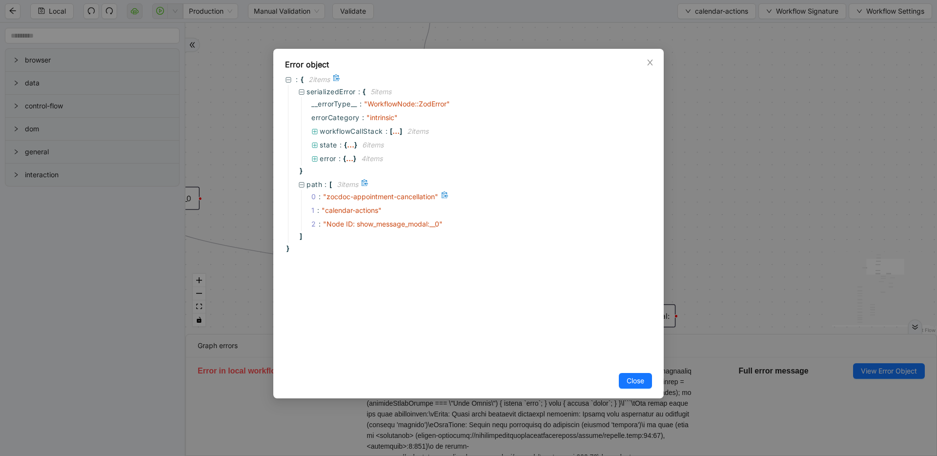
click at [396, 196] on span "" zocdoc-appointment-cancellation "" at bounding box center [380, 196] width 115 height 8
click at [407, 225] on span "" Node ID: show_message_modal:__0 "" at bounding box center [383, 223] width 120 height 8
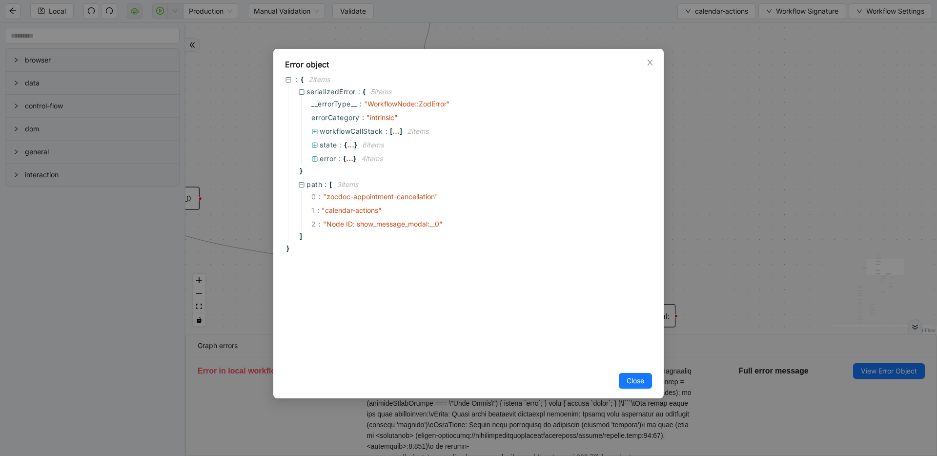
click at [773, 147] on div "Error object : { 2 item s serializedError : { 5 item s __errorType__ : " Workfl…" at bounding box center [468, 228] width 937 height 456
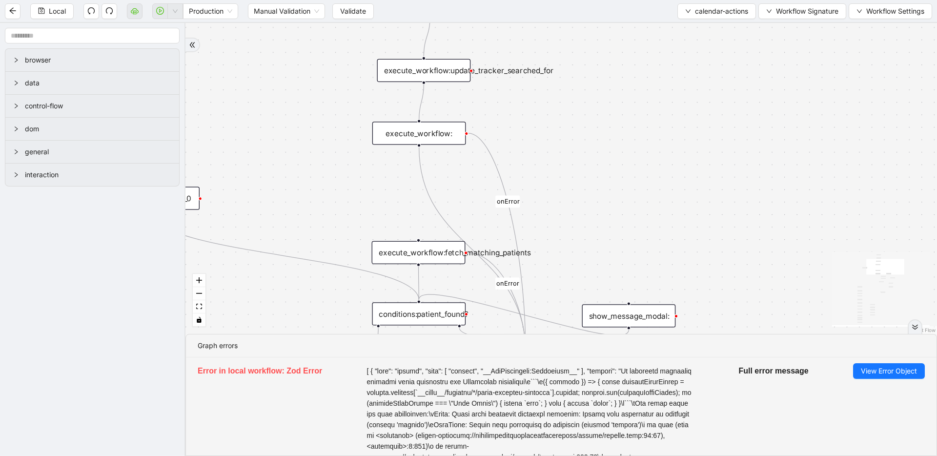
drag, startPoint x: 634, startPoint y: 129, endPoint x: 603, endPoint y: 59, distance: 76.2
click at [603, 60] on div "patient_is_found fallback fallback patient_is_found onError onError onError onE…" at bounding box center [560, 178] width 751 height 311
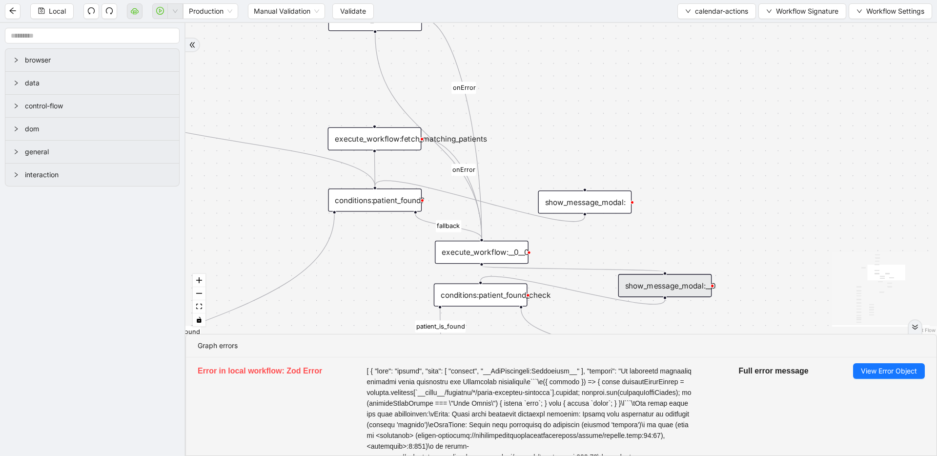
drag, startPoint x: 729, startPoint y: 211, endPoint x: 683, endPoint y: 111, distance: 110.2
click at [683, 111] on div "patient_is_found fallback fallback patient_is_found onError onError onError onE…" at bounding box center [560, 178] width 751 height 311
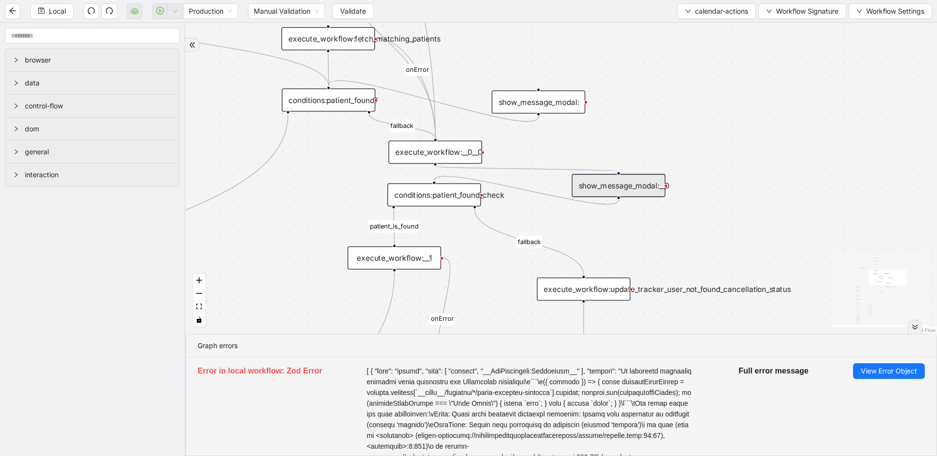
click at [609, 184] on div "show_message_modal:__0" at bounding box center [619, 185] width 94 height 23
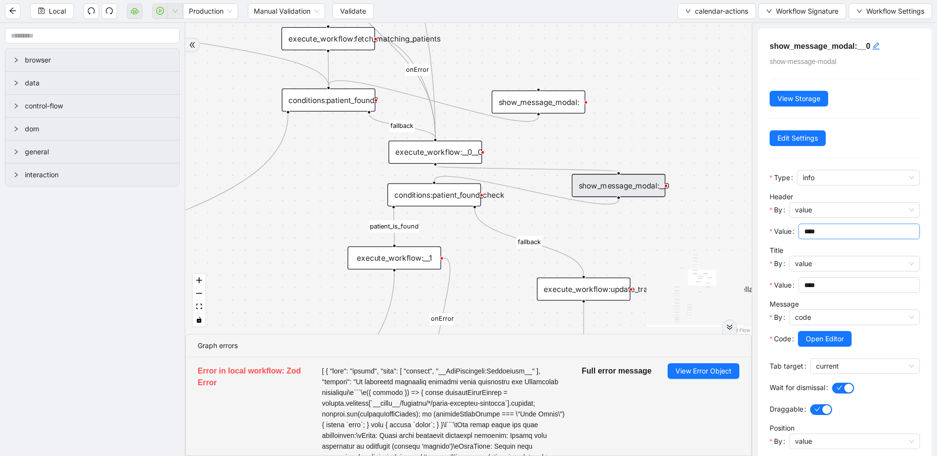
scroll to position [17, 0]
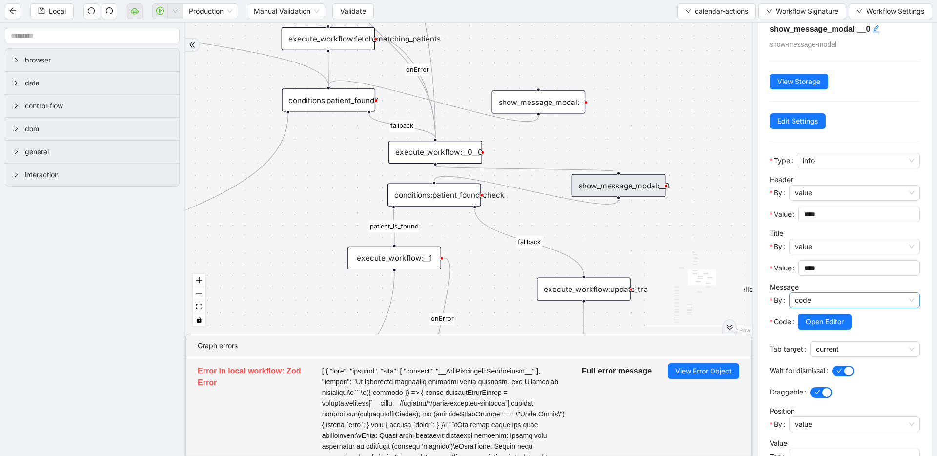
click at [819, 299] on span "code" at bounding box center [854, 300] width 119 height 15
click at [818, 319] on div "value" at bounding box center [851, 319] width 109 height 11
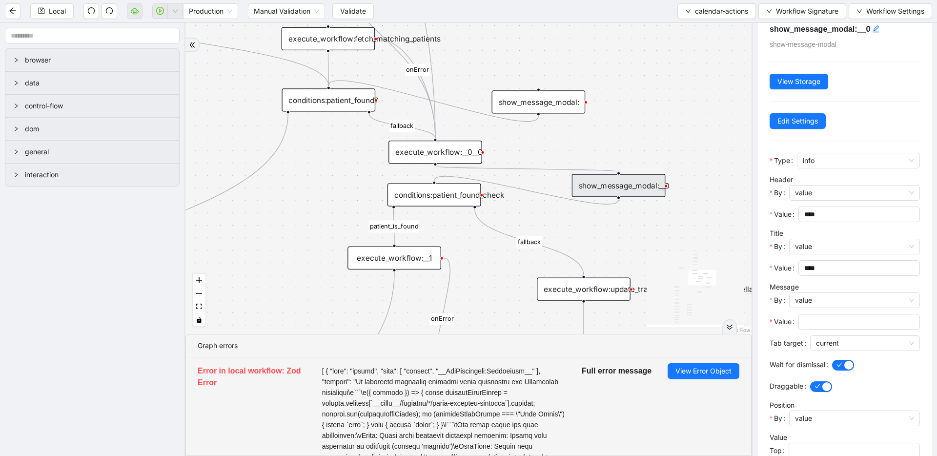
click at [821, 317] on input "Value" at bounding box center [858, 321] width 108 height 11
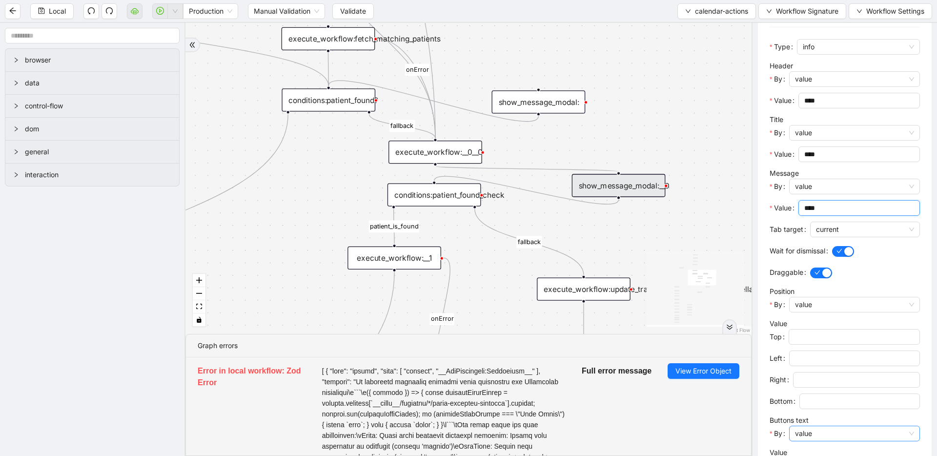
scroll to position [191, 0]
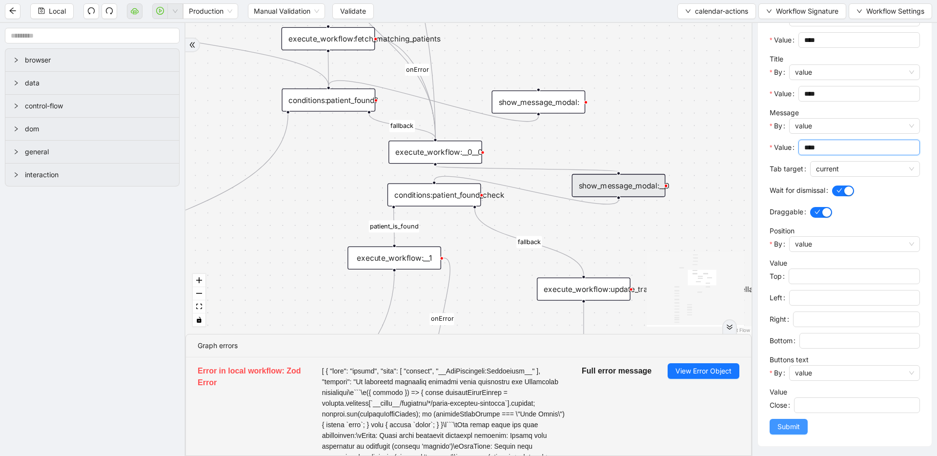
type input "****"
click at [791, 431] on span "Submit" at bounding box center [788, 426] width 22 height 11
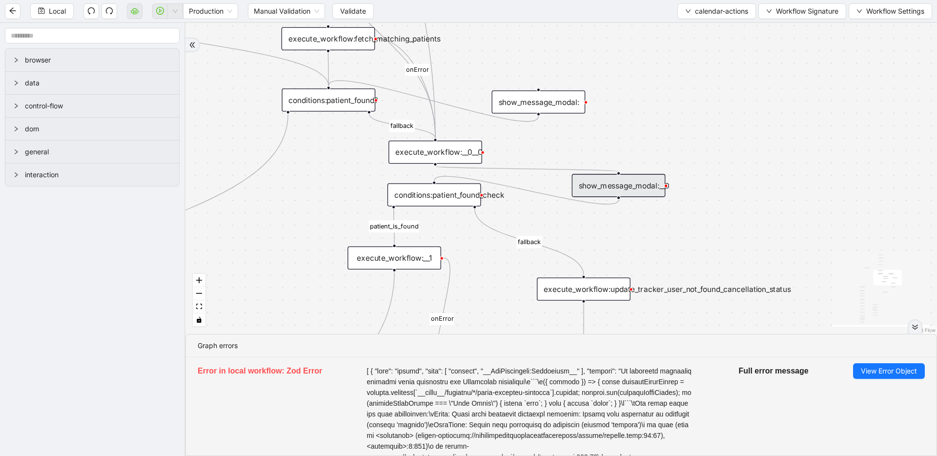
scroll to position [0, 0]
click at [732, 109] on div "patient_is_found fallback fallback patient_is_found onError onError onError onE…" at bounding box center [560, 178] width 751 height 311
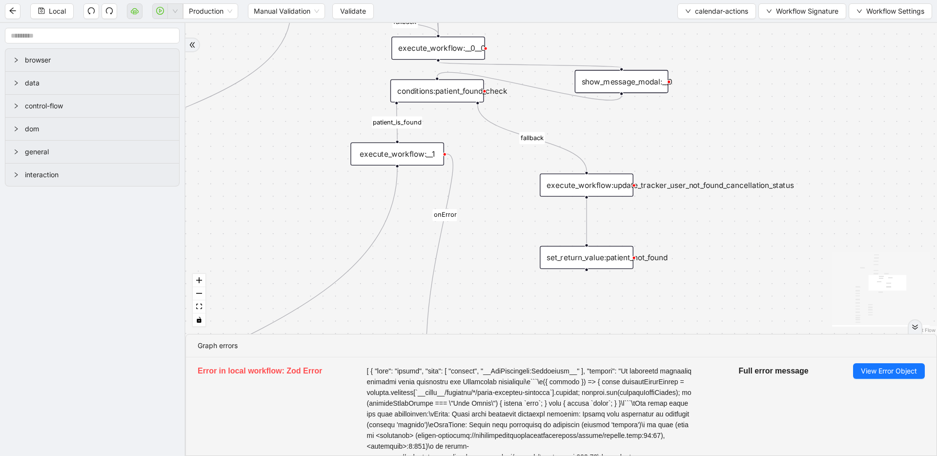
click at [437, 96] on div "conditions:patient_found_check" at bounding box center [437, 91] width 94 height 23
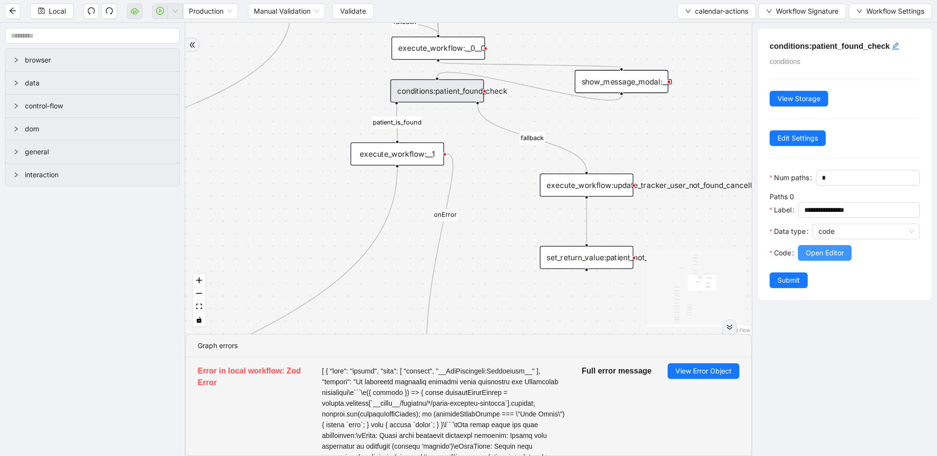
click at [831, 247] on span "Open Editor" at bounding box center [824, 252] width 38 height 11
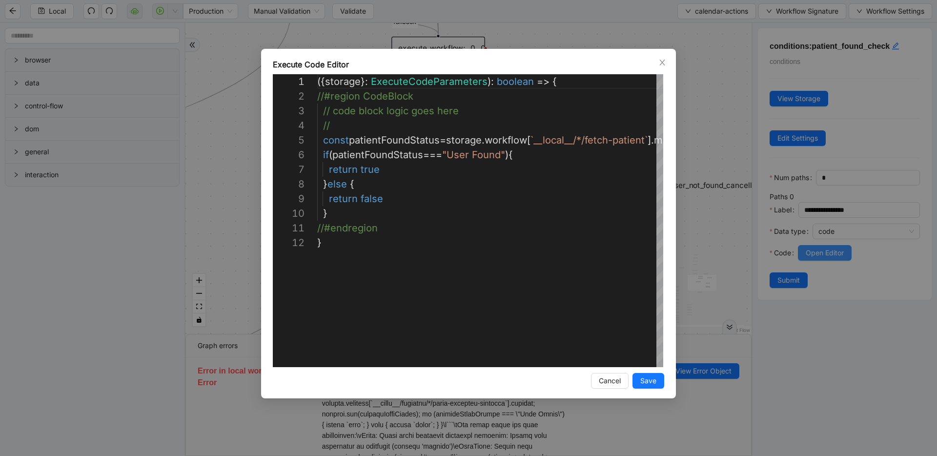
scroll to position [146, 0]
click at [368, 29] on div "**********" at bounding box center [468, 228] width 937 height 456
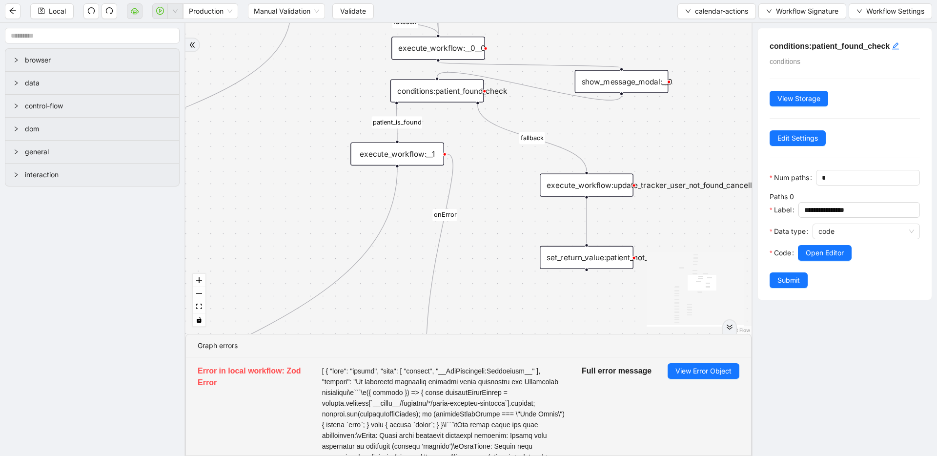
click at [603, 77] on div "show_message_modal:__0" at bounding box center [622, 81] width 94 height 23
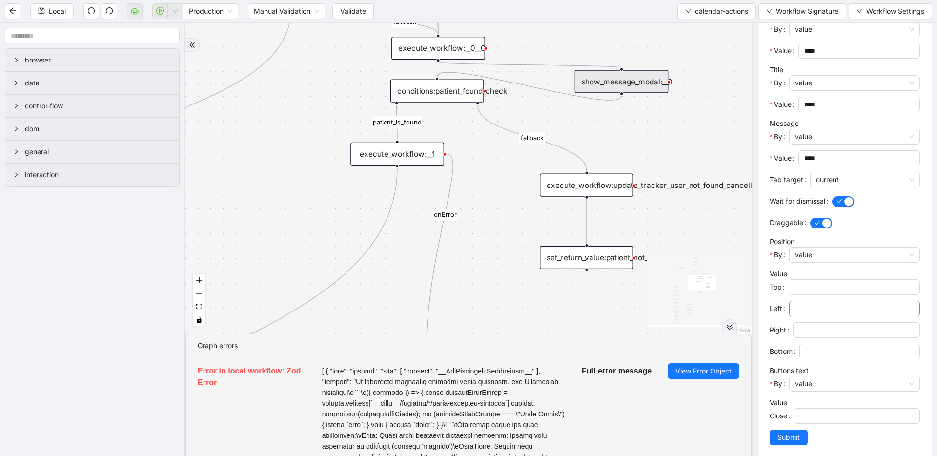
scroll to position [191, 0]
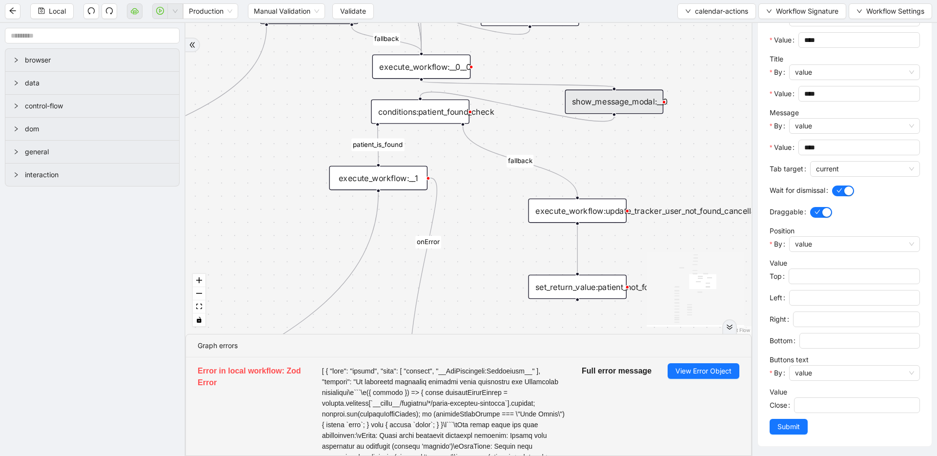
drag, startPoint x: 702, startPoint y: 130, endPoint x: 678, endPoint y: 164, distance: 41.4
click at [674, 165] on div "patient_is_found fallback fallback patient_is_found onError onError onError onE…" at bounding box center [468, 178] width 566 height 311
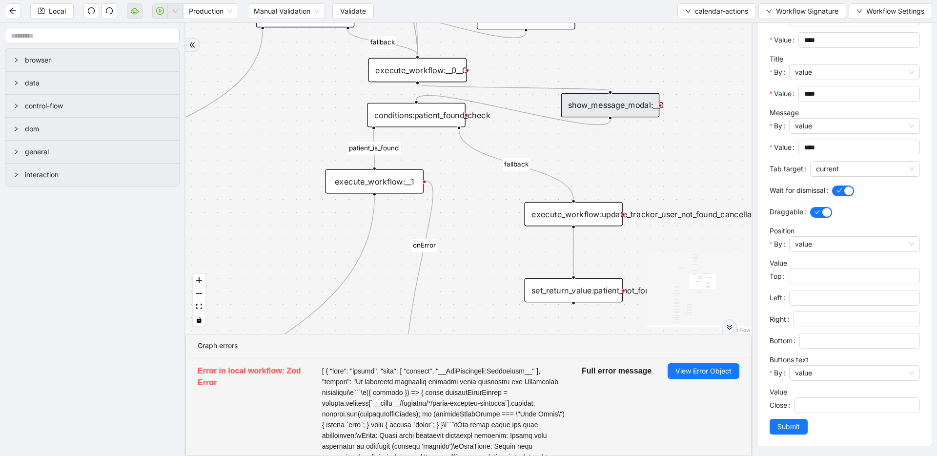
drag, startPoint x: 712, startPoint y: 126, endPoint x: 679, endPoint y: 159, distance: 46.6
click at [679, 158] on div "patient_is_found fallback fallback patient_is_found onError onError onError onE…" at bounding box center [468, 178] width 566 height 311
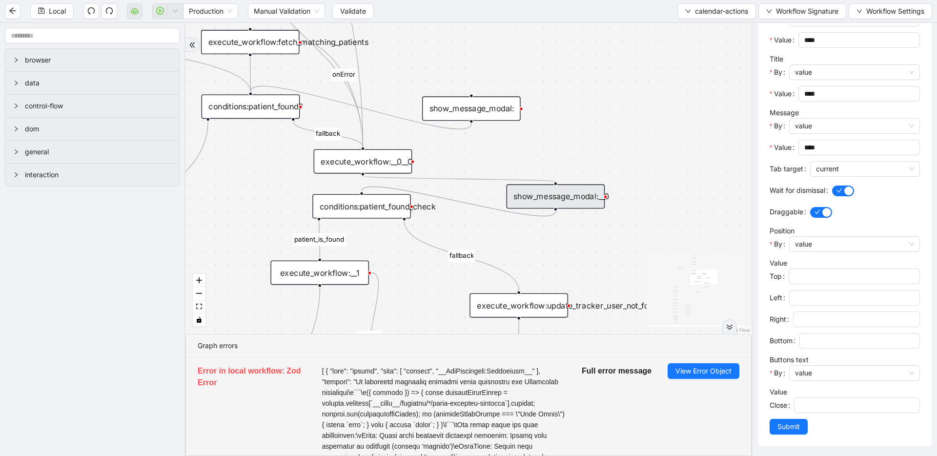
drag, startPoint x: 664, startPoint y: 199, endPoint x: 661, endPoint y: 212, distance: 12.5
click at [661, 212] on div "patient_is_found fallback fallback patient_is_found onError onError onError onE…" at bounding box center [468, 178] width 566 height 311
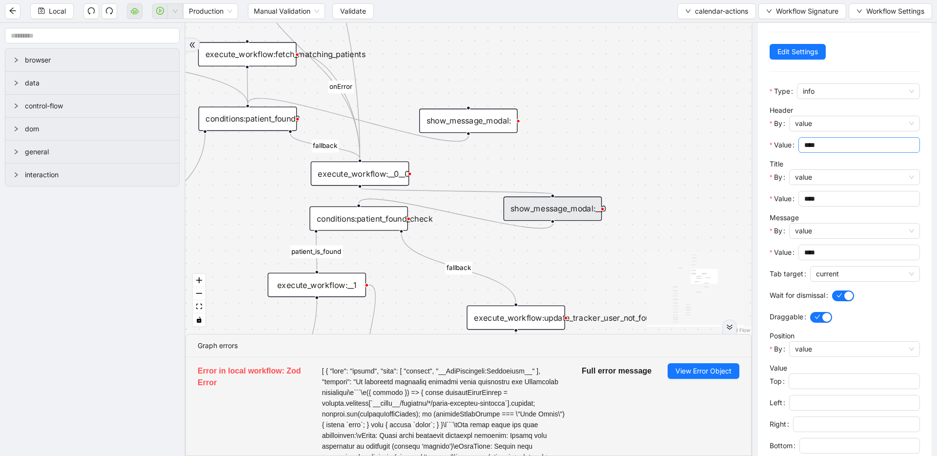
scroll to position [46, 0]
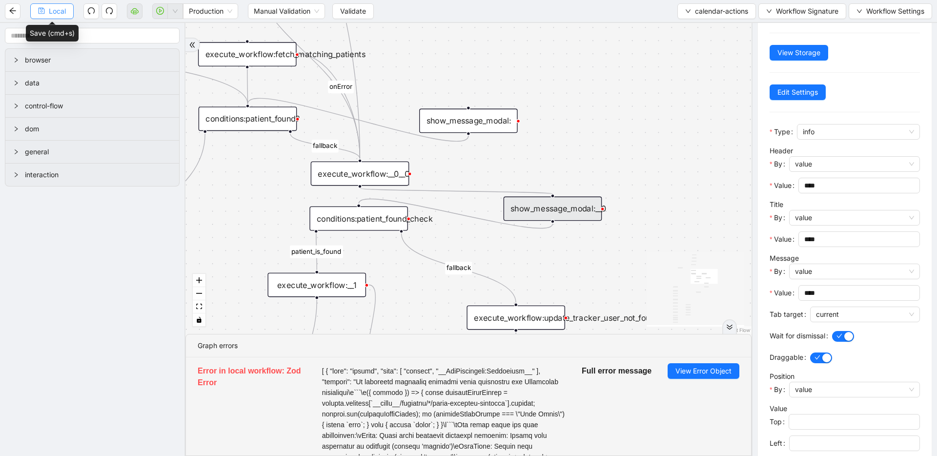
click at [57, 16] on span "Local" at bounding box center [57, 11] width 17 height 11
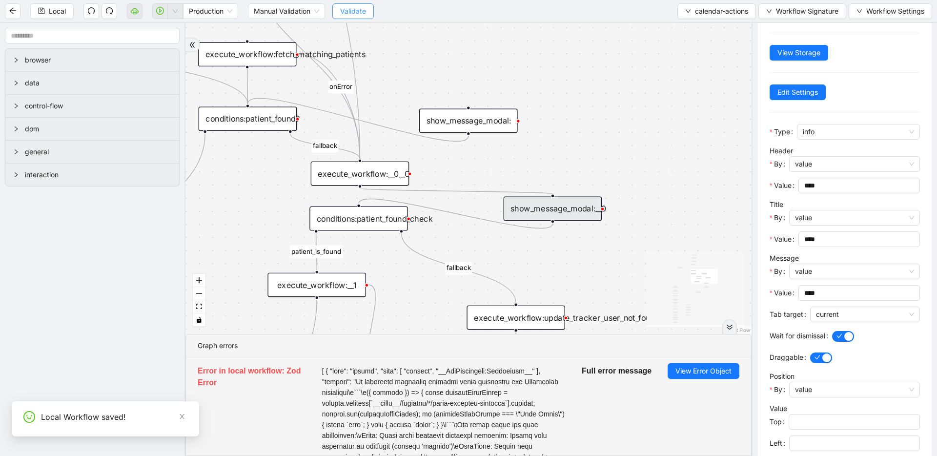
click at [360, 9] on span "Validate" at bounding box center [353, 11] width 26 height 11
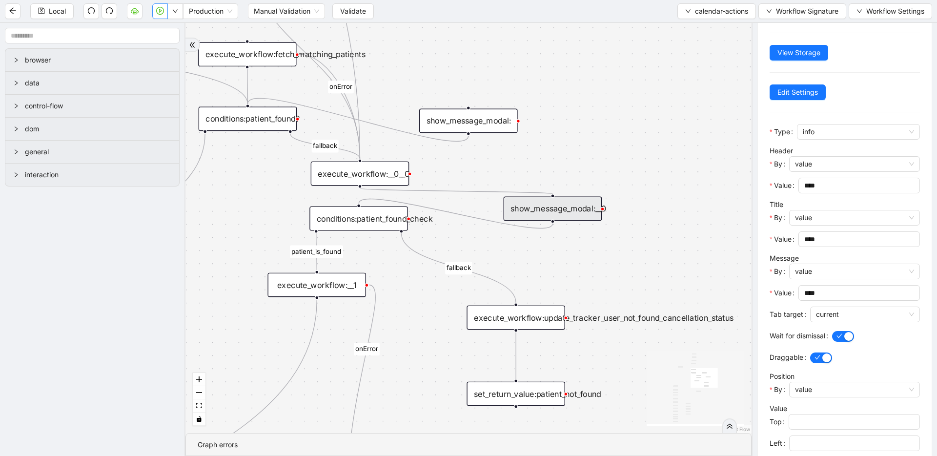
click at [157, 13] on icon "play-circle" at bounding box center [160, 11] width 8 height 8
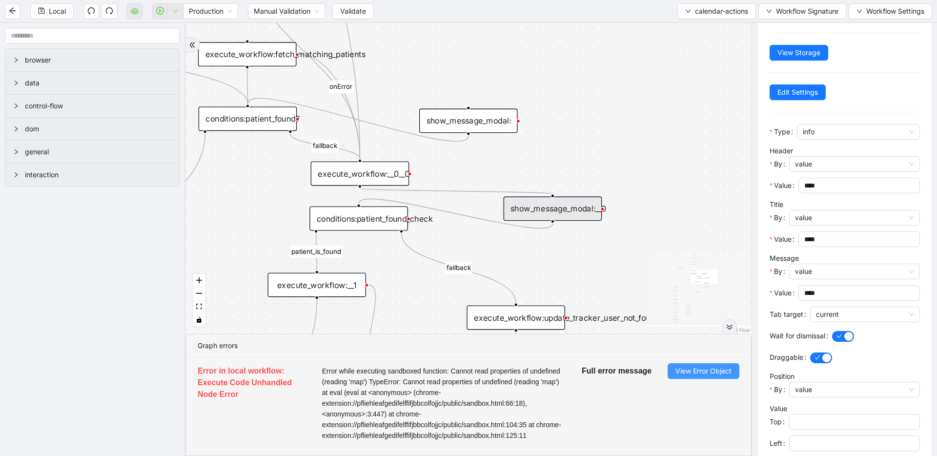
click at [713, 371] on span "View Error Object" at bounding box center [703, 370] width 56 height 11
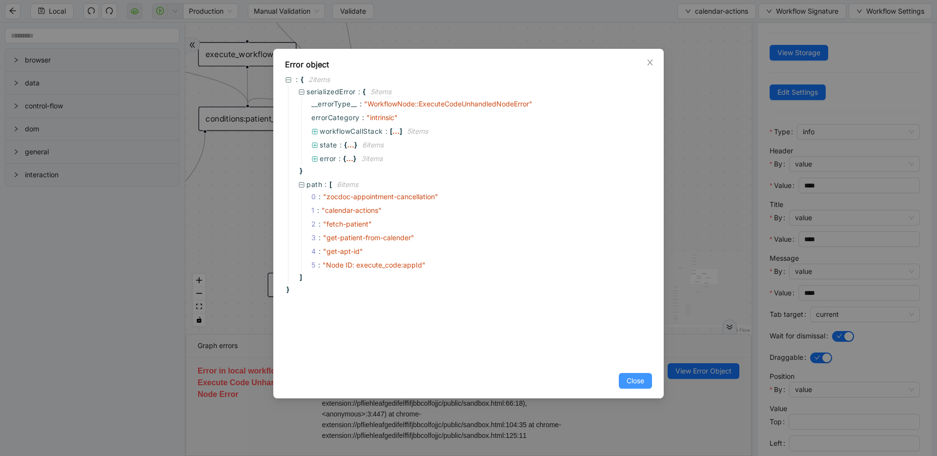
click at [636, 378] on span "Close" at bounding box center [635, 380] width 18 height 11
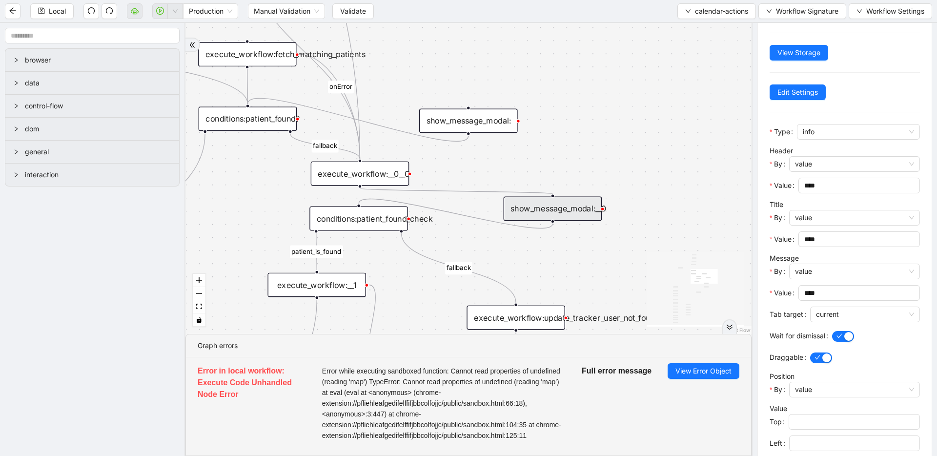
click at [366, 20] on div "Local Production Manual Validation Validate calendar-actions Workflow Signature…" at bounding box center [468, 11] width 937 height 22
drag, startPoint x: 360, startPoint y: 6, endPoint x: 152, endPoint y: 12, distance: 207.9
click at [360, 6] on span "Validate" at bounding box center [353, 11] width 26 height 11
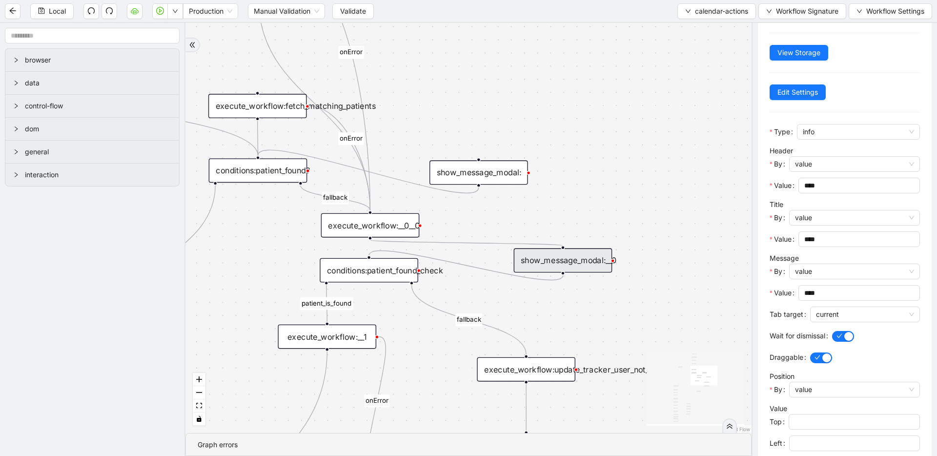
drag, startPoint x: 483, startPoint y: 110, endPoint x: 494, endPoint y: 166, distance: 56.5
click at [495, 229] on div "patient_is_found fallback fallback patient_is_found onError onError onError onE…" at bounding box center [468, 228] width 566 height 410
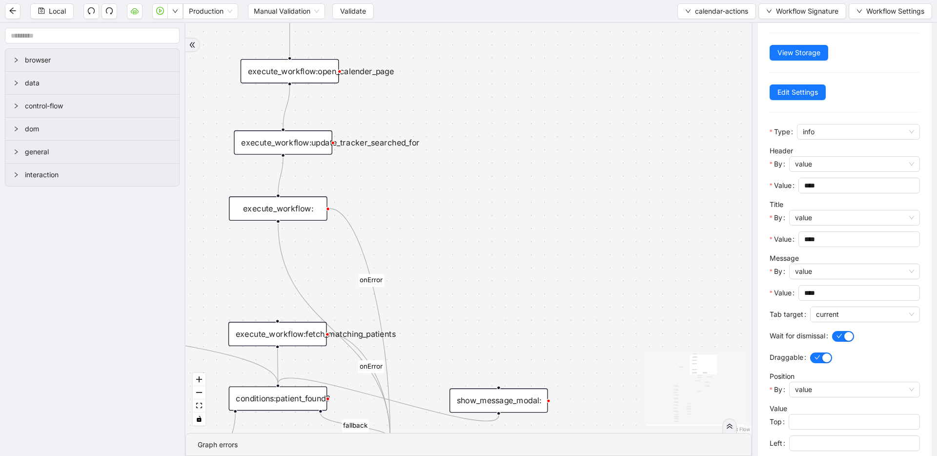
drag, startPoint x: 482, startPoint y: 125, endPoint x: 490, endPoint y: 234, distance: 109.5
click at [490, 234] on div "patient_is_found fallback fallback patient_is_found onError onError onError onE…" at bounding box center [468, 228] width 566 height 410
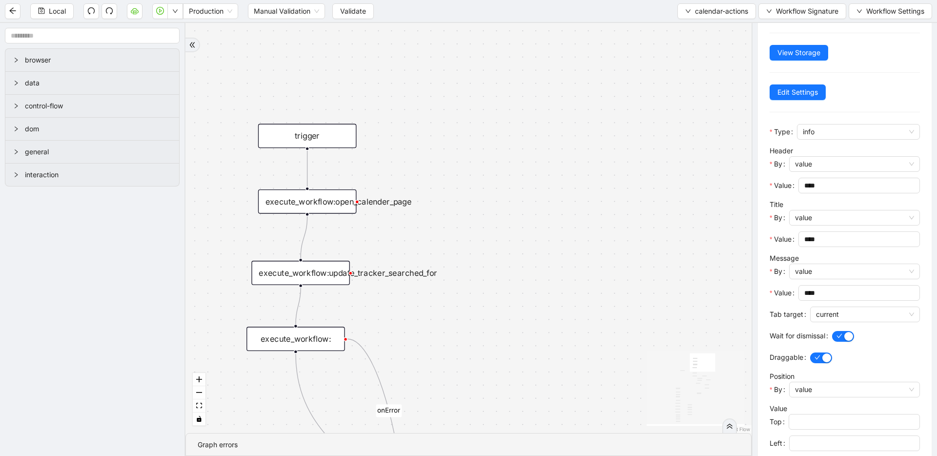
drag, startPoint x: 523, startPoint y: 129, endPoint x: 531, endPoint y: 199, distance: 70.1
click at [531, 199] on div "patient_is_found fallback fallback patient_is_found onError onError onError onE…" at bounding box center [468, 228] width 566 height 410
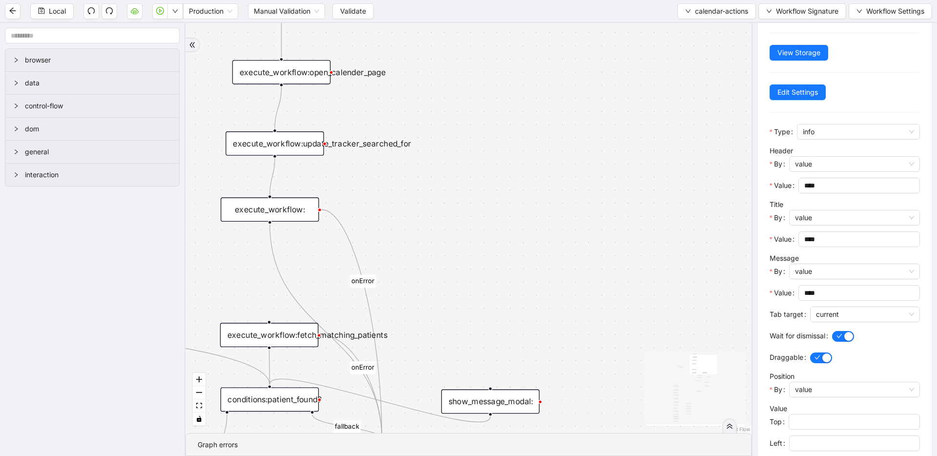
drag, startPoint x: 495, startPoint y: 76, endPoint x: 489, endPoint y: 54, distance: 22.7
click at [489, 54] on div "patient_is_found fallback fallback patient_is_found onError onError onError onE…" at bounding box center [468, 228] width 566 height 410
drag, startPoint x: 485, startPoint y: 60, endPoint x: 507, endPoint y: 163, distance: 105.7
click at [507, 163] on div "patient_is_found fallback fallback patient_is_found onError onError onError onE…" at bounding box center [468, 228] width 566 height 410
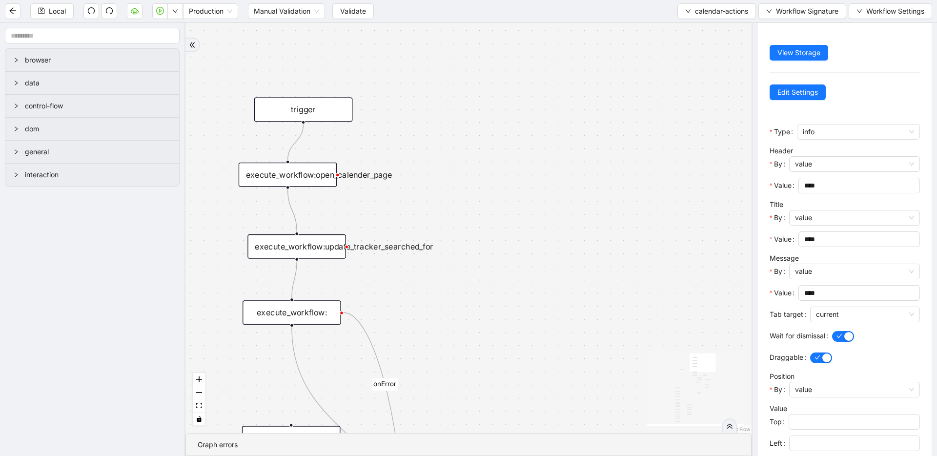
drag, startPoint x: 338, startPoint y: 173, endPoint x: 322, endPoint y: 172, distance: 15.6
click at [322, 172] on div "execute_workflow:open_calender_page" at bounding box center [288, 174] width 99 height 24
drag, startPoint x: 328, startPoint y: 249, endPoint x: 368, endPoint y: 247, distance: 40.0
click at [373, 248] on div "execute_workflow:update_tracker_searched_for" at bounding box center [335, 245] width 99 height 24
drag, startPoint x: 289, startPoint y: 187, endPoint x: 297, endPoint y: 293, distance: 105.7
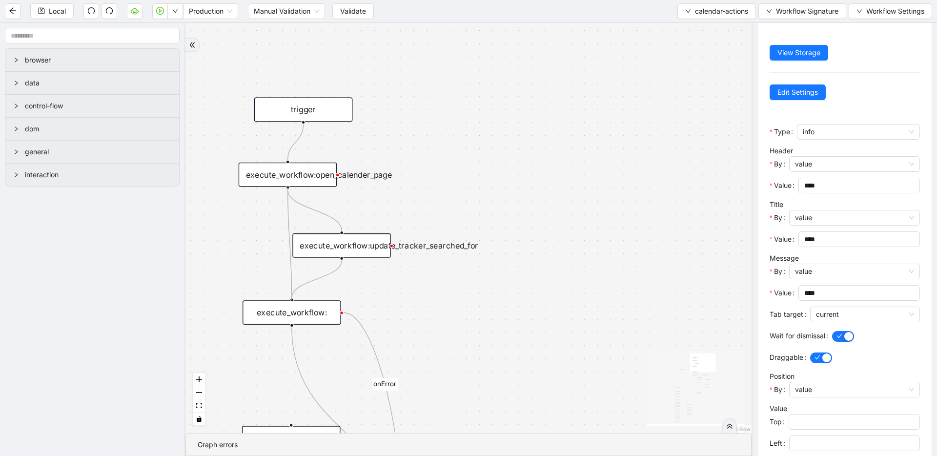
click at [297, 293] on div "patient_is_found fallback fallback patient_is_found onError onError onError onE…" at bounding box center [623, 450] width 760 height 551
click at [342, 16] on span "Validate" at bounding box center [353, 11] width 26 height 11
click at [175, 16] on button "button" at bounding box center [175, 11] width 16 height 16
click at [166, 16] on button "button" at bounding box center [160, 11] width 16 height 16
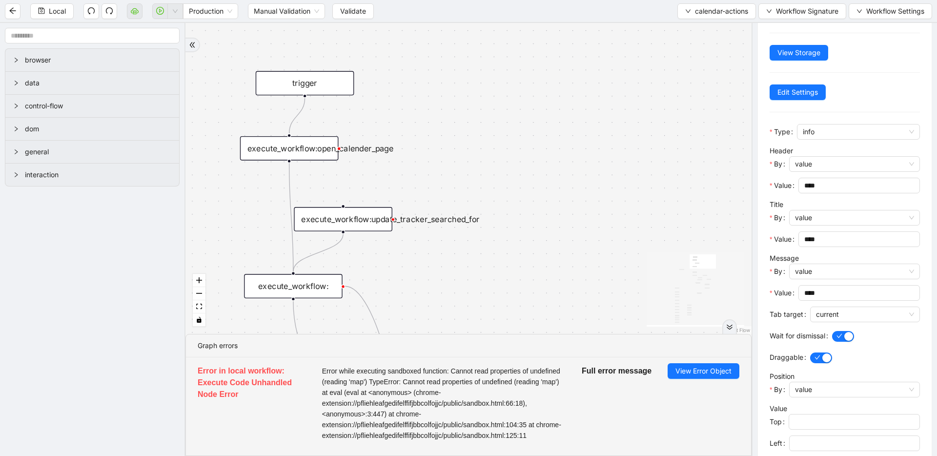
drag, startPoint x: 530, startPoint y: 197, endPoint x: 526, endPoint y: 85, distance: 112.3
click at [526, 84] on div "patient_is_found fallback fallback patient_is_found onError onError onError onE…" at bounding box center [468, 178] width 566 height 311
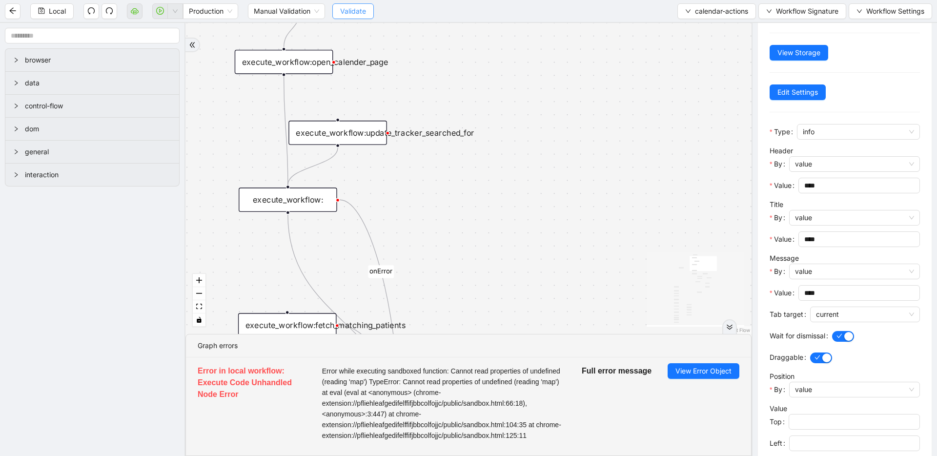
click at [347, 9] on span "Validate" at bounding box center [353, 11] width 26 height 11
click at [610, 85] on div "patient_is_found fallback fallback patient_is_found onError onError onError onE…" at bounding box center [468, 178] width 566 height 311
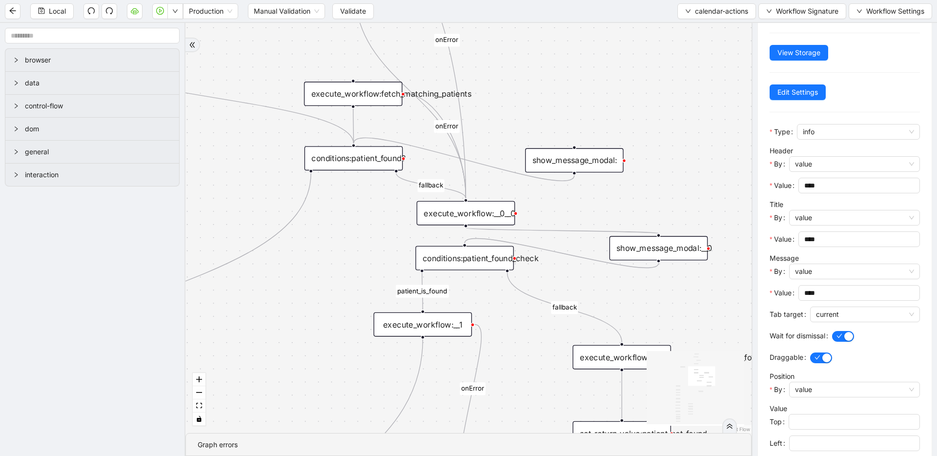
drag, startPoint x: 549, startPoint y: 247, endPoint x: 573, endPoint y: 115, distance: 134.3
click at [574, 115] on div "patient_is_found fallback fallback patient_is_found onError onError onError onE…" at bounding box center [468, 228] width 566 height 410
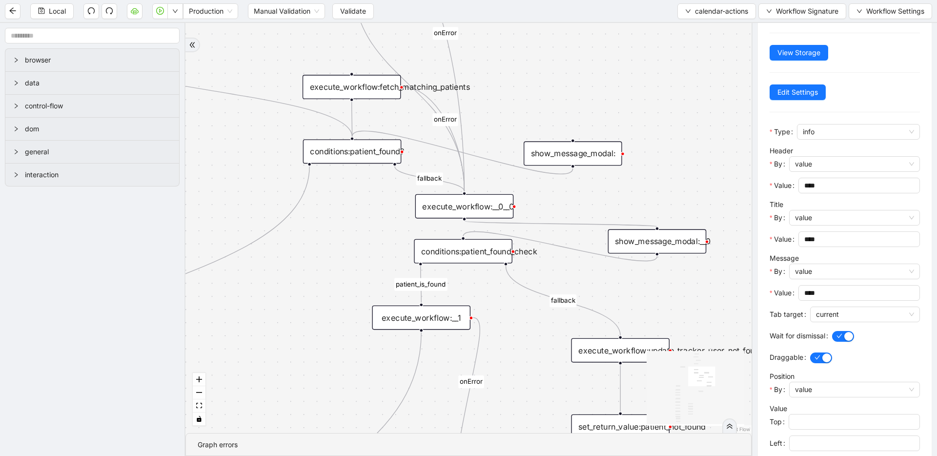
drag, startPoint x: 547, startPoint y: 90, endPoint x: 526, endPoint y: 271, distance: 182.2
click at [526, 271] on div "patient_is_found fallback fallback patient_is_found onError onError onError onE…" at bounding box center [468, 228] width 566 height 410
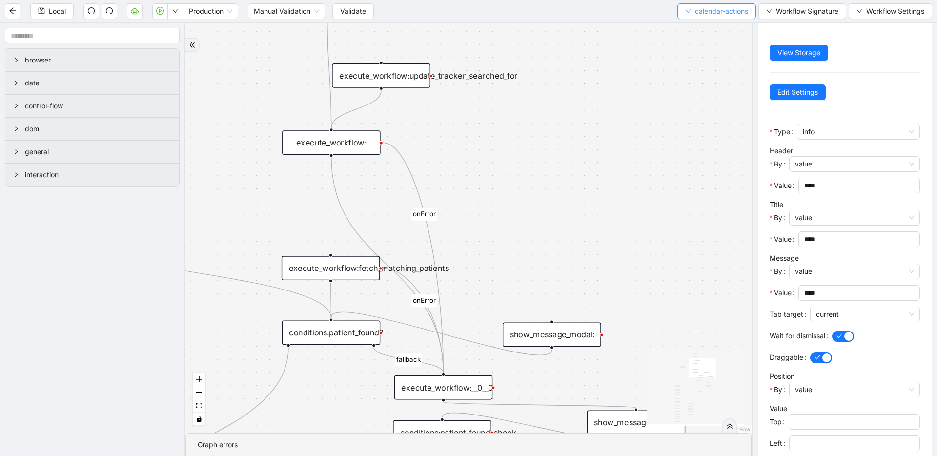
click at [695, 13] on span "calendar-actions" at bounding box center [721, 11] width 53 height 11
click at [693, 21] on ul "Select Create Remove" at bounding box center [714, 45] width 80 height 51
click at [693, 26] on span "Select" at bounding box center [714, 30] width 64 height 11
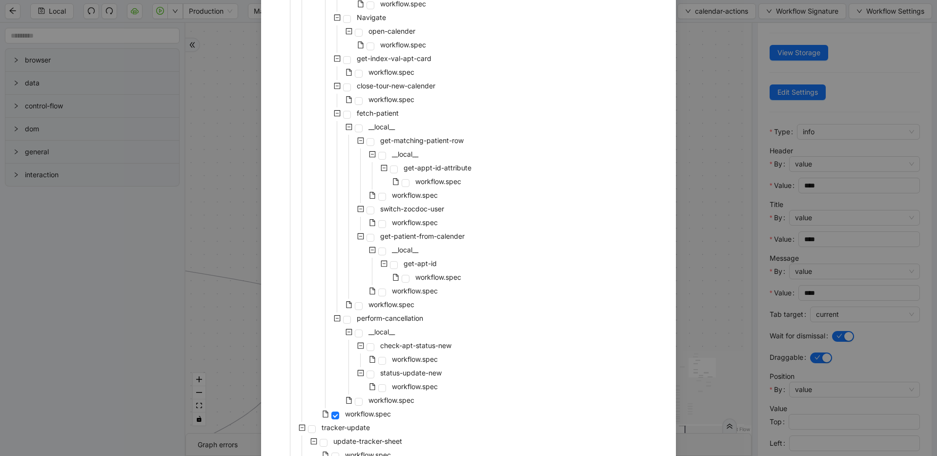
scroll to position [637, 0]
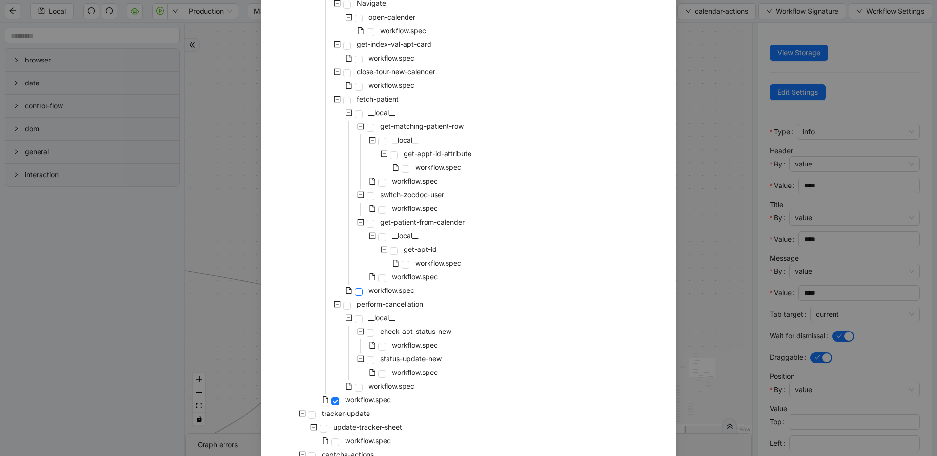
click at [356, 293] on span at bounding box center [359, 292] width 8 height 8
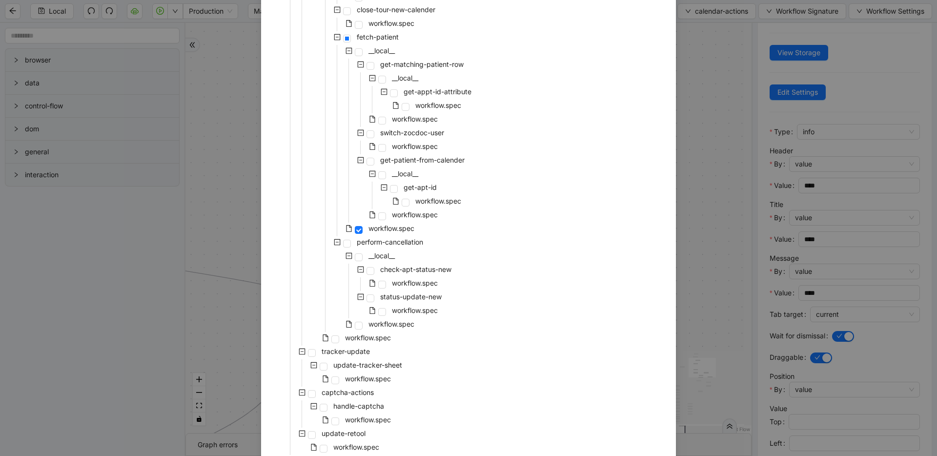
scroll to position [754, 0]
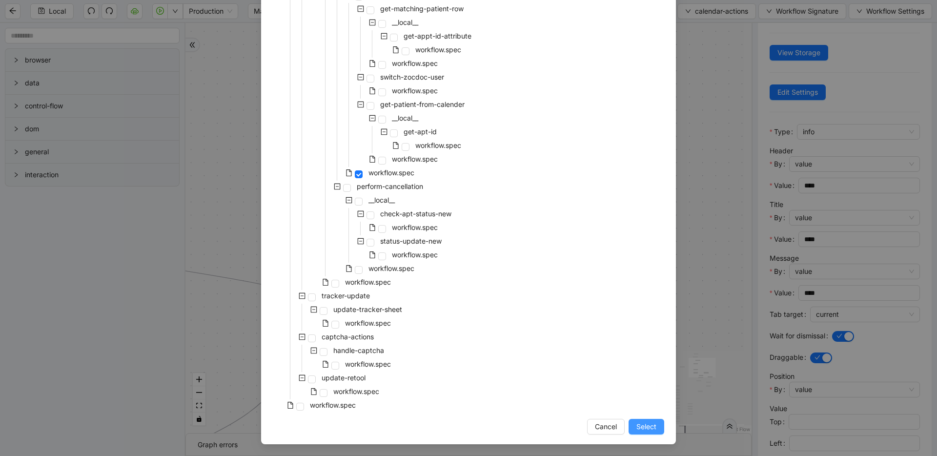
click at [648, 422] on span "Select" at bounding box center [646, 426] width 20 height 11
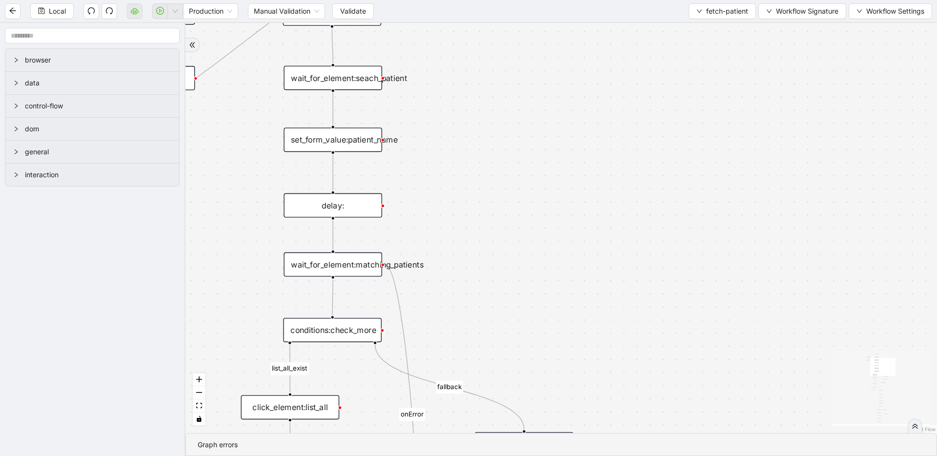
scroll to position [0, 0]
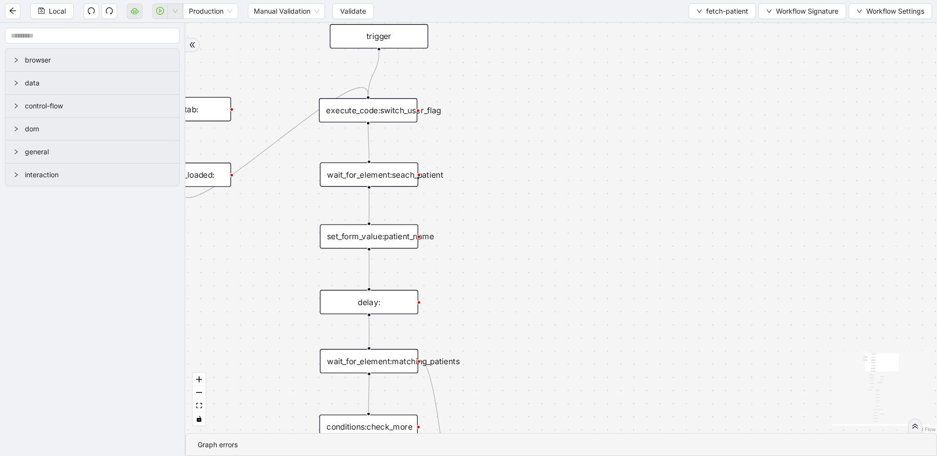
drag, startPoint x: 512, startPoint y: 198, endPoint x: 498, endPoint y: 61, distance: 137.2
click at [498, 61] on div "list_all_exist fallback list_all_exist fallback fallback fallback user_found us…" at bounding box center [560, 228] width 751 height 410
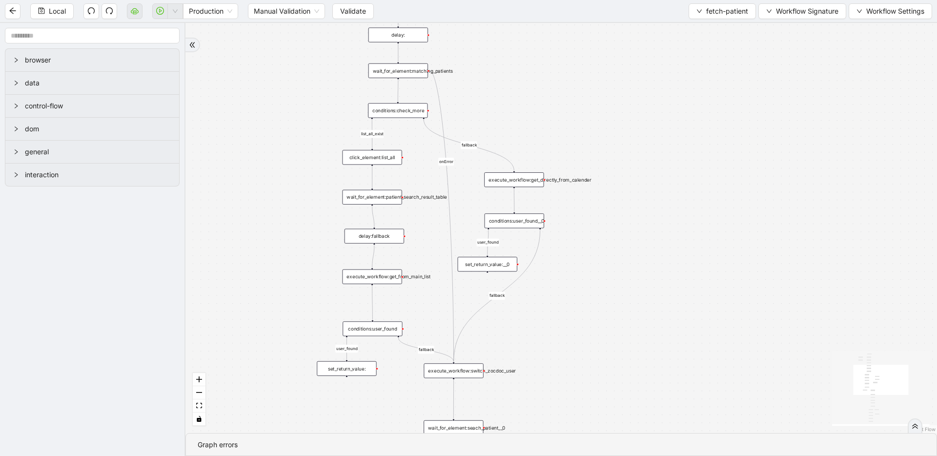
drag, startPoint x: 530, startPoint y: 131, endPoint x: 507, endPoint y: 66, distance: 68.8
click at [507, 67] on div "list_all_exist fallback list_all_exist fallback fallback fallback user_found us…" at bounding box center [560, 228] width 751 height 410
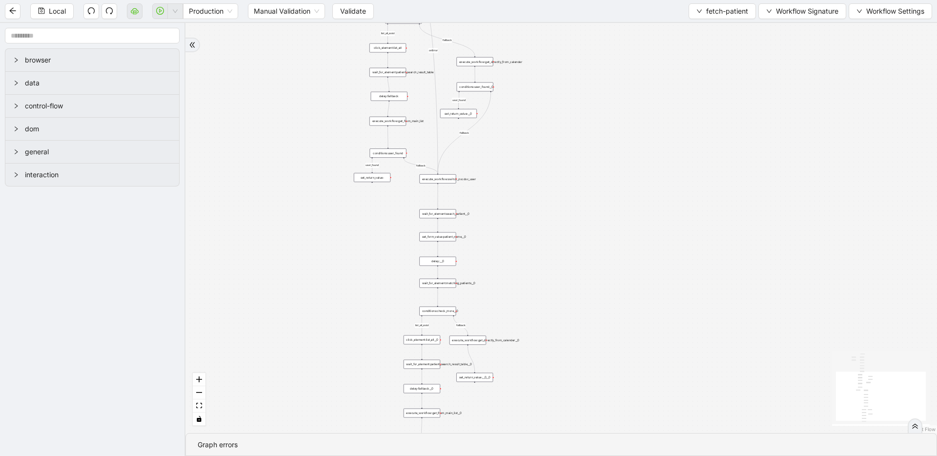
drag, startPoint x: 580, startPoint y: 259, endPoint x: 529, endPoint y: 140, distance: 130.5
click at [539, 126] on div "list_all_exist fallback list_all_exist fallback fallback fallback user_found us…" at bounding box center [560, 228] width 751 height 410
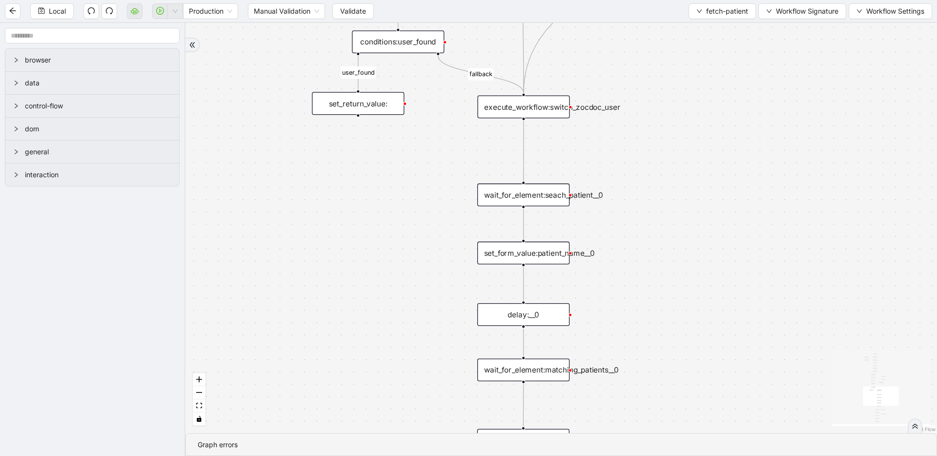
drag, startPoint x: 384, startPoint y: 175, endPoint x: 332, endPoint y: 346, distance: 178.5
click at [331, 346] on div "list_all_exist fallback list_all_exist fallback fallback fallback user_found us…" at bounding box center [560, 228] width 751 height 410
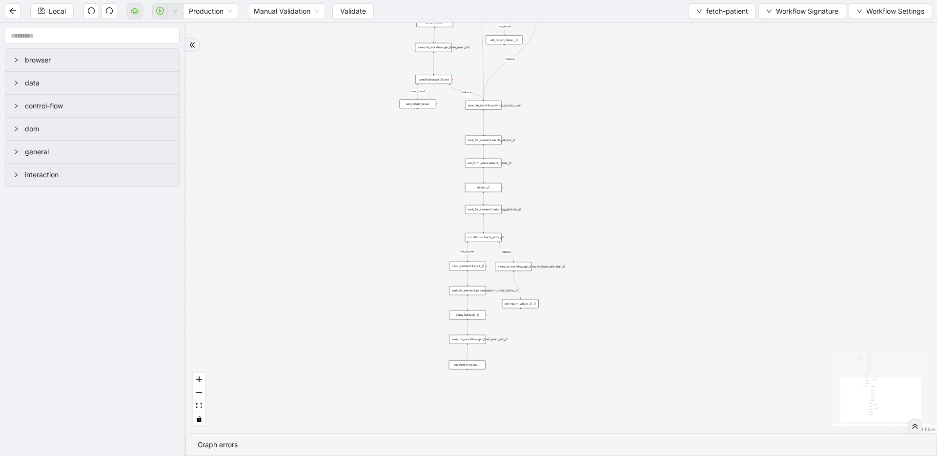
drag, startPoint x: 617, startPoint y: 329, endPoint x: 555, endPoint y: 128, distance: 210.4
click at [556, 122] on div "list_all_exist fallback list_all_exist fallback fallback fallback user_found us…" at bounding box center [560, 228] width 751 height 410
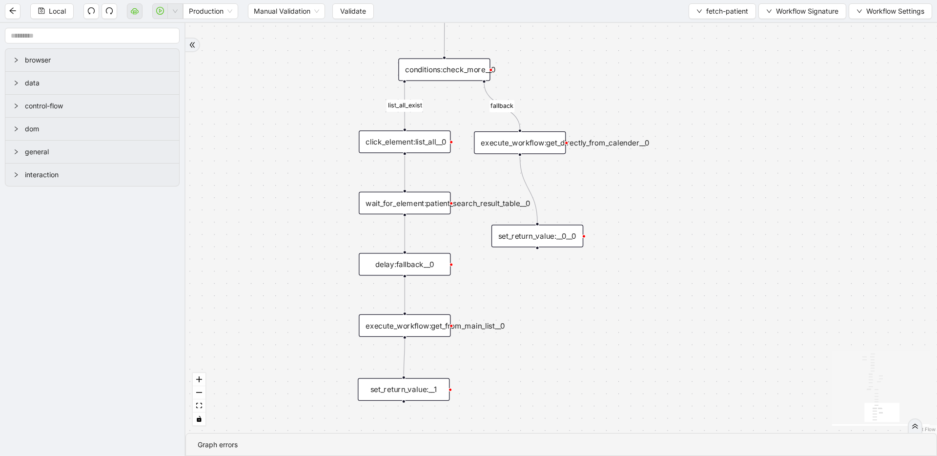
drag, startPoint x: 645, startPoint y: 77, endPoint x: 686, endPoint y: 12, distance: 76.5
click at [645, 76] on div "list_all_exist fallback list_all_exist fallback fallback fallback user_found us…" at bounding box center [560, 228] width 751 height 410
click at [707, 11] on span "fetch-patient" at bounding box center [727, 11] width 42 height 11
click at [710, 29] on span "Select" at bounding box center [720, 30] width 52 height 11
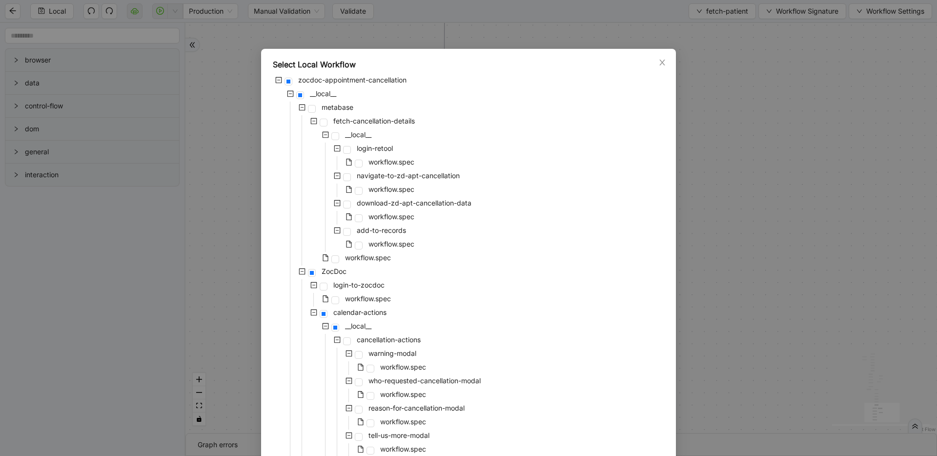
scroll to position [754, 0]
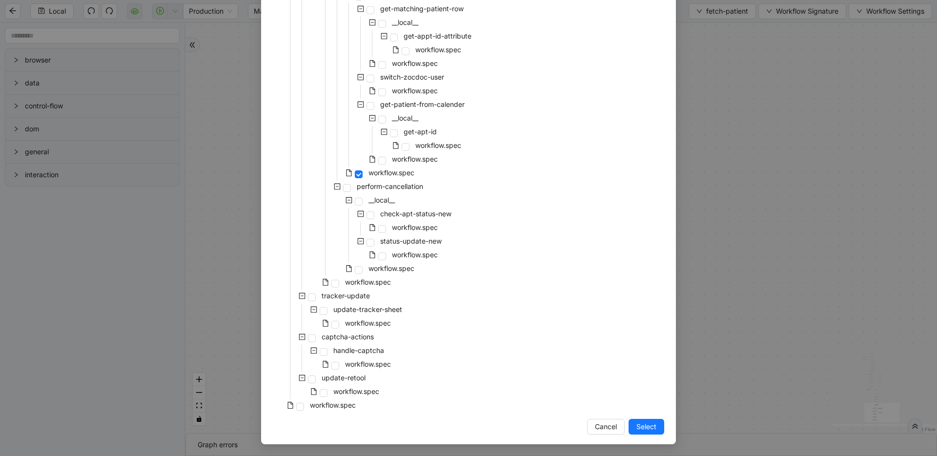
click at [336, 286] on div "workflow.spec" at bounding box center [333, 283] width 120 height 14
click at [333, 284] on span at bounding box center [335, 283] width 8 height 8
click at [641, 424] on span "Select" at bounding box center [646, 426] width 20 height 11
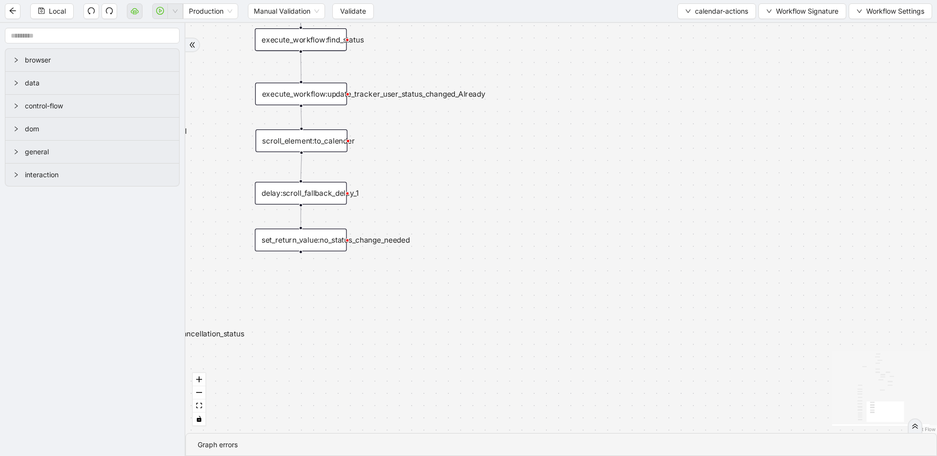
drag, startPoint x: 597, startPoint y: 280, endPoint x: 660, endPoint y: 360, distance: 101.7
click at [660, 359] on div "patient_is_found fallback fallback patient_is_found onError onError onError onE…" at bounding box center [560, 228] width 751 height 410
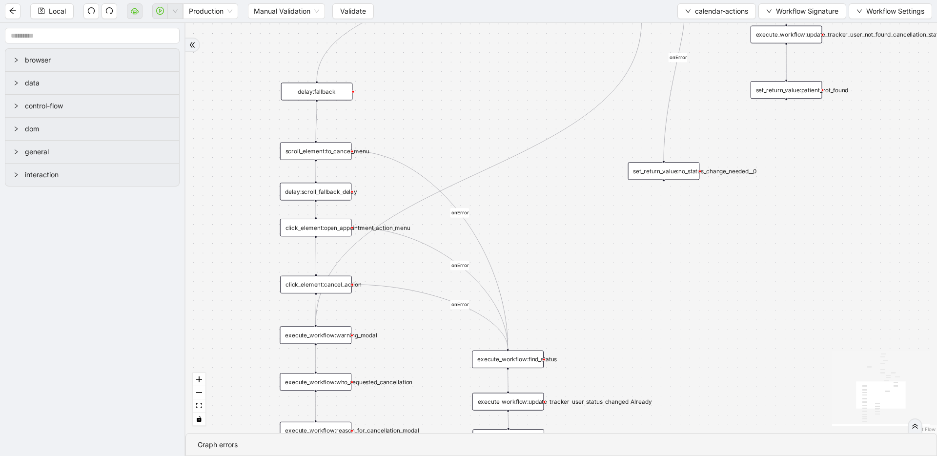
drag, startPoint x: 501, startPoint y: 123, endPoint x: 595, endPoint y: 311, distance: 210.5
click at [595, 311] on div "patient_is_found fallback fallback patient_is_found onError onError onError onE…" at bounding box center [560, 228] width 751 height 410
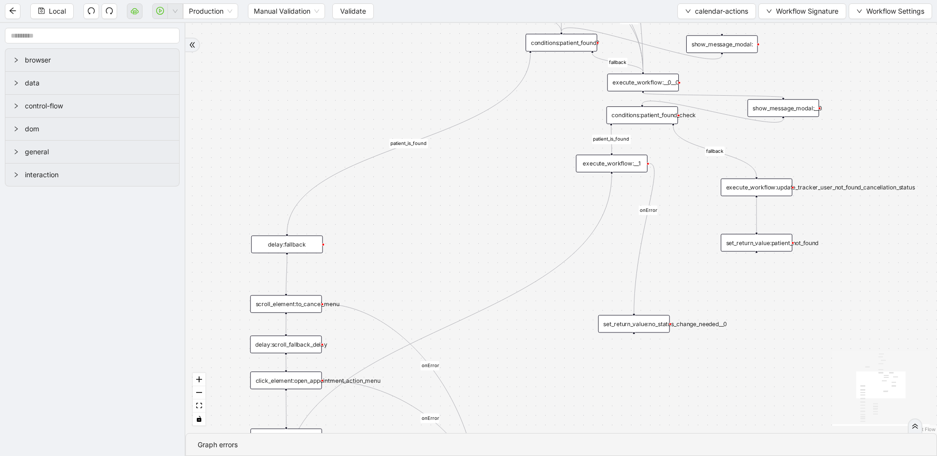
drag, startPoint x: 536, startPoint y: 335, endPoint x: 527, endPoint y: 321, distance: 16.1
click at [534, 364] on div "patient_is_found fallback fallback patient_is_found onError onError onError onE…" at bounding box center [560, 228] width 751 height 410
drag, startPoint x: 354, startPoint y: 294, endPoint x: 338, endPoint y: 318, distance: 29.0
click at [336, 317] on div "patient_is_found fallback fallback patient_is_found onError onError onError onE…" at bounding box center [560, 228] width 751 height 410
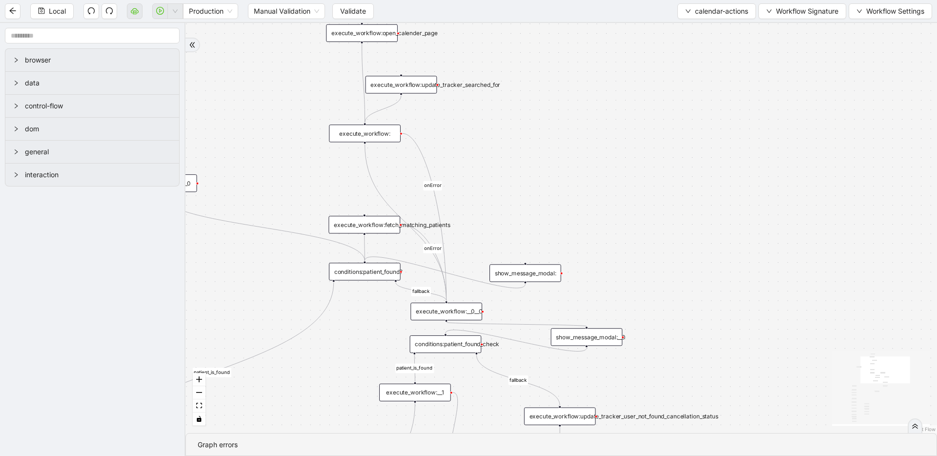
drag, startPoint x: 632, startPoint y: 71, endPoint x: 497, endPoint y: 340, distance: 301.0
click at [497, 340] on div "patient_is_found fallback fallback patient_is_found onError onError onError onE…" at bounding box center [560, 228] width 751 height 410
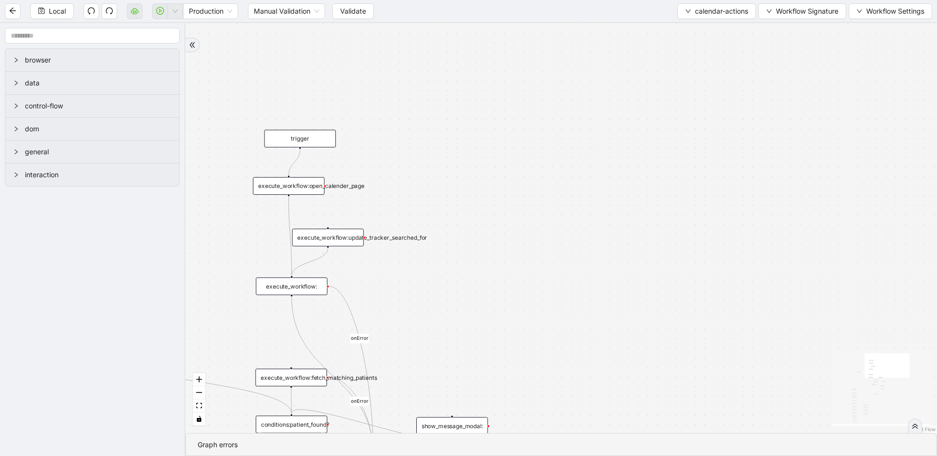
drag, startPoint x: 459, startPoint y: 273, endPoint x: 431, endPoint y: 166, distance: 110.4
click at [431, 164] on div "patient_is_found fallback fallback patient_is_found onError onError onError onE…" at bounding box center [560, 228] width 751 height 410
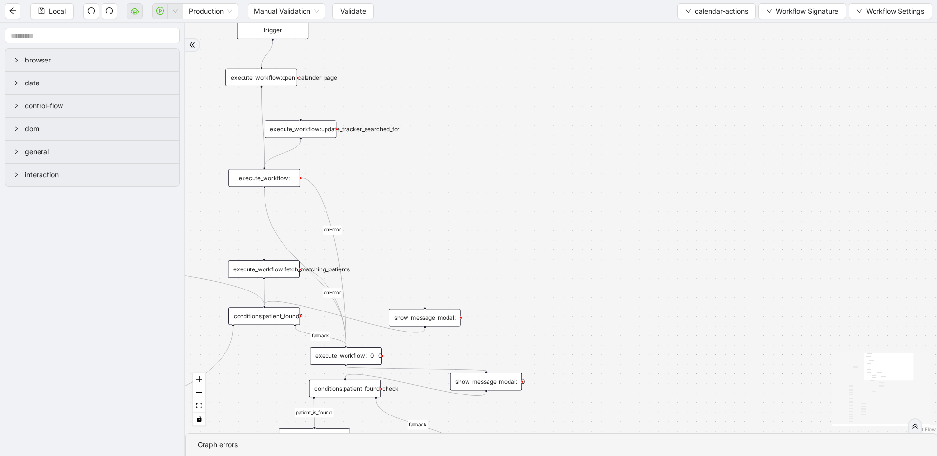
click at [259, 179] on div "execute_workflow:" at bounding box center [264, 178] width 72 height 18
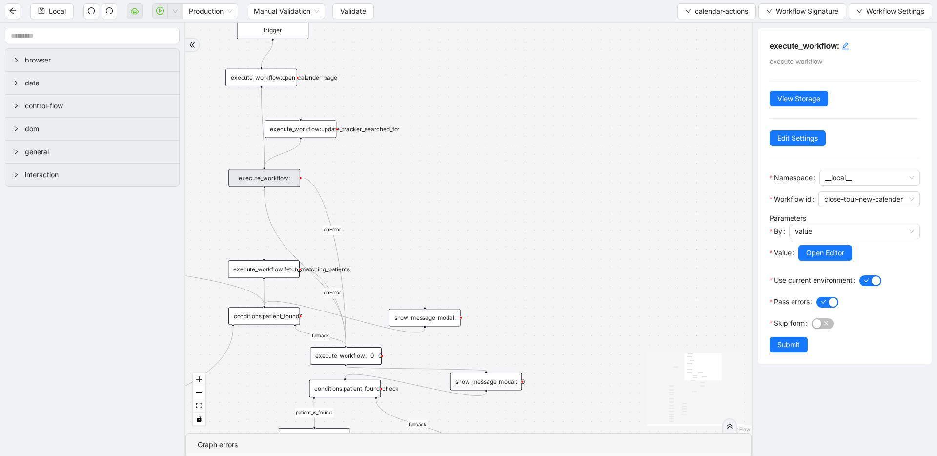
click at [308, 127] on div "execute_workflow:update_tracker_searched_for" at bounding box center [301, 129] width 72 height 18
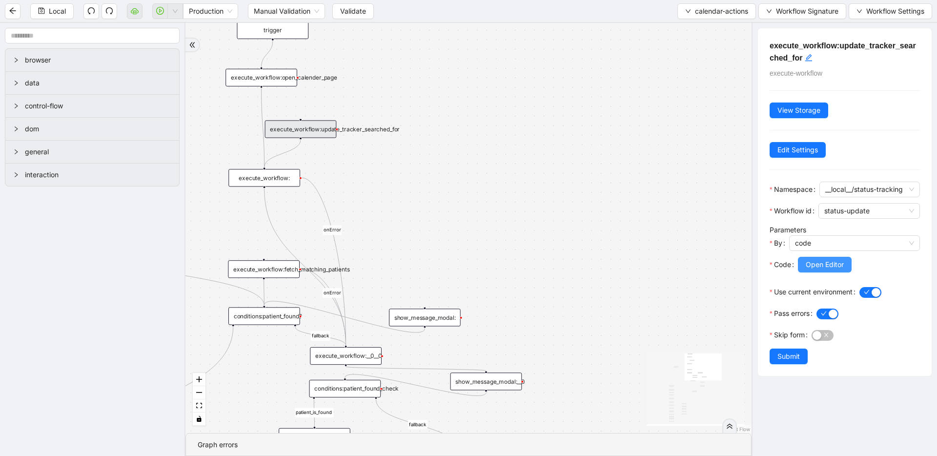
click at [815, 270] on span "Open Editor" at bounding box center [824, 264] width 38 height 11
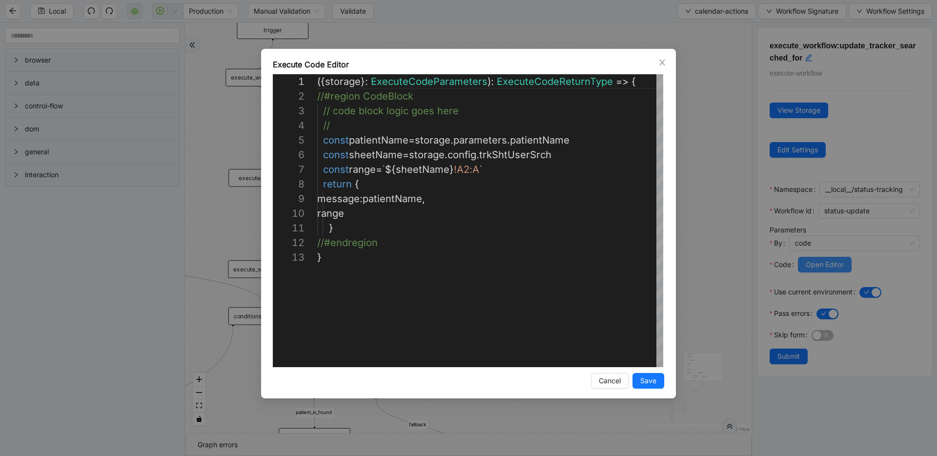
scroll to position [146, 0]
click at [721, 219] on div "**********" at bounding box center [468, 228] width 937 height 456
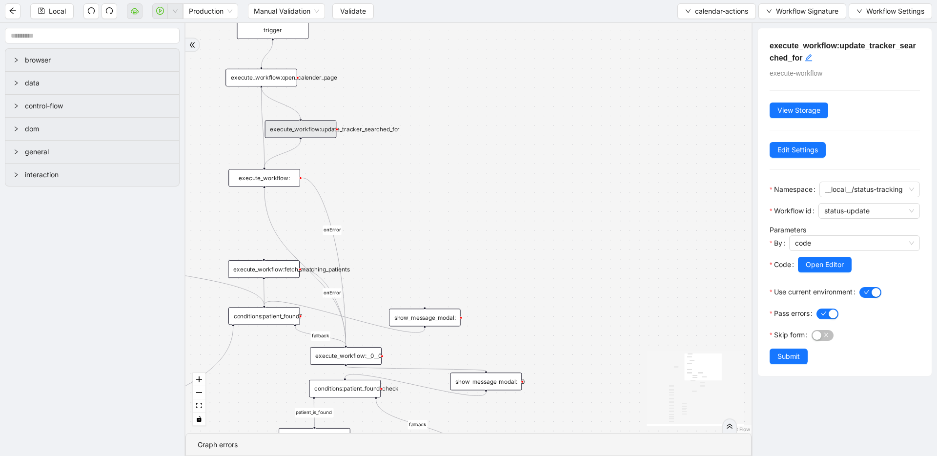
drag, startPoint x: 260, startPoint y: 86, endPoint x: 307, endPoint y: 120, distance: 57.3
click at [307, 120] on div "patient_is_found fallback fallback patient_is_found onError onError onError onE…" at bounding box center [468, 228] width 566 height 410
click at [259, 122] on div "patient_is_found fallback fallback patient_is_found onError onError onError onE…" at bounding box center [468, 228] width 566 height 410
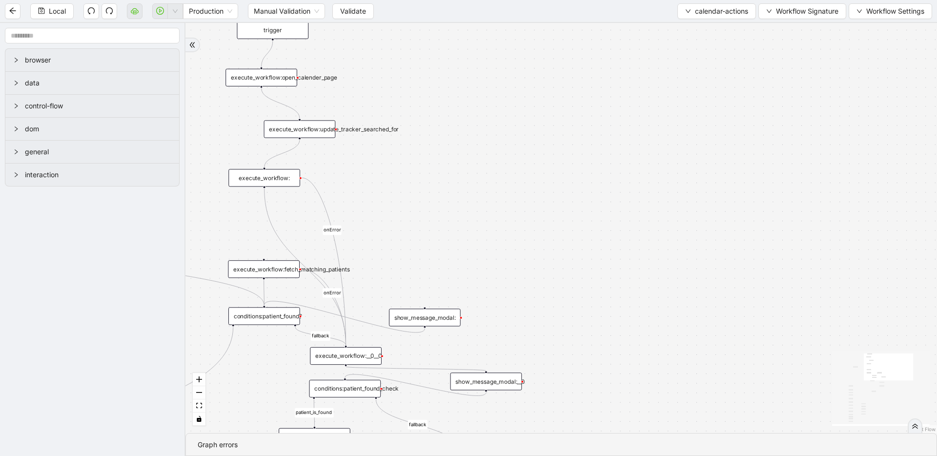
drag, startPoint x: 307, startPoint y: 131, endPoint x: 272, endPoint y: 128, distance: 35.2
click at [272, 128] on div "execute_workflow:update_tracker_searched_for" at bounding box center [300, 129] width 72 height 18
drag, startPoint x: 271, startPoint y: 175, endPoint x: 355, endPoint y: 174, distance: 83.9
click at [355, 174] on div "execute_workflow:" at bounding box center [346, 176] width 72 height 18
drag, startPoint x: 261, startPoint y: 135, endPoint x: 344, endPoint y: 347, distance: 227.8
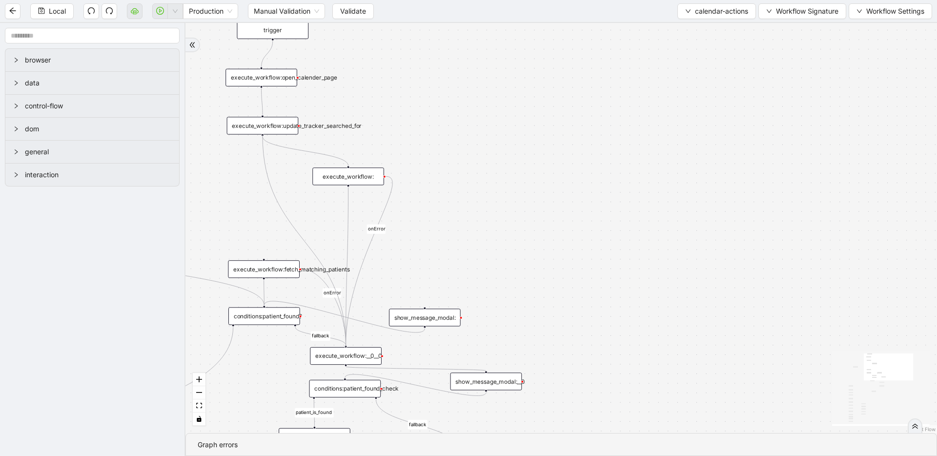
click at [344, 347] on div "trigger click_element:open_appointment_action_menu click_element:cancel_action …" at bounding box center [596, 278] width 735 height 400
drag, startPoint x: 524, startPoint y: 259, endPoint x: 518, endPoint y: 218, distance: 41.1
click at [518, 218] on div "patient_is_found fallback fallback patient_is_found onError onError onError onE…" at bounding box center [560, 228] width 751 height 410
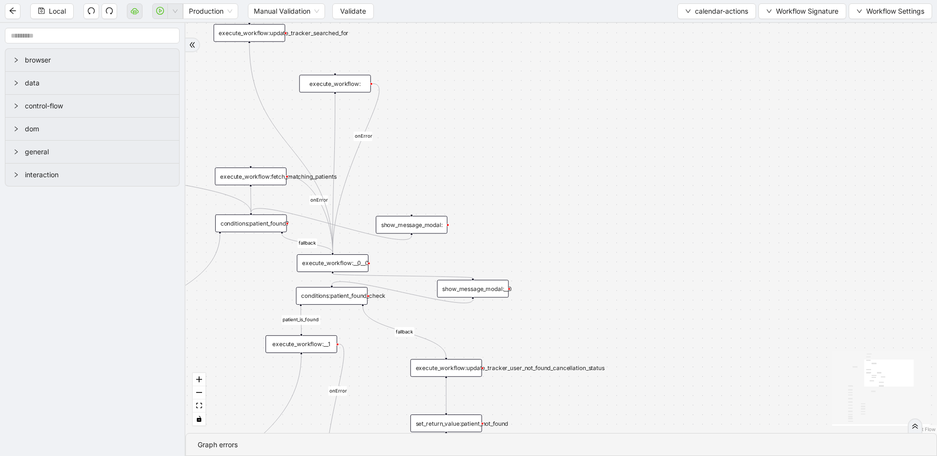
click at [348, 260] on div "execute_workflow:__0__0" at bounding box center [333, 263] width 72 height 18
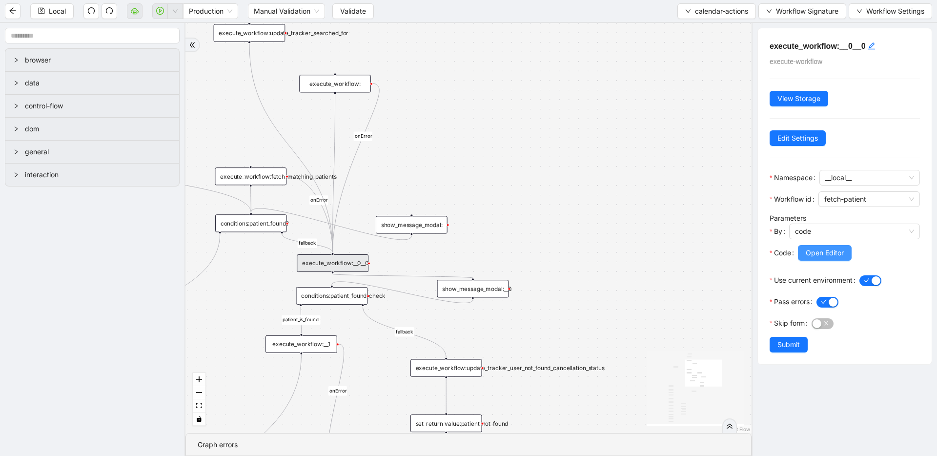
click at [814, 245] on button "Open Editor" at bounding box center [824, 253] width 54 height 16
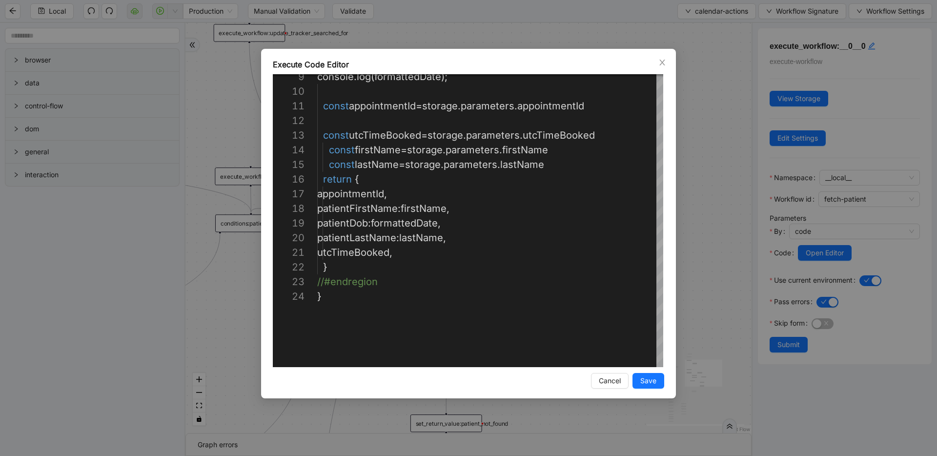
click at [711, 219] on div "**********" at bounding box center [468, 228] width 937 height 456
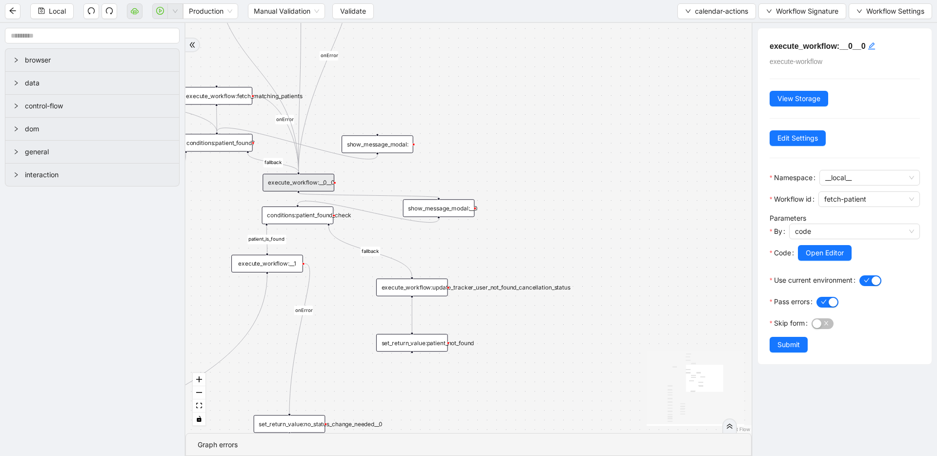
click at [493, 144] on div "patient_is_found fallback fallback patient_is_found onError onError onError onE…" at bounding box center [468, 228] width 566 height 410
click at [324, 183] on div "execute_workflow:__0__0" at bounding box center [298, 183] width 72 height 18
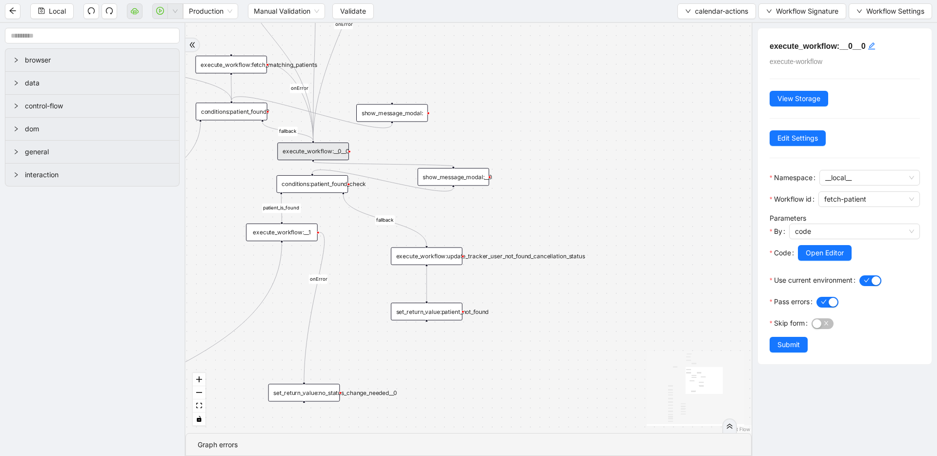
drag, startPoint x: 517, startPoint y: 159, endPoint x: 528, endPoint y: 137, distance: 25.5
click at [528, 137] on div "patient_is_found fallback fallback patient_is_found onError onError onError onE…" at bounding box center [468, 228] width 566 height 410
click at [702, 7] on span "calendar-actions" at bounding box center [721, 11] width 53 height 11
click at [694, 25] on span "Select" at bounding box center [714, 30] width 64 height 11
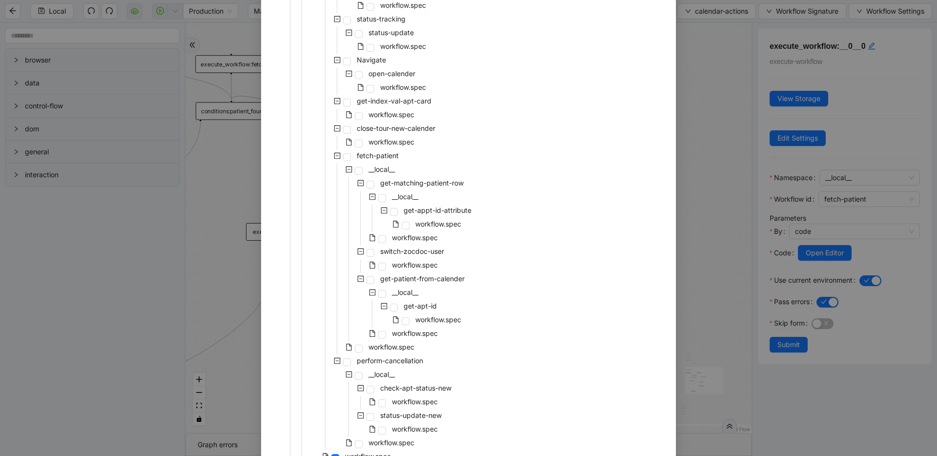
scroll to position [582, 0]
click at [343, 152] on span at bounding box center [347, 155] width 8 height 8
click at [356, 346] on span at bounding box center [359, 346] width 8 height 8
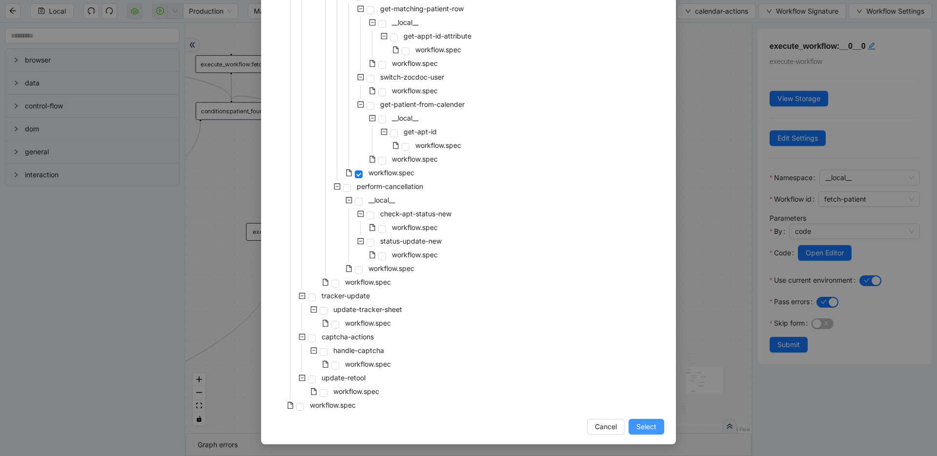
click at [652, 429] on button "Select" at bounding box center [646, 427] width 36 height 16
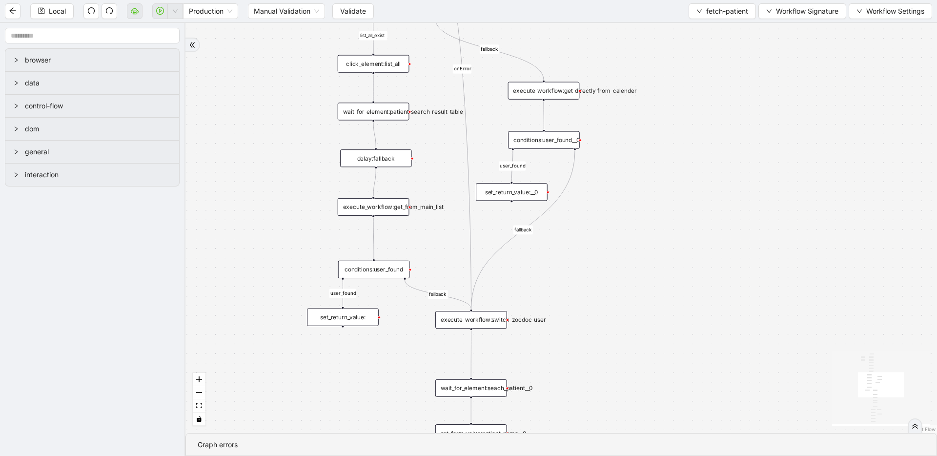
drag, startPoint x: 478, startPoint y: 349, endPoint x: 649, endPoint y: 248, distance: 199.4
click at [649, 248] on div "list_all_exist fallback list_all_exist fallback fallback fallback user_found us…" at bounding box center [560, 228] width 751 height 410
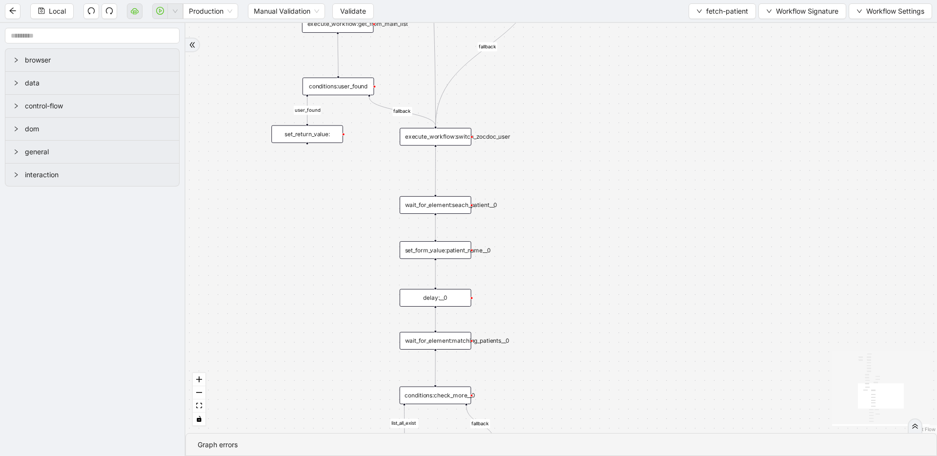
drag, startPoint x: 626, startPoint y: 241, endPoint x: 595, endPoint y: 167, distance: 80.0
click at [595, 167] on div "list_all_exist fallback list_all_exist fallback fallback fallback user_found us…" at bounding box center [560, 228] width 751 height 410
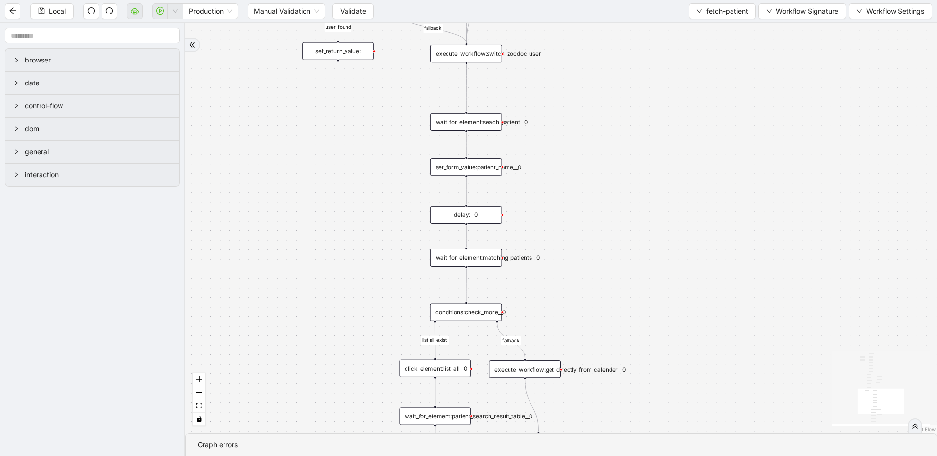
drag, startPoint x: 612, startPoint y: 187, endPoint x: 604, endPoint y: 158, distance: 30.3
click at [607, 152] on div "list_all_exist fallback list_all_exist fallback fallback fallback user_found us…" at bounding box center [560, 228] width 751 height 410
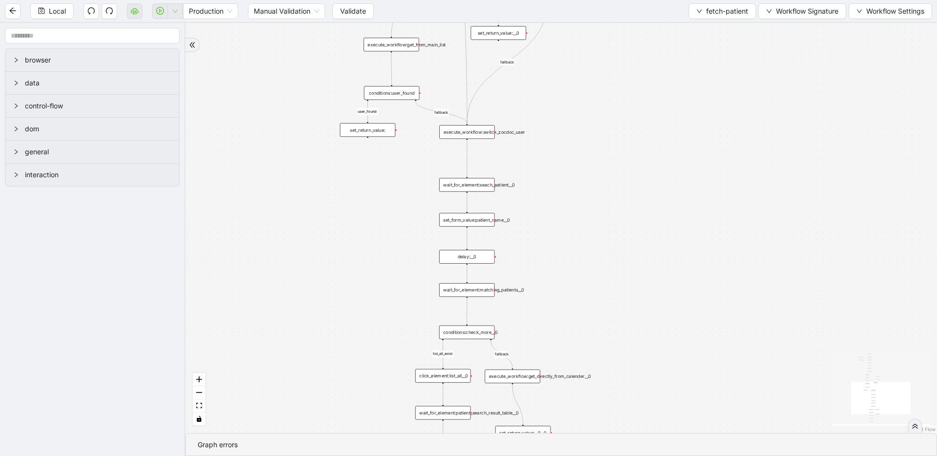
drag, startPoint x: 582, startPoint y: 208, endPoint x: 570, endPoint y: 319, distance: 111.4
click at [569, 320] on div "list_all_exist fallback list_all_exist fallback fallback fallback user_found us…" at bounding box center [560, 228] width 751 height 410
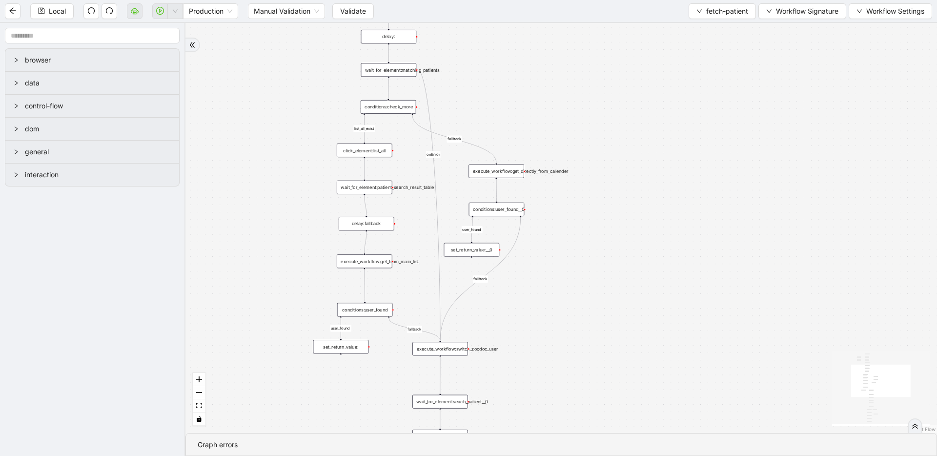
drag, startPoint x: 623, startPoint y: 165, endPoint x: 609, endPoint y: 362, distance: 198.1
click at [609, 362] on div "list_all_exist fallback list_all_exist fallback fallback fallback user_found us…" at bounding box center [560, 228] width 751 height 410
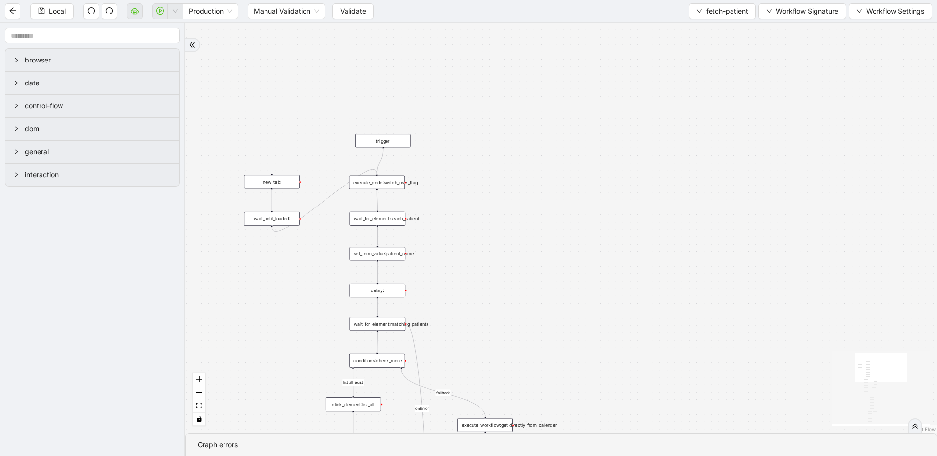
drag, startPoint x: 669, startPoint y: 139, endPoint x: 659, endPoint y: 302, distance: 163.7
click at [659, 302] on div "list_all_exist fallback list_all_exist fallback fallback fallback user_found us…" at bounding box center [560, 228] width 751 height 410
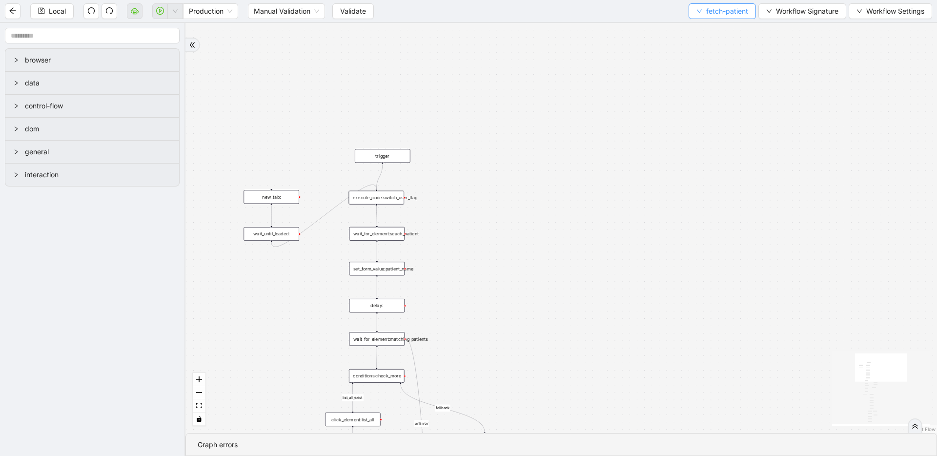
click at [723, 8] on span "fetch-patient" at bounding box center [727, 11] width 42 height 11
click at [719, 26] on span "Select" at bounding box center [720, 30] width 52 height 11
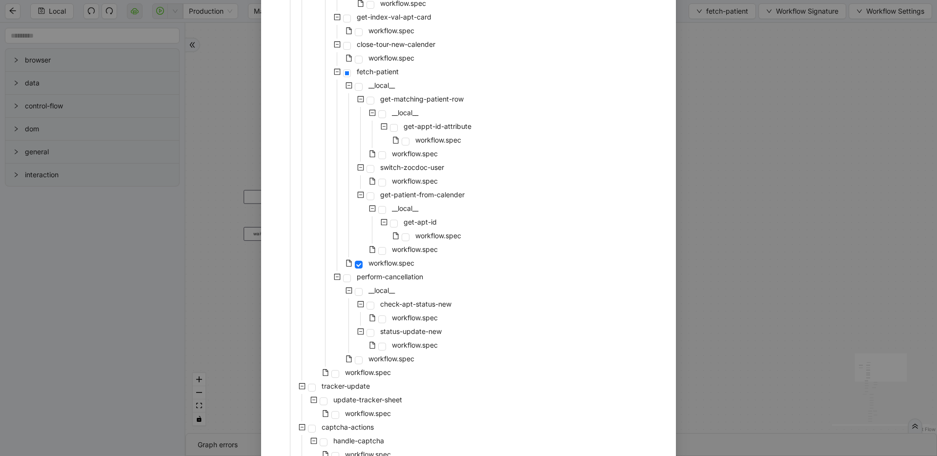
scroll to position [566, 0]
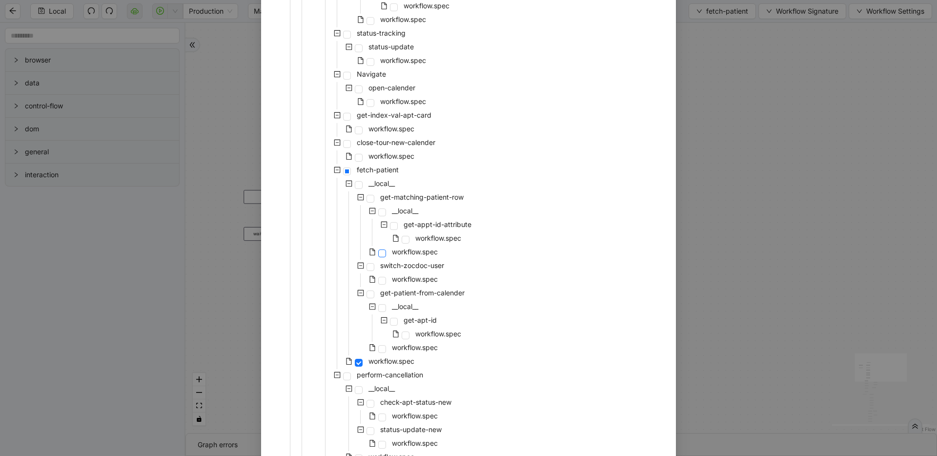
click at [380, 253] on span at bounding box center [382, 253] width 8 height 8
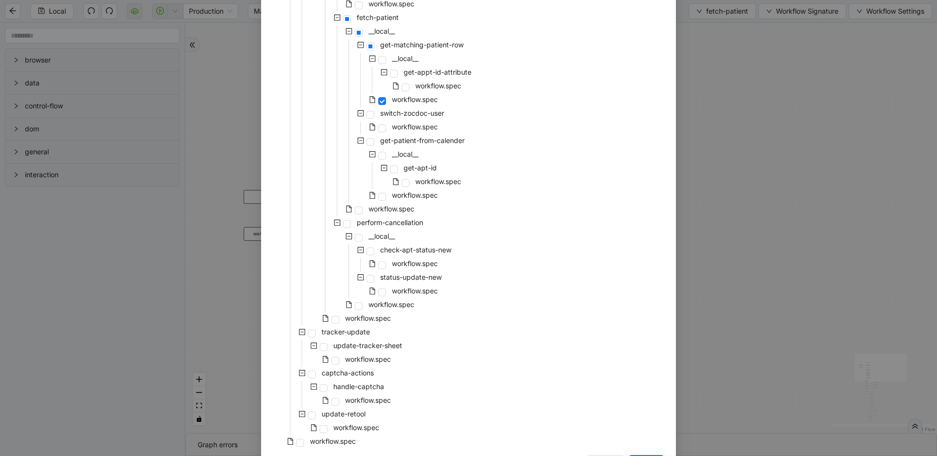
scroll to position [754, 0]
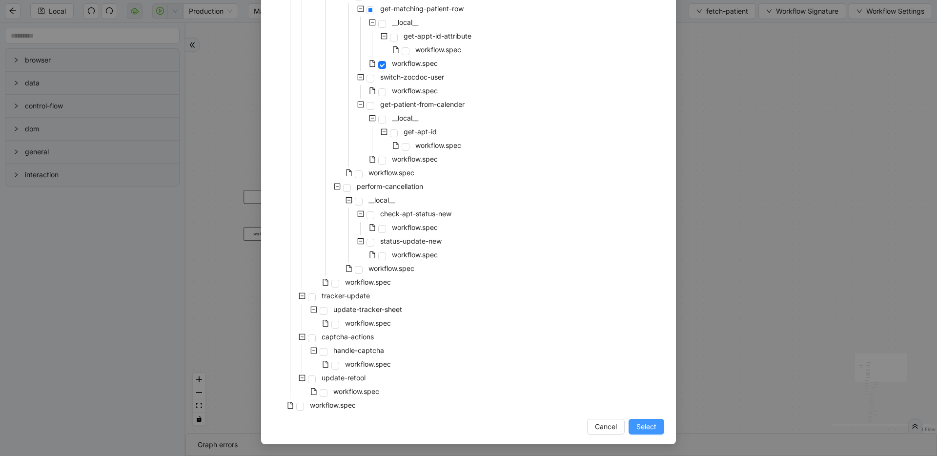
click at [647, 425] on span "Select" at bounding box center [646, 426] width 20 height 11
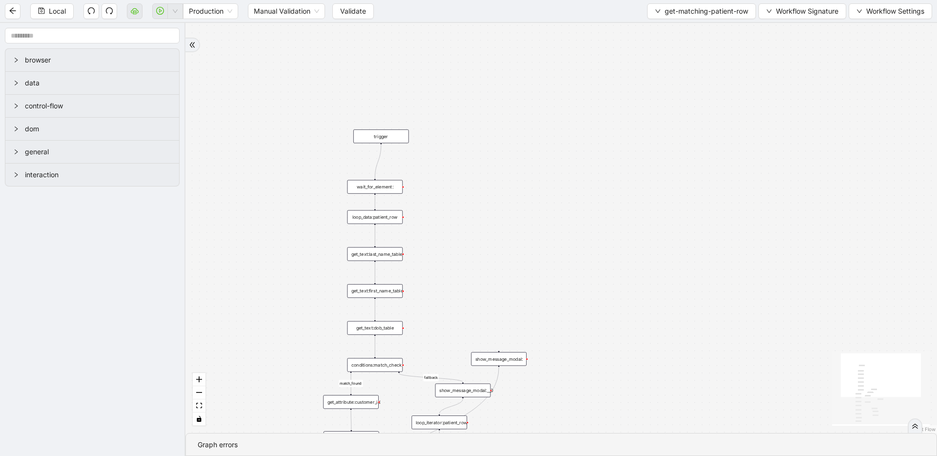
drag, startPoint x: 558, startPoint y: 318, endPoint x: 487, endPoint y: 101, distance: 227.8
click at [497, 113] on div "match_found fallback trigger loop_data:patient_row get_text:last_name_table get…" at bounding box center [560, 228] width 751 height 410
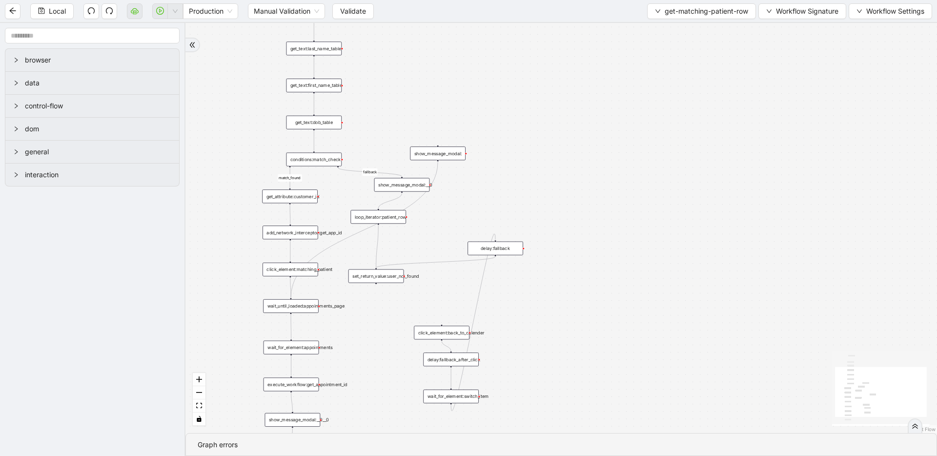
drag, startPoint x: 580, startPoint y: 316, endPoint x: 609, endPoint y: 226, distance: 94.9
click at [609, 226] on div "match_found fallback trigger loop_data:patient_row get_text:last_name_table get…" at bounding box center [560, 228] width 751 height 410
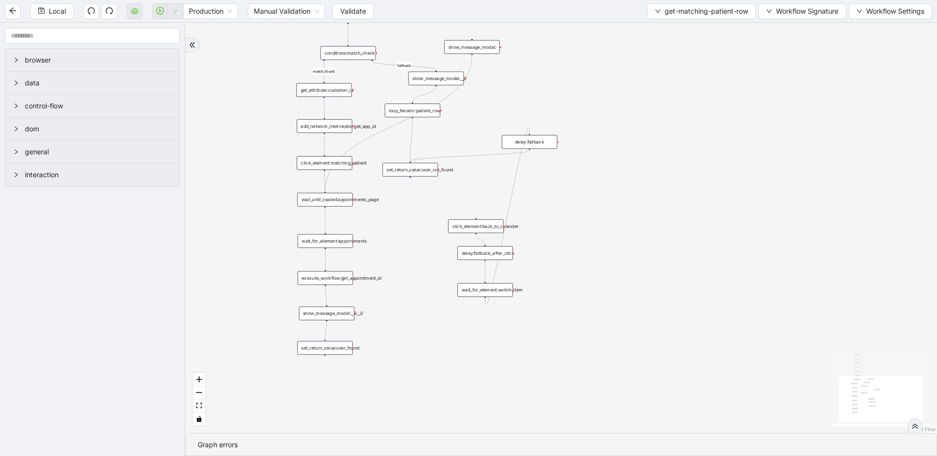
drag, startPoint x: 381, startPoint y: 263, endPoint x: 388, endPoint y: 299, distance: 36.2
click at [389, 299] on div "match_found fallback trigger loop_data:patient_row get_text:last_name_table get…" at bounding box center [560, 228] width 751 height 410
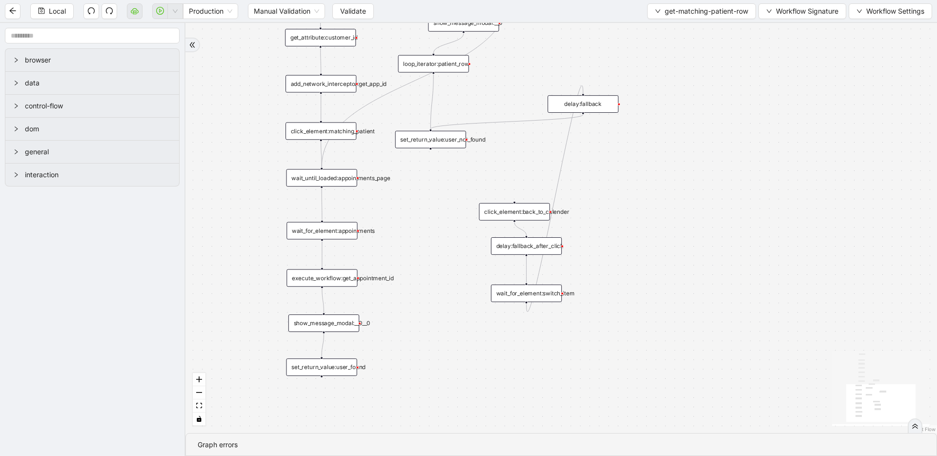
click at [383, 201] on div "match_found fallback trigger loop_data:patient_row get_text:last_name_table get…" at bounding box center [560, 228] width 751 height 410
click at [334, 236] on div "wait_for_element:appointments" at bounding box center [321, 231] width 71 height 18
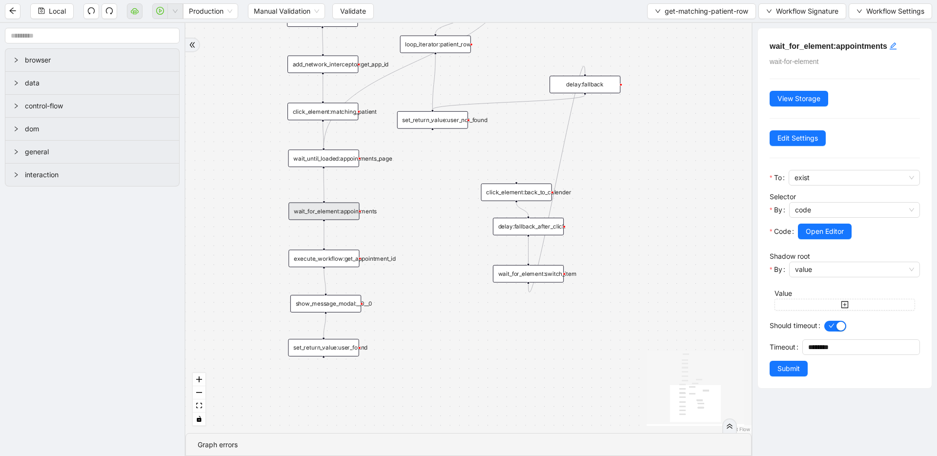
drag, startPoint x: 424, startPoint y: 255, endPoint x: 424, endPoint y: 216, distance: 39.0
click at [424, 216] on div "match_found fallback trigger loop_data:patient_row get_text:last_name_table get…" at bounding box center [468, 228] width 566 height 410
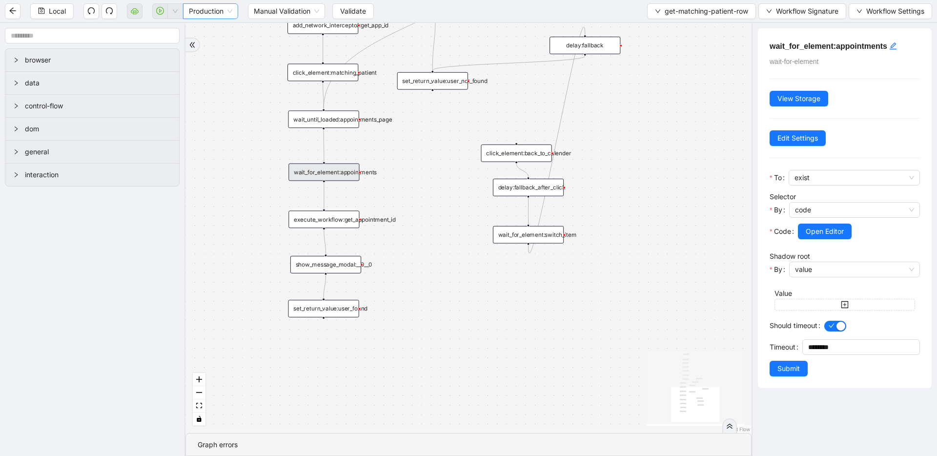
click at [360, 14] on span "Validate" at bounding box center [353, 11] width 26 height 11
drag, startPoint x: 160, startPoint y: 13, endPoint x: 247, endPoint y: 0, distance: 87.7
click at [160, 13] on icon "play-circle" at bounding box center [160, 11] width 8 height 8
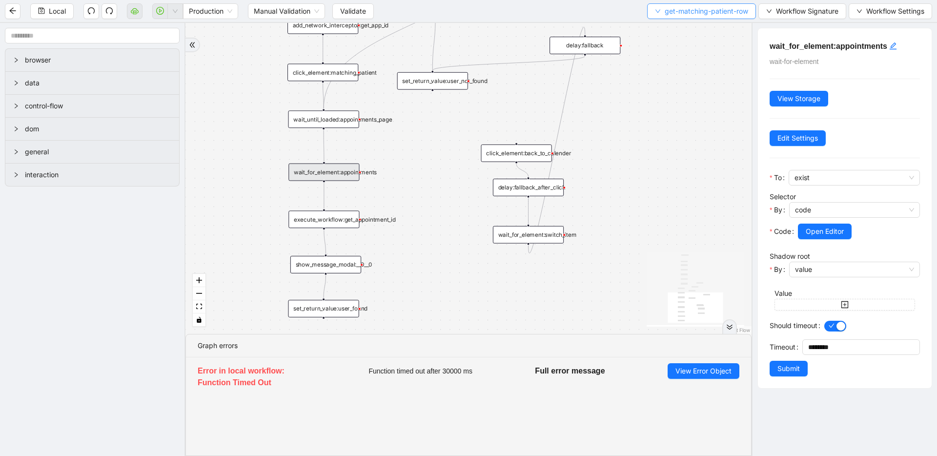
click at [682, 13] on span "get-matching-patient-row" at bounding box center [705, 11] width 83 height 11
click at [673, 27] on span "Select" at bounding box center [698, 30] width 93 height 11
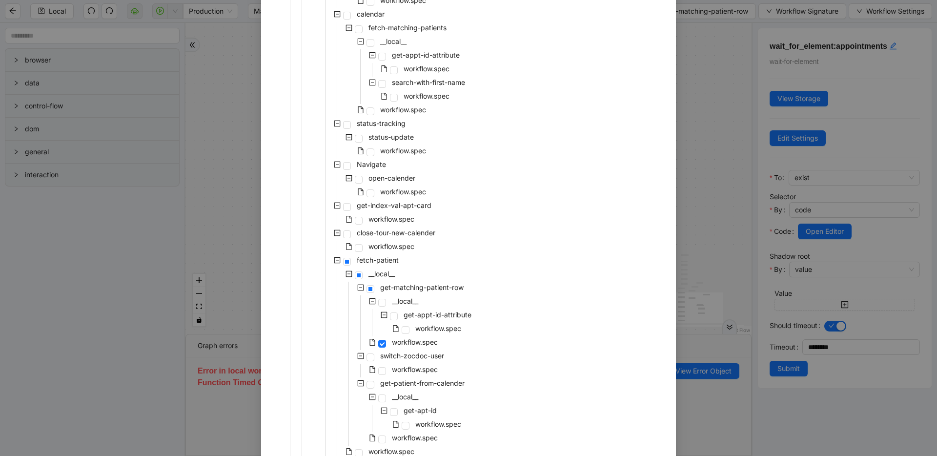
scroll to position [550, 0]
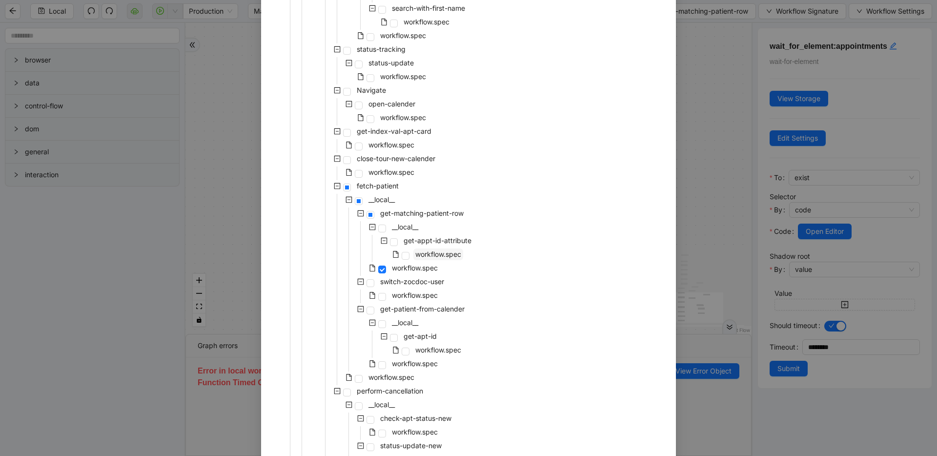
click at [444, 254] on span "workflow.spec" at bounding box center [438, 254] width 46 height 8
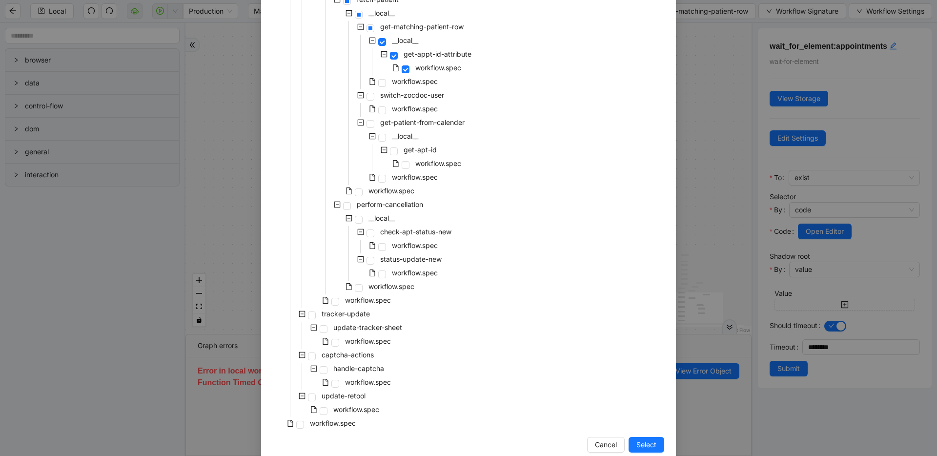
scroll to position [754, 0]
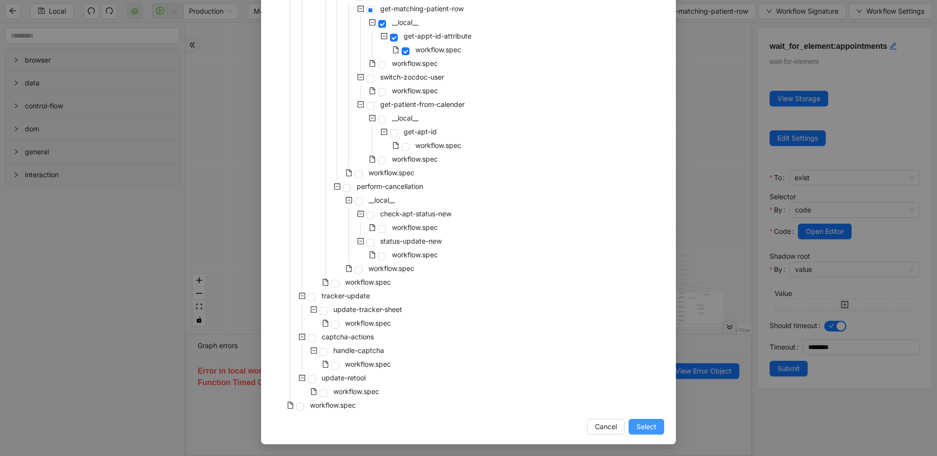
click at [644, 422] on span "Select" at bounding box center [646, 426] width 20 height 11
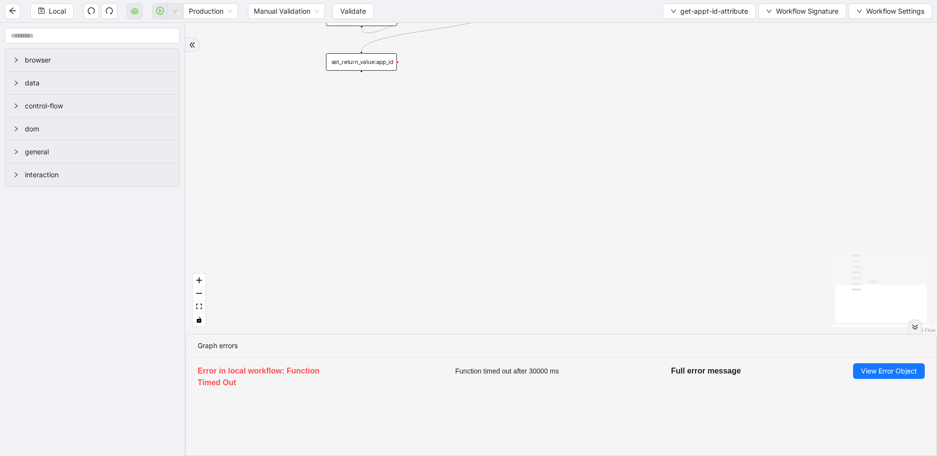
drag, startPoint x: 515, startPoint y: 144, endPoint x: 539, endPoint y: 305, distance: 162.9
click at [539, 305] on div "trigger wait_until_loaded:appointments_page get_network_response:appointment_da…" at bounding box center [560, 178] width 751 height 311
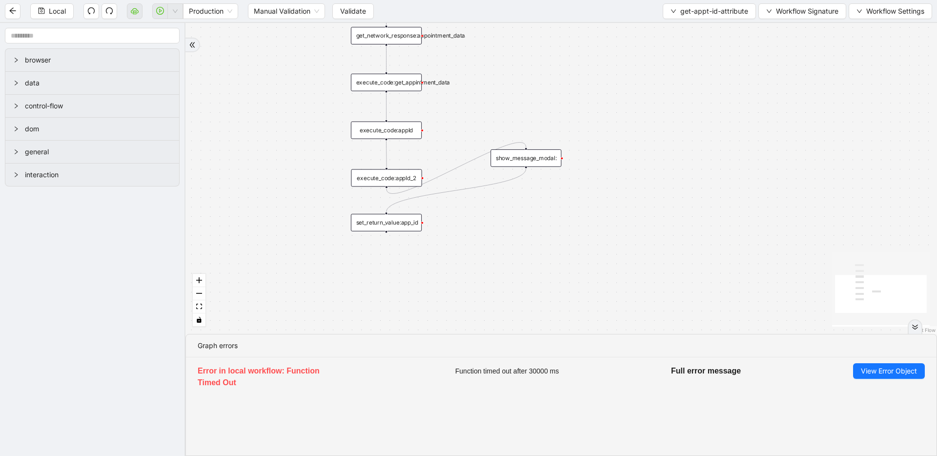
drag, startPoint x: 556, startPoint y: 233, endPoint x: 552, endPoint y: 304, distance: 70.8
click at [552, 303] on div "trigger wait_until_loaded:appointments_page get_network_response:appointment_da…" at bounding box center [560, 178] width 751 height 311
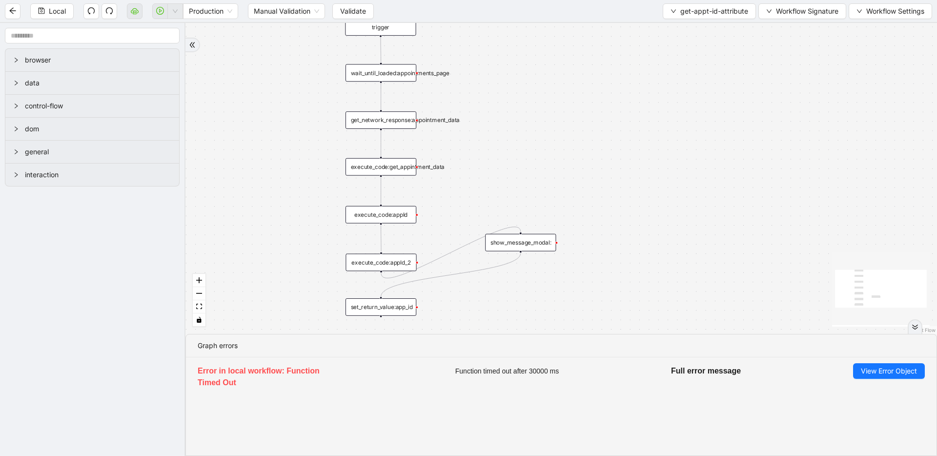
drag, startPoint x: 567, startPoint y: 111, endPoint x: 573, endPoint y: 174, distance: 63.2
click at [573, 174] on div "trigger wait_until_loaded:appointments_page get_network_response:appointment_da…" at bounding box center [560, 178] width 751 height 311
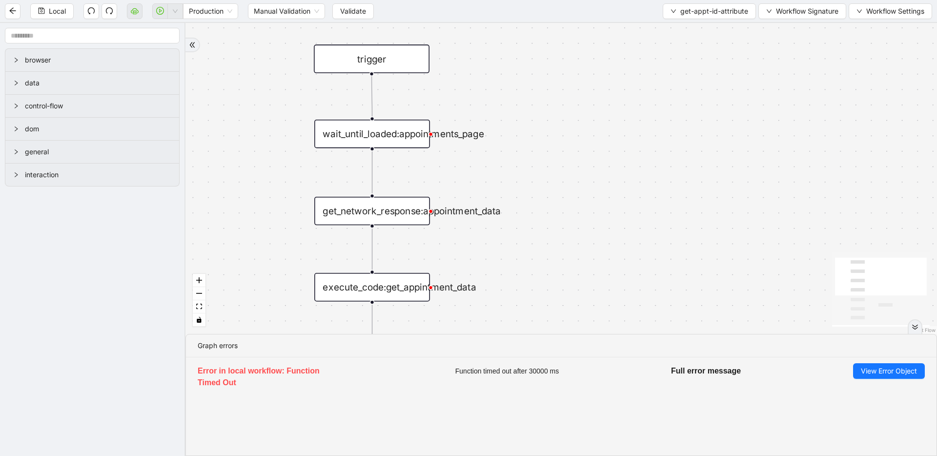
click at [410, 139] on div "wait_until_loaded:appointments_page" at bounding box center [372, 134] width 116 height 28
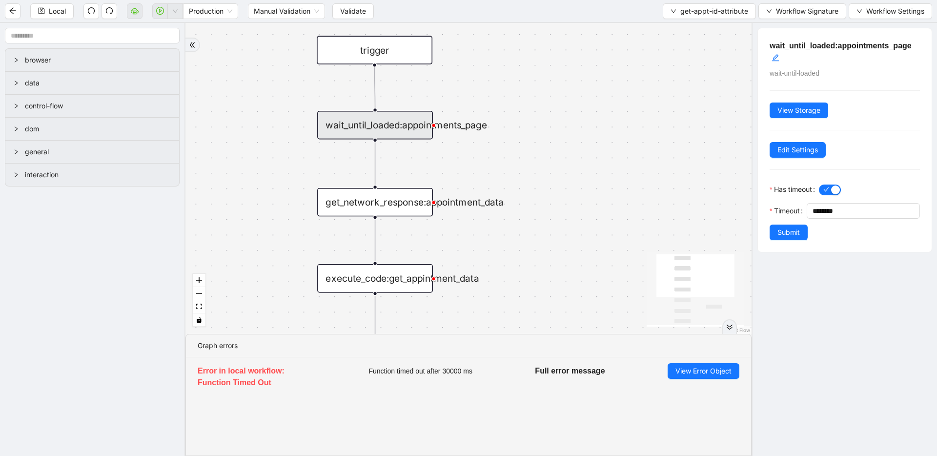
drag, startPoint x: 604, startPoint y: 195, endPoint x: 532, endPoint y: 151, distance: 84.7
click at [610, 135] on div "trigger wait_until_loaded:appointments_page get_network_response:appointment_da…" at bounding box center [468, 178] width 566 height 311
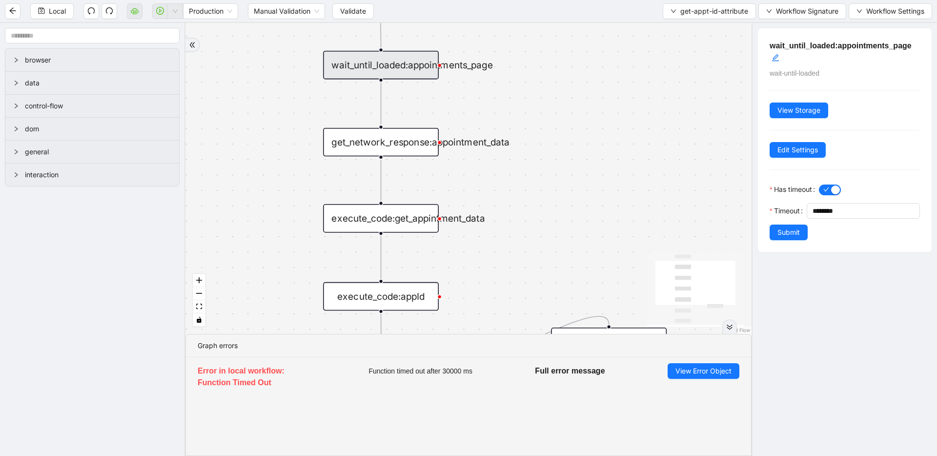
click at [368, 145] on div "get_network_response:appointment_data" at bounding box center [381, 142] width 116 height 28
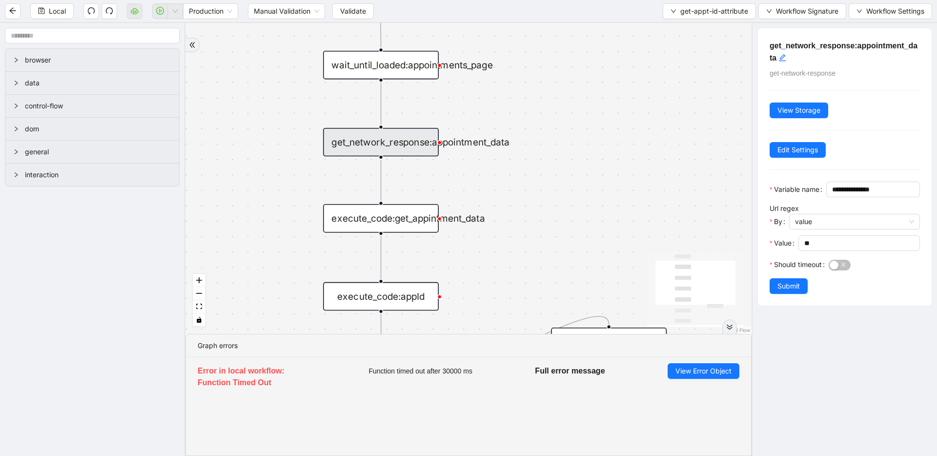
click at [656, 129] on div "trigger wait_until_loaded:appointments_page get_network_response:appointment_da…" at bounding box center [468, 178] width 566 height 311
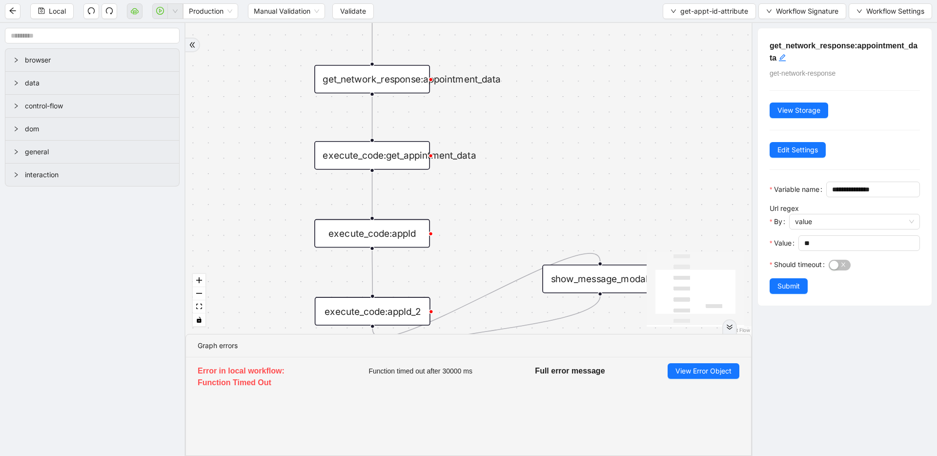
click at [392, 160] on div "execute_code:get_appintment_data" at bounding box center [372, 155] width 116 height 28
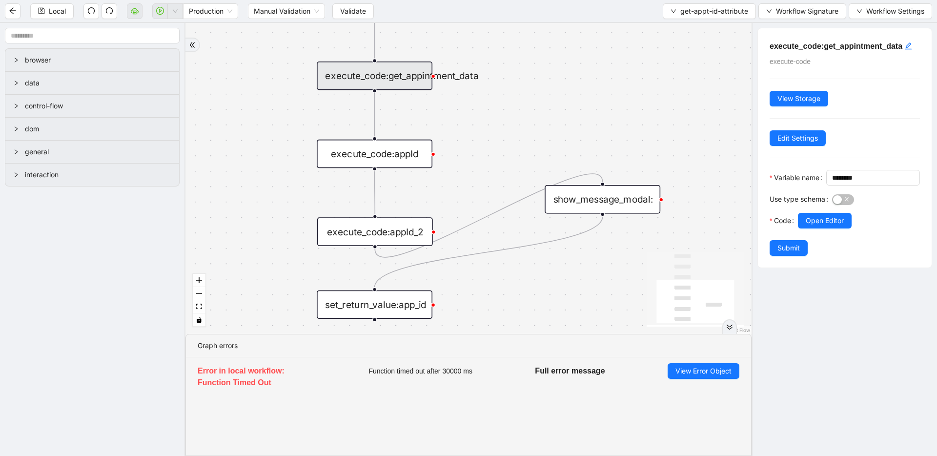
drag, startPoint x: 615, startPoint y: 165, endPoint x: 614, endPoint y: 127, distance: 38.1
click at [614, 127] on div "trigger wait_until_loaded:appointments_page get_network_response:appointment_da…" at bounding box center [468, 178] width 566 height 311
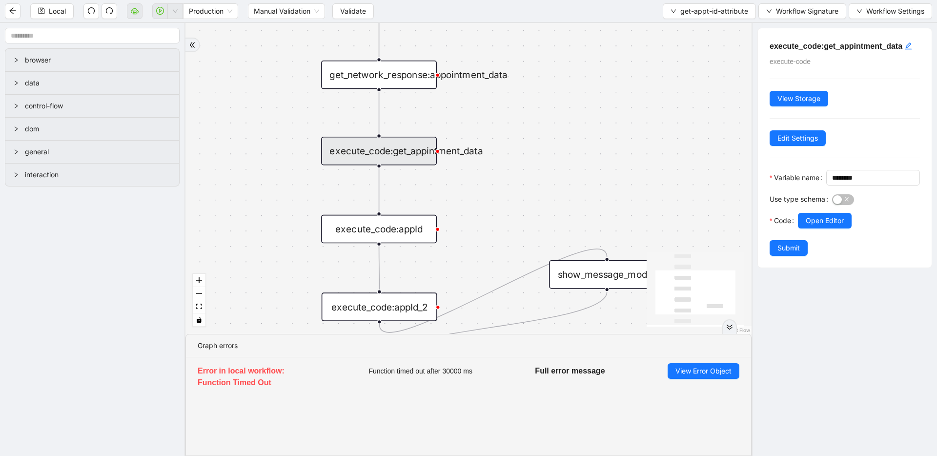
drag, startPoint x: 608, startPoint y: 118, endPoint x: 613, endPoint y: 231, distance: 113.2
click at [613, 231] on div "trigger wait_until_loaded:appointments_page get_network_response:appointment_da…" at bounding box center [468, 178] width 566 height 311
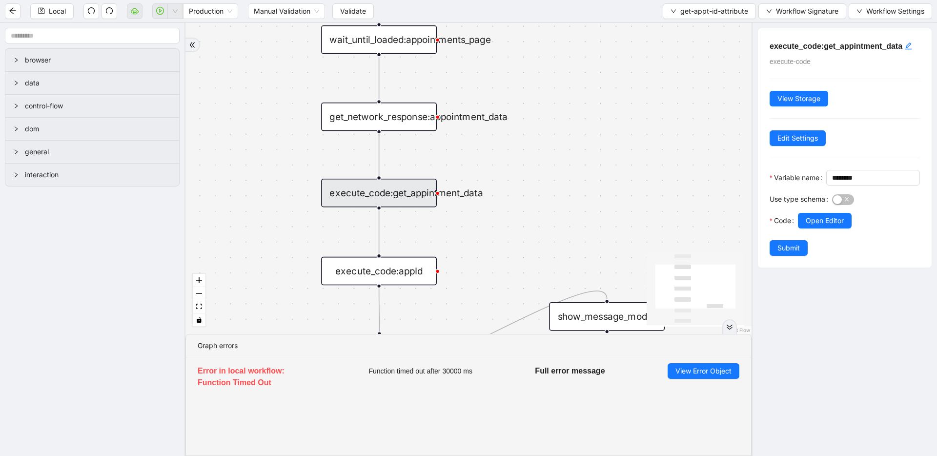
click at [382, 126] on div "get_network_response:appointment_data" at bounding box center [379, 116] width 116 height 28
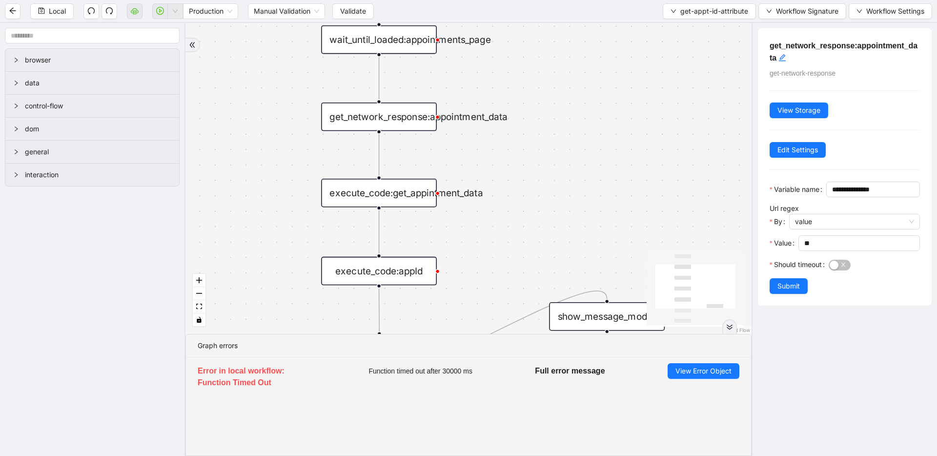
click at [388, 194] on div "execute_code:get_appintment_data" at bounding box center [379, 193] width 116 height 28
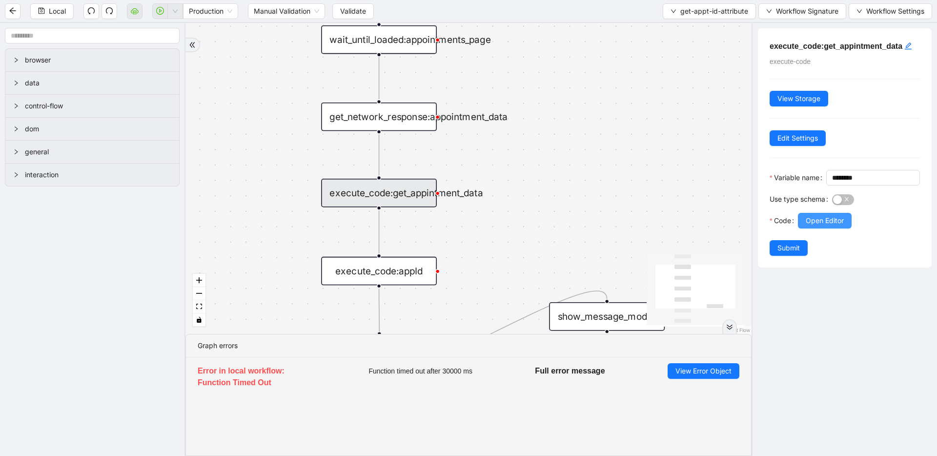
click at [812, 226] on span "Open Editor" at bounding box center [824, 220] width 38 height 11
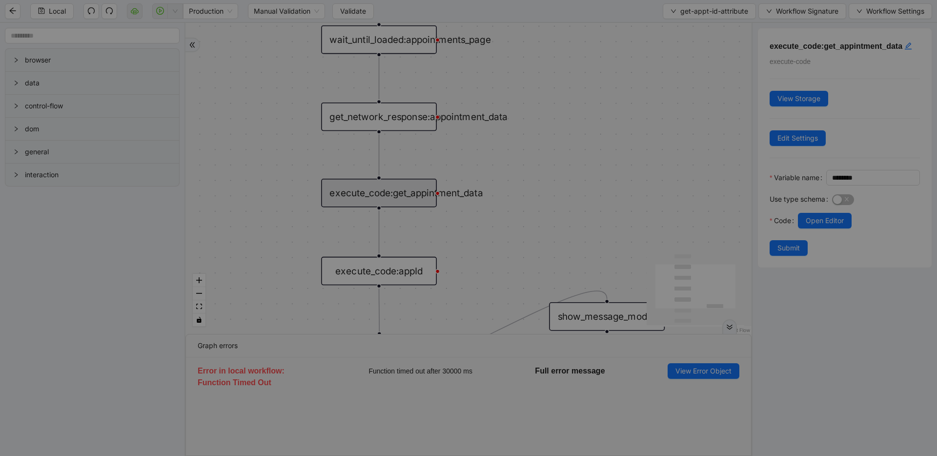
scroll to position [117, 0]
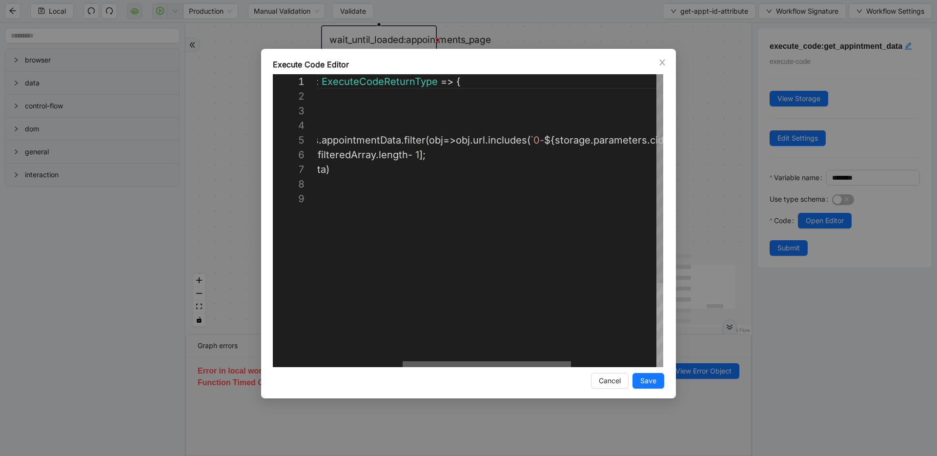
click at [551, 361] on div at bounding box center [486, 364] width 168 height 6
click at [695, 230] on div "**********" at bounding box center [468, 228] width 937 height 456
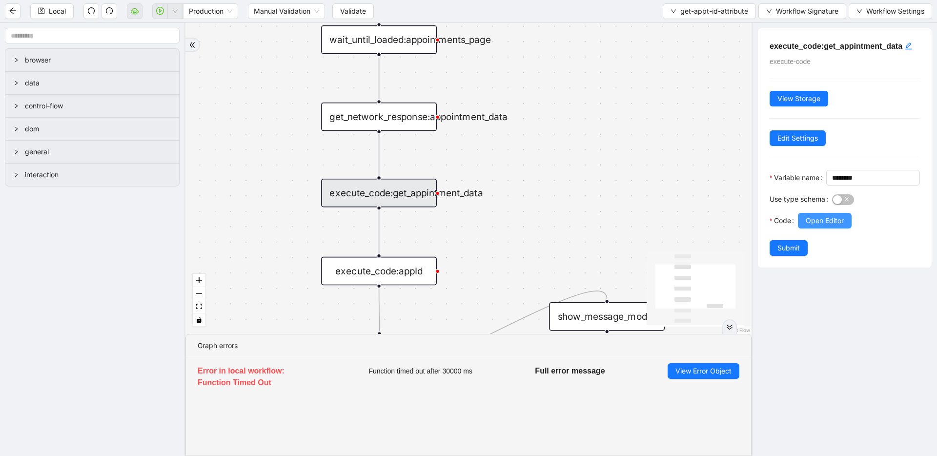
click at [821, 226] on span "Open Editor" at bounding box center [824, 220] width 38 height 11
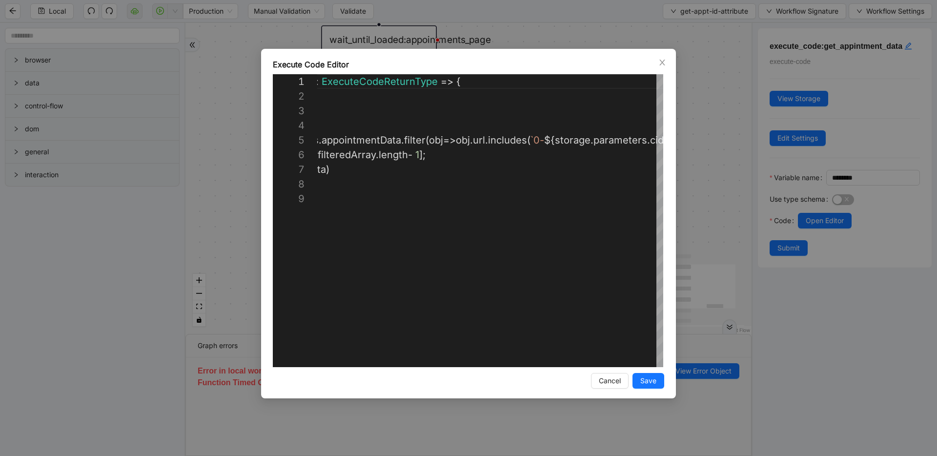
click at [691, 153] on div "**********" at bounding box center [468, 228] width 937 height 456
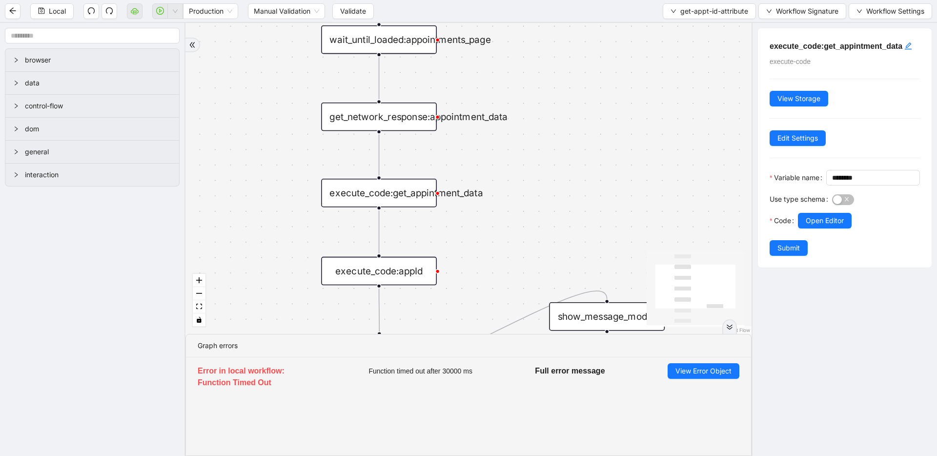
click at [384, 123] on div "get_network_response:appointment_data" at bounding box center [379, 116] width 116 height 28
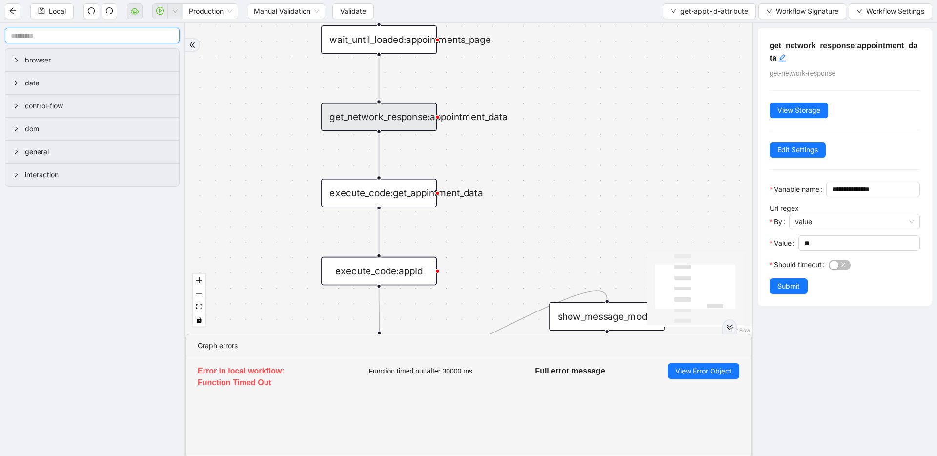
click at [84, 32] on input "text" at bounding box center [92, 36] width 175 height 16
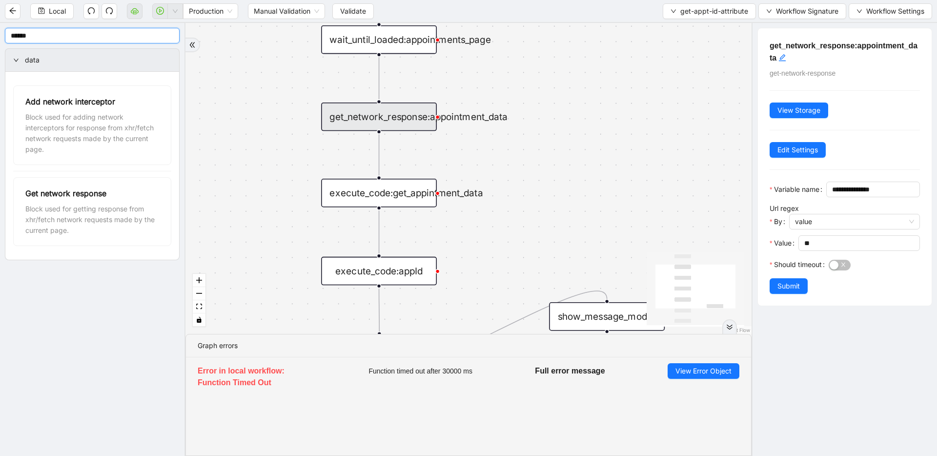
type input "******"
click at [502, 177] on div "trigger wait_until_loaded:appointments_page get_network_response:appointment_da…" at bounding box center [468, 178] width 566 height 311
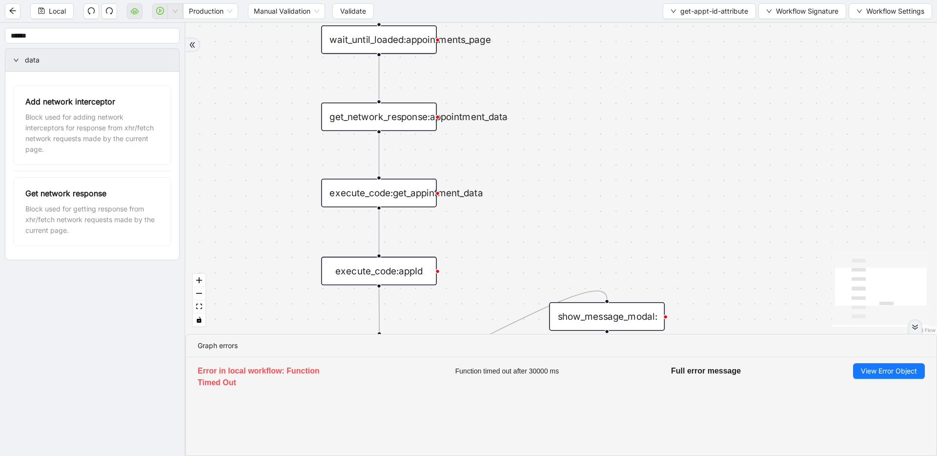
click at [413, 187] on div "execute_code:get_appintment_data" at bounding box center [379, 193] width 116 height 28
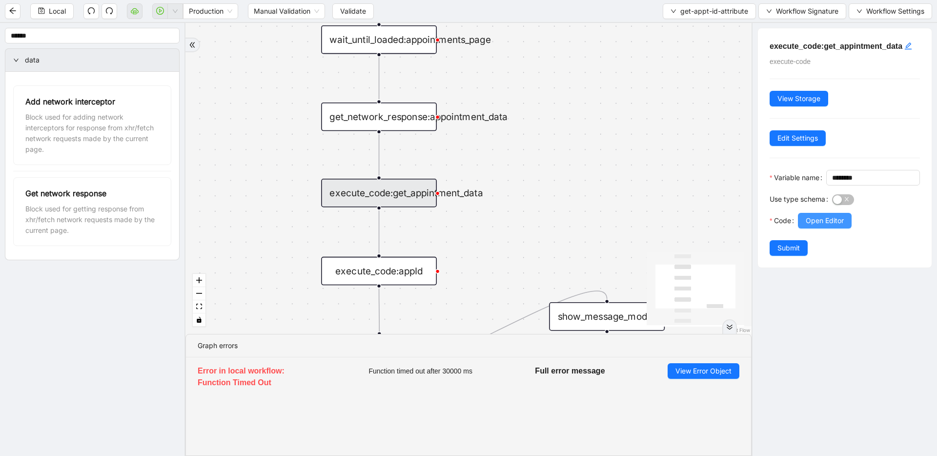
click at [808, 226] on span "Open Editor" at bounding box center [824, 220] width 38 height 11
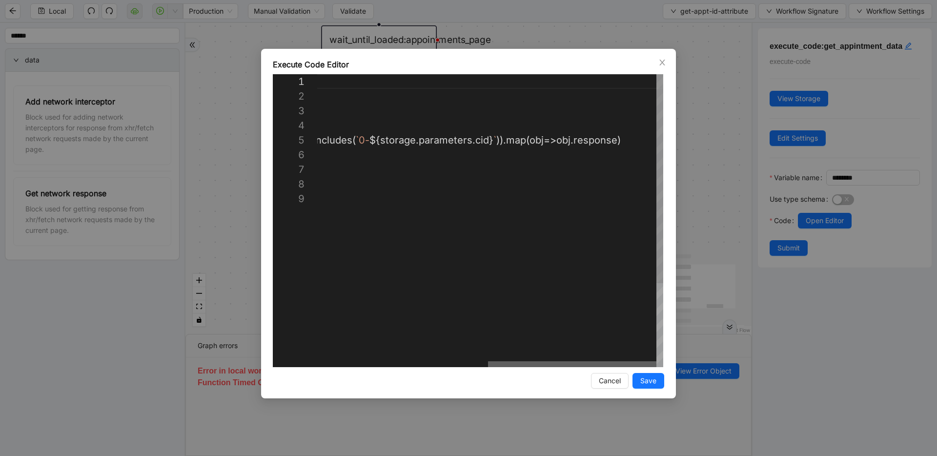
click at [639, 361] on div at bounding box center [572, 364] width 168 height 6
click at [616, 143] on div "({ storage }: ExecuteCodeParameters ): ExecuteCodeReturnType => { //#region Cod…" at bounding box center [315, 279] width 696 height 410
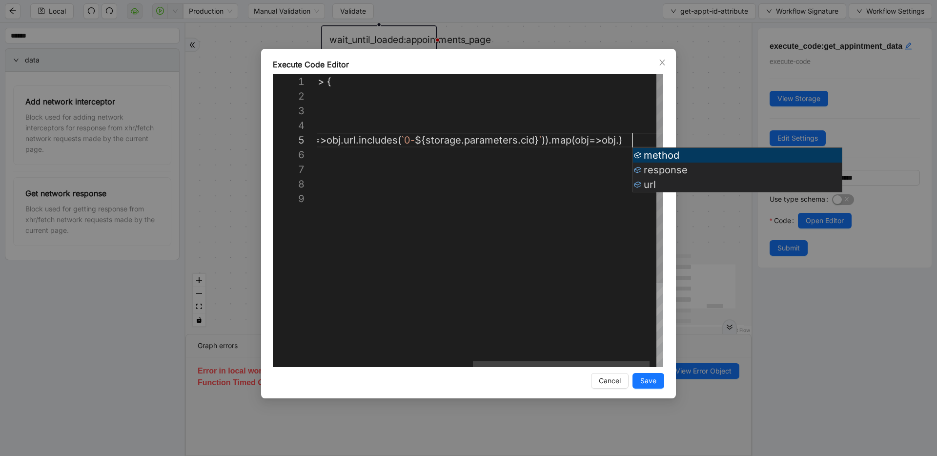
scroll to position [59, 619]
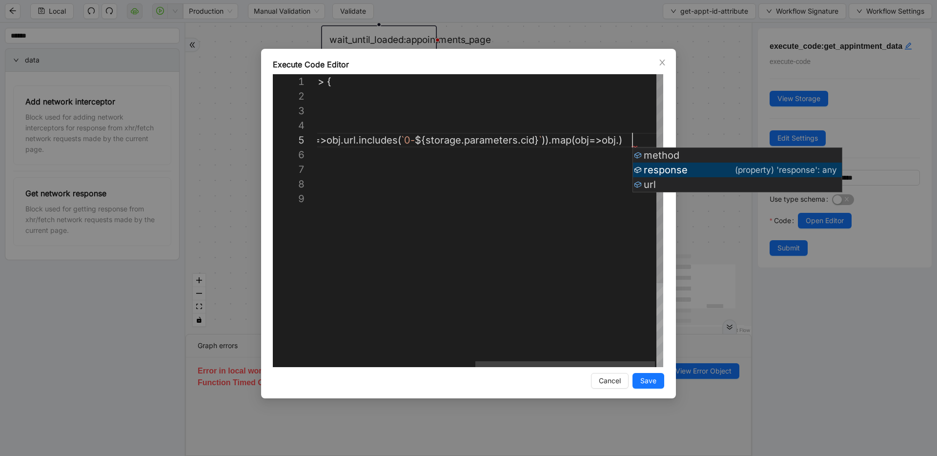
type textarea "**********"
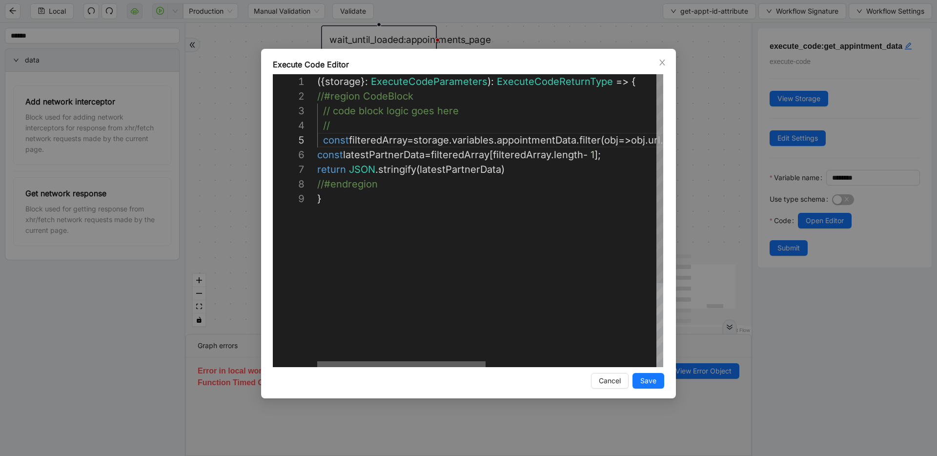
click at [317, 361] on div at bounding box center [401, 364] width 168 height 6
click at [665, 64] on icon "close" at bounding box center [662, 63] width 8 height 8
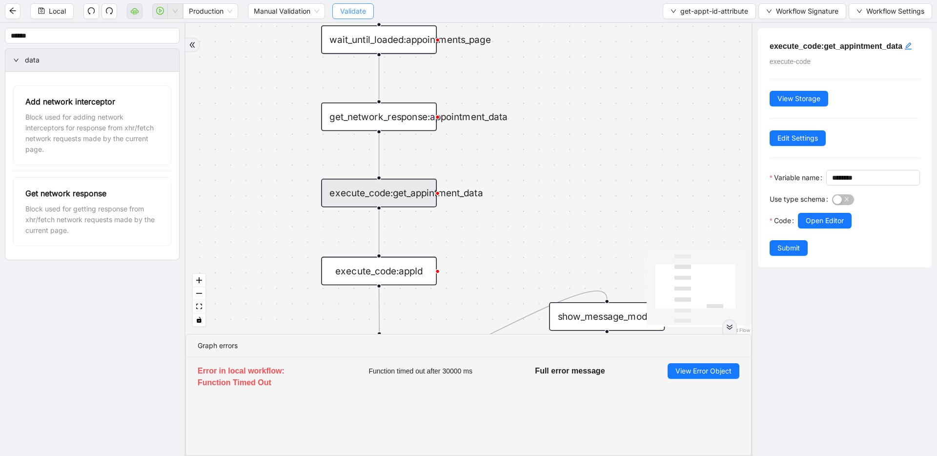
click at [356, 10] on span "Validate" at bounding box center [353, 11] width 26 height 11
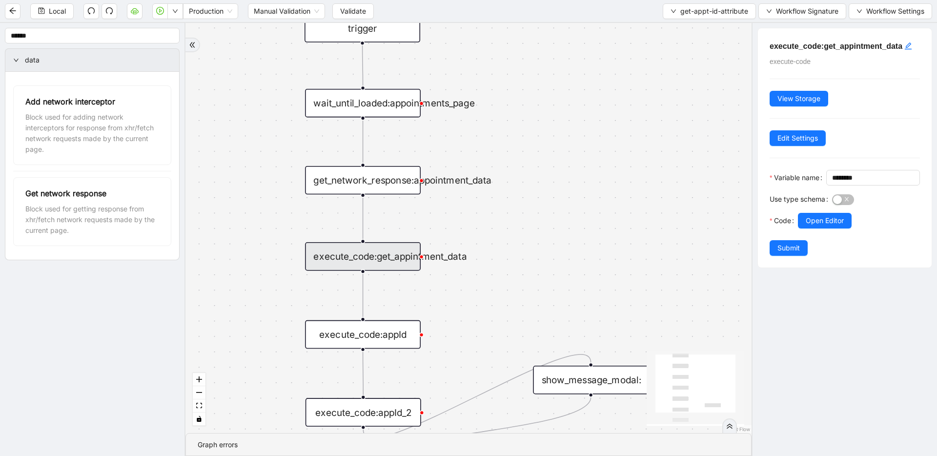
drag, startPoint x: 574, startPoint y: 106, endPoint x: 558, endPoint y: 169, distance: 65.4
click at [558, 169] on div "trigger wait_until_loaded:appointments_page get_network_response:appointment_da…" at bounding box center [468, 228] width 566 height 410
click at [161, 13] on icon "play-circle" at bounding box center [160, 11] width 8 height 8
click at [721, 11] on span "get-appt-id-attribute" at bounding box center [714, 11] width 68 height 11
click at [710, 31] on span "Select" at bounding box center [707, 30] width 77 height 11
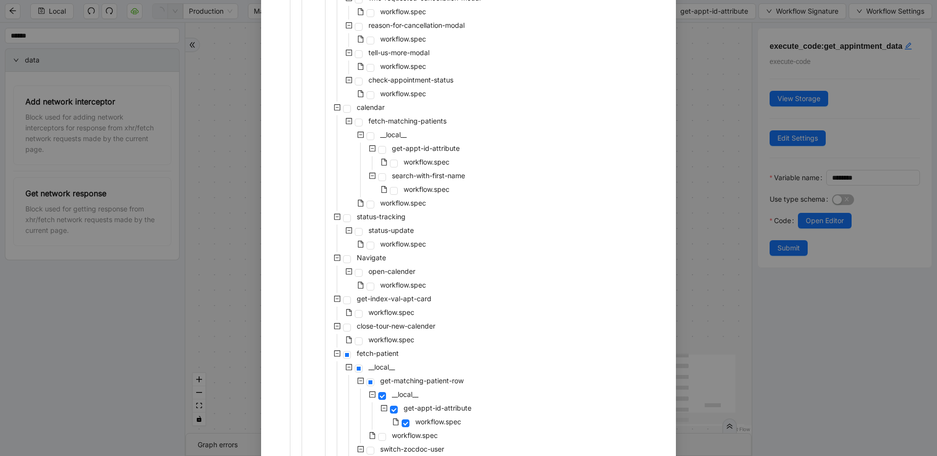
scroll to position [619, 0]
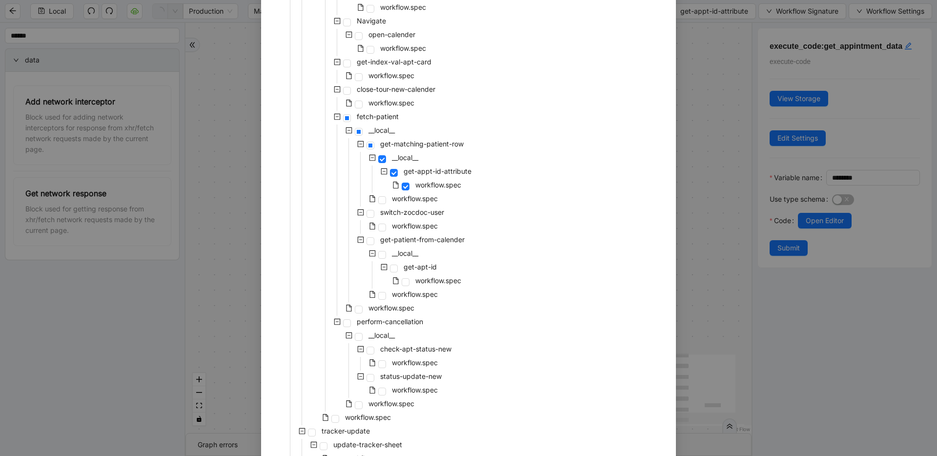
click at [367, 193] on span at bounding box center [372, 199] width 12 height 12
click at [378, 201] on span at bounding box center [382, 200] width 8 height 8
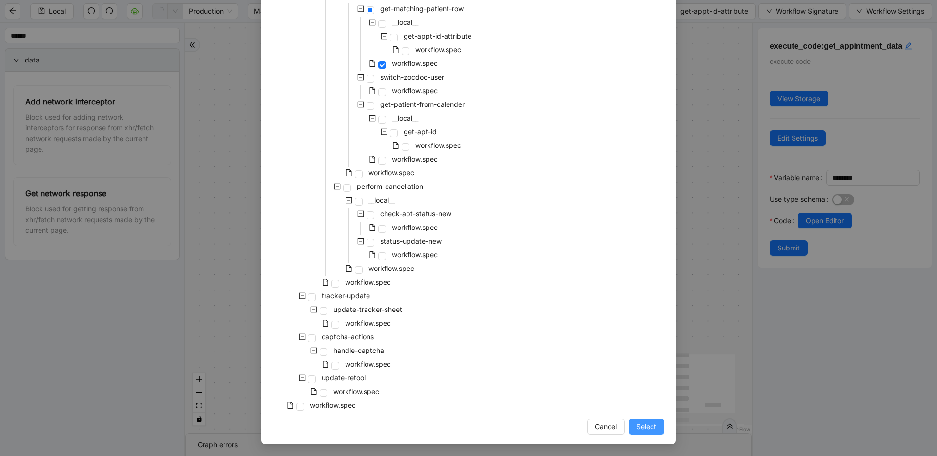
click at [641, 423] on span "Select" at bounding box center [646, 426] width 20 height 11
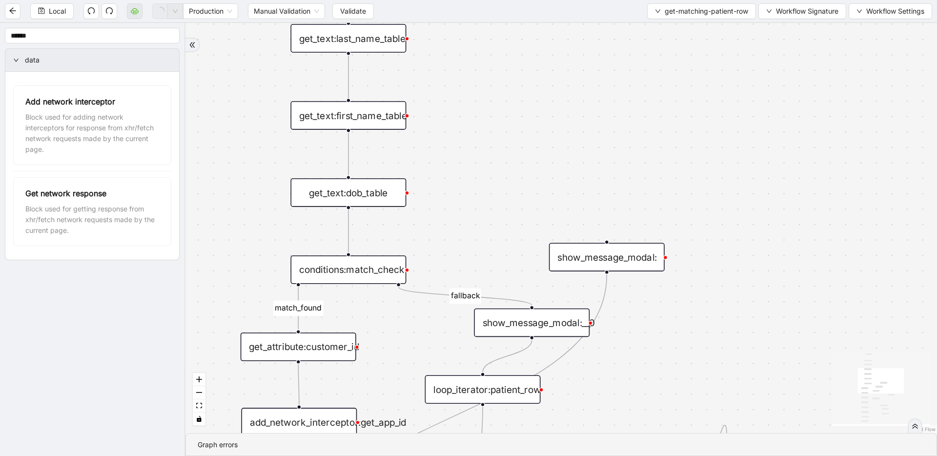
drag, startPoint x: 503, startPoint y: 219, endPoint x: 529, endPoint y: 100, distance: 121.3
click at [529, 102] on div "match_found fallback trigger loop_data:patient_row get_text:last_name_table get…" at bounding box center [560, 228] width 751 height 410
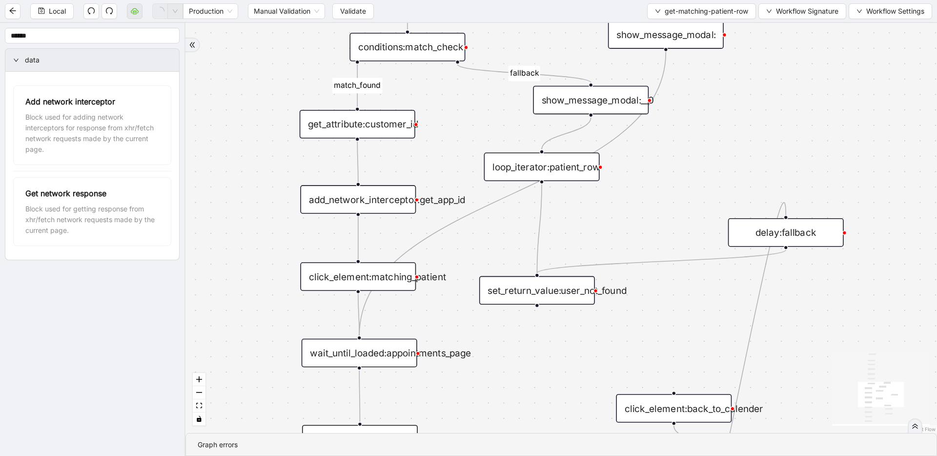
drag, startPoint x: 456, startPoint y: 162, endPoint x: 465, endPoint y: 102, distance: 61.3
click at [465, 102] on div "match_found fallback trigger loop_data:patient_row get_text:last_name_table get…" at bounding box center [560, 228] width 751 height 410
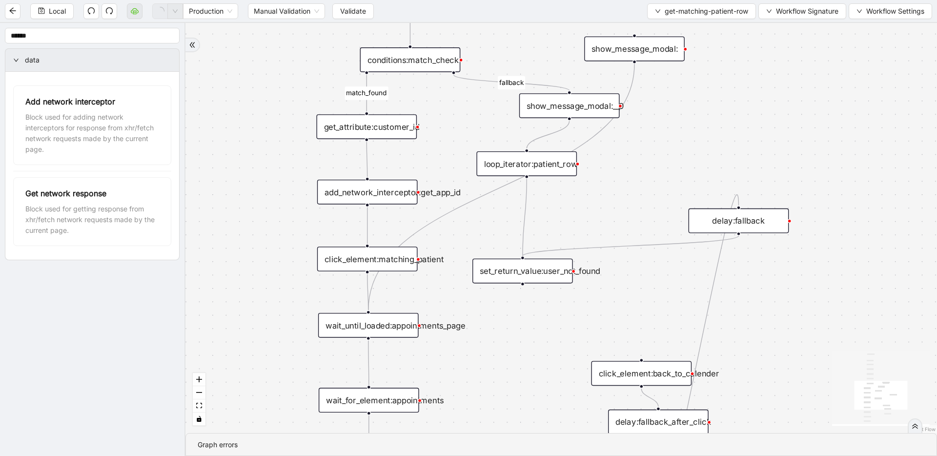
drag, startPoint x: 456, startPoint y: 226, endPoint x: 461, endPoint y: 141, distance: 85.0
click at [461, 141] on div "match_found fallback trigger loop_data:patient_row get_text:last_name_table get…" at bounding box center [560, 228] width 751 height 410
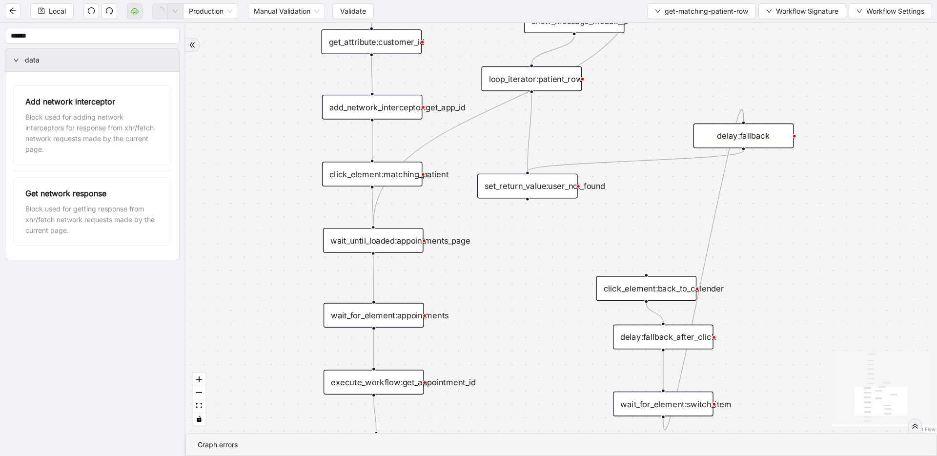
click at [385, 167] on div "click_element:matching_patient" at bounding box center [372, 173] width 100 height 25
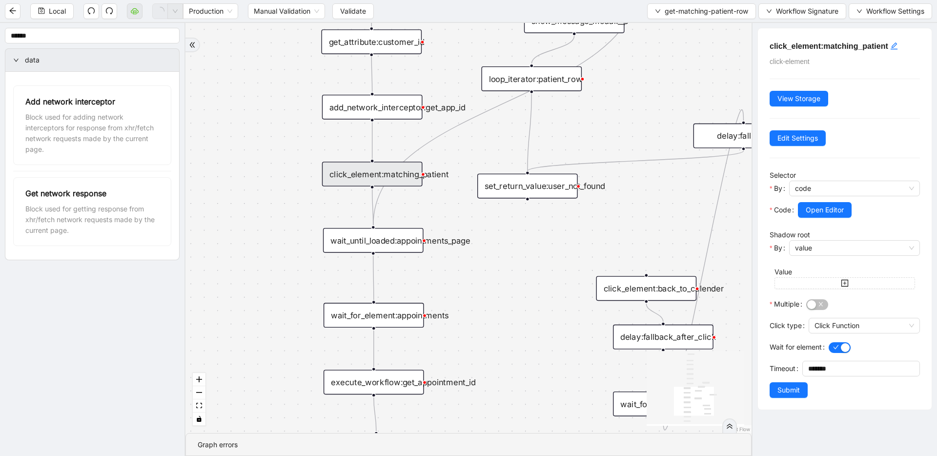
drag, startPoint x: 545, startPoint y: 278, endPoint x: 550, endPoint y: 214, distance: 64.0
click at [550, 214] on div "match_found fallback trigger loop_data:patient_row get_text:last_name_table get…" at bounding box center [468, 228] width 566 height 410
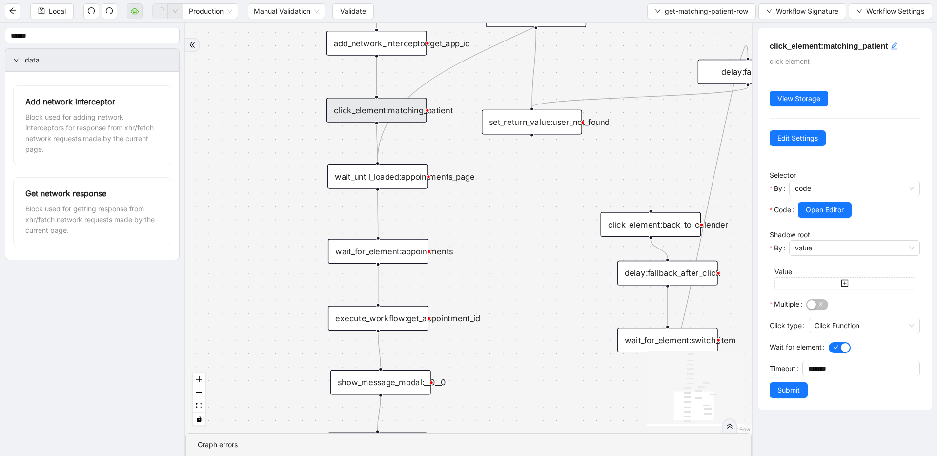
click at [385, 182] on div "wait_until_loaded:appointments_page" at bounding box center [377, 176] width 100 height 25
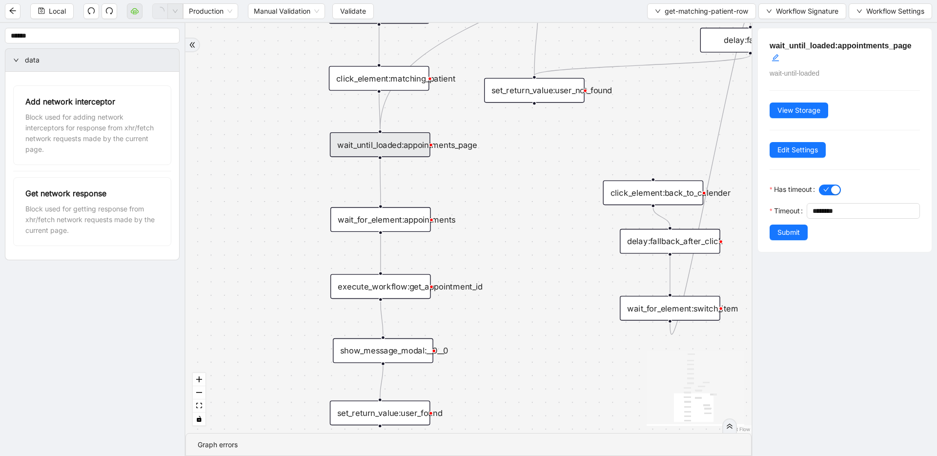
drag, startPoint x: 505, startPoint y: 224, endPoint x: 506, endPoint y: 212, distance: 12.2
click at [506, 212] on div "match_found fallback trigger loop_data:patient_row get_text:last_name_table get…" at bounding box center [468, 228] width 566 height 410
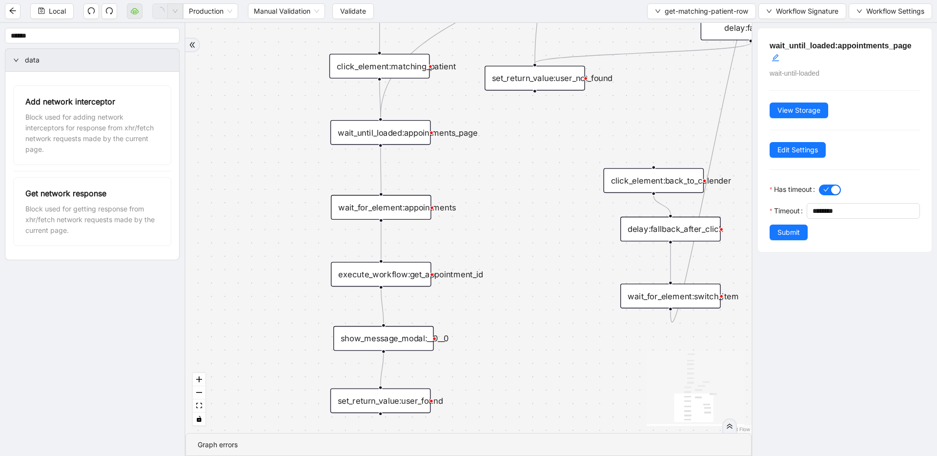
click at [405, 206] on div "wait_for_element:appointments" at bounding box center [381, 207] width 100 height 25
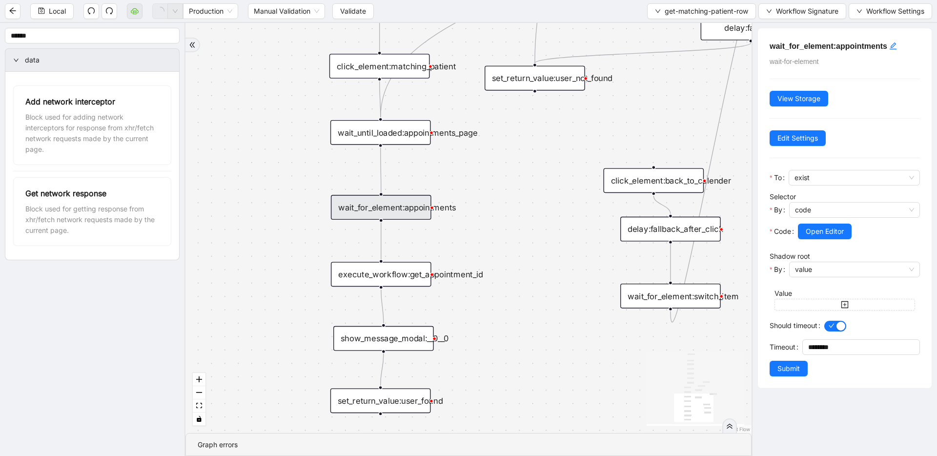
click at [418, 210] on div "wait_for_element:appointments" at bounding box center [381, 207] width 100 height 25
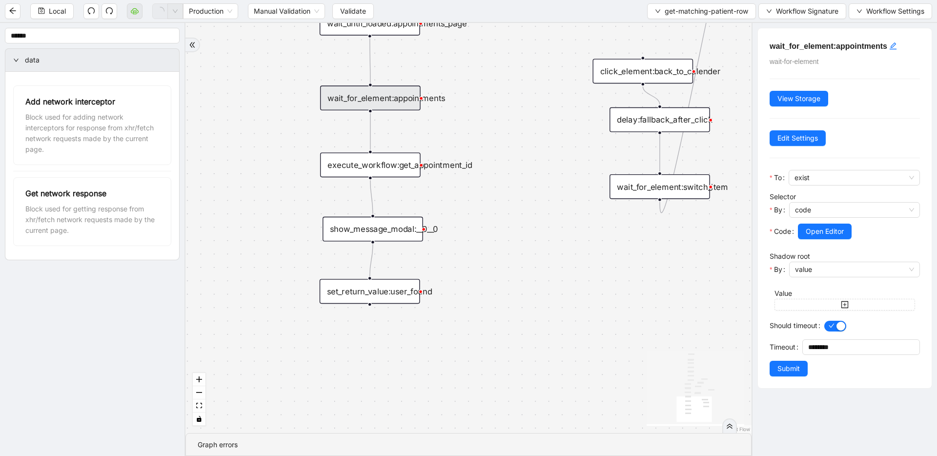
drag, startPoint x: 567, startPoint y: 271, endPoint x: 556, endPoint y: 162, distance: 109.8
click at [556, 162] on div "match_found fallback trigger loop_data:patient_row get_text:last_name_table get…" at bounding box center [468, 228] width 566 height 410
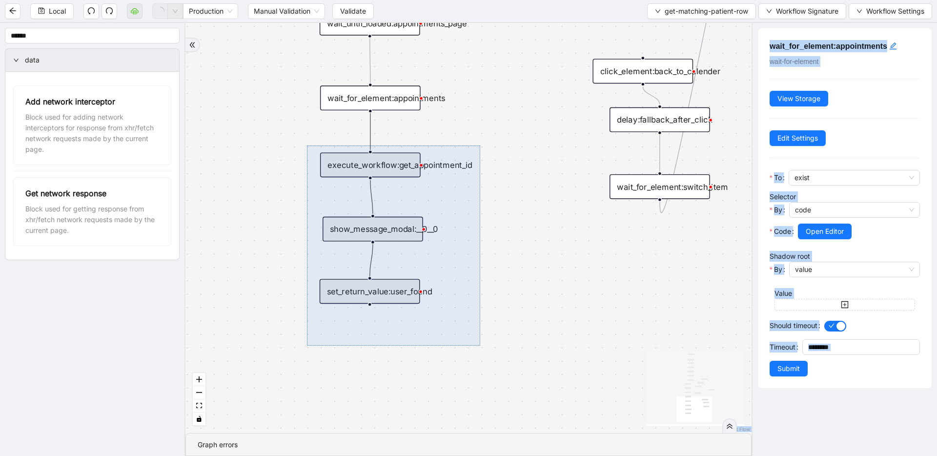
drag, startPoint x: 480, startPoint y: 345, endPoint x: 307, endPoint y: 145, distance: 264.5
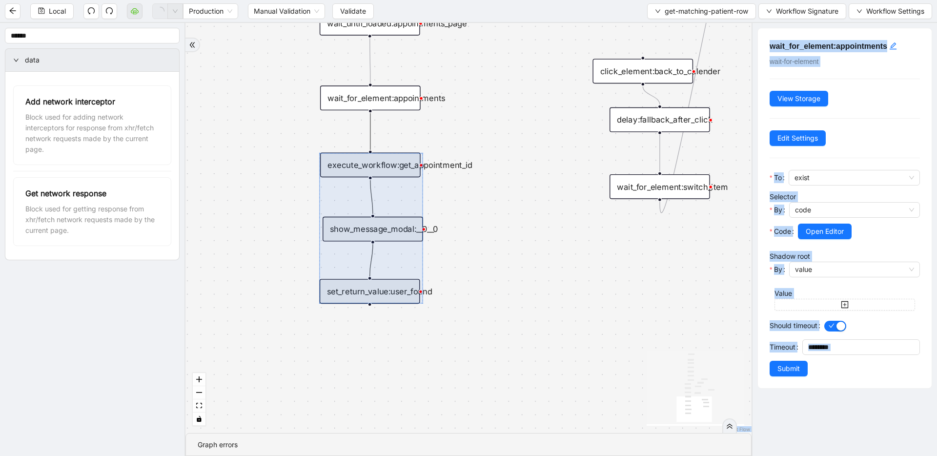
click at [535, 209] on div "match_found fallback trigger loop_data:patient_row get_text:last_name_table get…" at bounding box center [468, 228] width 566 height 410
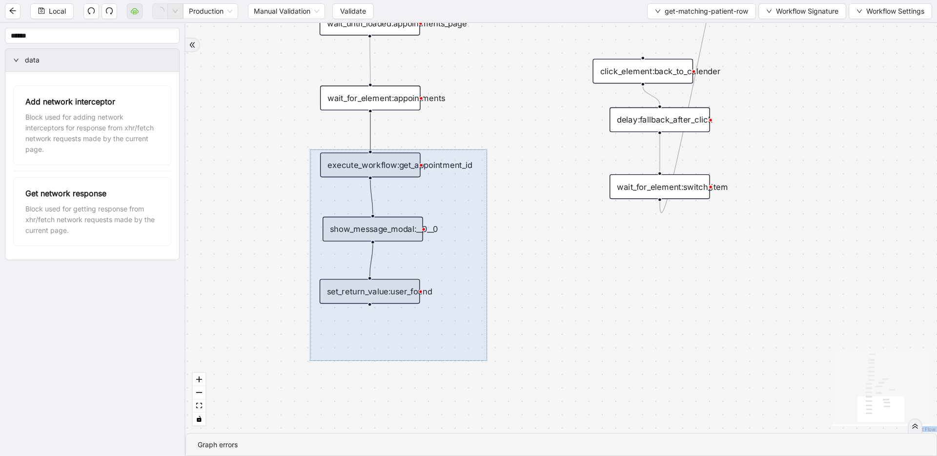
drag, startPoint x: 486, startPoint y: 360, endPoint x: 310, endPoint y: 149, distance: 274.9
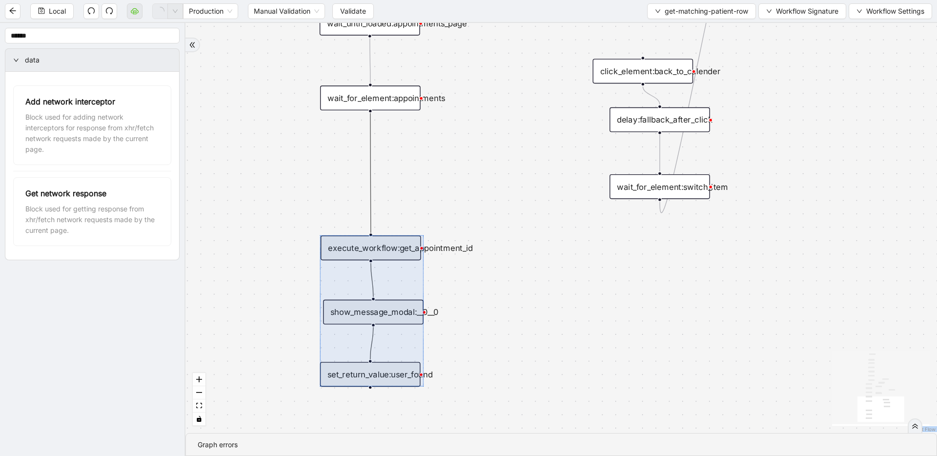
drag, startPoint x: 350, startPoint y: 251, endPoint x: 361, endPoint y: 277, distance: 28.8
click at [361, 277] on div at bounding box center [371, 310] width 103 height 151
click at [370, 172] on icon "Edge from wait_for_element:appointments to execute_workflow:get_appointment_id" at bounding box center [370, 173] width 0 height 120
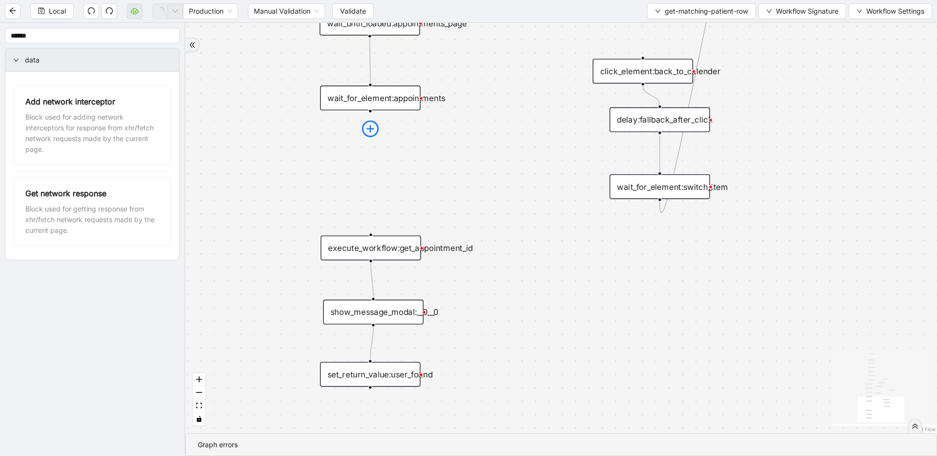
click at [371, 127] on icon "plus-circle" at bounding box center [370, 128] width 17 height 17
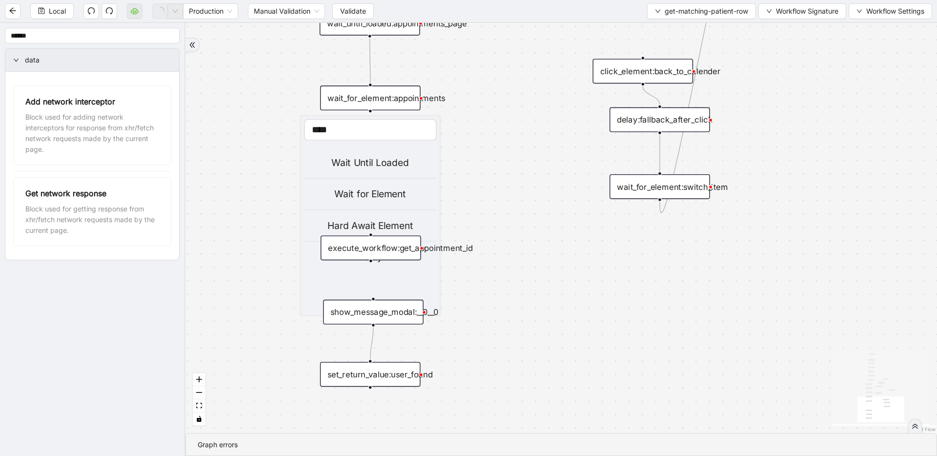
type input "****"
click at [372, 187] on div "Wait for Element" at bounding box center [370, 194] width 133 height 15
click at [364, 199] on div "match_found fallback trigger loop_data:patient_row get_text:last_name_table get…" at bounding box center [560, 228] width 751 height 410
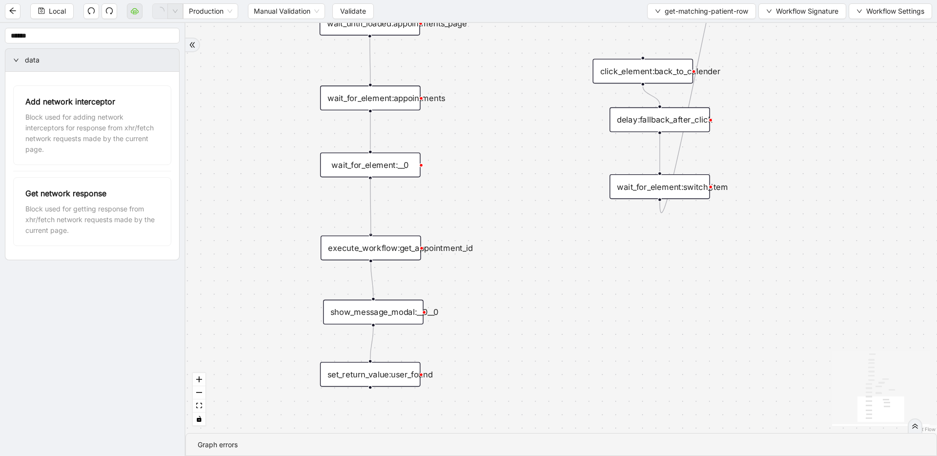
drag, startPoint x: 370, startPoint y: 179, endPoint x: 391, endPoint y: 99, distance: 82.6
click at [370, 231] on div "match_found fallback trigger loop_data:patient_row get_text:last_name_table get…" at bounding box center [560, 228] width 751 height 410
